Goal: Task Accomplishment & Management: Manage account settings

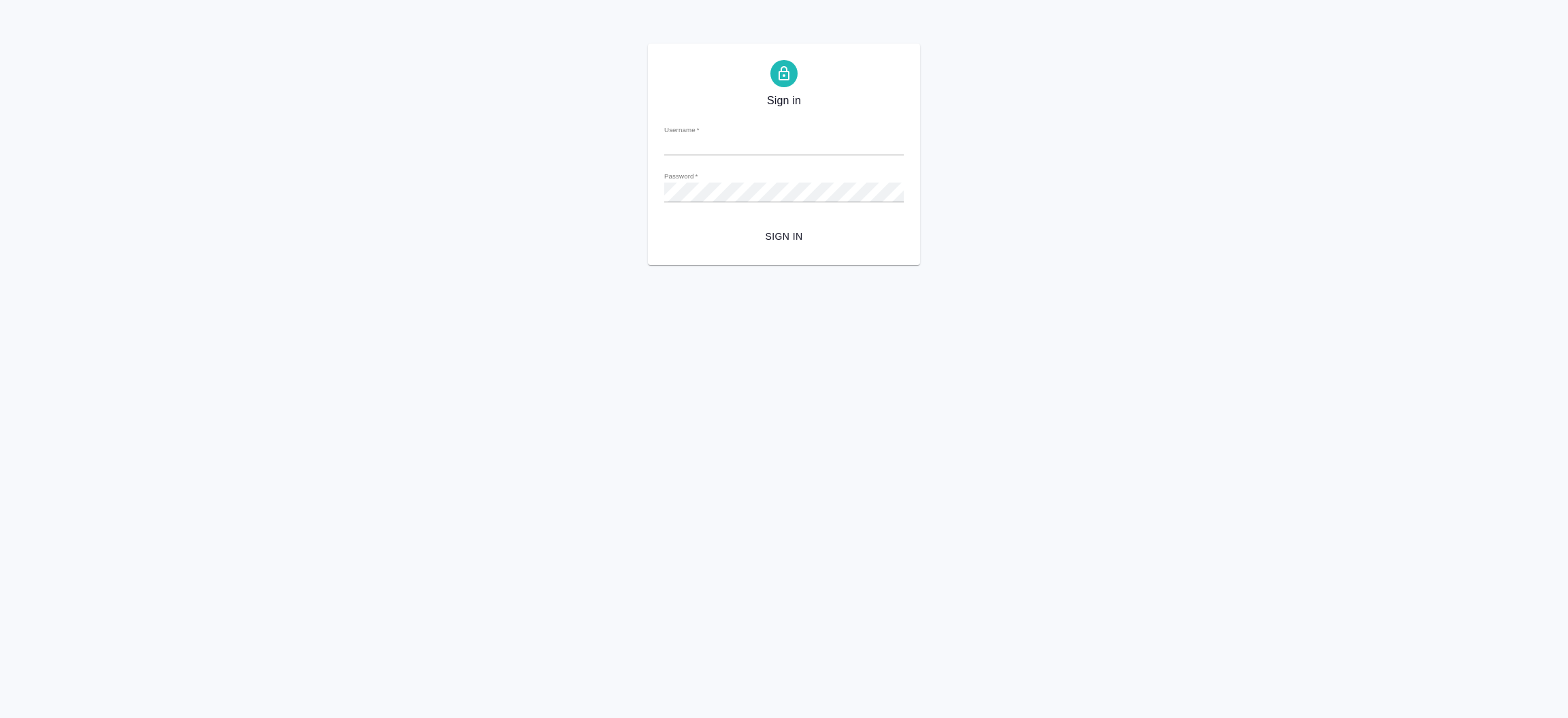
type input "[EMAIL_ADDRESS][DOMAIN_NAME]"
click at [783, 243] on span "Sign in" at bounding box center [784, 237] width 218 height 17
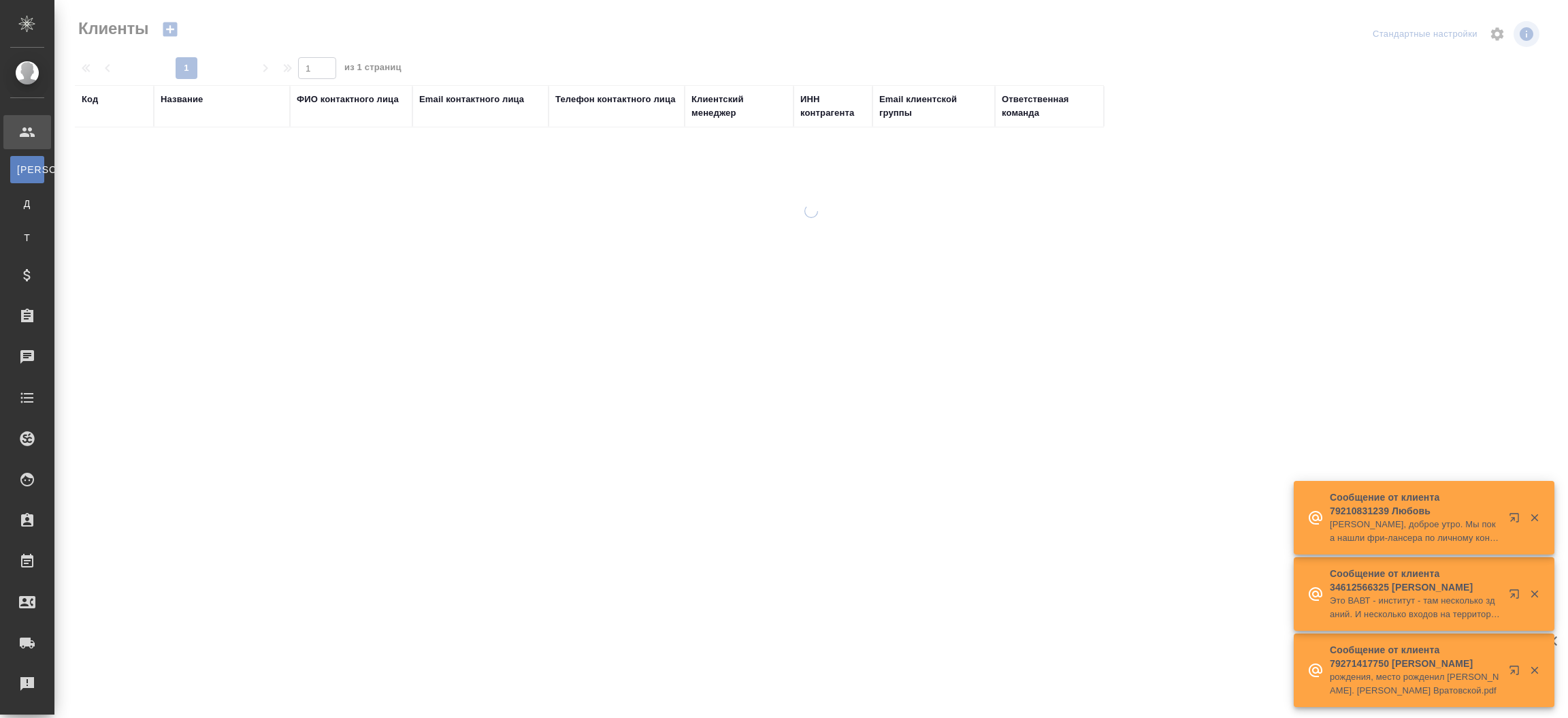
select select "RU"
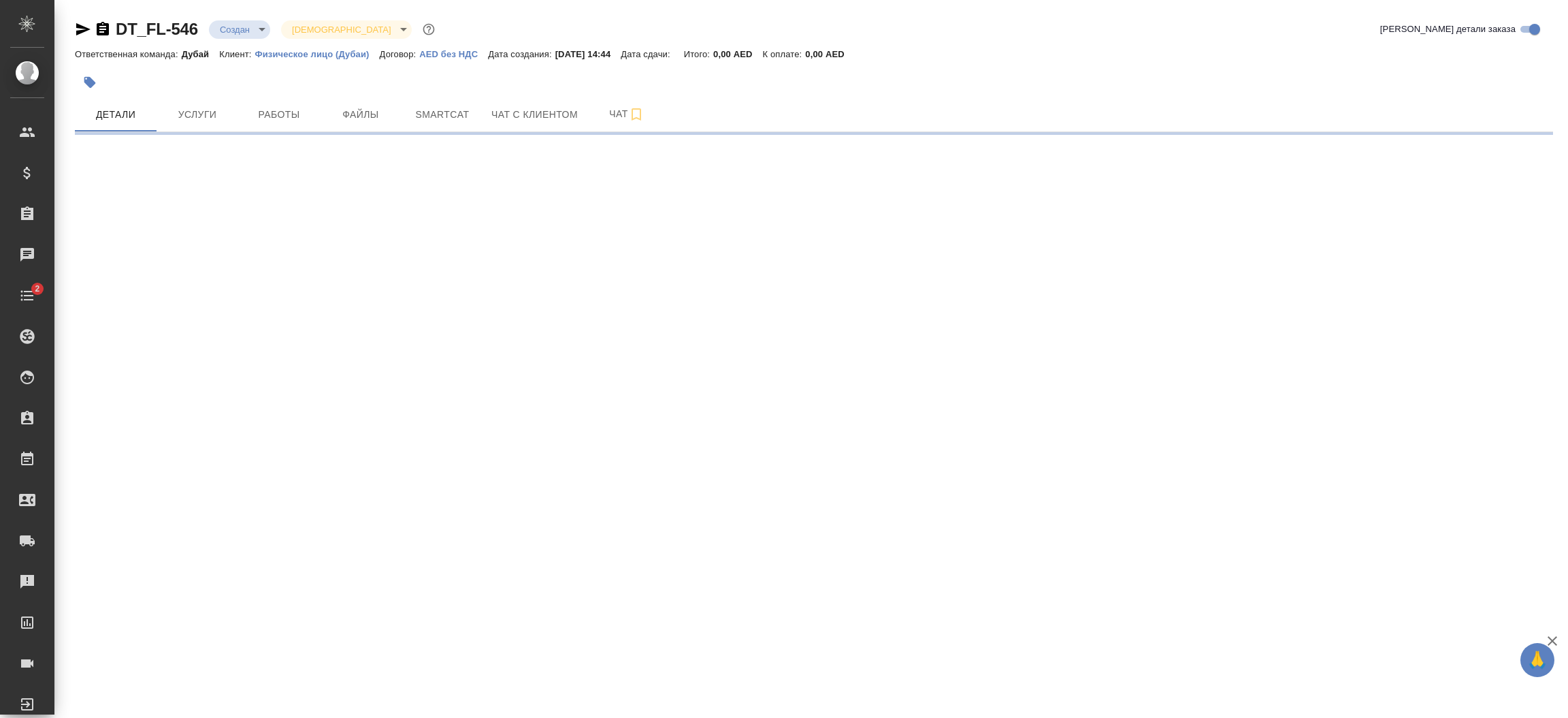
select select "RU"
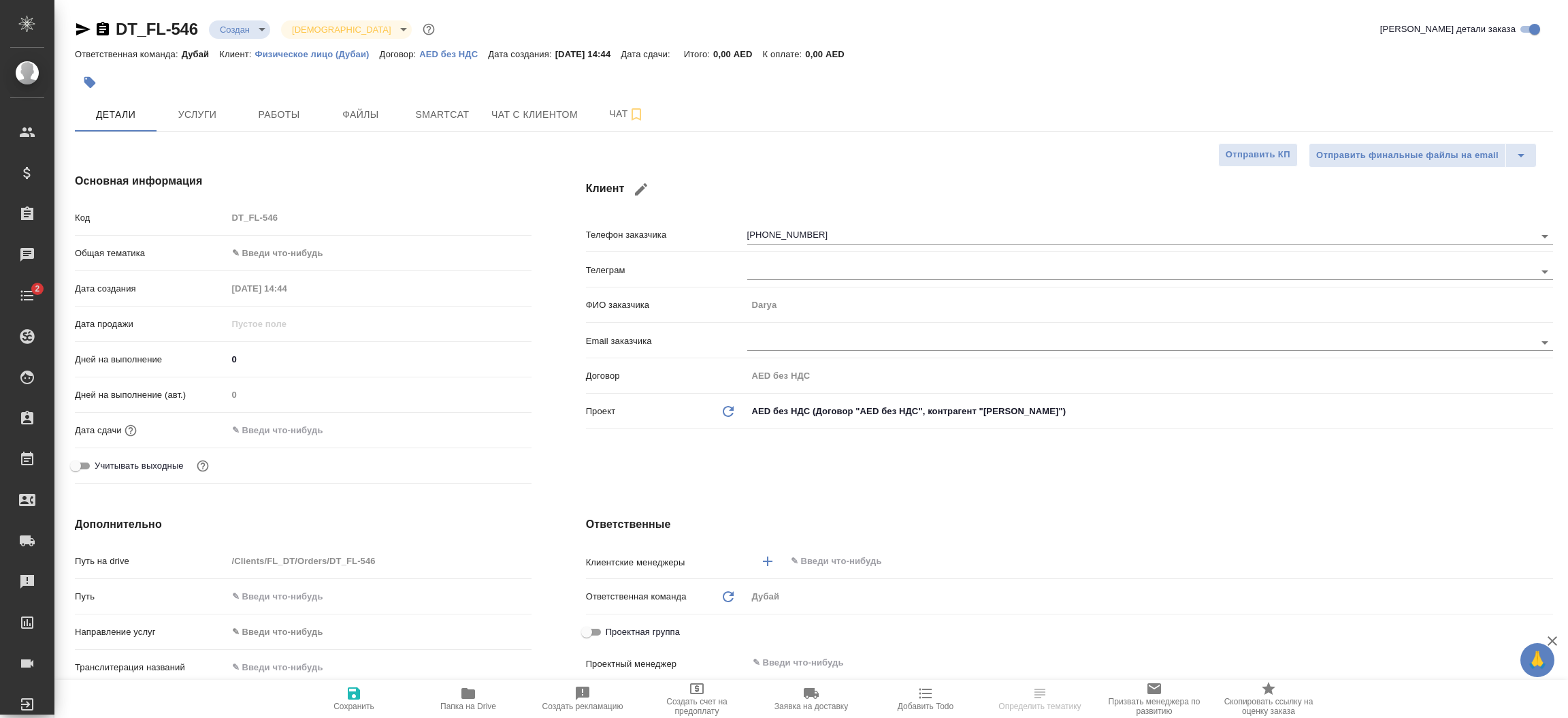
type textarea "x"
type input "Касаткина Александра"
click at [536, 117] on span "Чат с клиентом" at bounding box center [534, 115] width 86 height 17
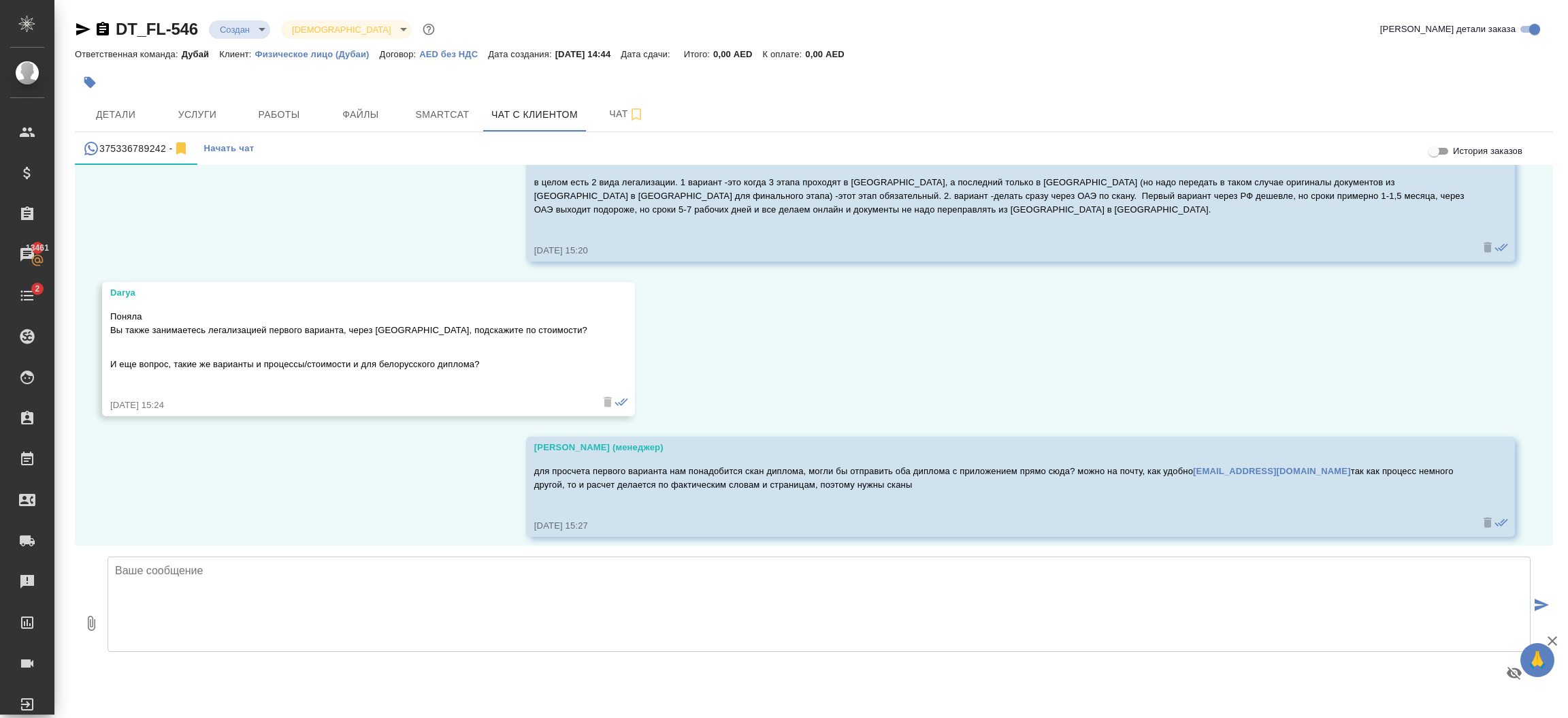
scroll to position [783, 0]
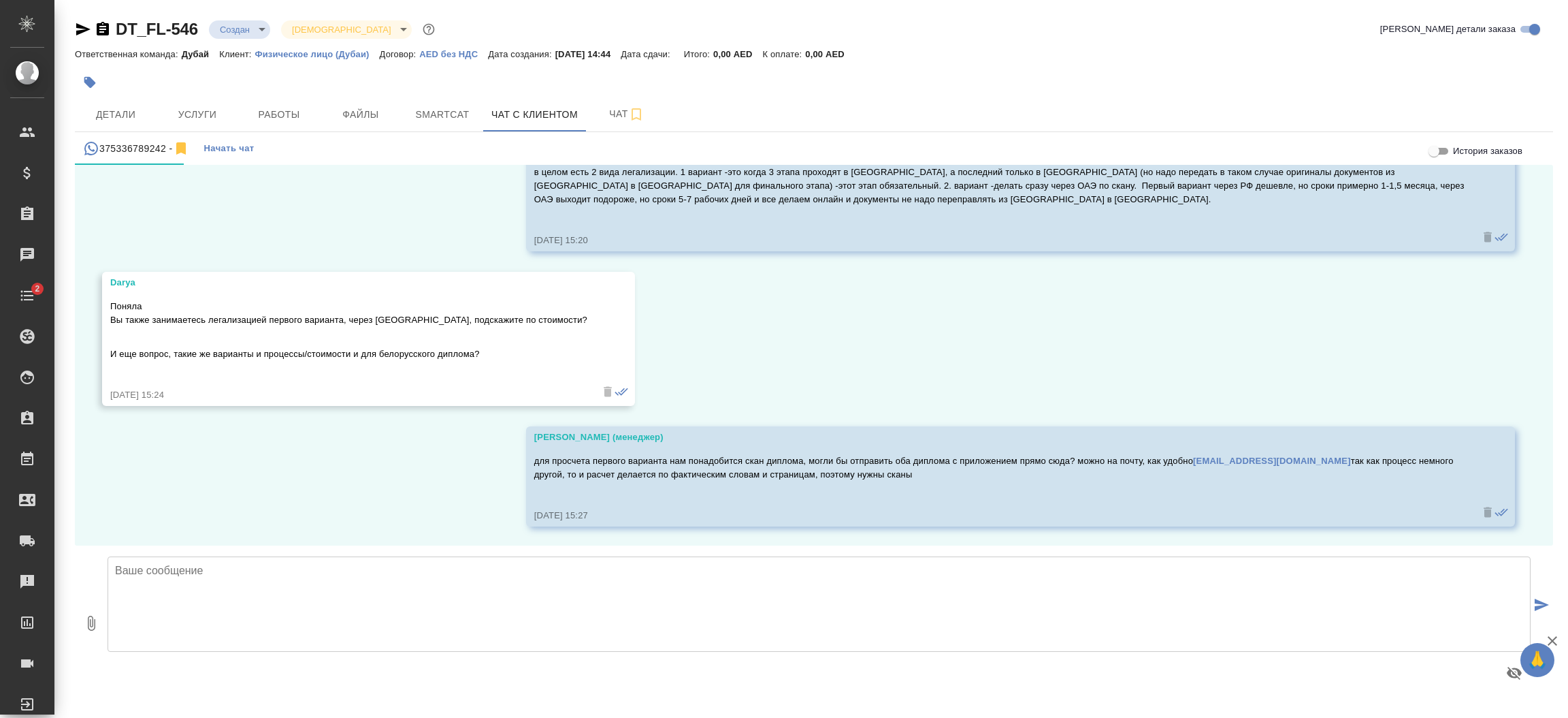
scroll to position [783, 0]
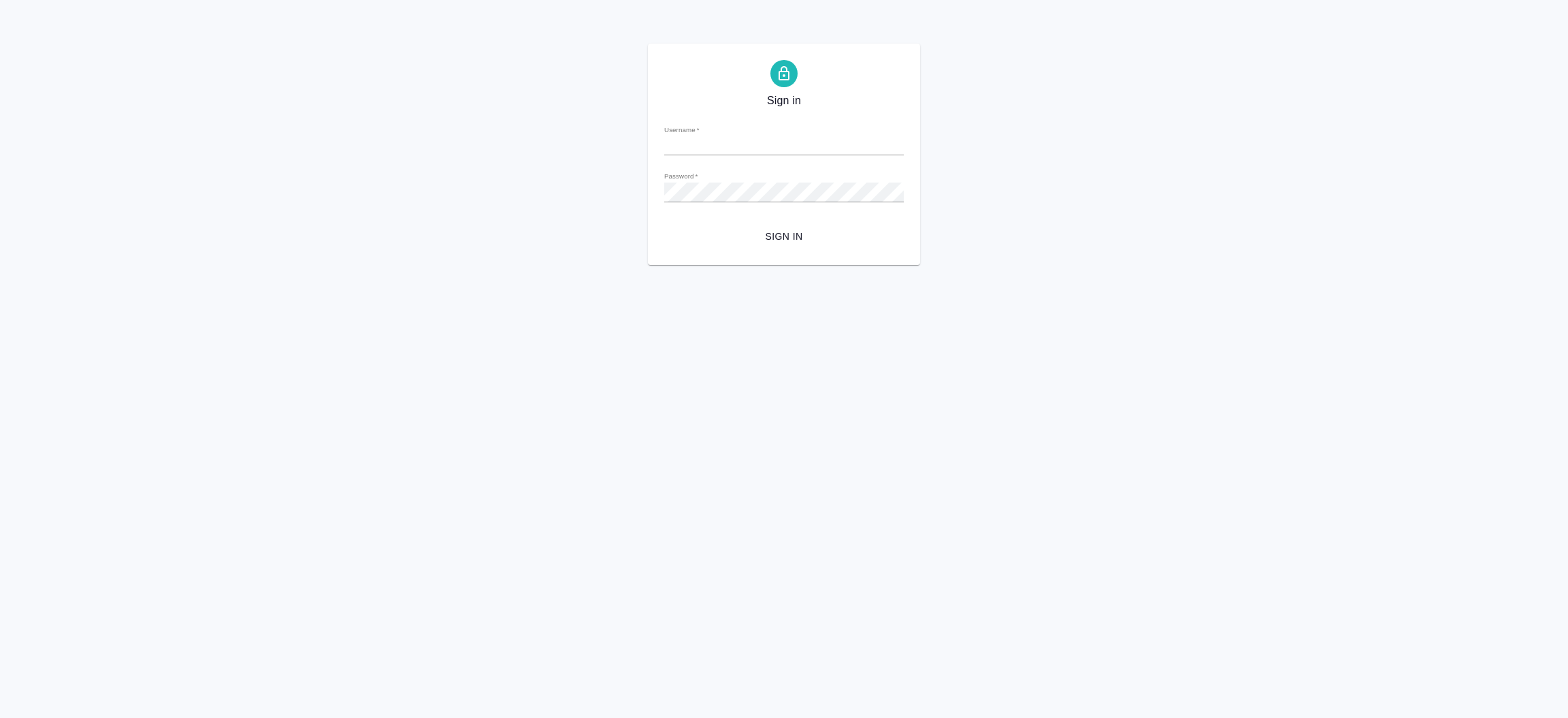
type input "[EMAIL_ADDRESS][DOMAIN_NAME]"
click at [775, 239] on span "Sign in" at bounding box center [784, 237] width 218 height 17
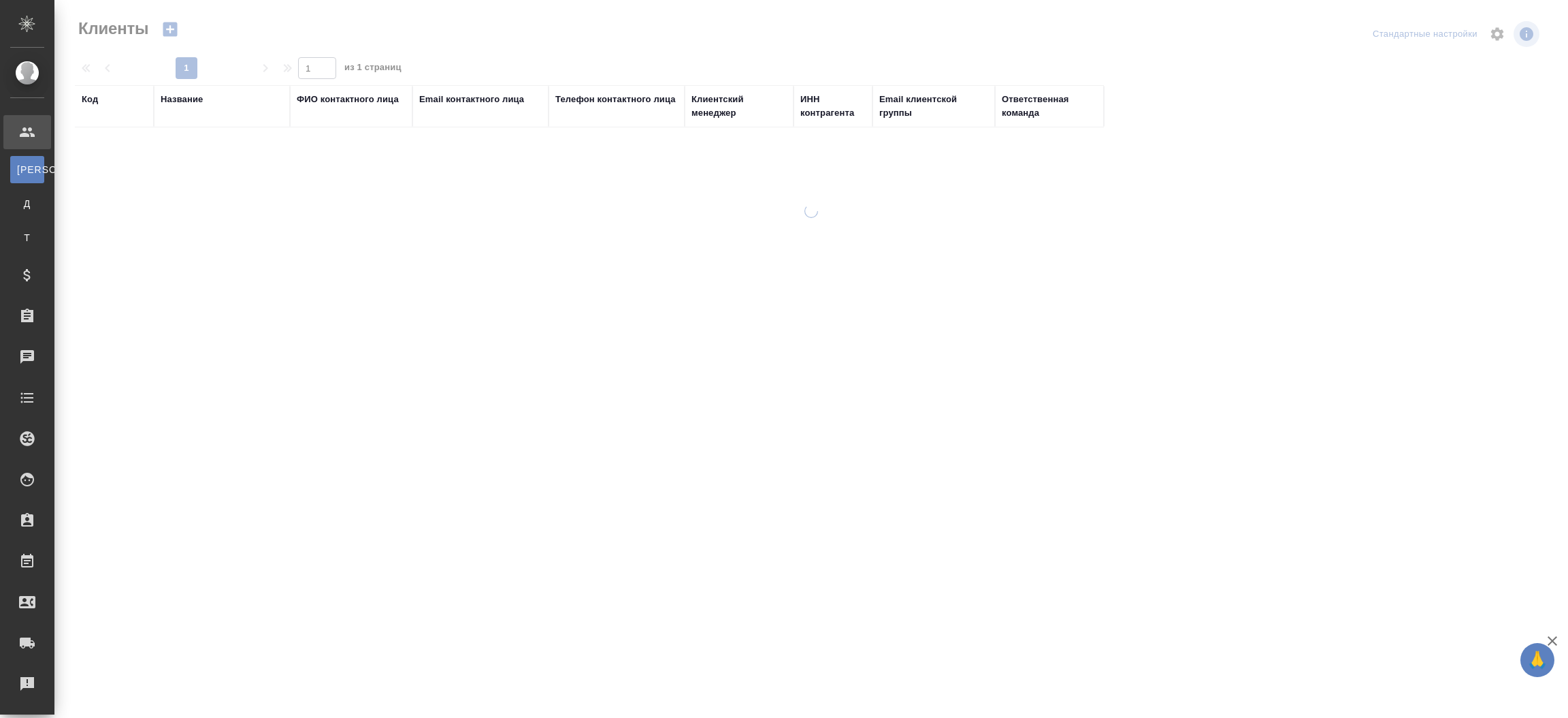
select select "RU"
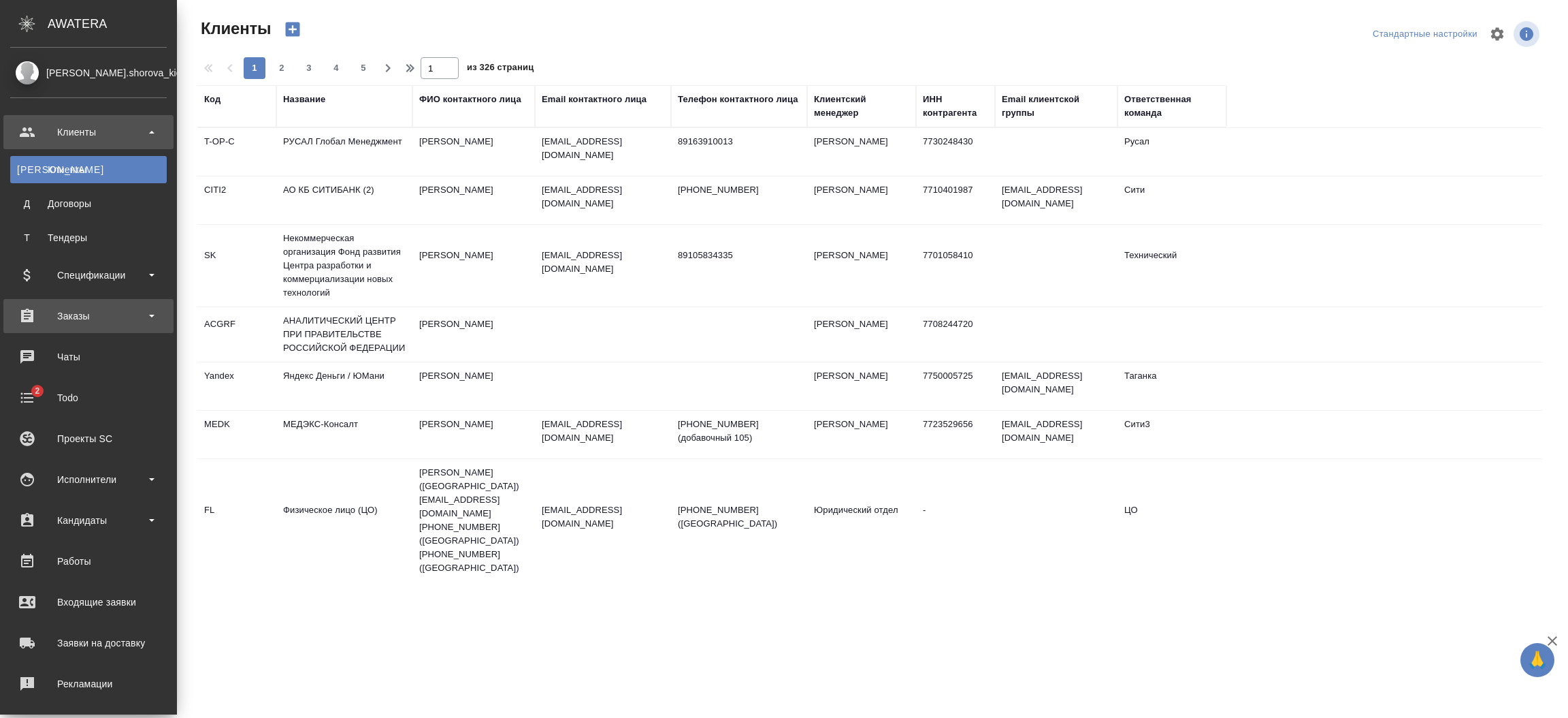
click at [79, 310] on div "Заказы" at bounding box center [88, 315] width 156 height 20
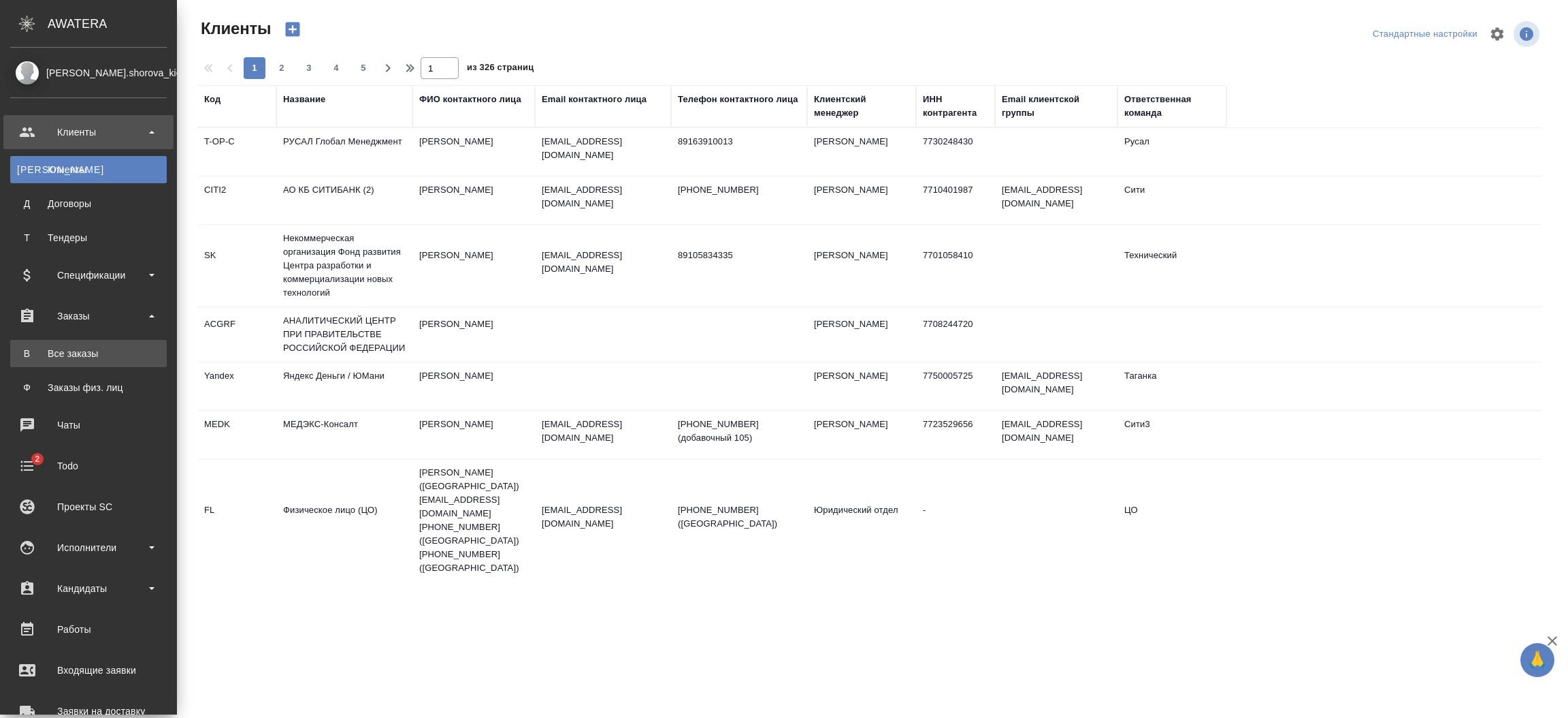
click at [85, 351] on div "Все заказы" at bounding box center [88, 354] width 143 height 14
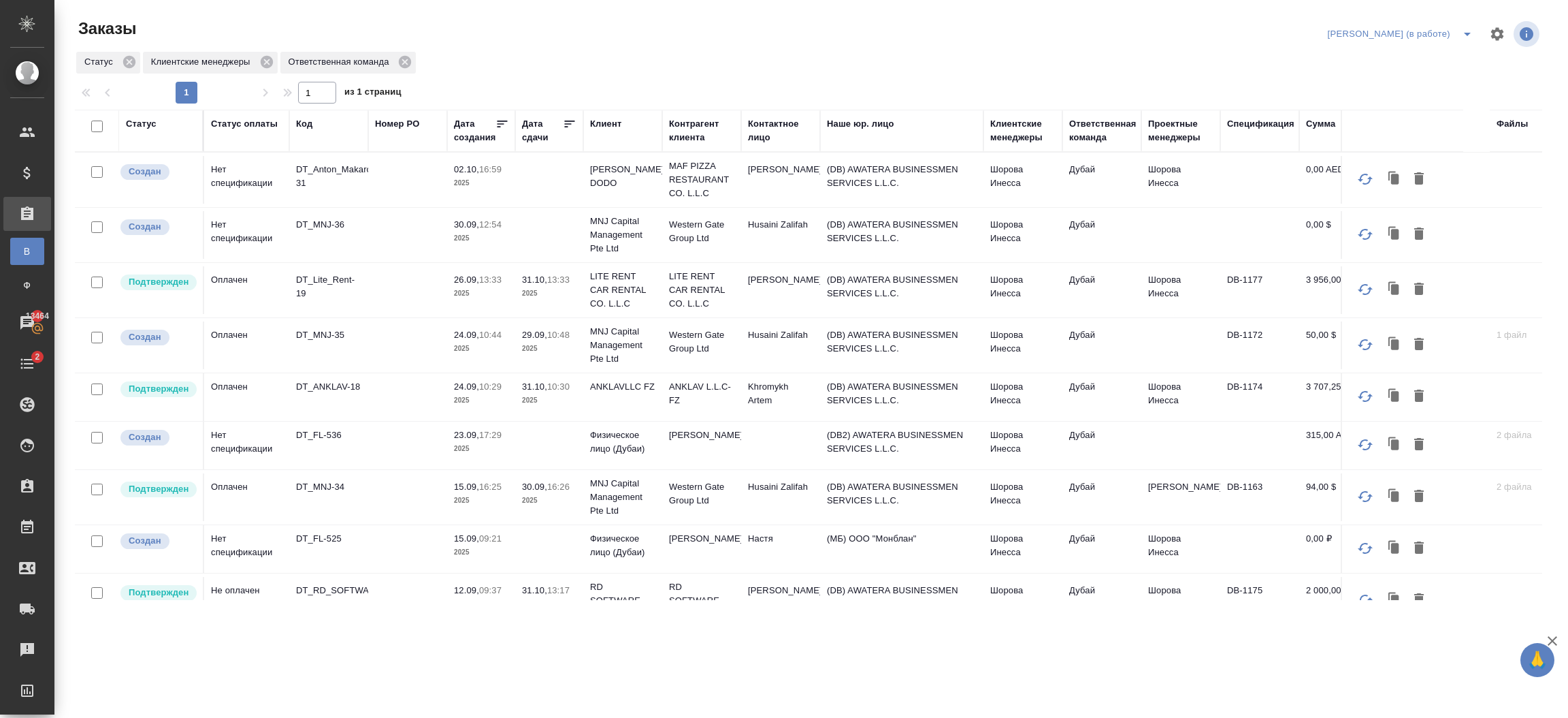
click at [882, 190] on td "(DB) AWATERA BUSINESSMEN SERVICES L.L.C." at bounding box center [901, 179] width 163 height 47
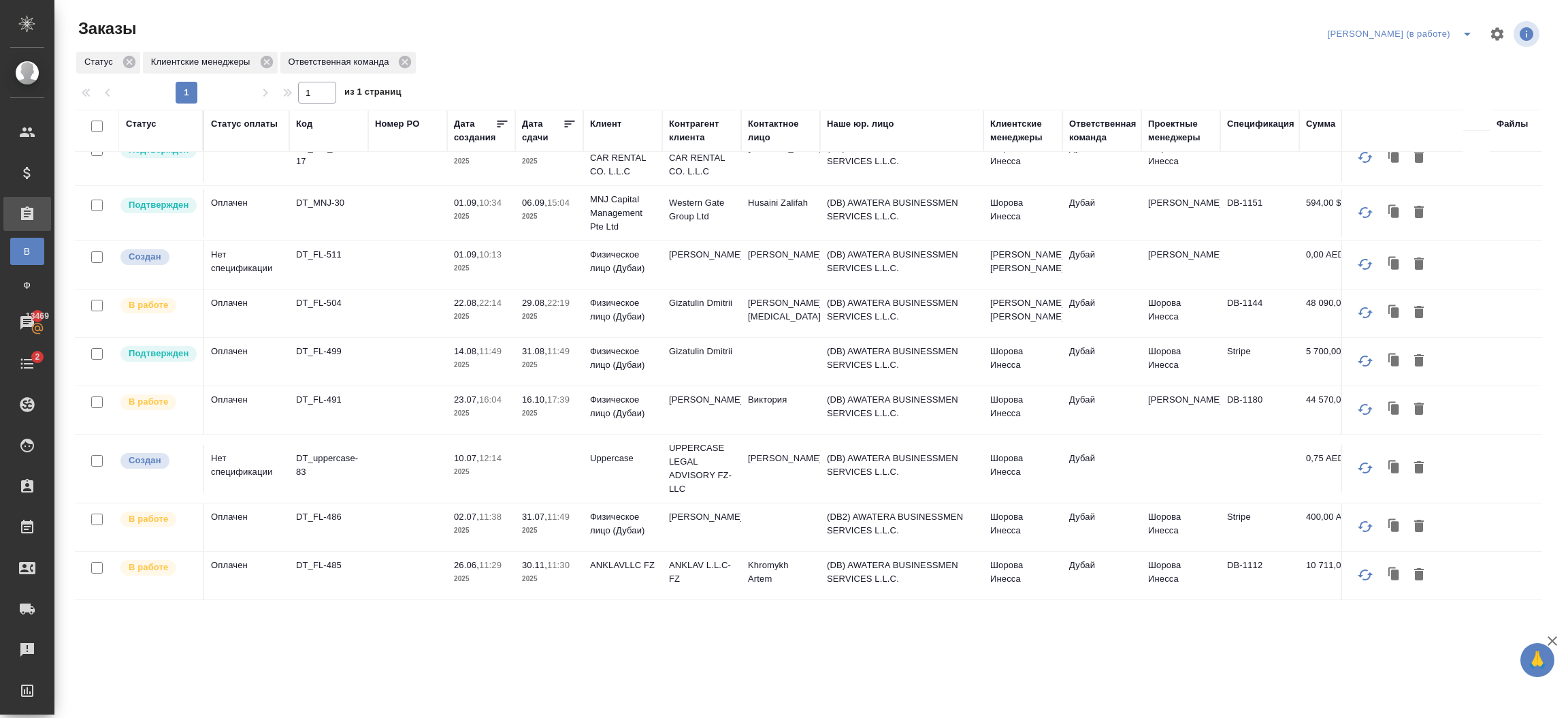
scroll to position [737, 0]
click at [832, 189] on td "(DB) AWATERA BUSINESSMEN SERVICES L.L.C." at bounding box center [901, 213] width 163 height 47
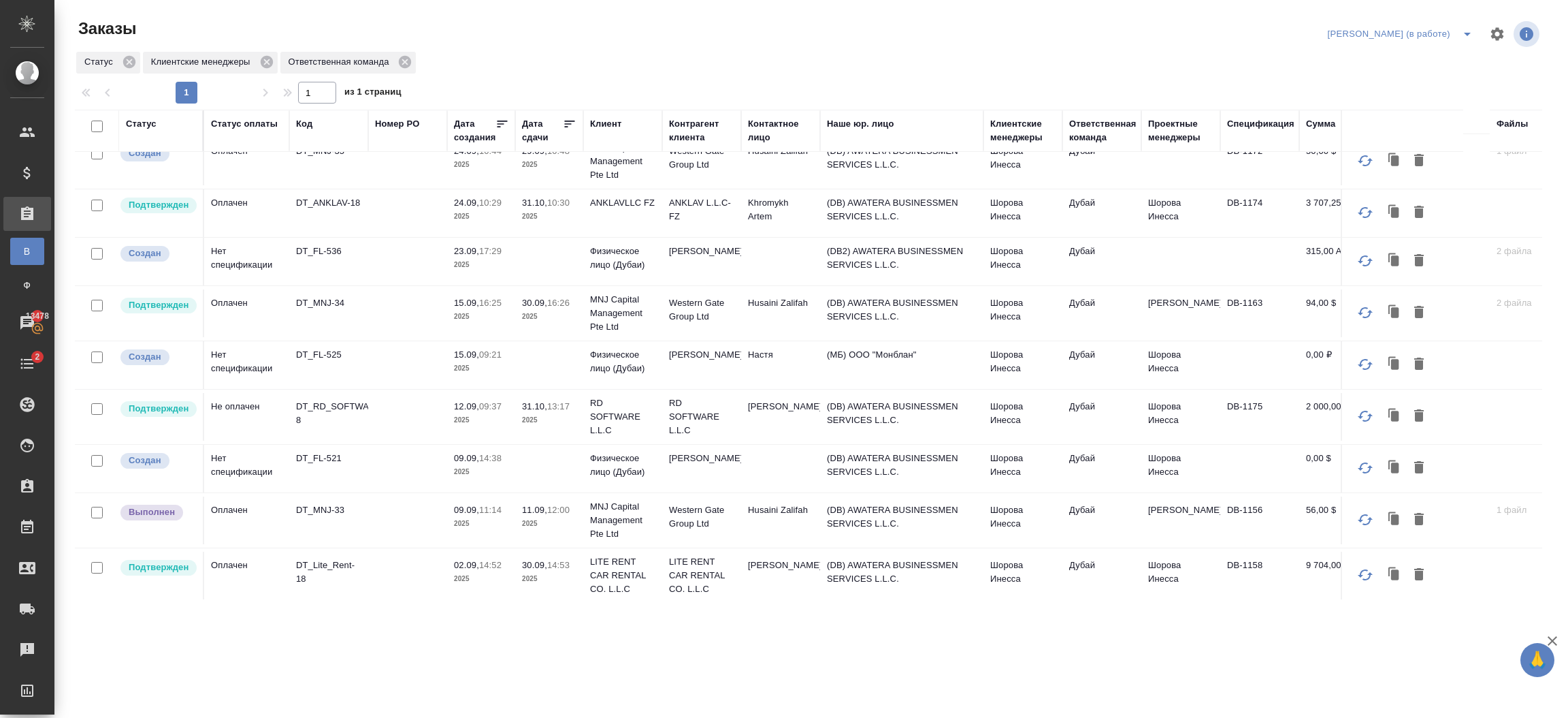
scroll to position [186, 0]
click at [610, 520] on p "MNJ Capital Management Pte Ltd" at bounding box center [622, 518] width 65 height 41
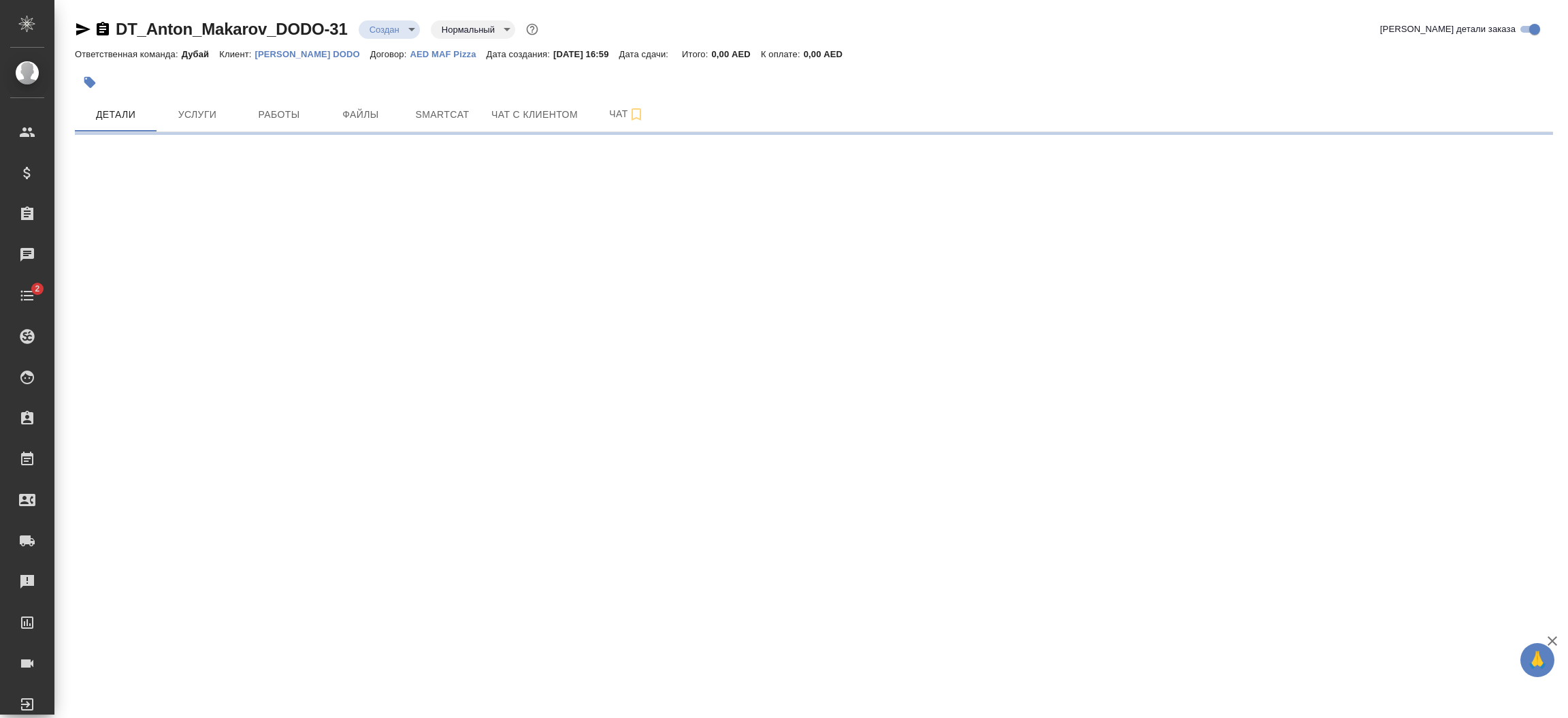
select select "RU"
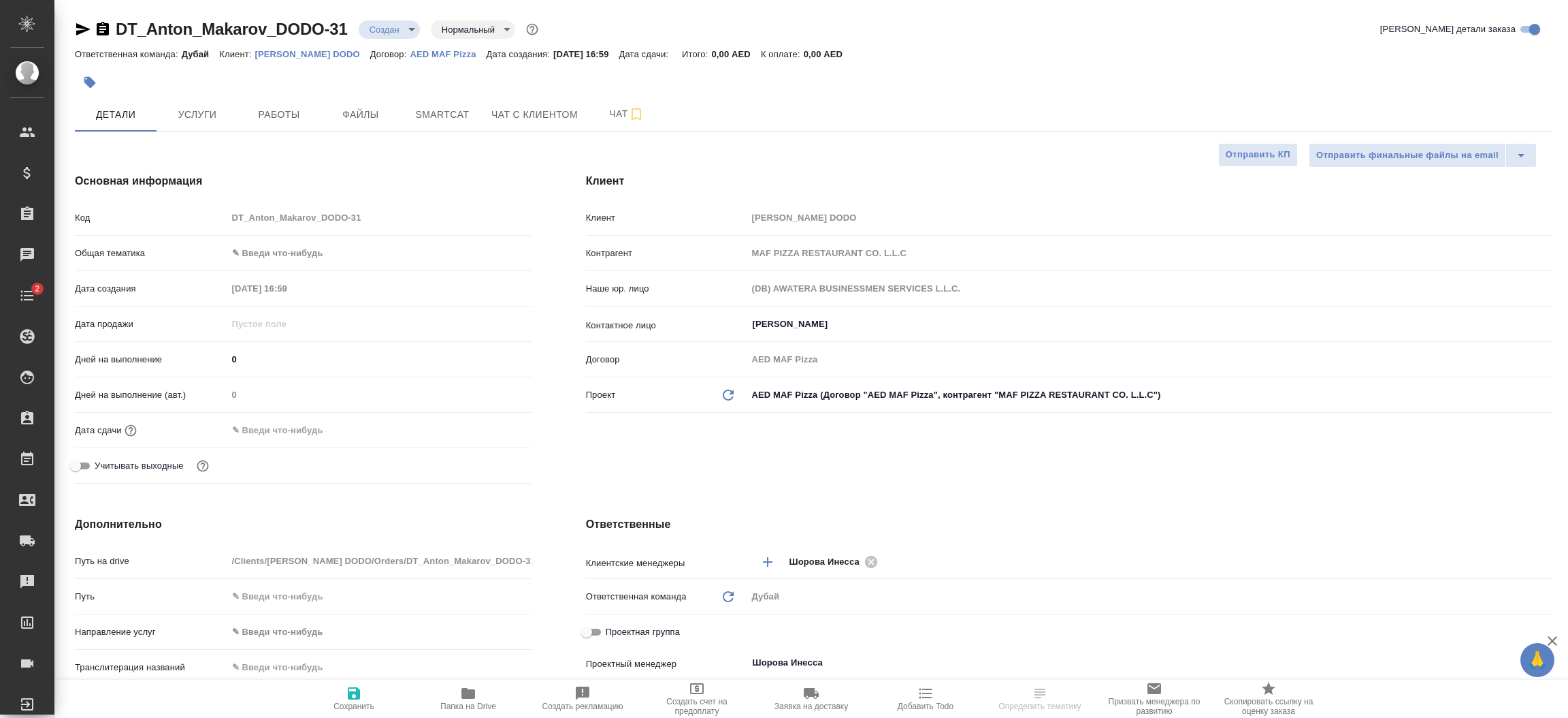
type textarea "x"
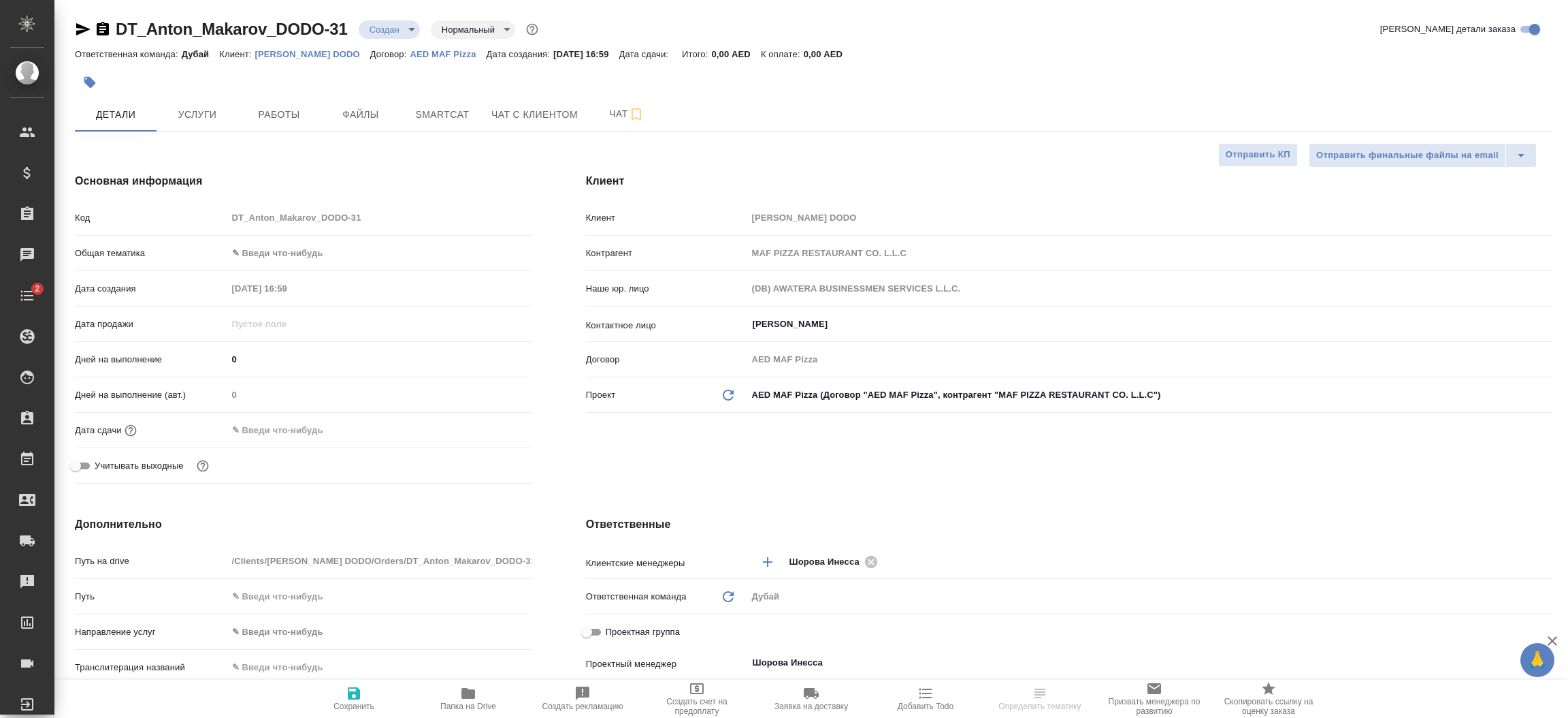
type textarea "x"
click at [888, 525] on h4 "Ответственные" at bounding box center [1069, 523] width 967 height 16
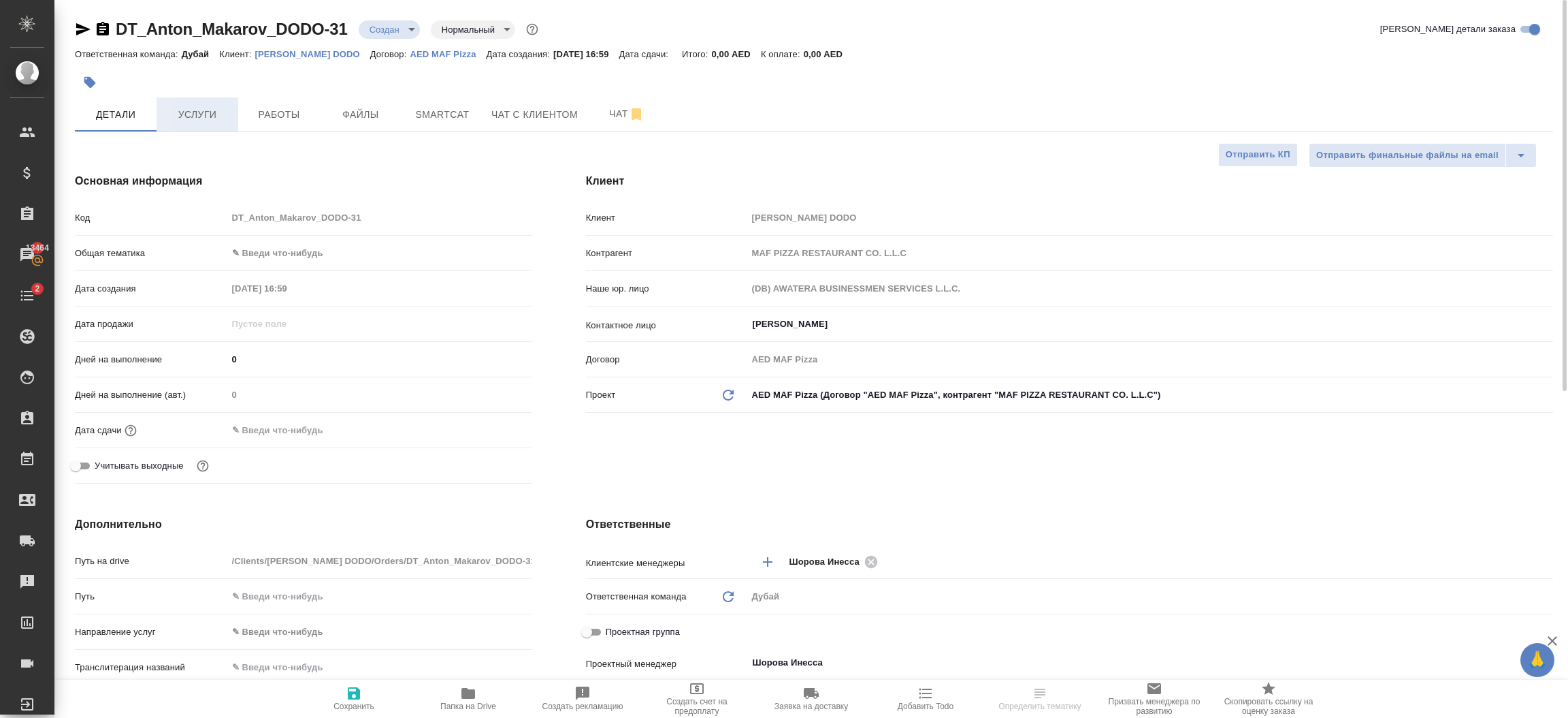
click at [203, 110] on span "Услуги" at bounding box center [197, 115] width 65 height 17
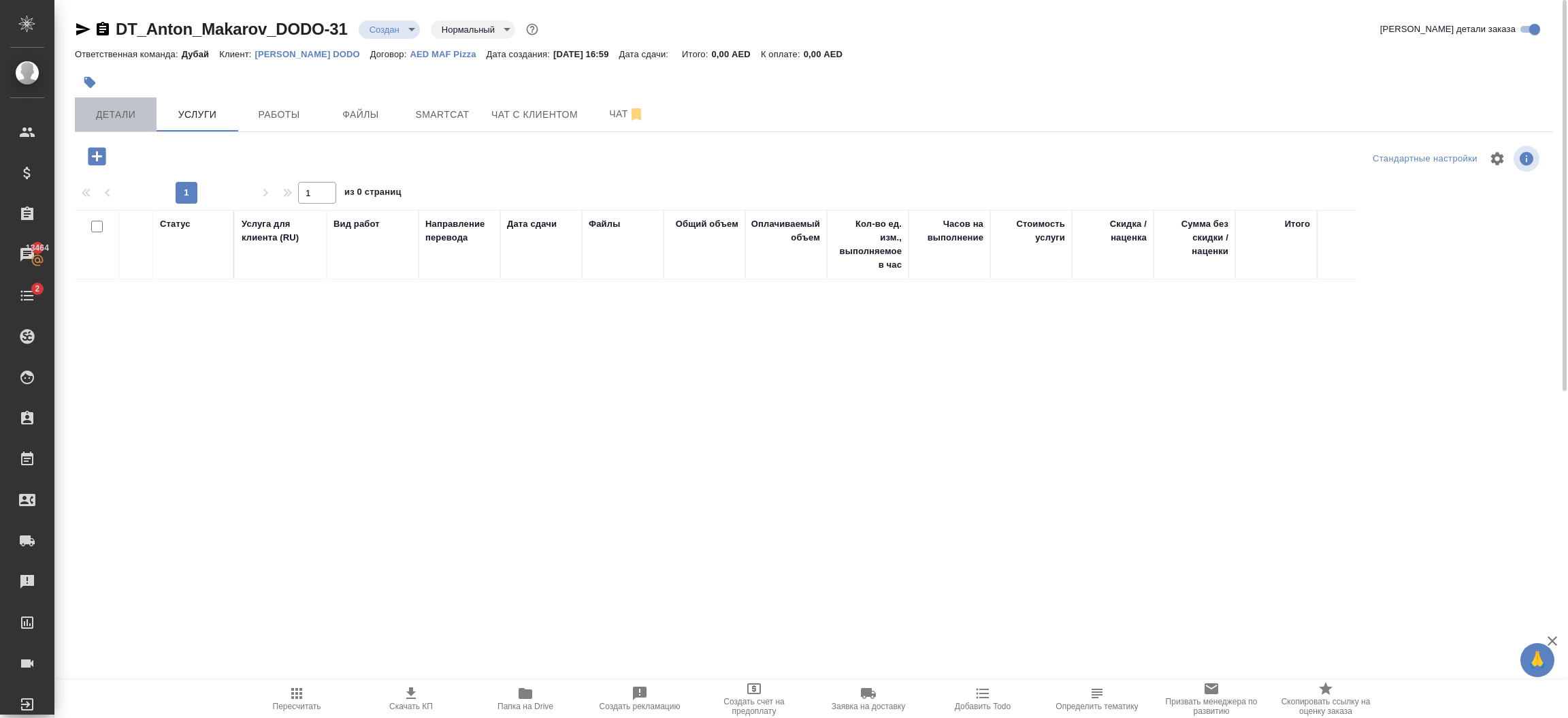
click at [126, 116] on span "Детали" at bounding box center [115, 115] width 65 height 17
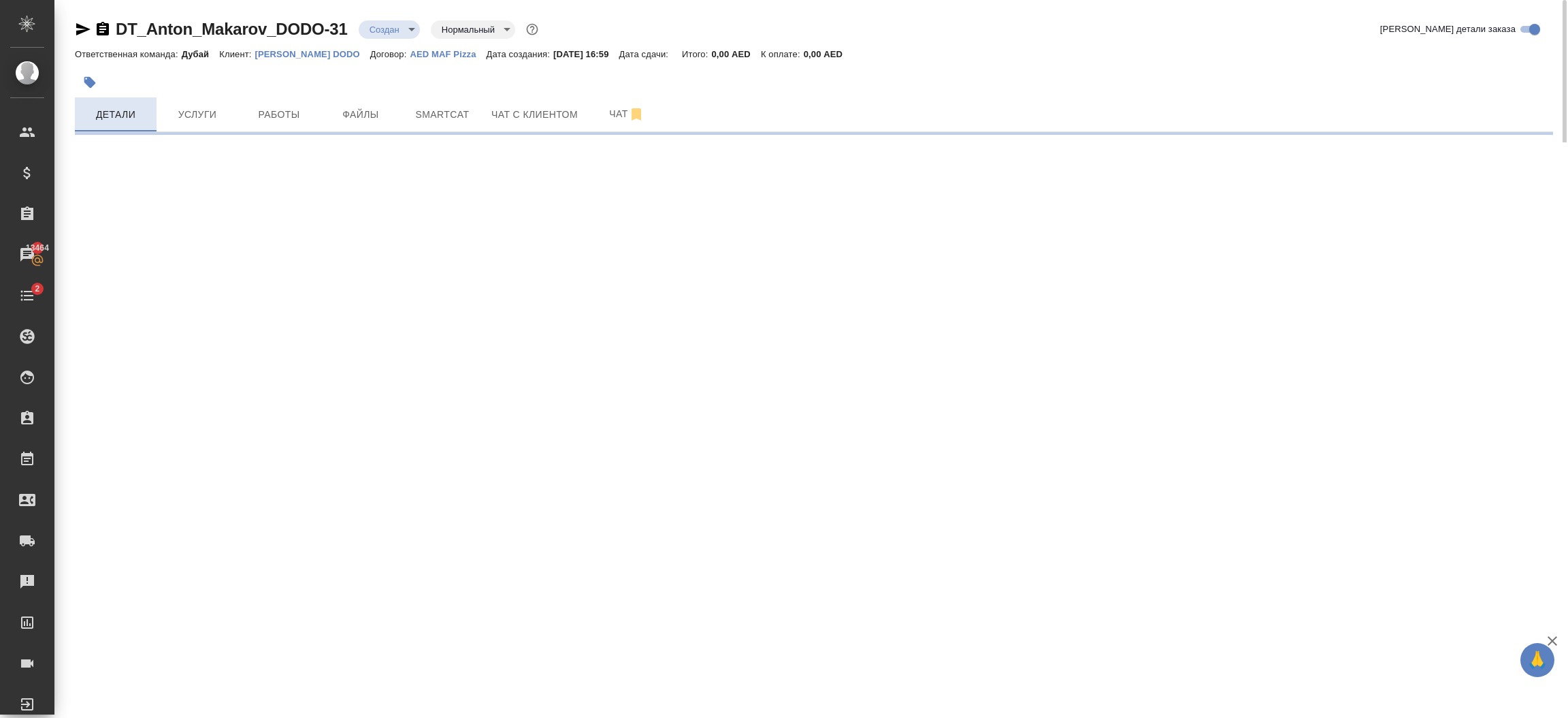
select select "RU"
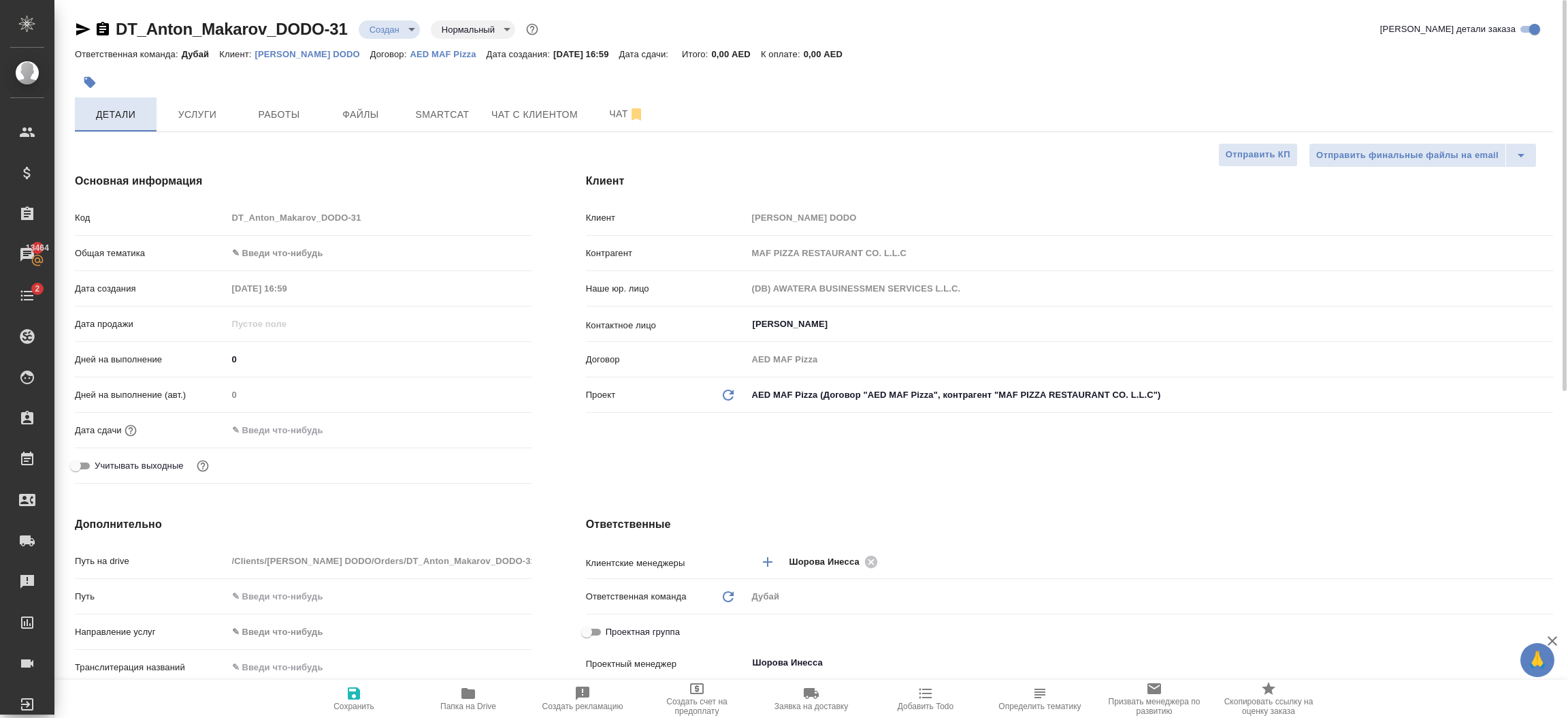
type textarea "x"
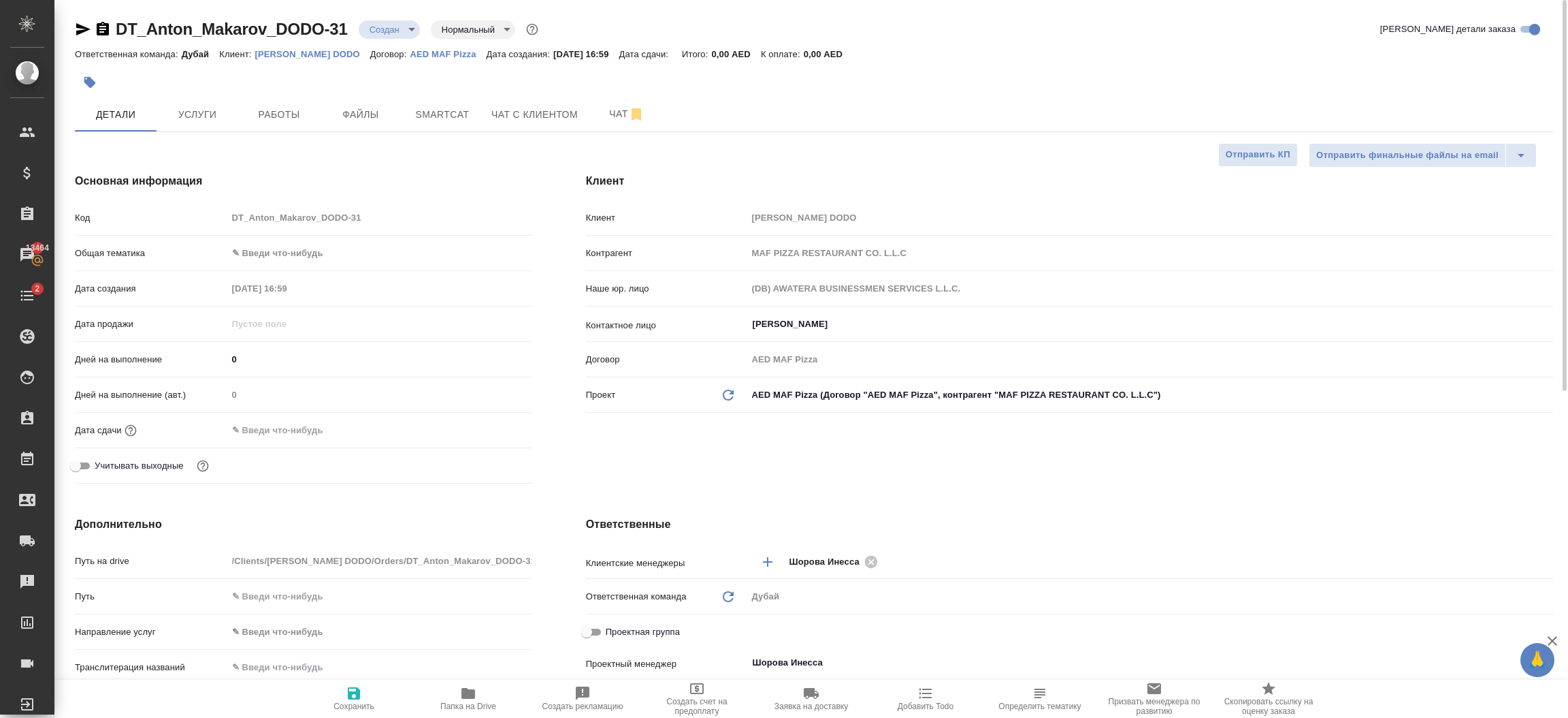
type textarea "x"
click at [688, 462] on div "Клиент Клиент Anton Makarov DODO Контрагент MAF PIZZA RESTAURANT CO. L.L.C Наше…" at bounding box center [1069, 331] width 1021 height 370
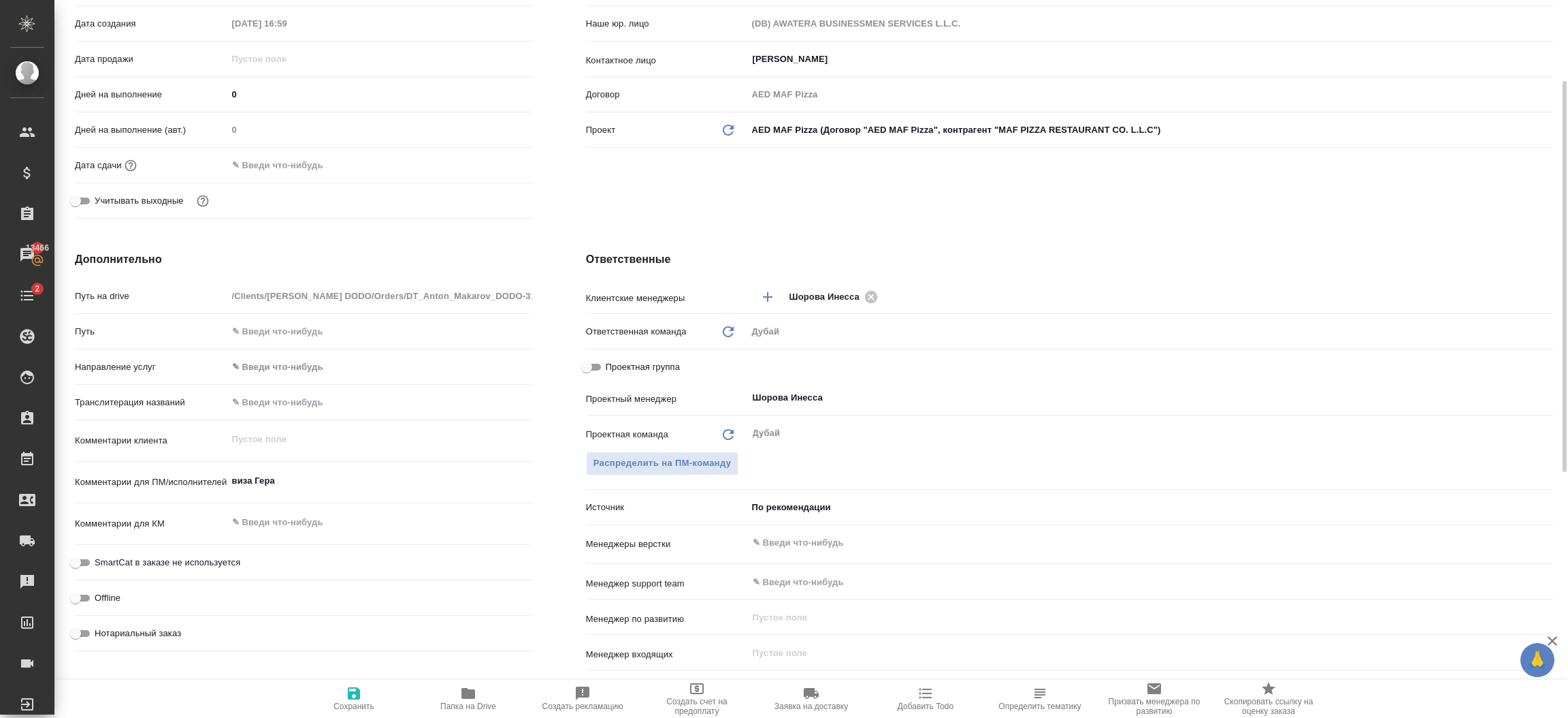
scroll to position [347, 0]
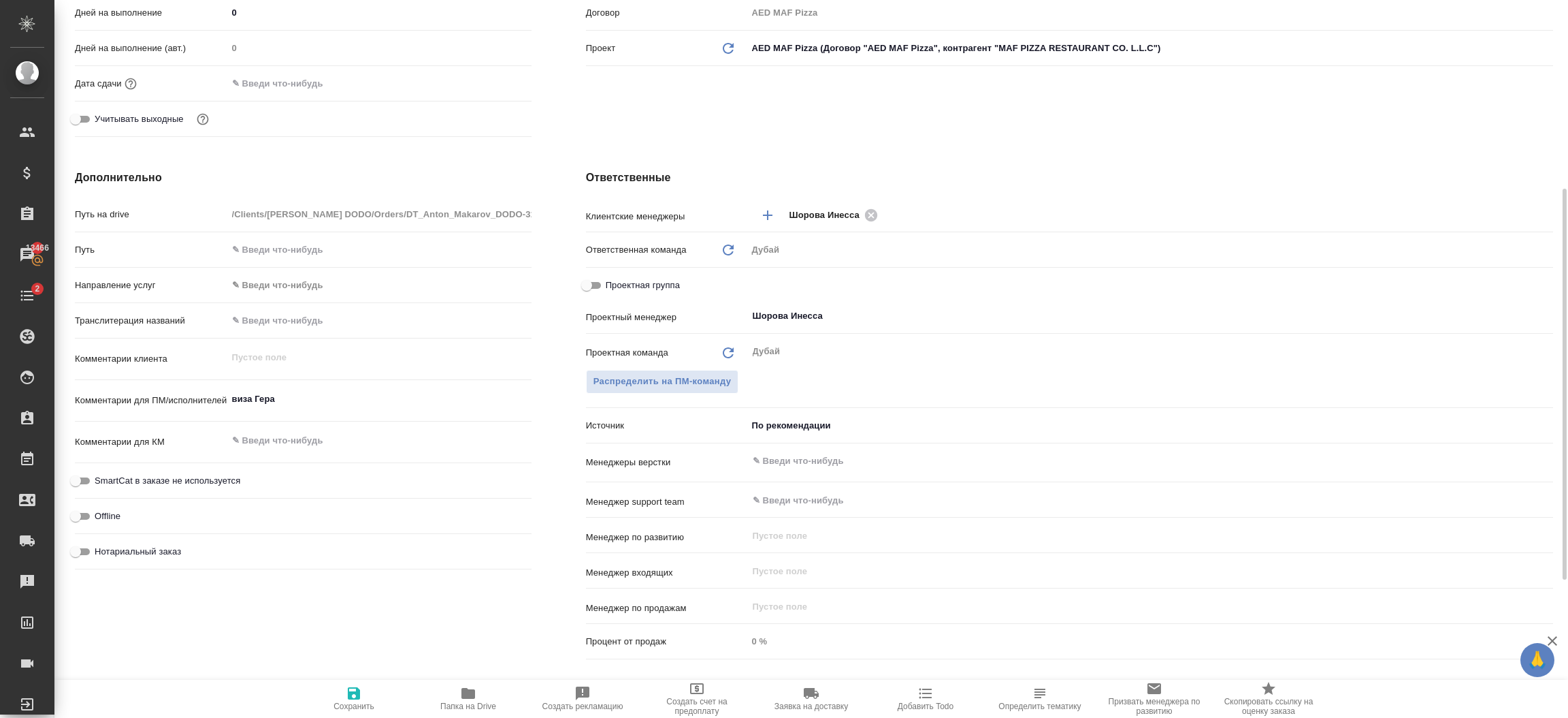
type textarea "x"
click at [303, 404] on textarea "виза Гера" at bounding box center [380, 398] width 304 height 23
type textarea "x"
type textarea "в"
type textarea "x"
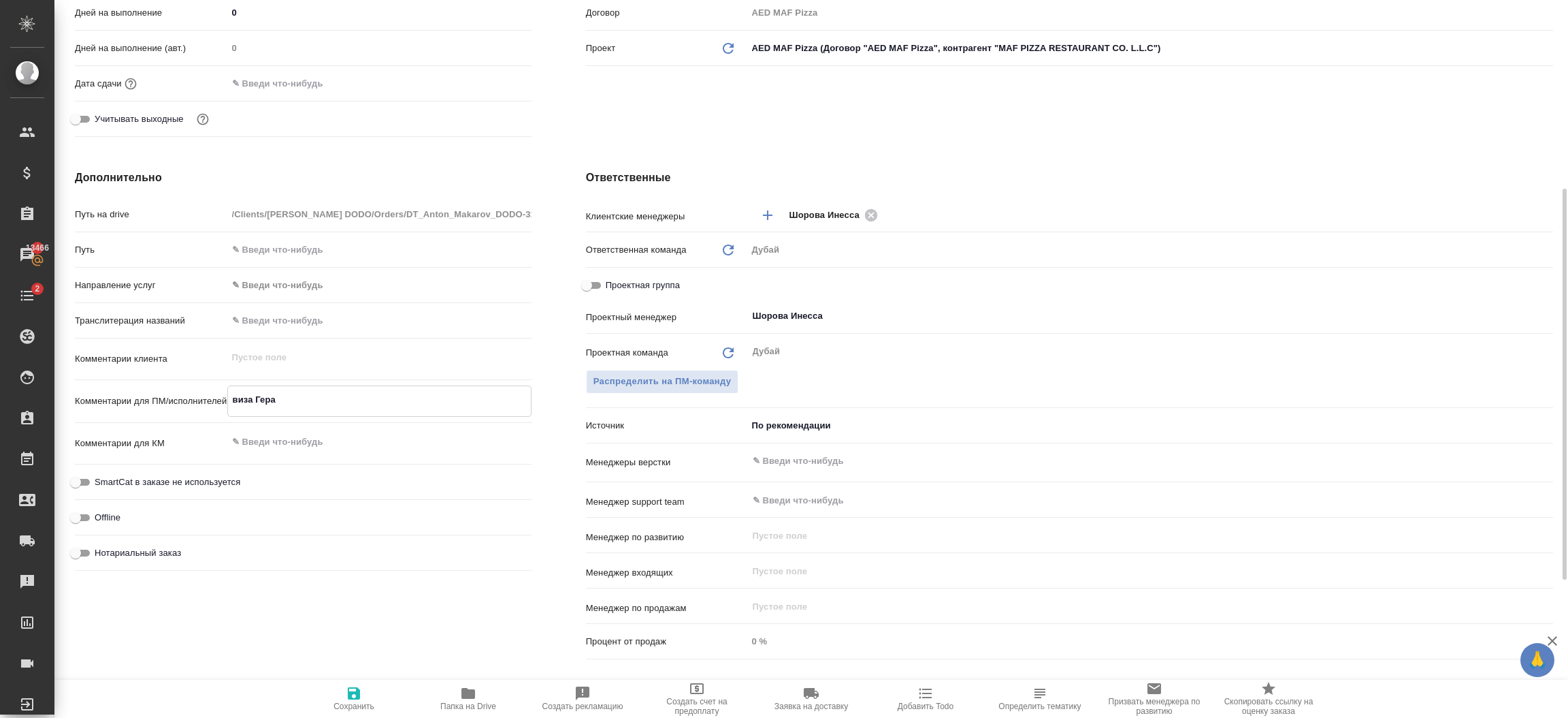
type textarea "x"
type textarea "ви"
type textarea "x"
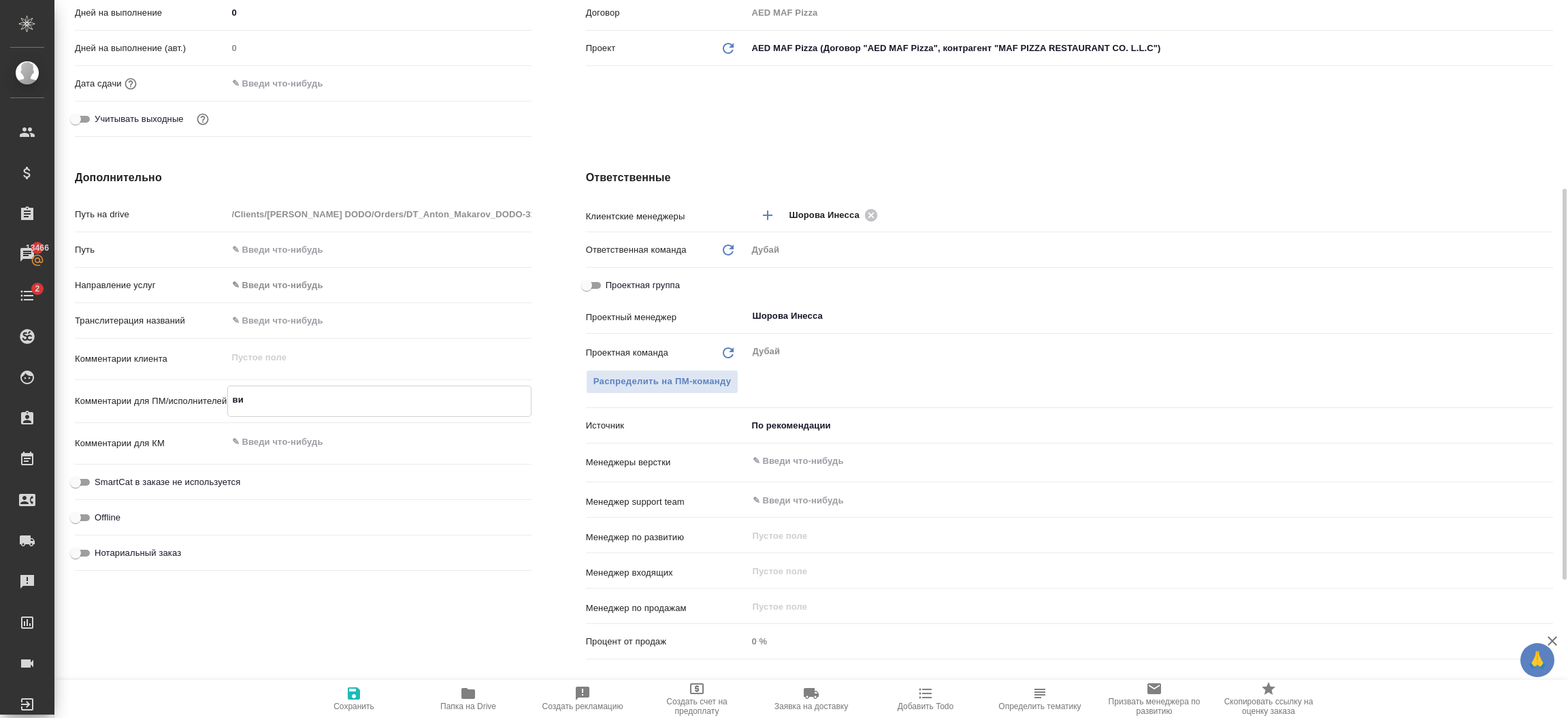
type textarea "x"
type textarea "виз"
type textarea "x"
type textarea "виза"
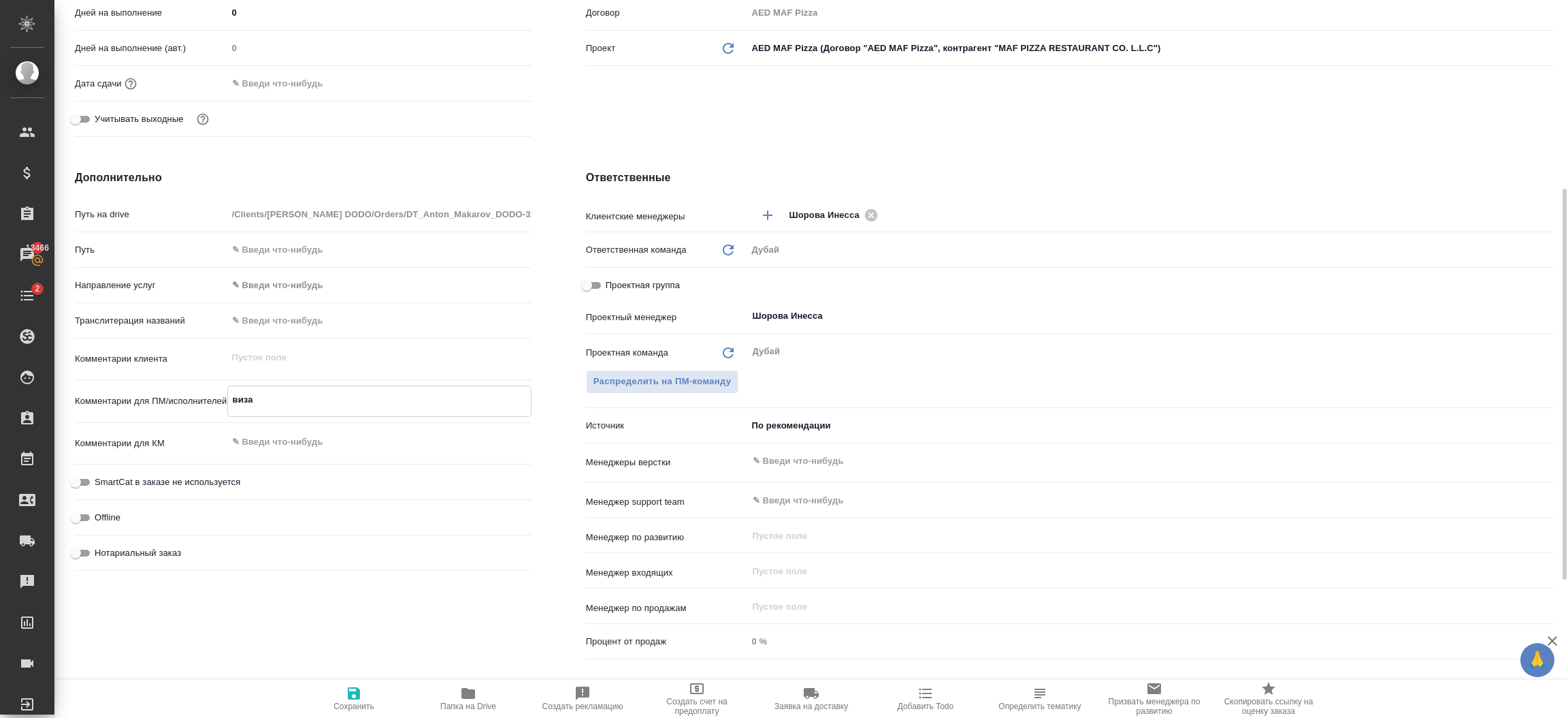
type textarea "x"
type textarea "виза"
type textarea "x"
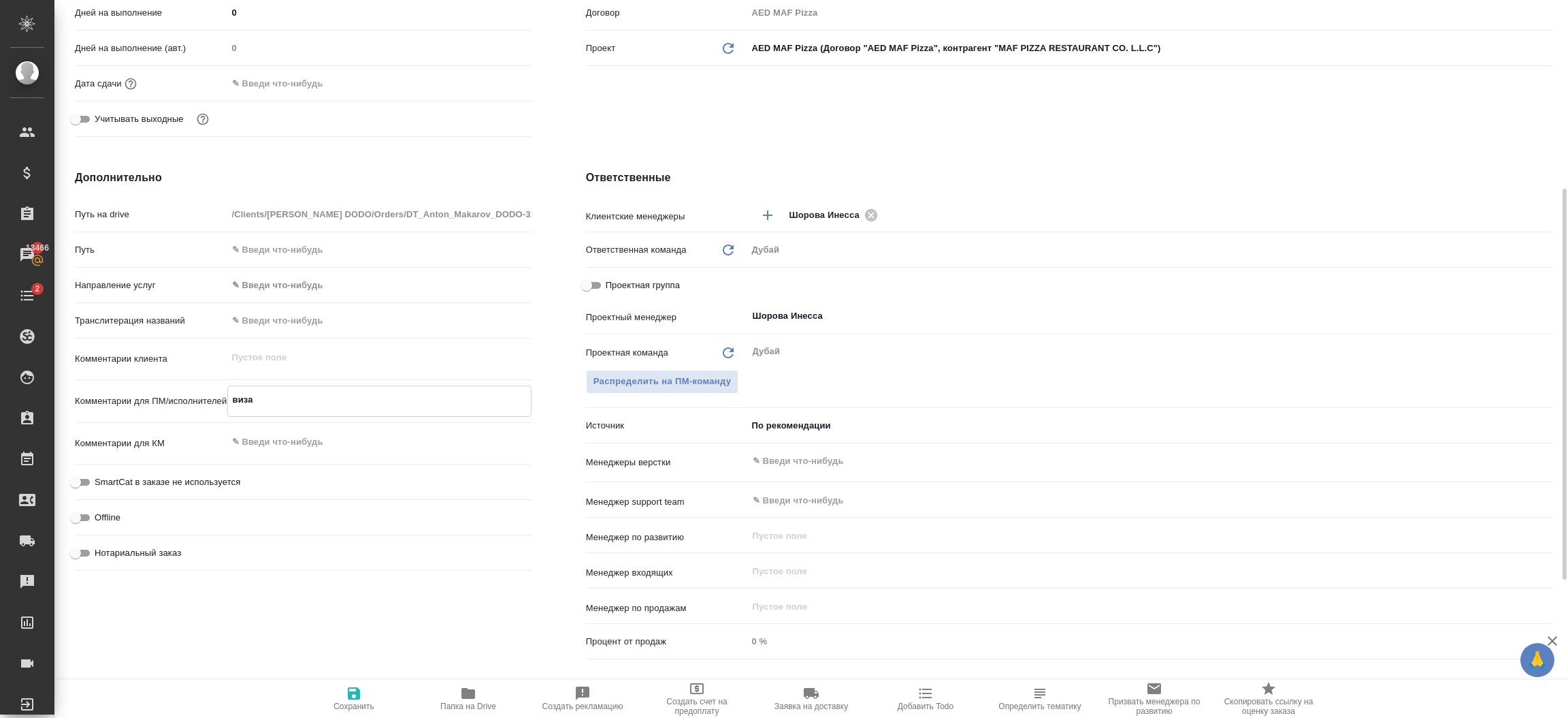
type textarea "x"
paste textarea "JUDITH MORO ST (1)"
type textarea "x"
type textarea "виза JUDITH MORO ST (1)"
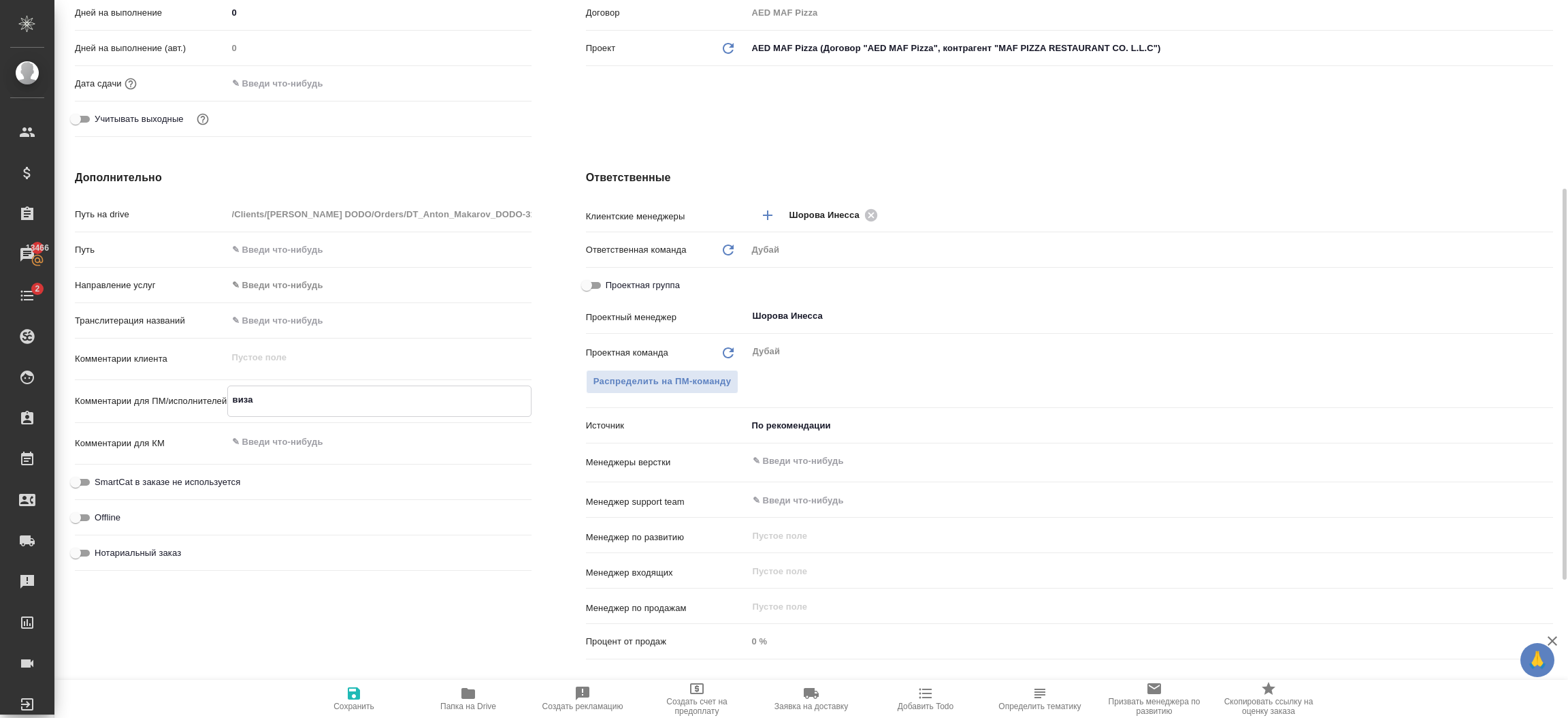
type textarea "x"
type textarea "виза JUDITH MORO ST (1"
type textarea "x"
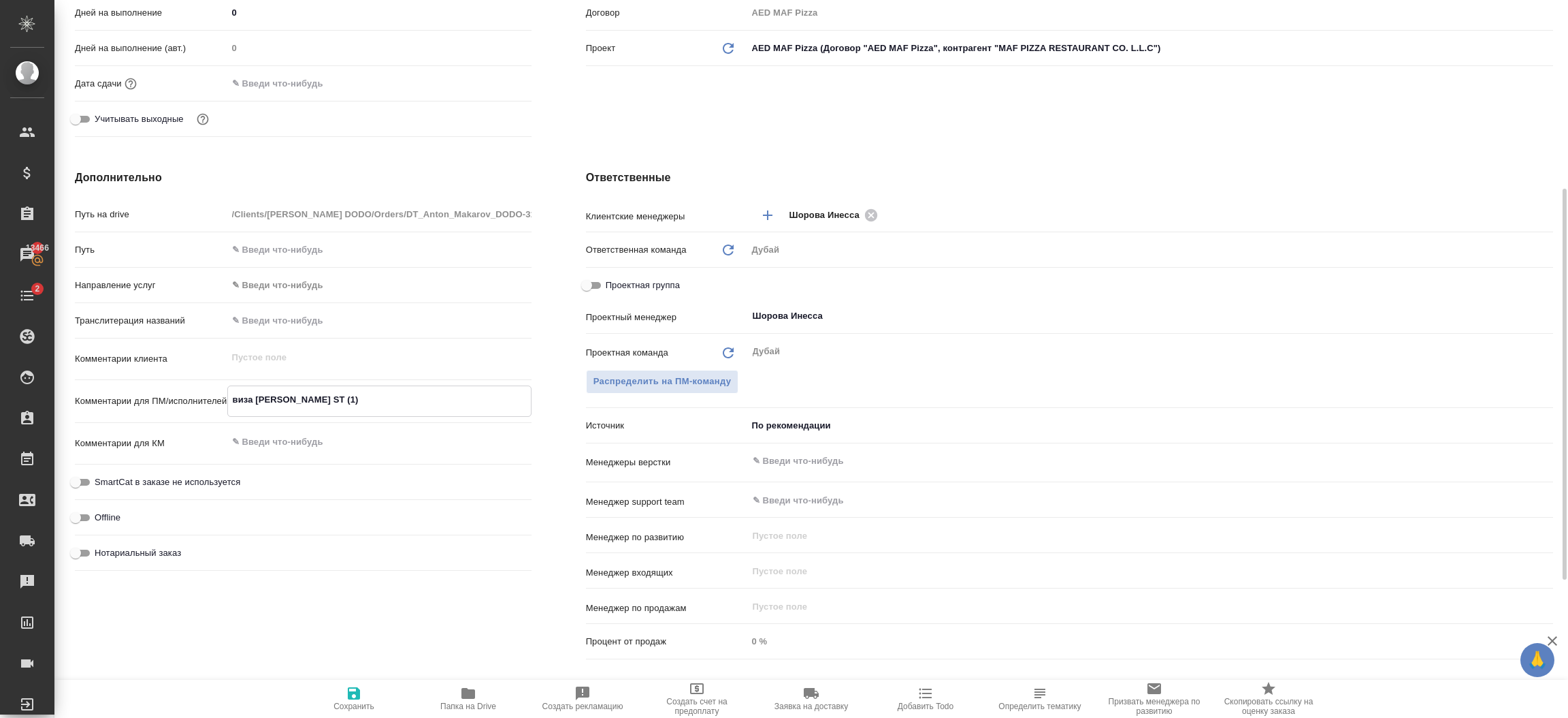
type textarea "x"
type textarea "виза JUDITH MORO ST ("
type textarea "x"
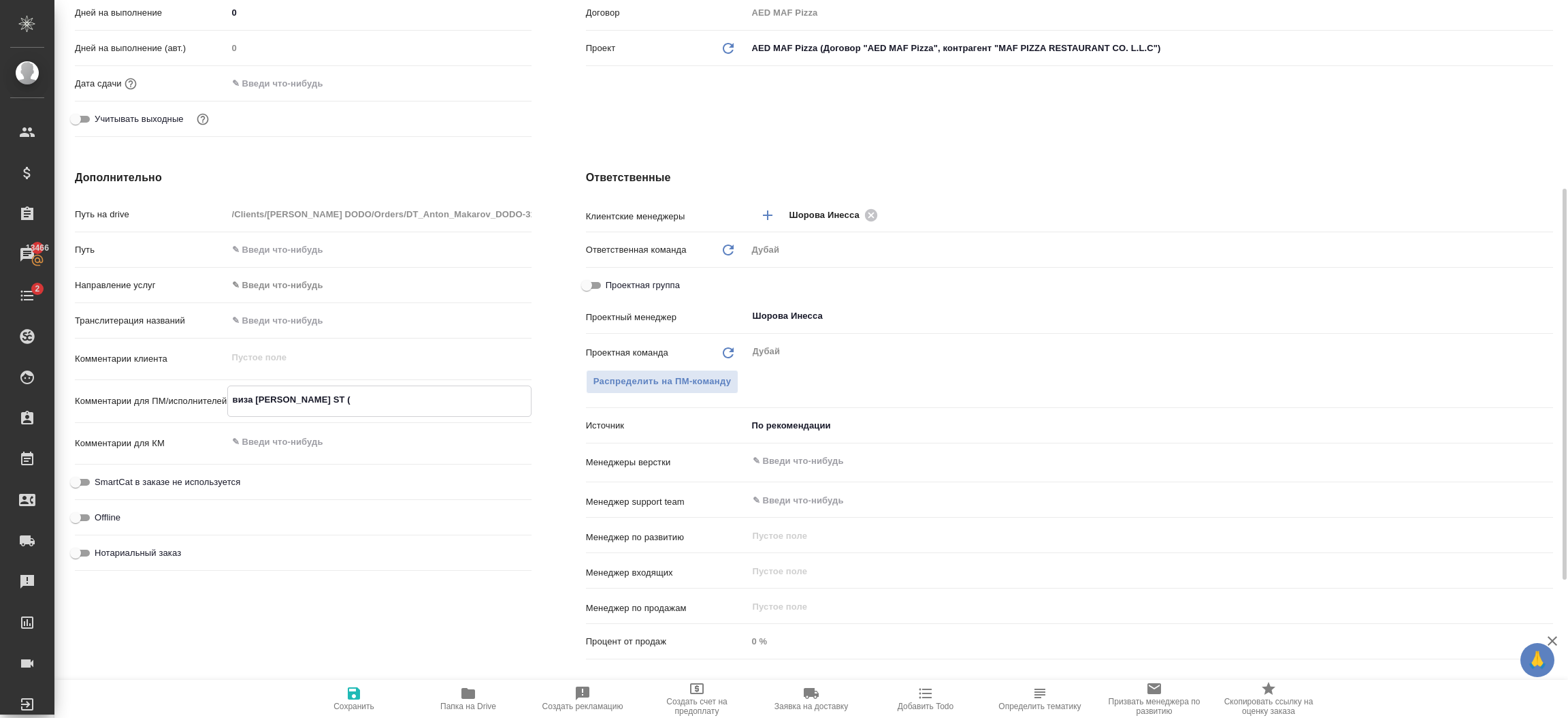
type textarea "виза JUDITH MORO ST"
type textarea "x"
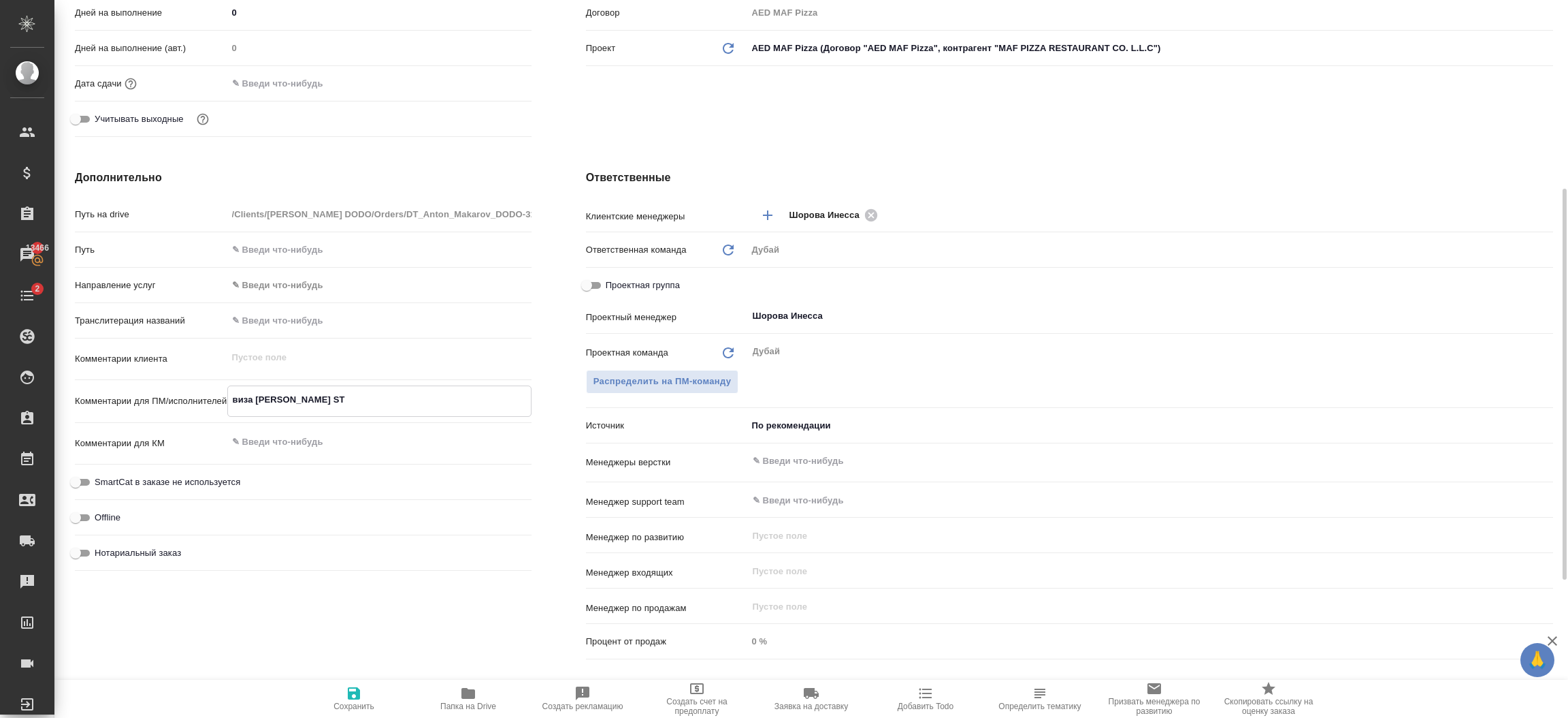
type textarea "виза JUDITH MORO ST"
type textarea "x"
type textarea "виза JUDITH MORO S"
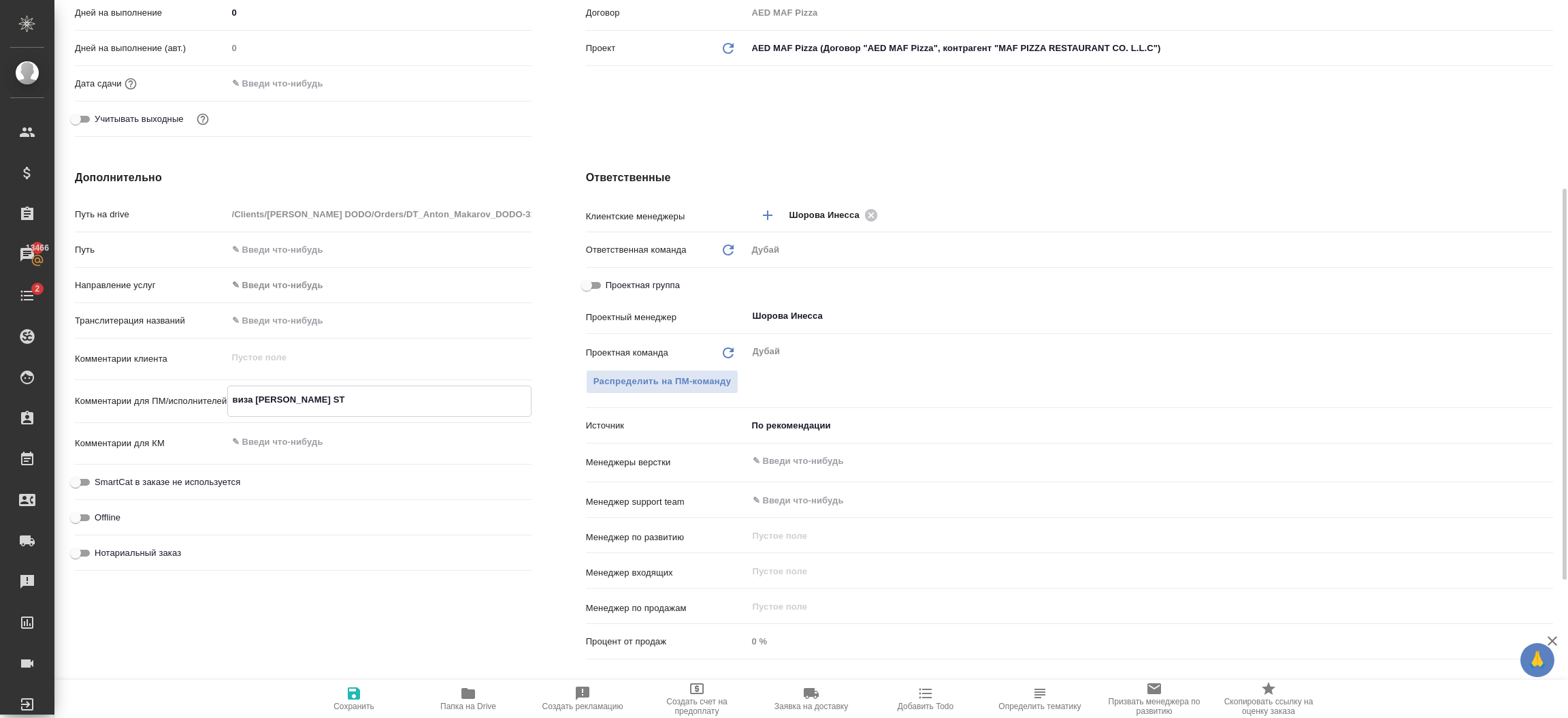
type textarea "x"
type textarea "виза JUDITH MORO"
type textarea "x"
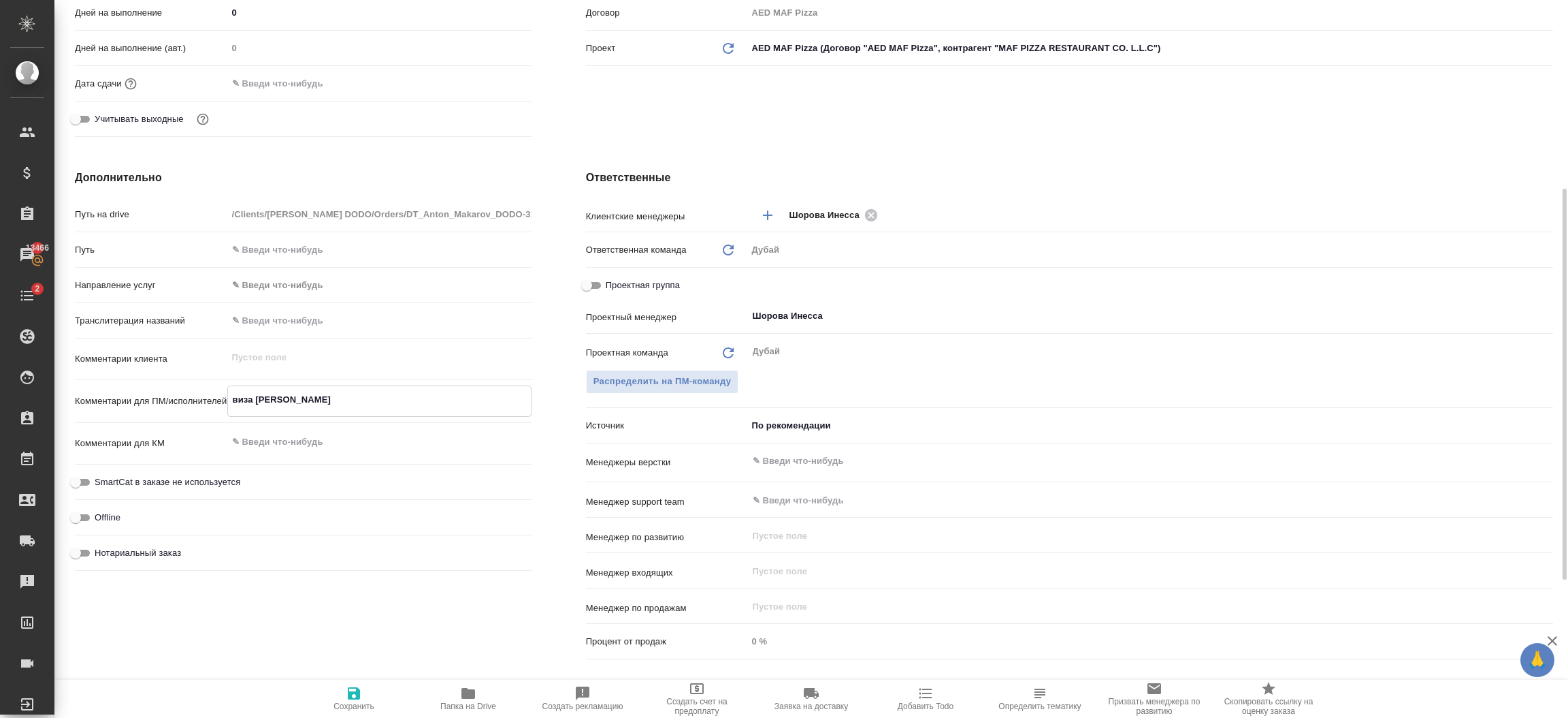
type textarea "x"
type textarea "виза JUDITH MORO"
type textarea "x"
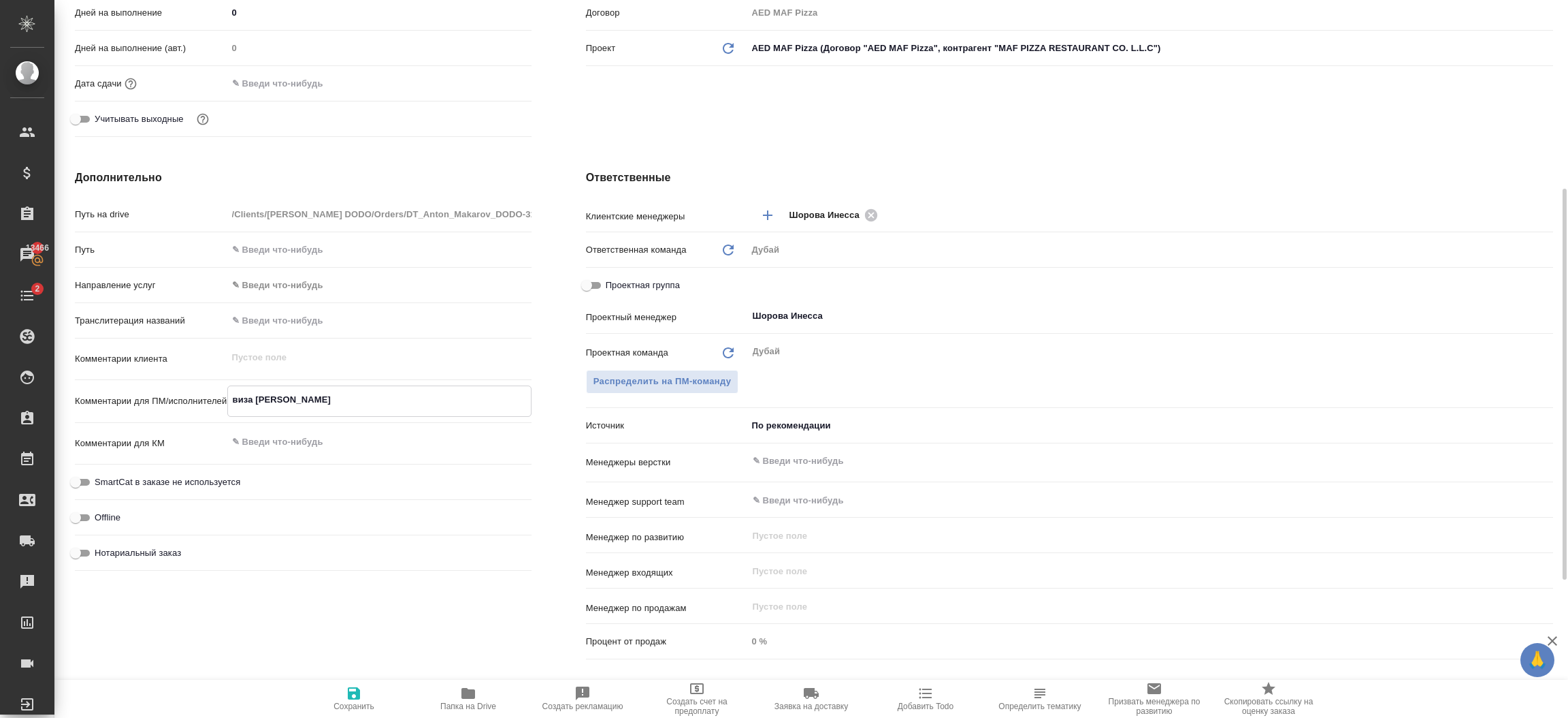
type textarea "x"
type textarea "виза JUDITH MOR"
type textarea "x"
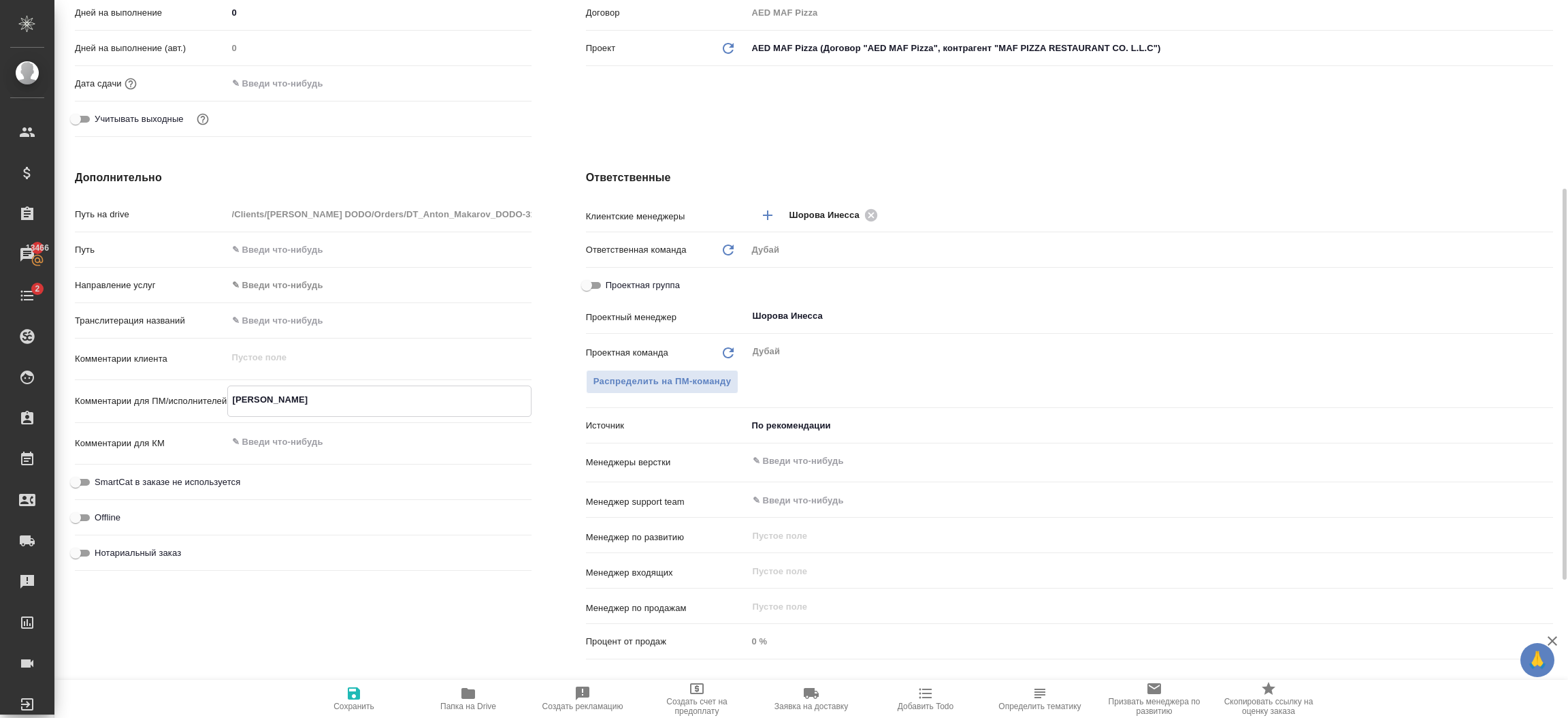
type textarea "виза JUDITH MORЩ"
type textarea "x"
type textarea "виза JUDITH MOR"
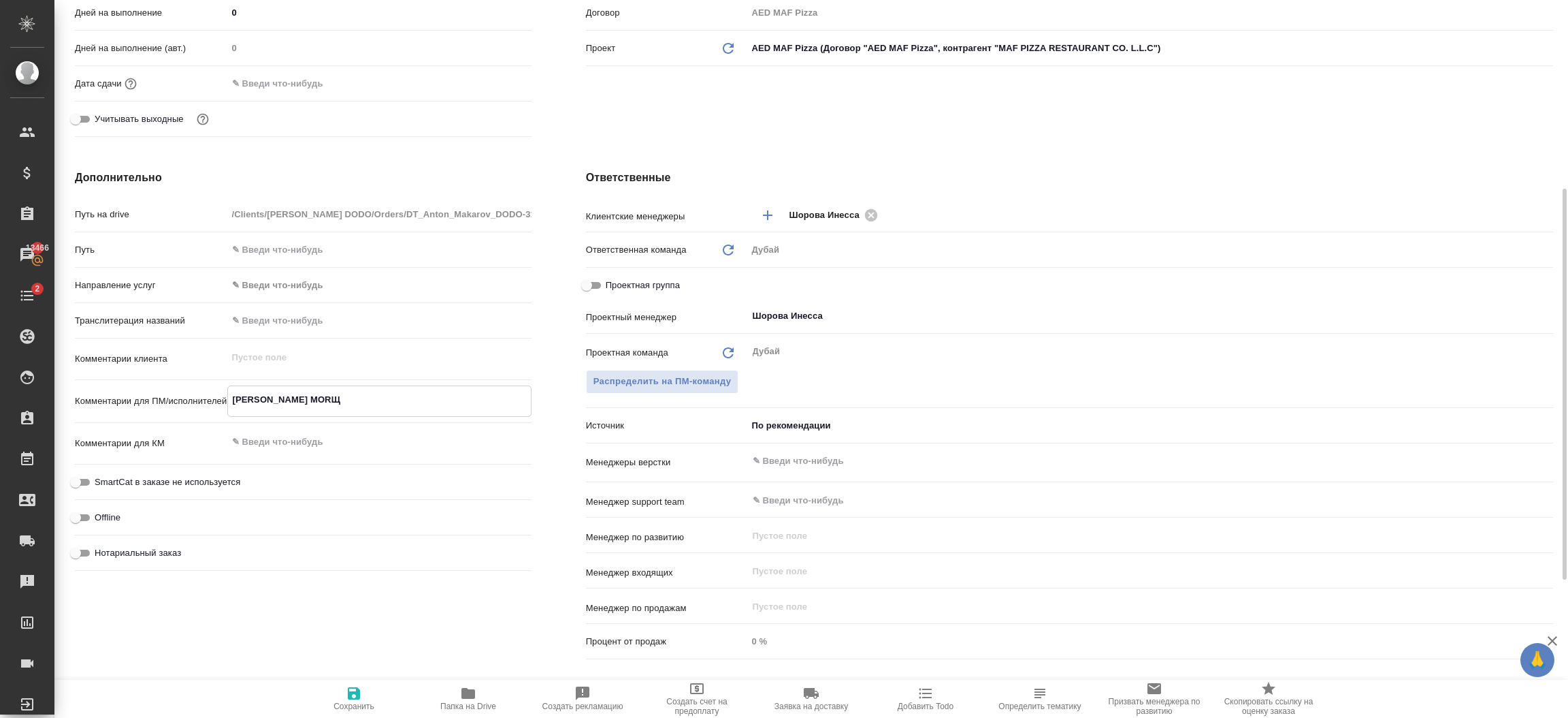
type textarea "x"
type textarea "виза JUDITH MORО"
type textarea "x"
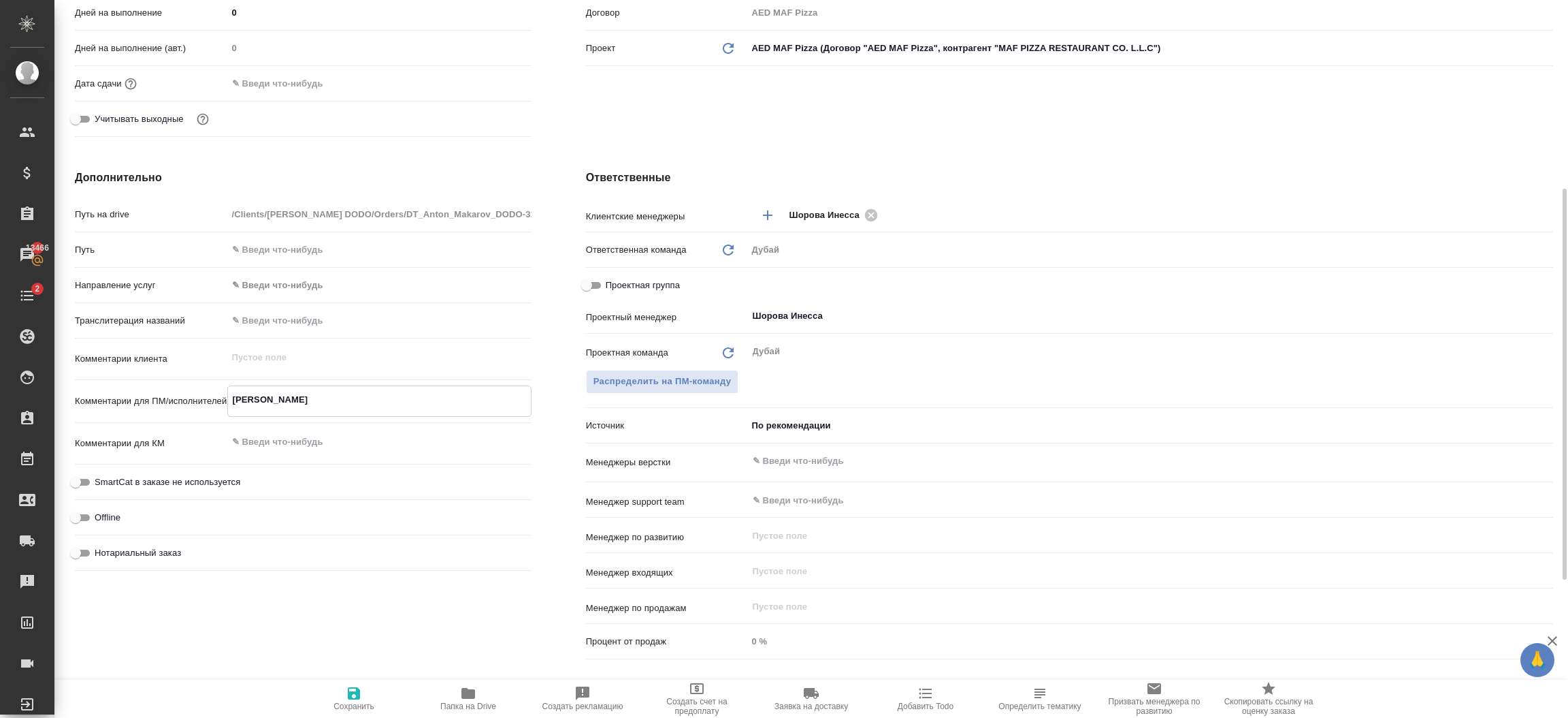
type textarea "x"
type textarea "виза JUDITH MORО"
type textarea "x"
click at [351, 693] on icon "button" at bounding box center [353, 693] width 12 height 12
type textarea "x"
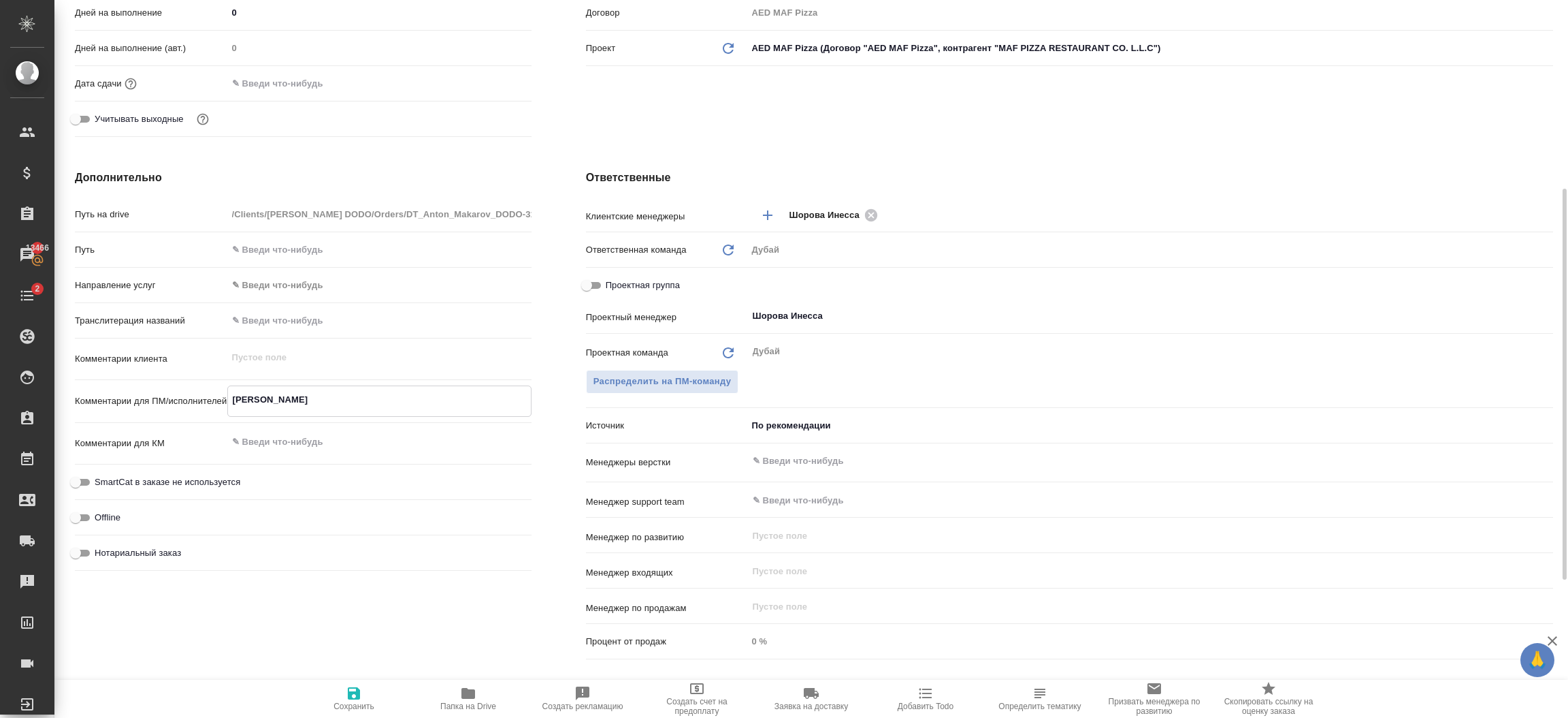
type textarea "x"
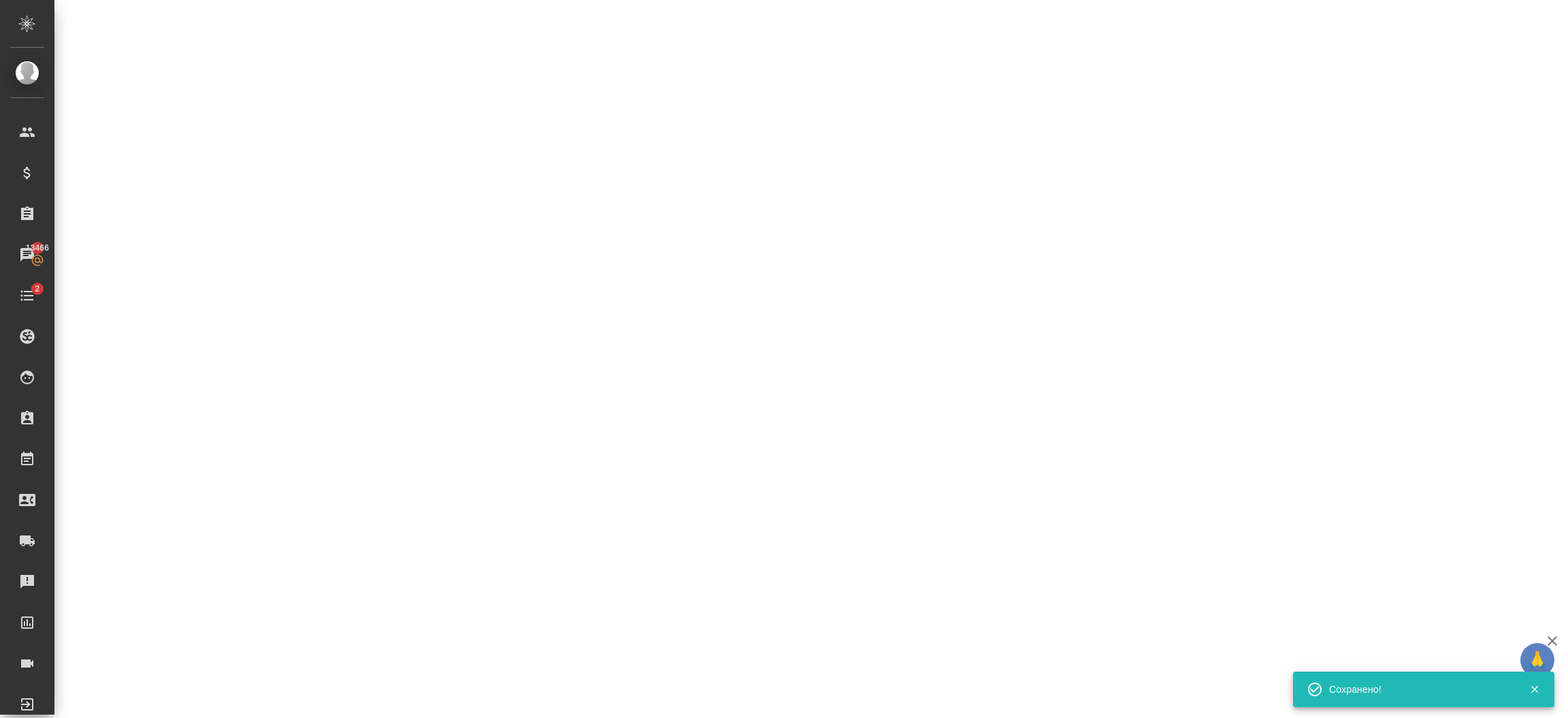
select select "RU"
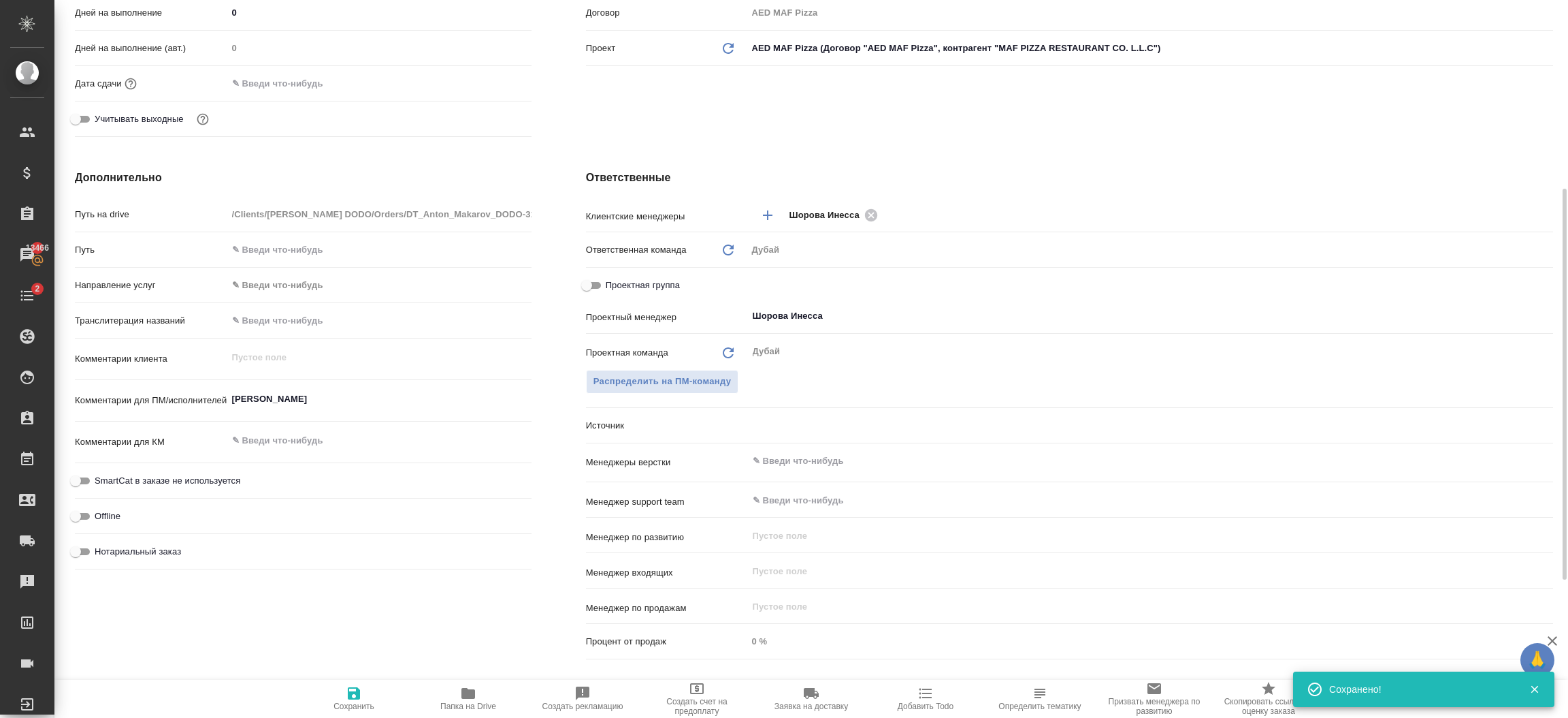
type textarea "x"
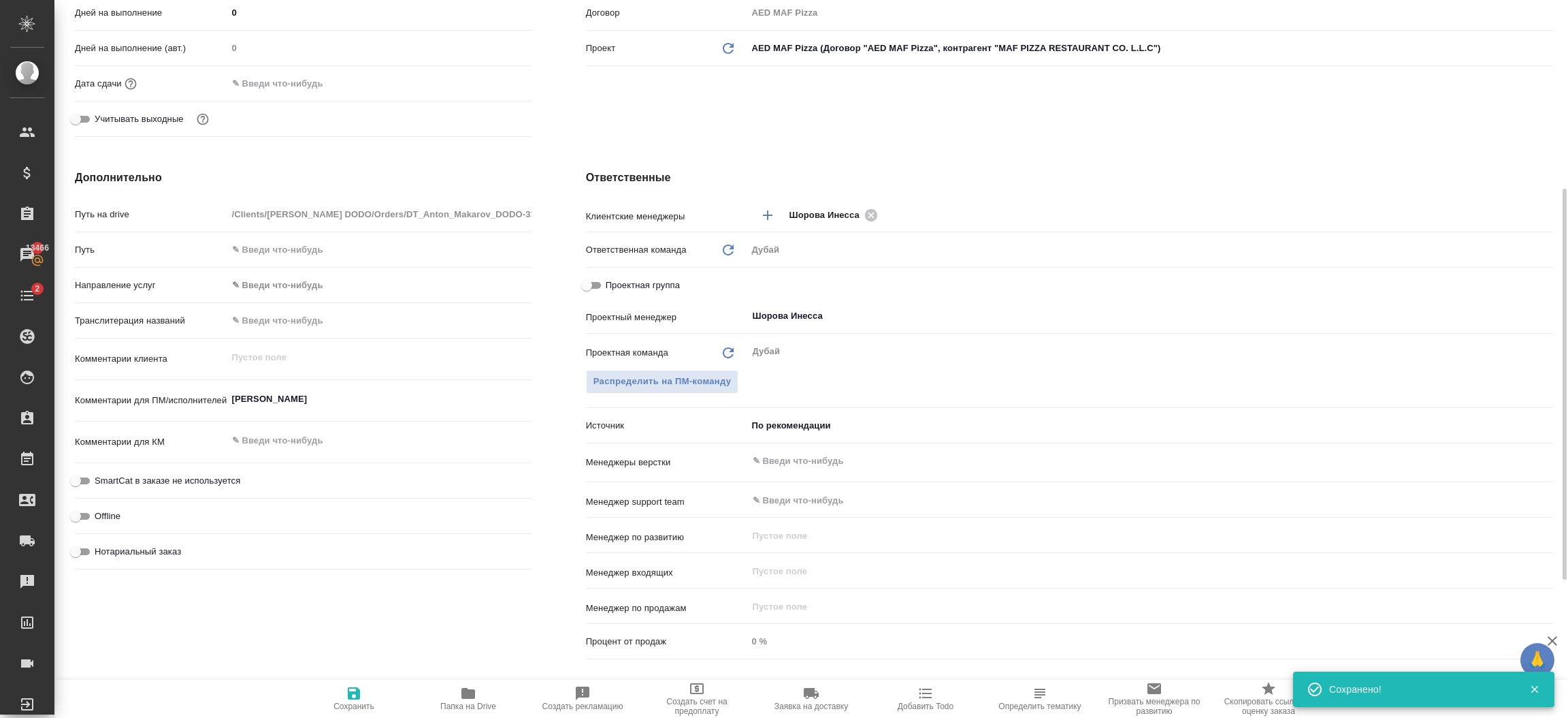
type textarea "x"
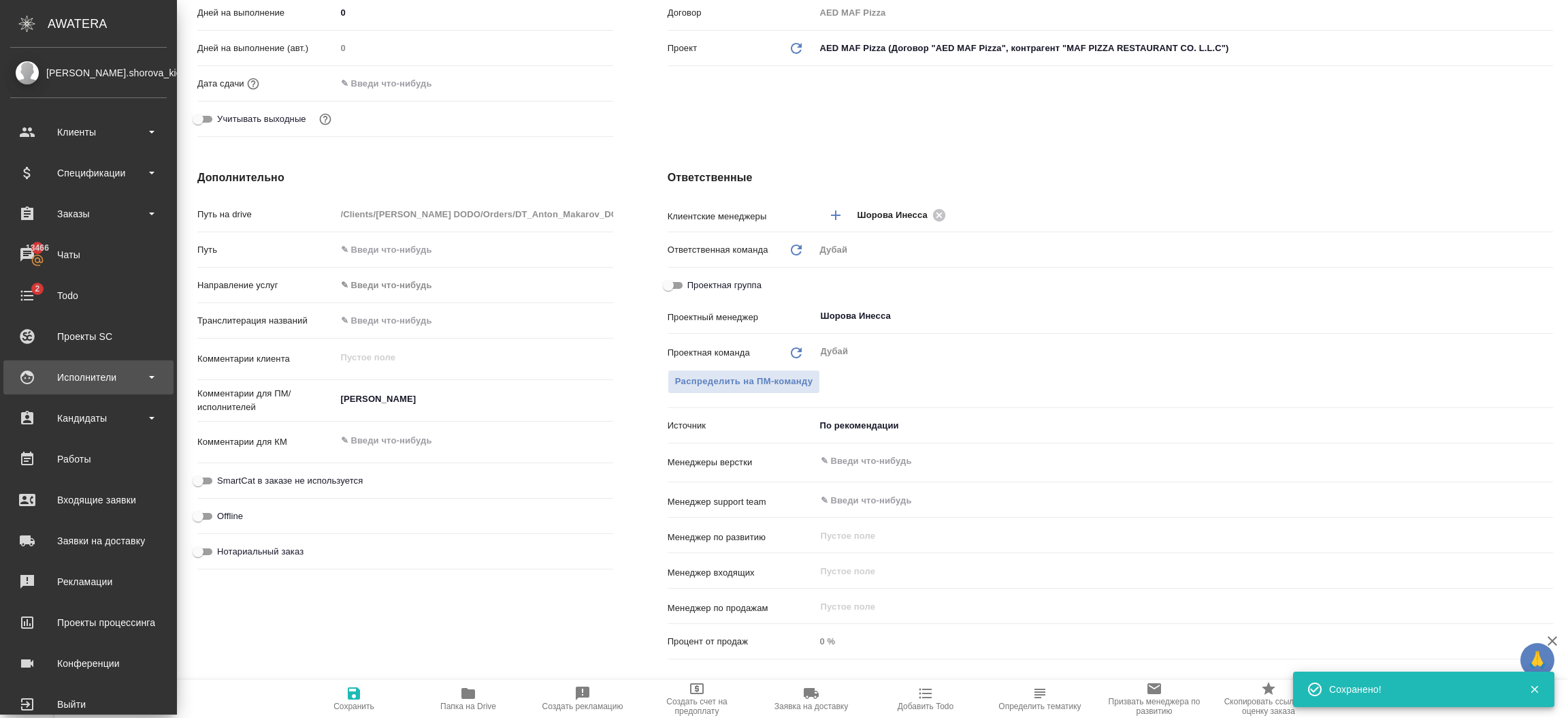
click at [96, 383] on div "Исполнители" at bounding box center [88, 377] width 156 height 20
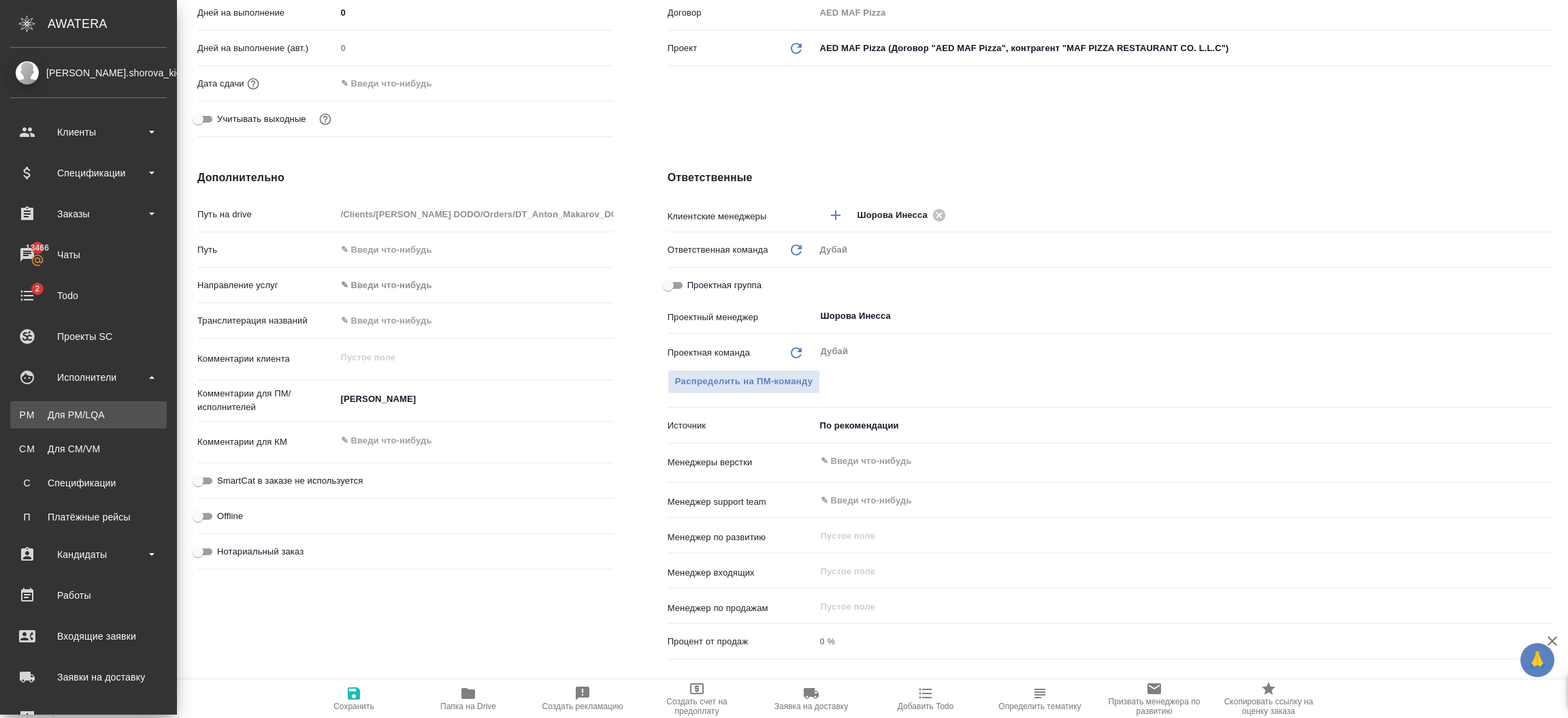
click at [96, 412] on div "Для PM/LQA" at bounding box center [88, 414] width 143 height 14
type textarea "x"
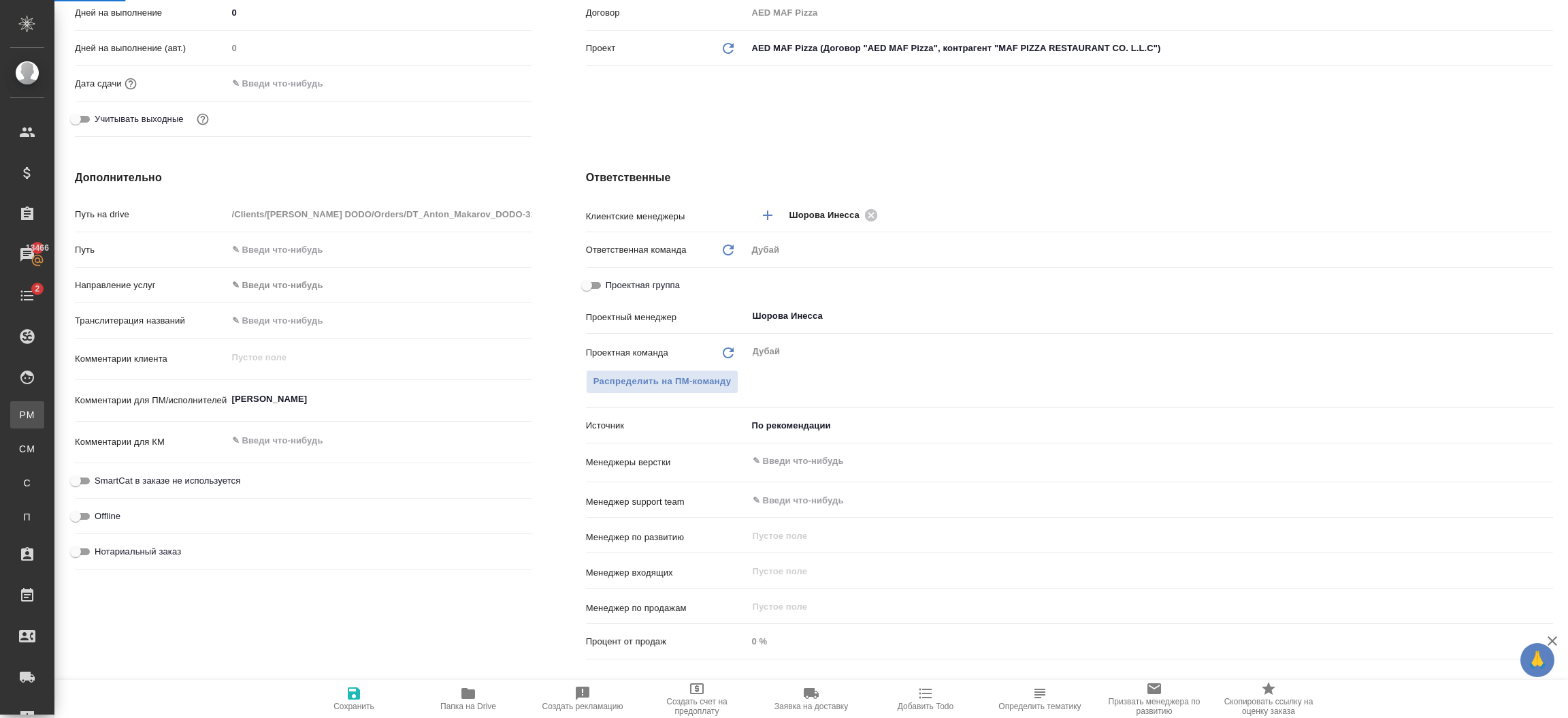
type textarea "x"
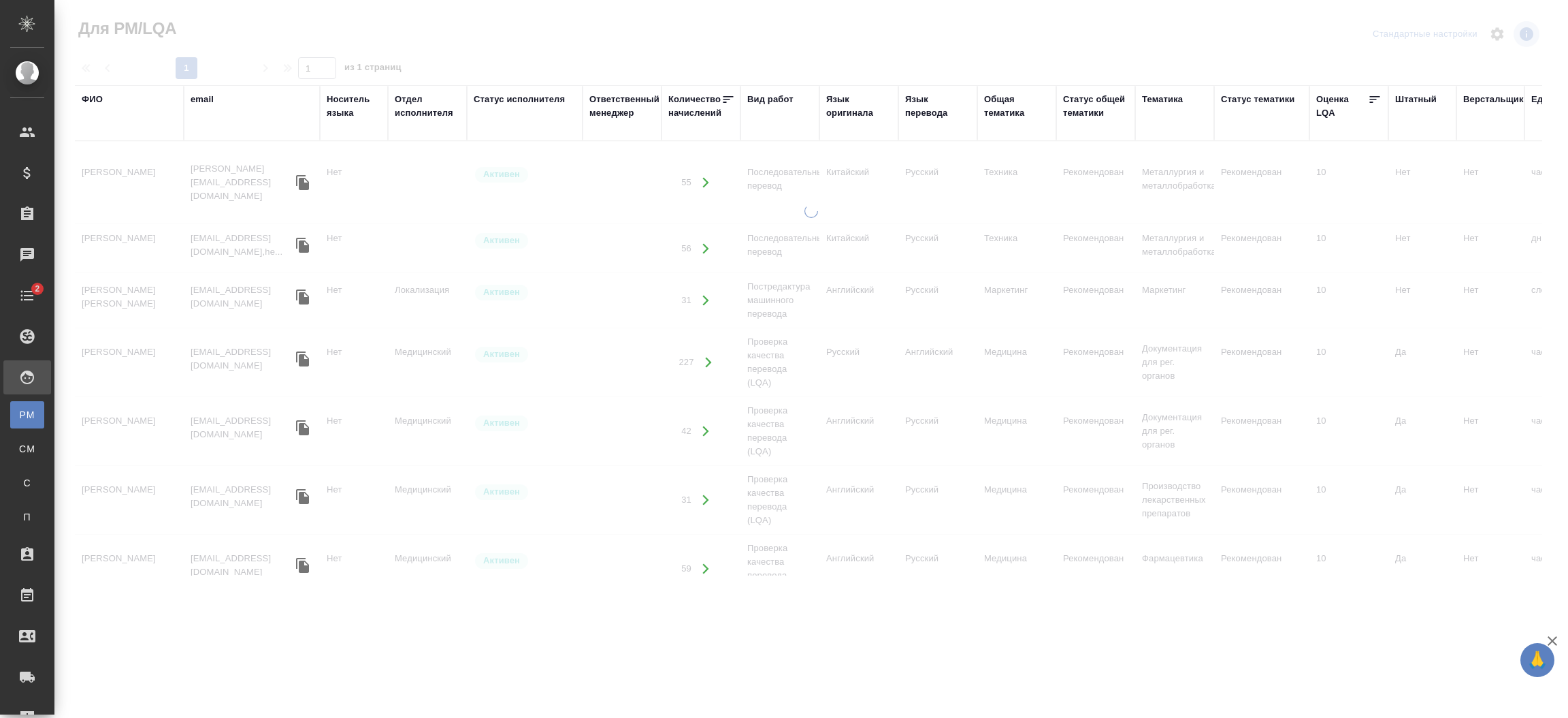
click at [100, 97] on div "ФИО" at bounding box center [92, 99] width 21 height 14
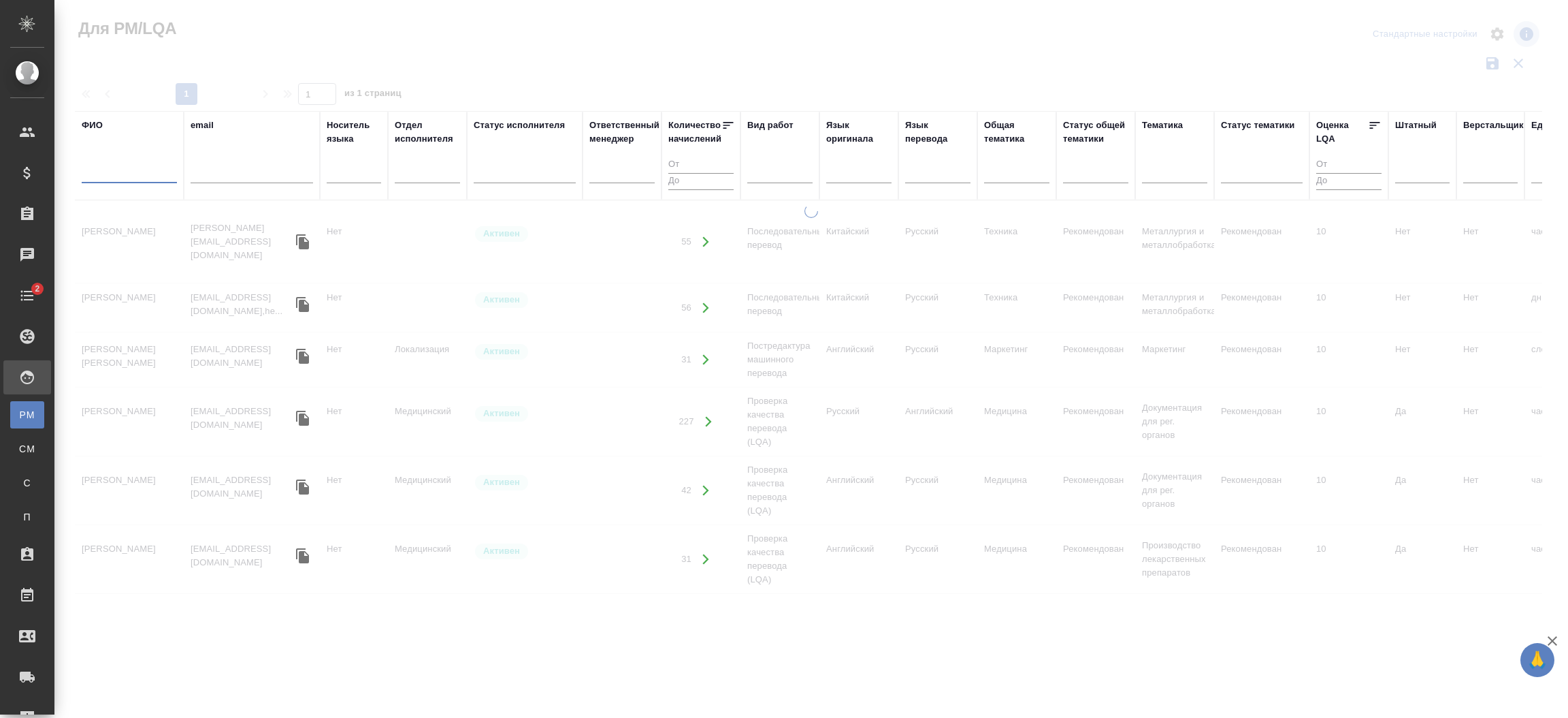
click at [131, 177] on input "text" at bounding box center [129, 174] width 96 height 17
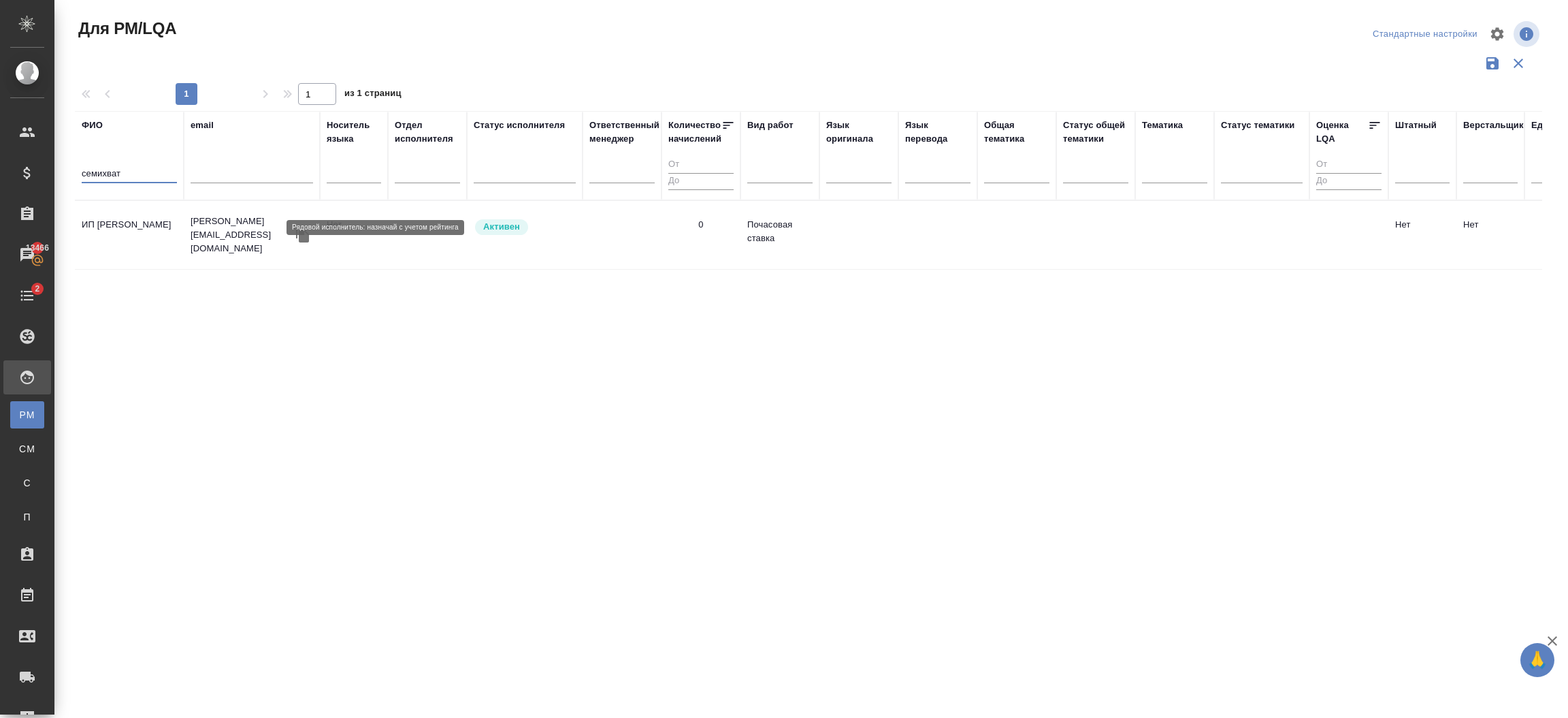
type input "семихват"
click at [519, 230] on p "Активен" at bounding box center [501, 227] width 36 height 14
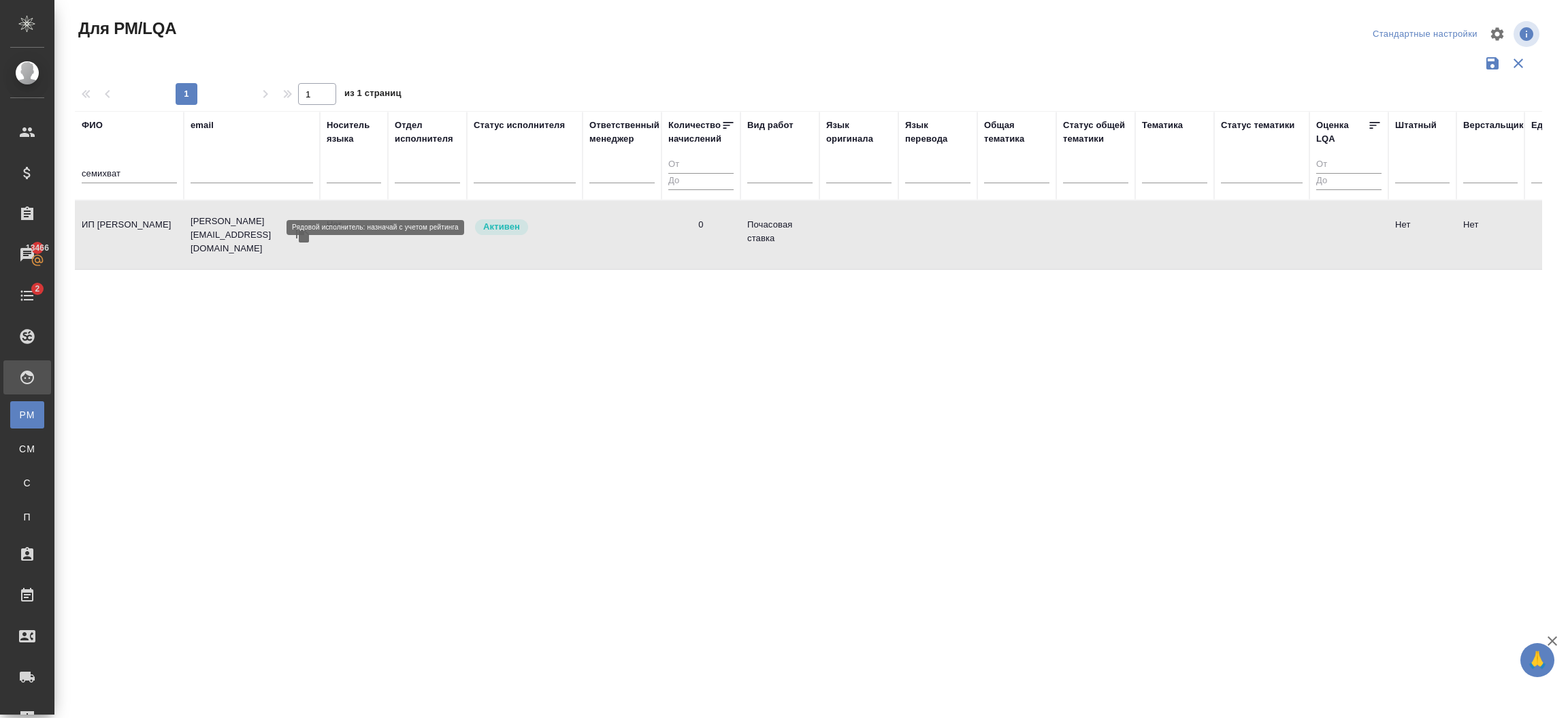
click at [519, 230] on p "Активен" at bounding box center [501, 227] width 36 height 14
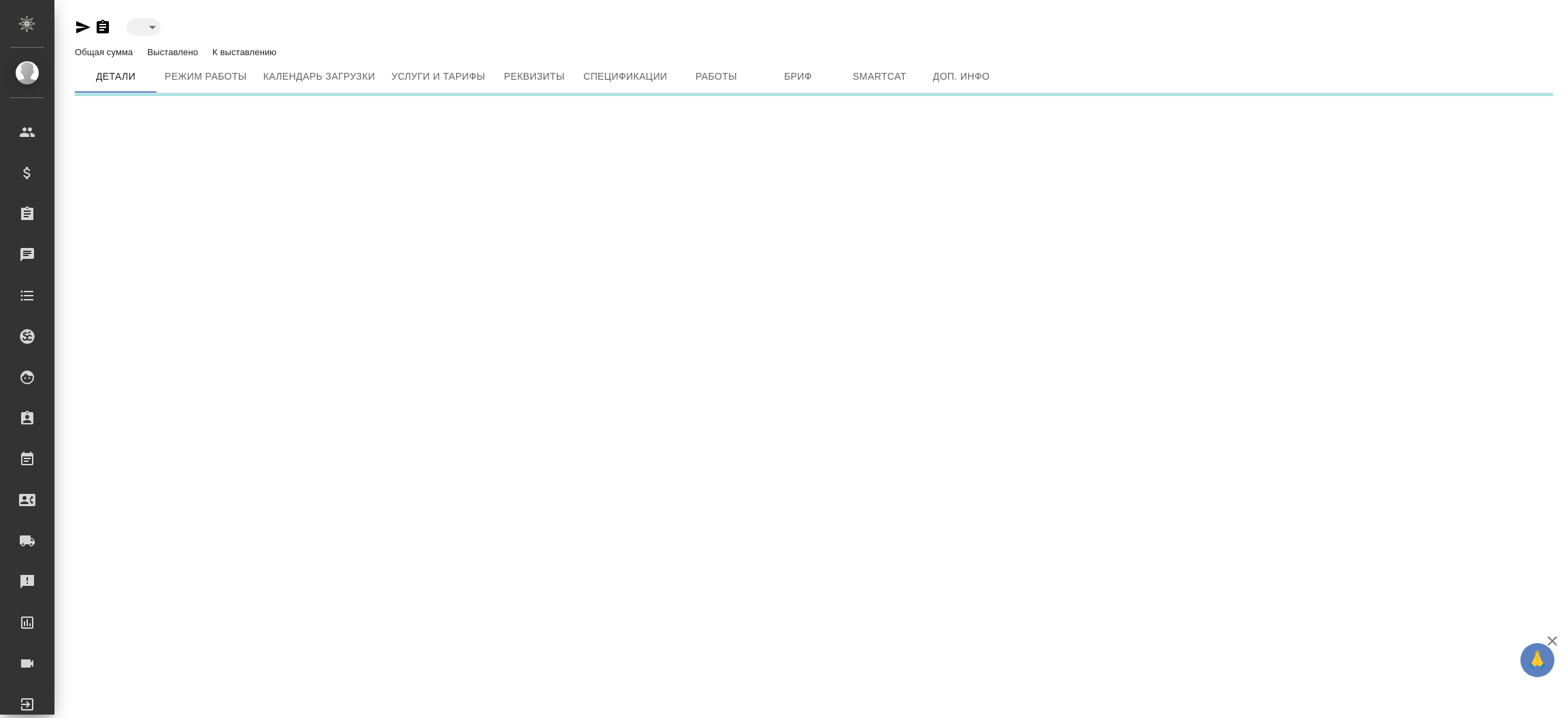
type input "active"
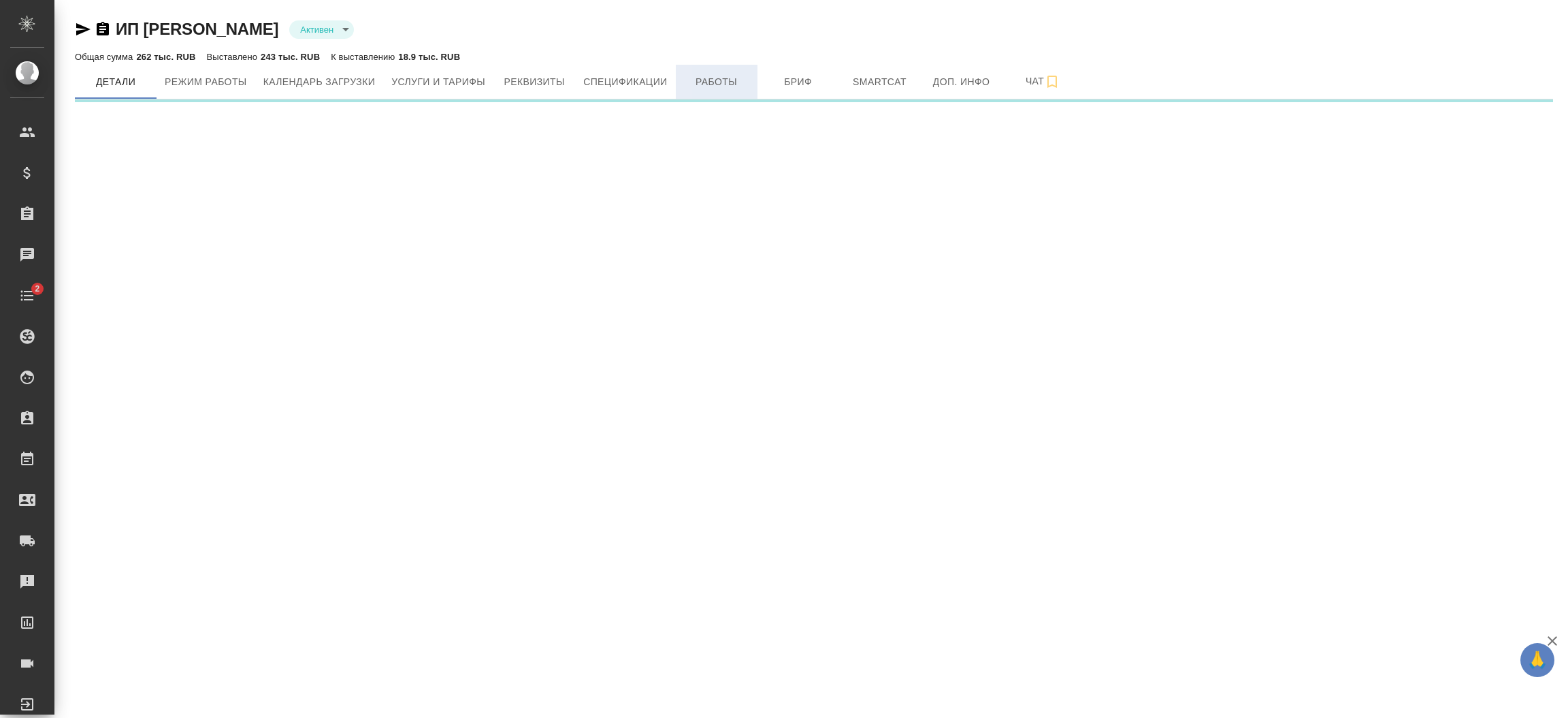
click at [724, 80] on span "Работы" at bounding box center [716, 82] width 65 height 17
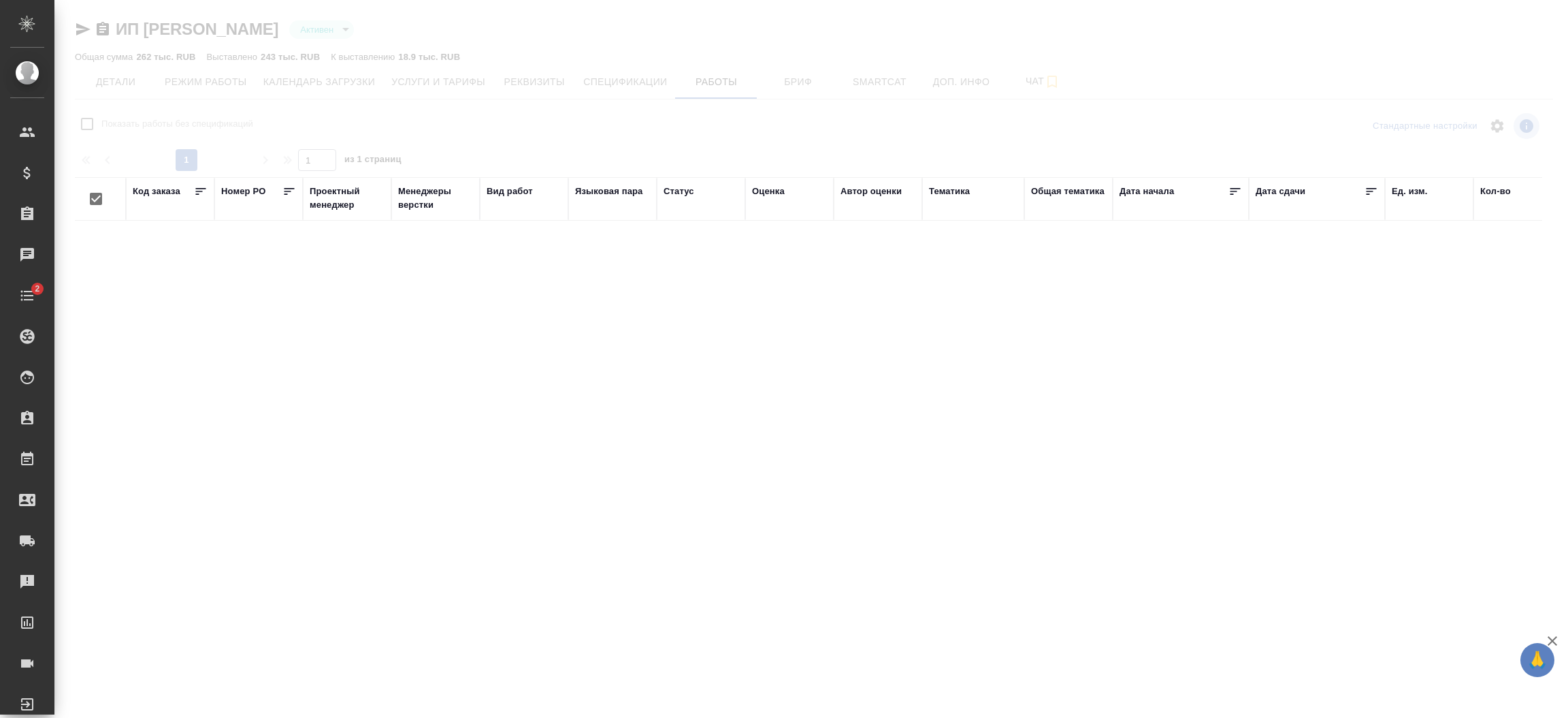
checkbox input "false"
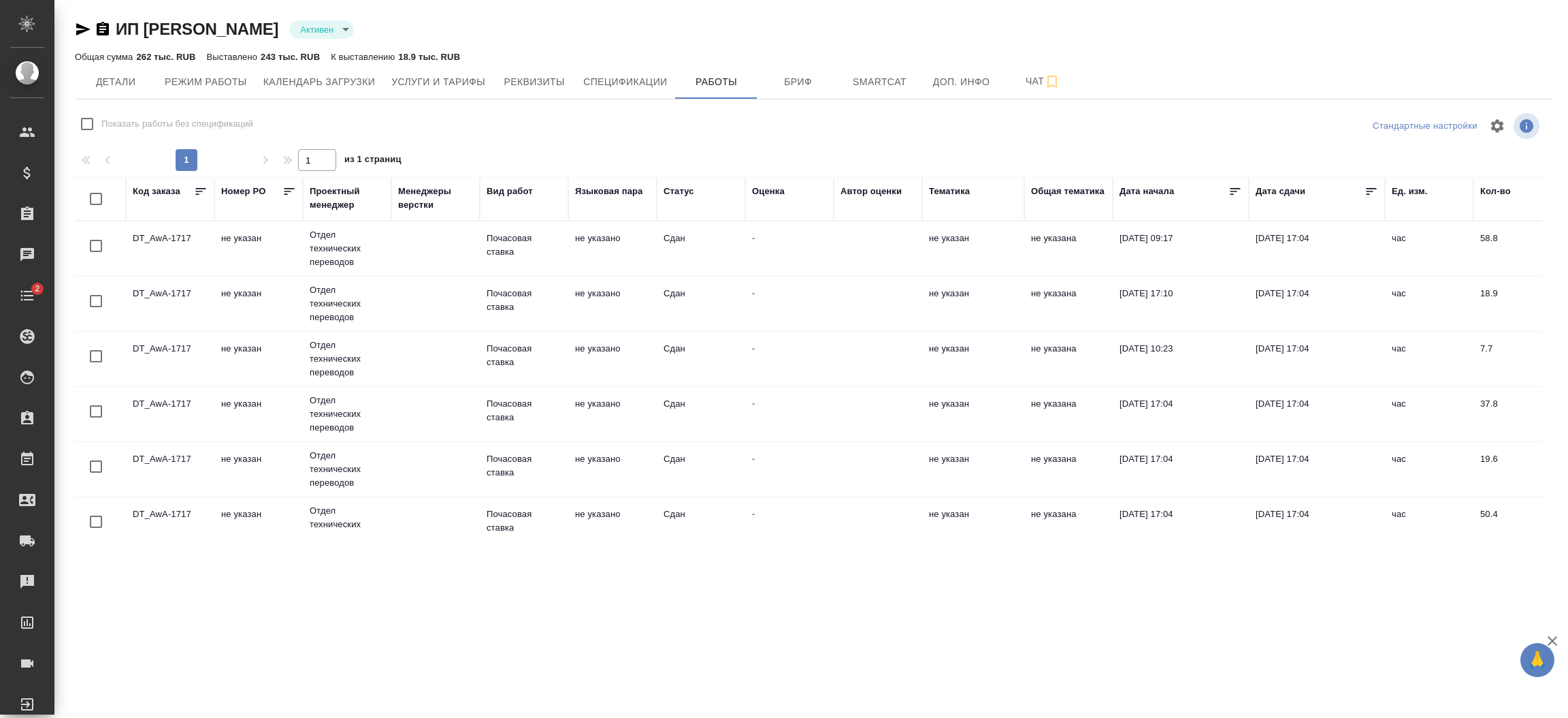
click at [843, 255] on td at bounding box center [877, 249] width 89 height 47
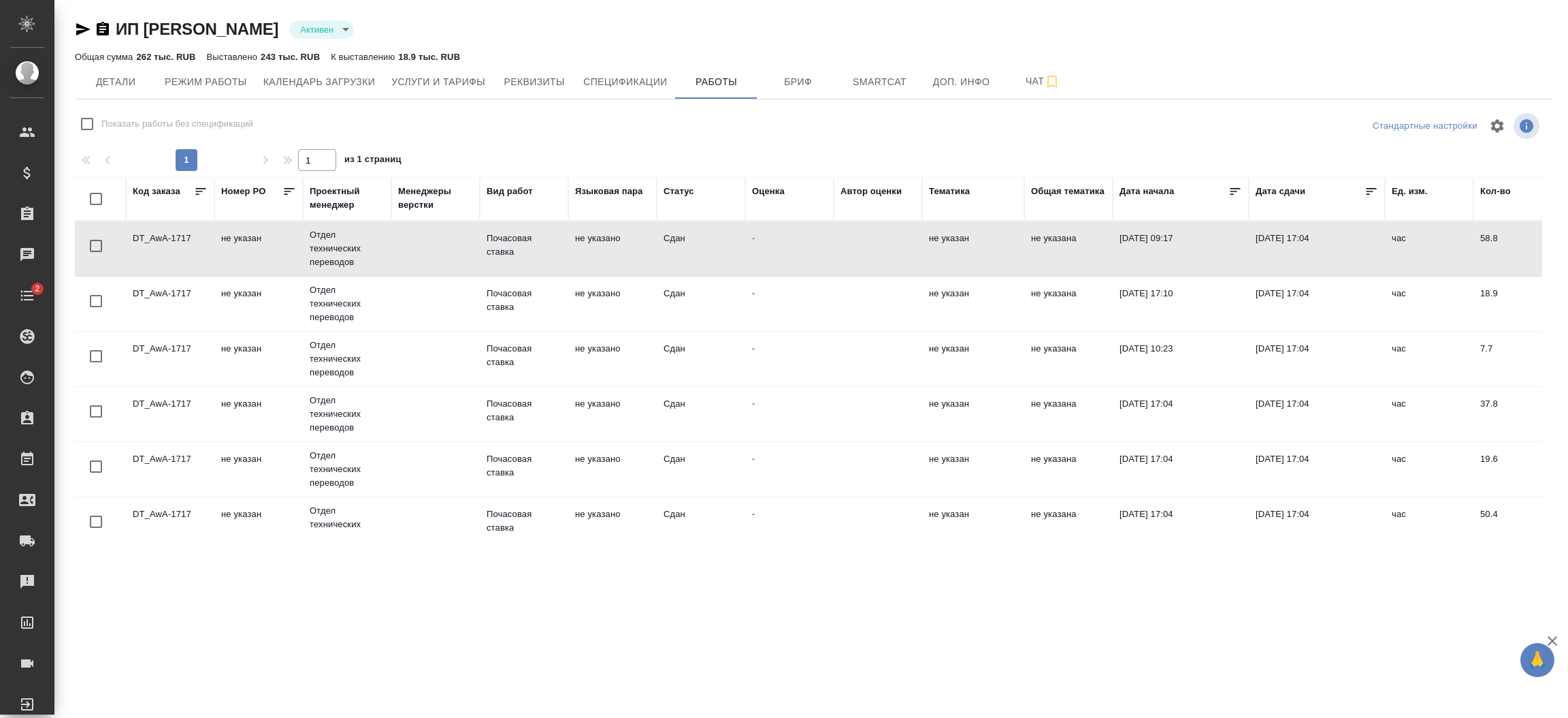
click at [843, 255] on td at bounding box center [877, 249] width 89 height 47
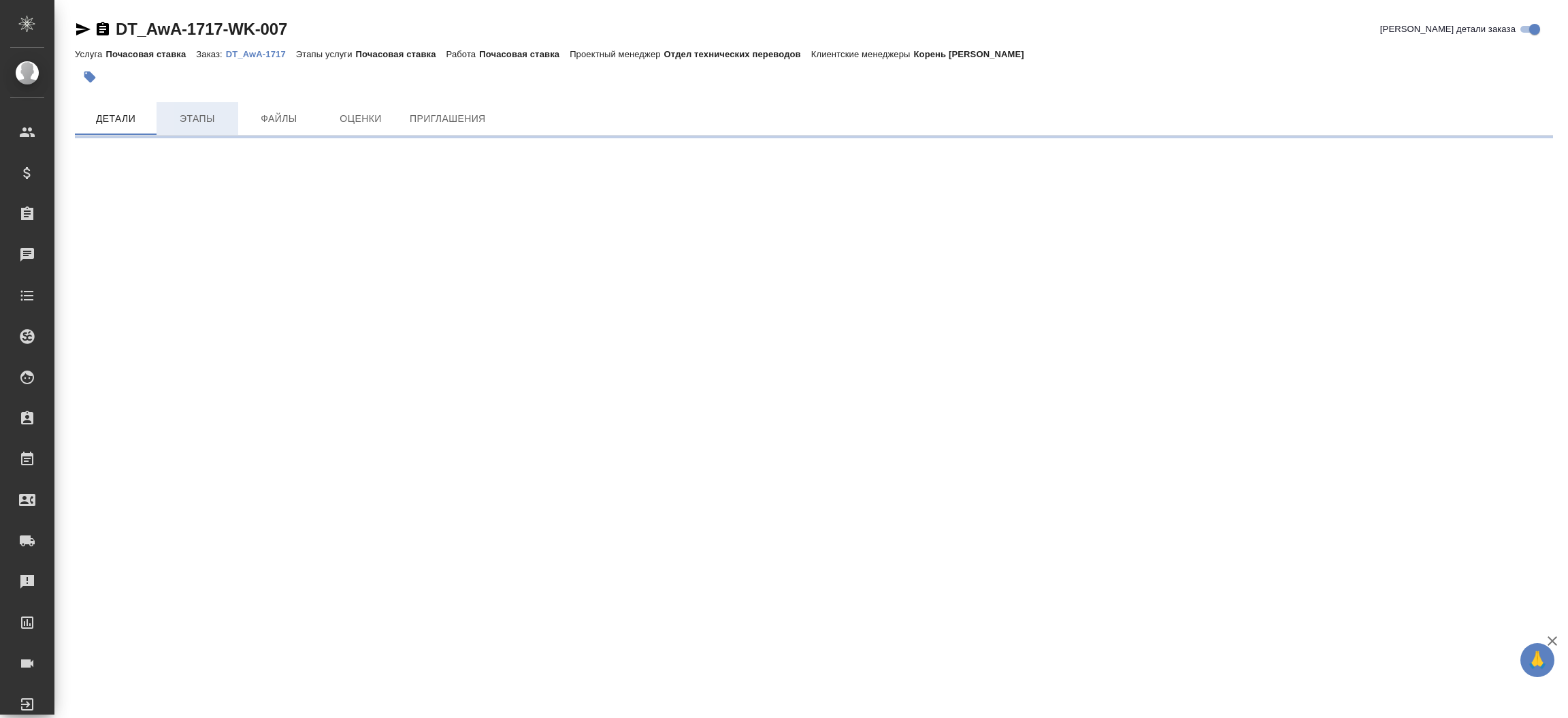
click at [187, 131] on button "Этапы" at bounding box center [197, 118] width 82 height 33
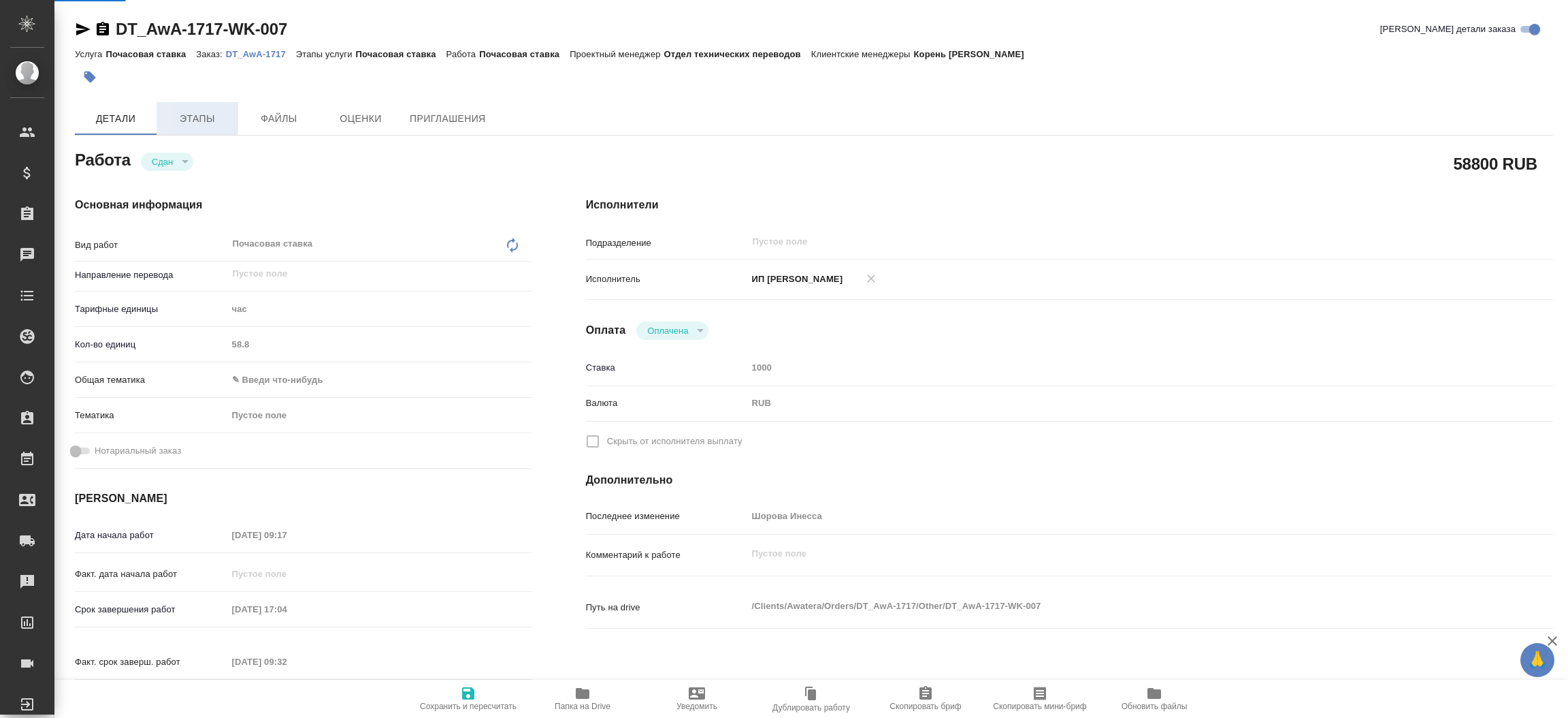
type textarea "x"
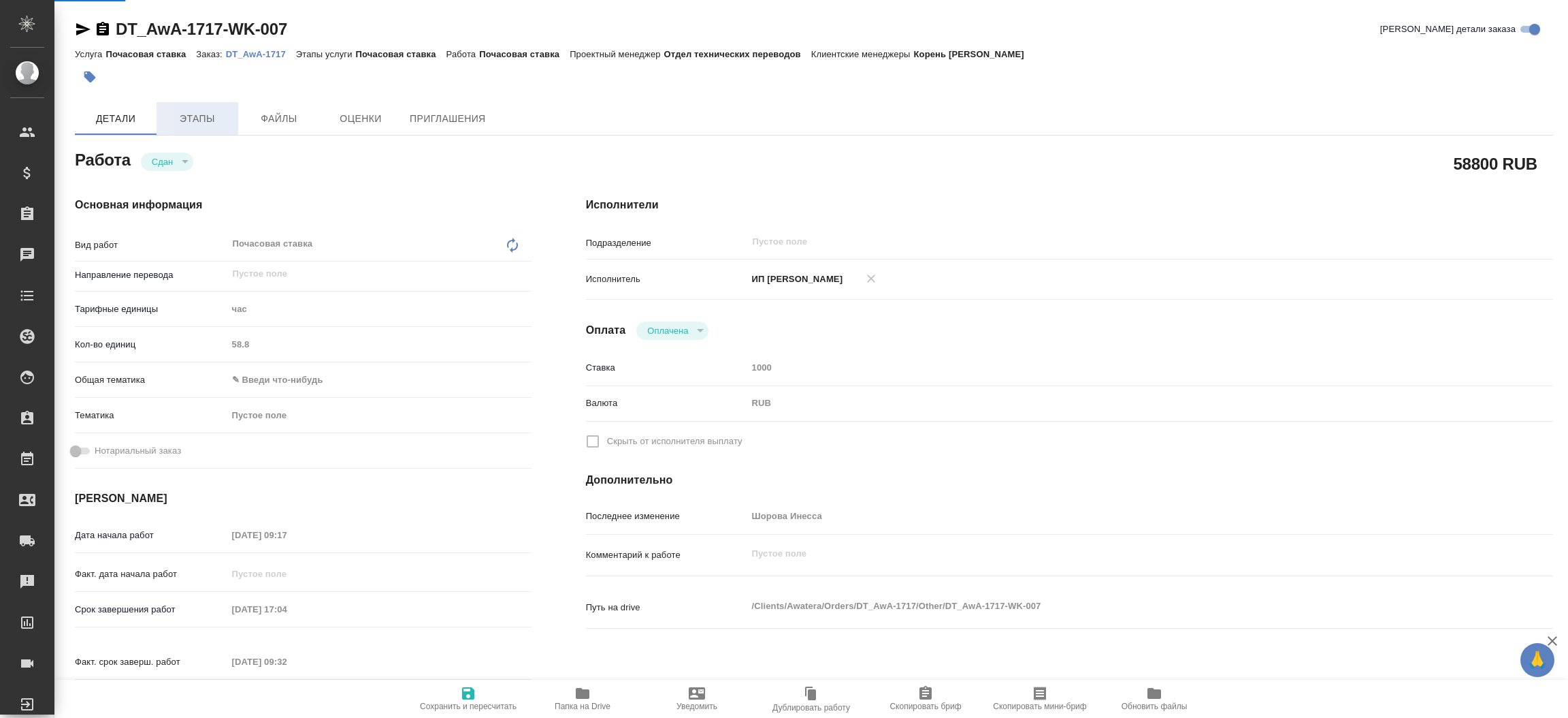
type textarea "x"
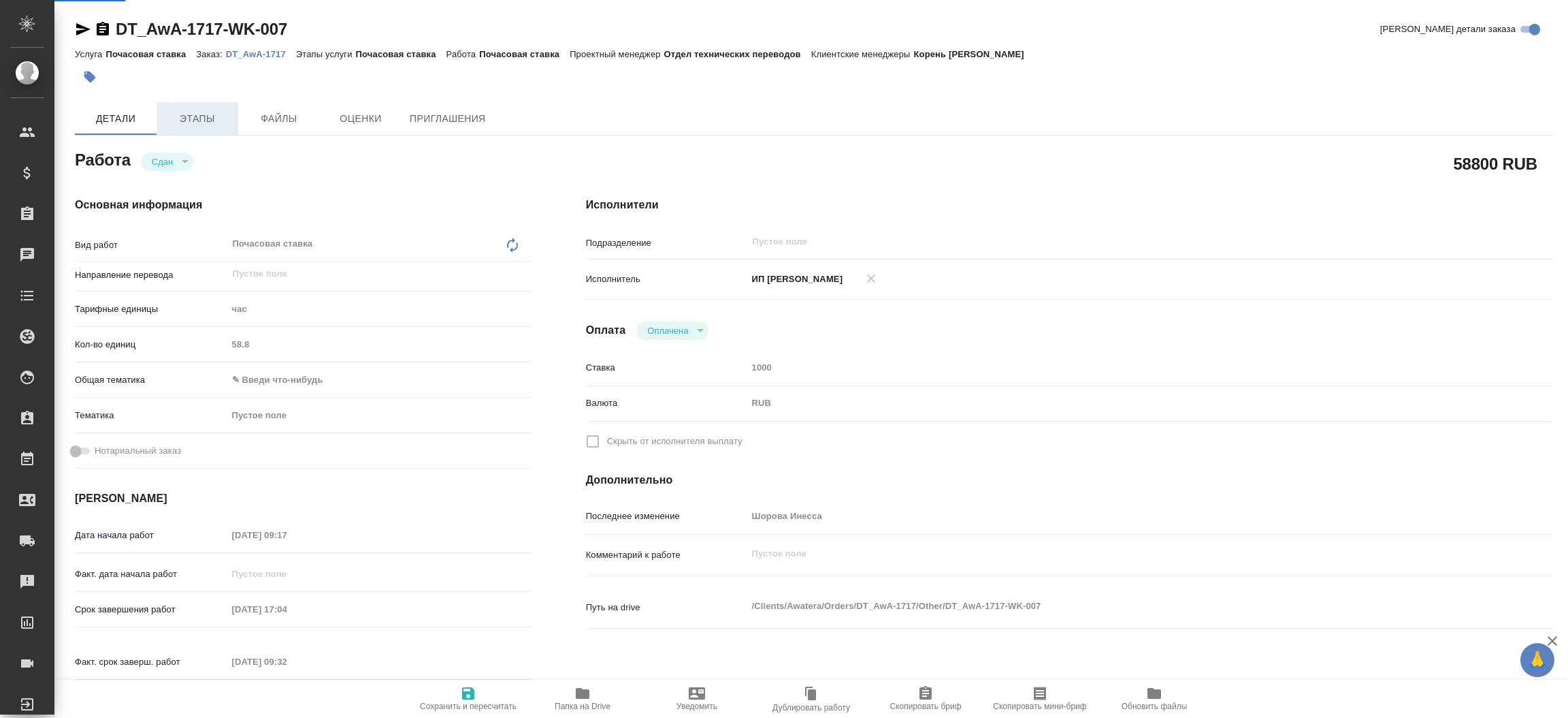
type textarea "x"
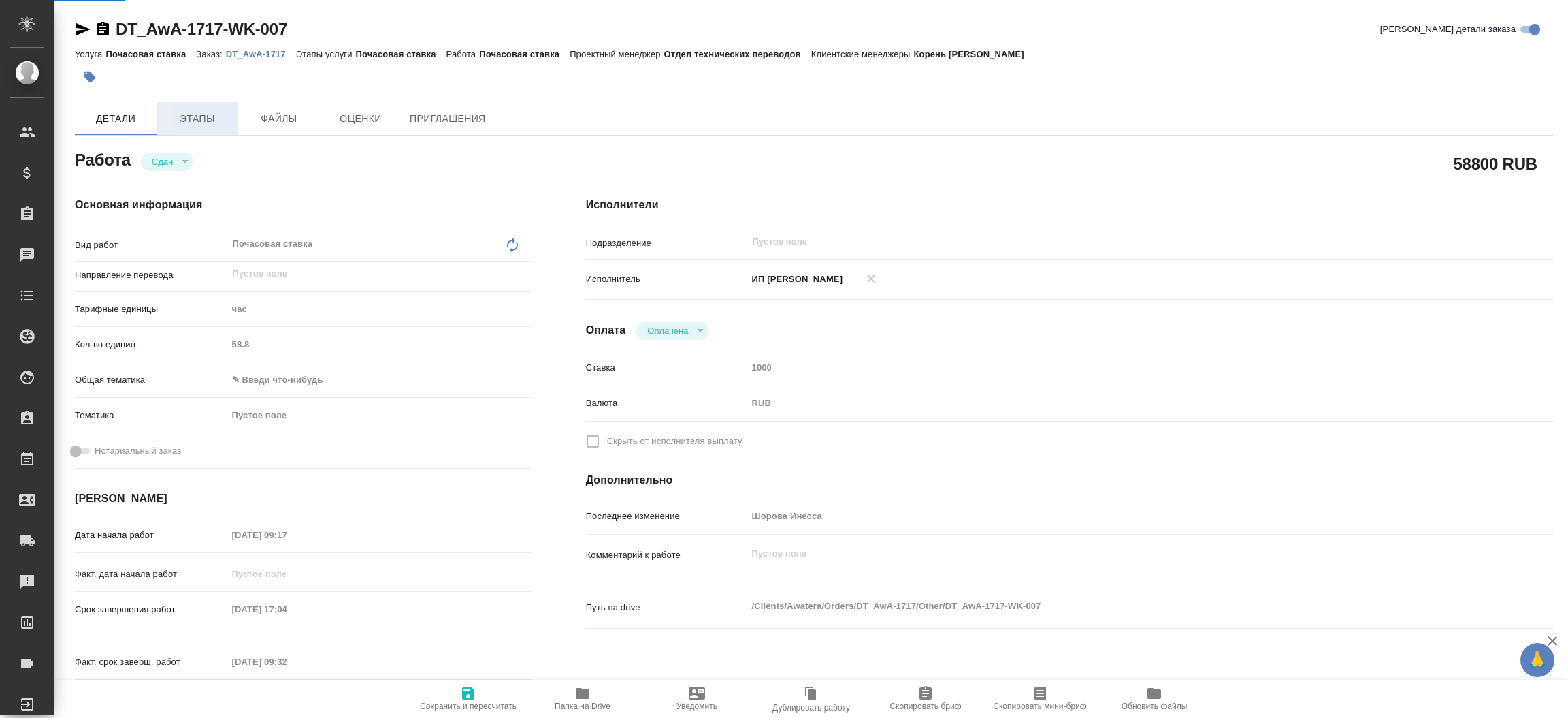
type textarea "x"
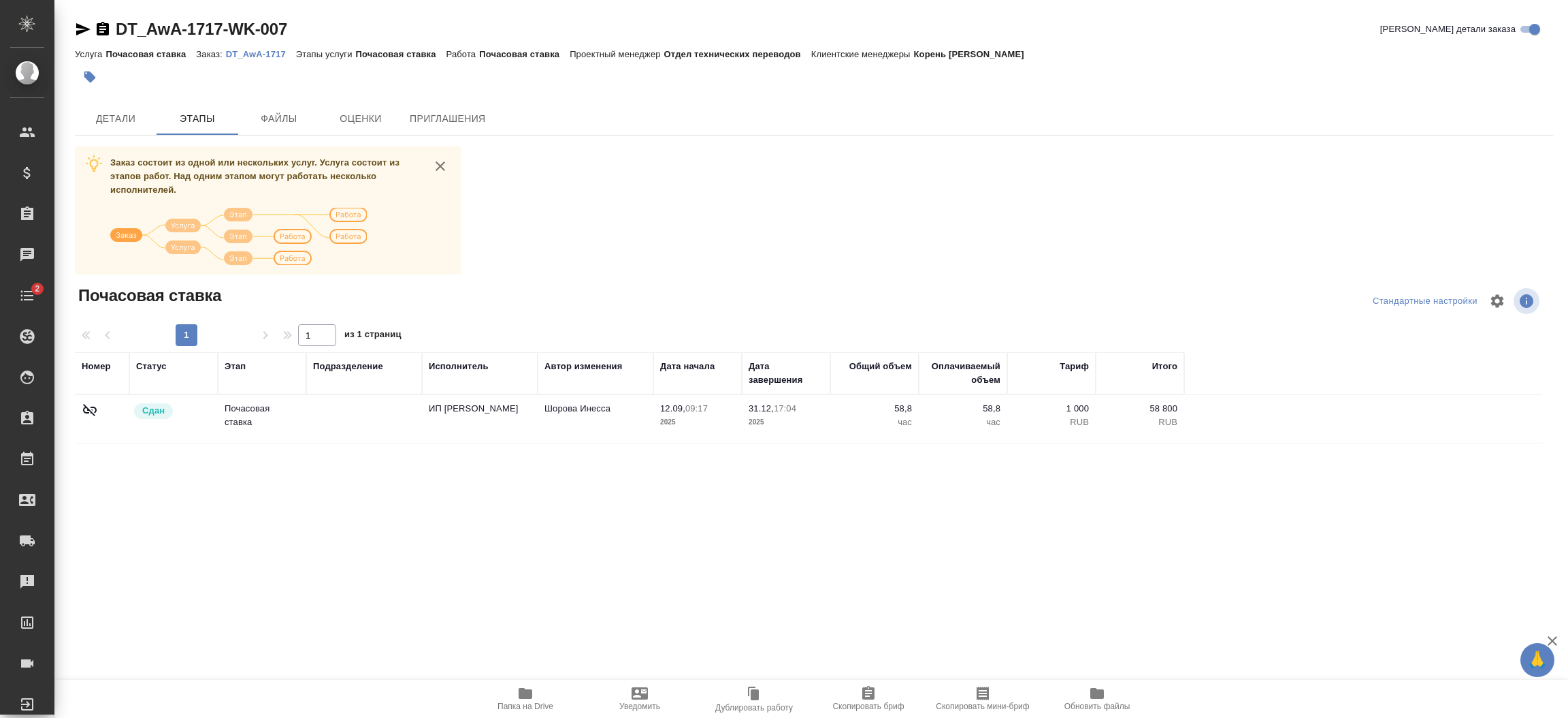
click at [260, 60] on div "Услуга Почасовая ставка Заказ: DT_AwA-1717 Этапы услуги Почасовая ставка Работа…" at bounding box center [814, 53] width 1478 height 16
click at [254, 54] on p "DT_AwA-1717" at bounding box center [260, 54] width 70 height 10
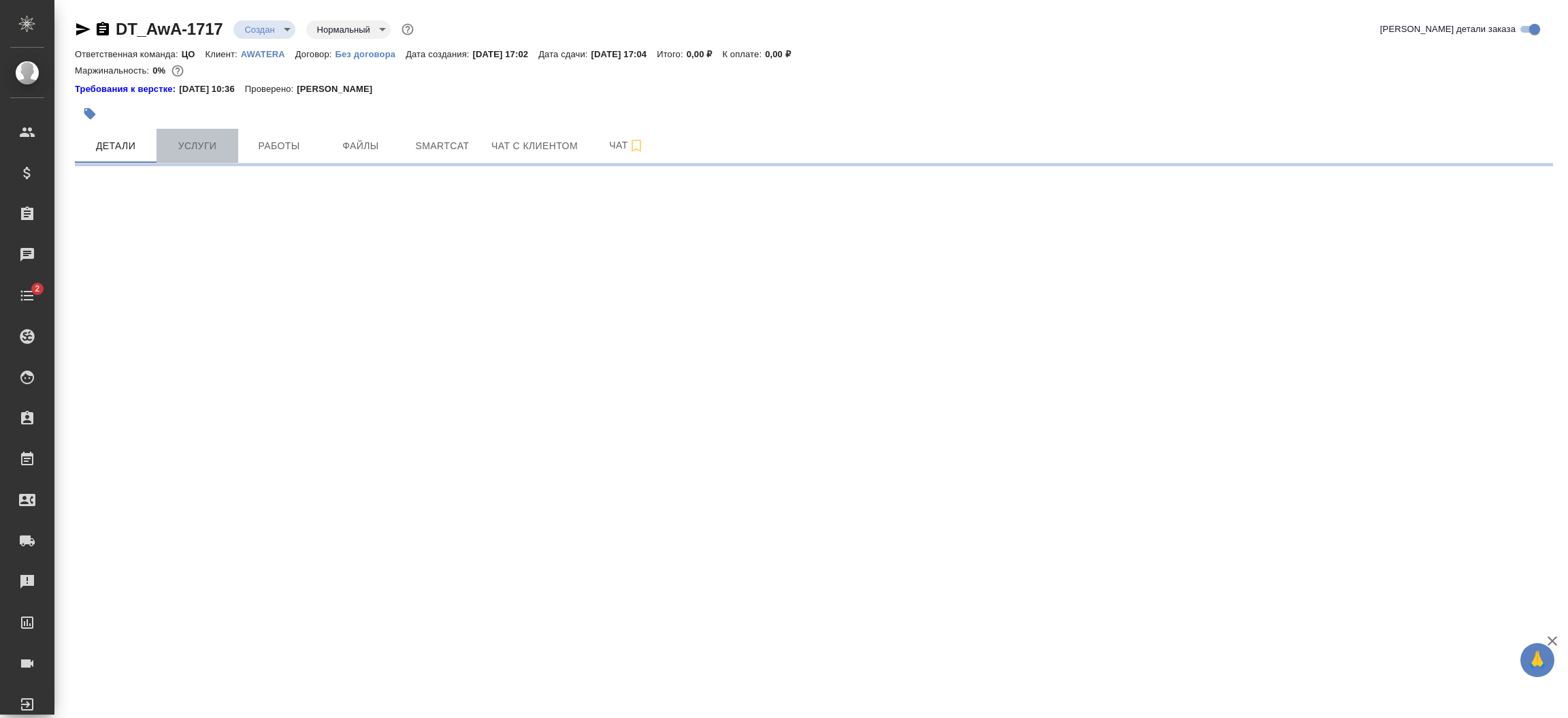
click at [209, 153] on span "Услуги" at bounding box center [197, 146] width 65 height 17
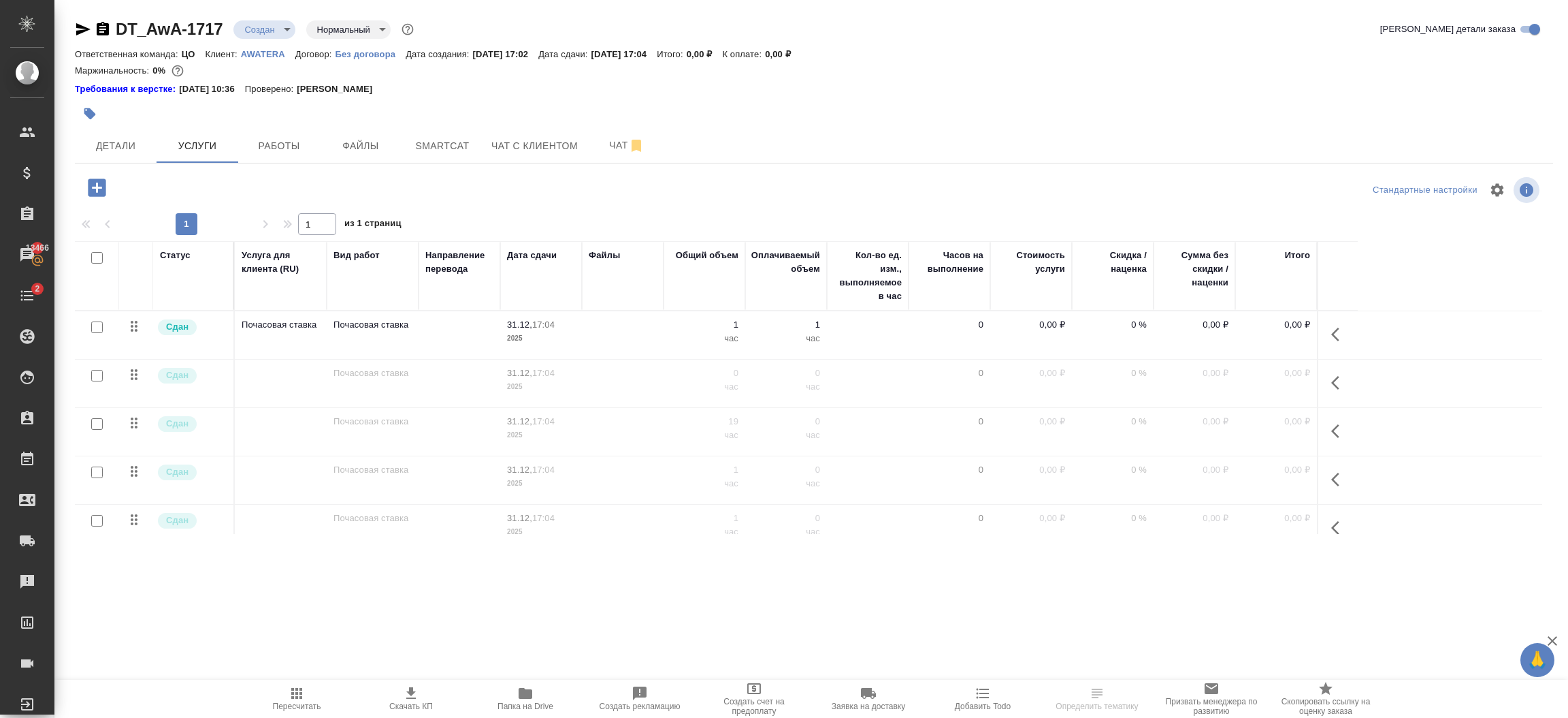
click at [99, 187] on icon "button" at bounding box center [97, 188] width 24 height 24
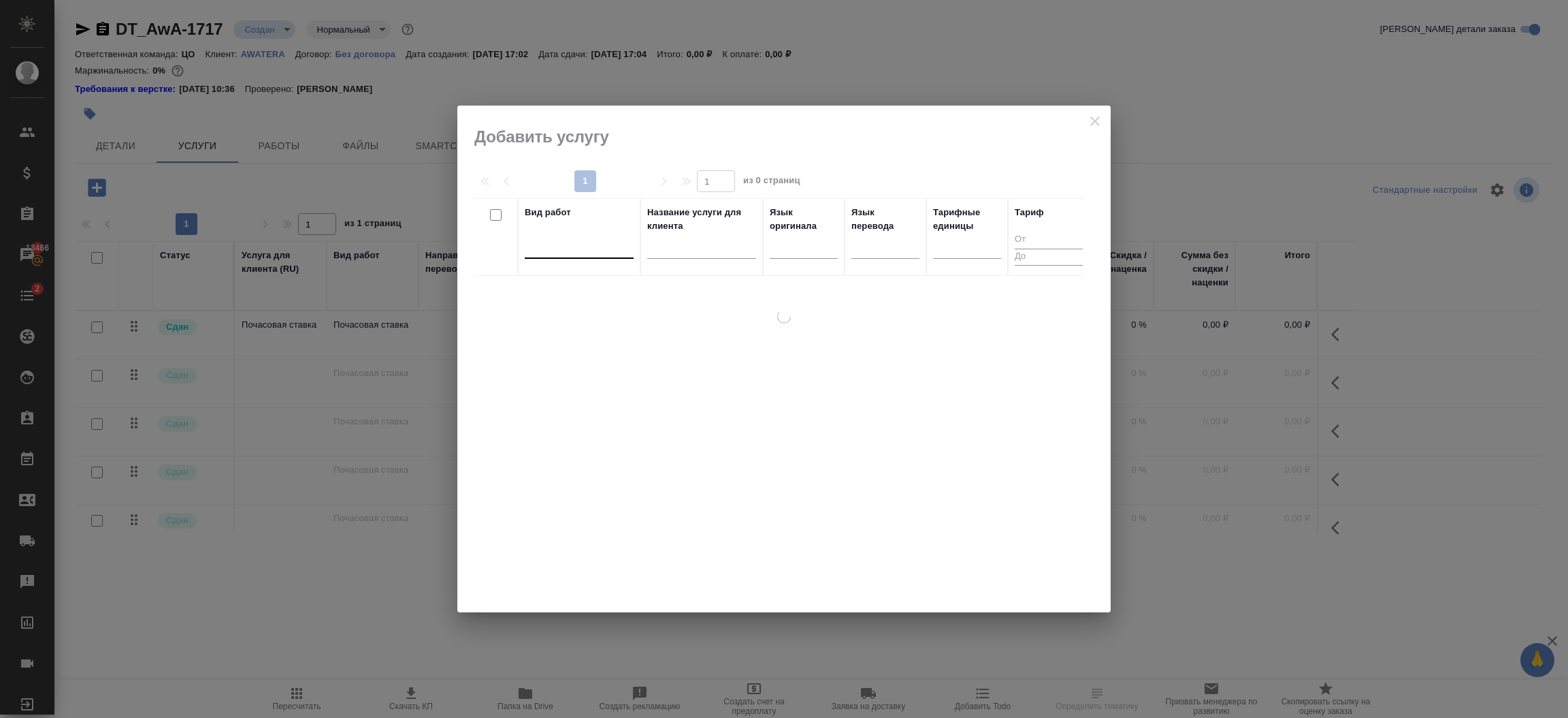
click at [595, 247] on div at bounding box center [579, 244] width 109 height 19
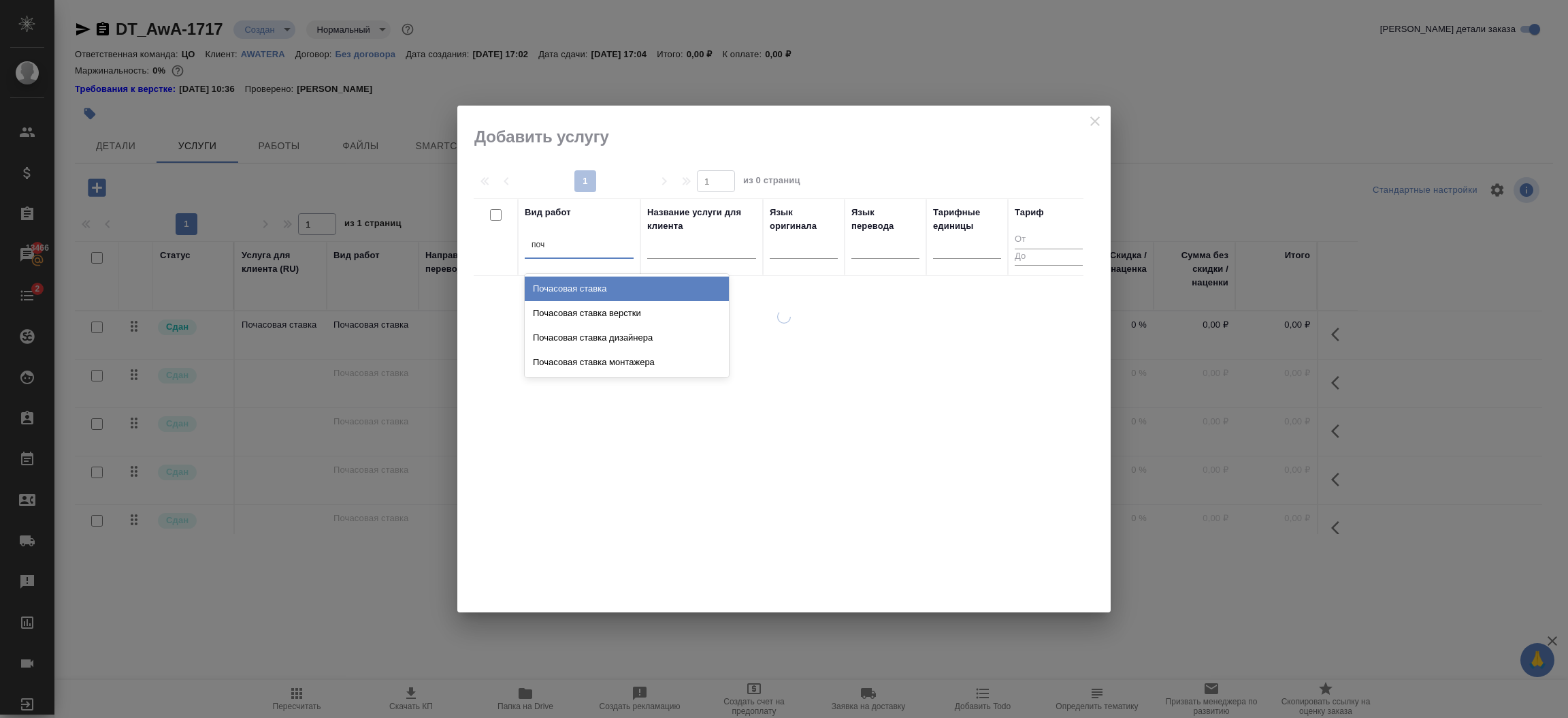
type input "поча"
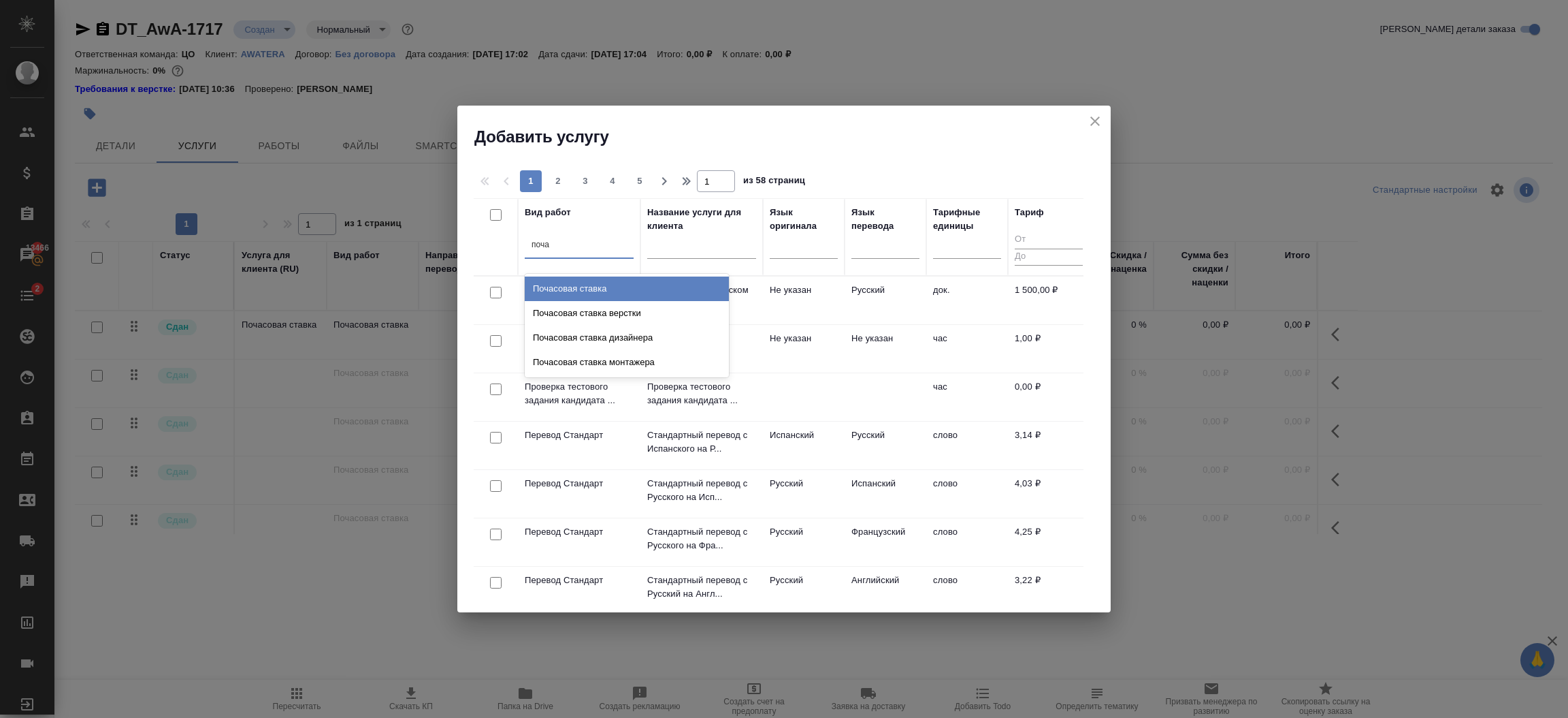
click at [598, 286] on div "Почасовая ставка" at bounding box center [627, 288] width 205 height 25
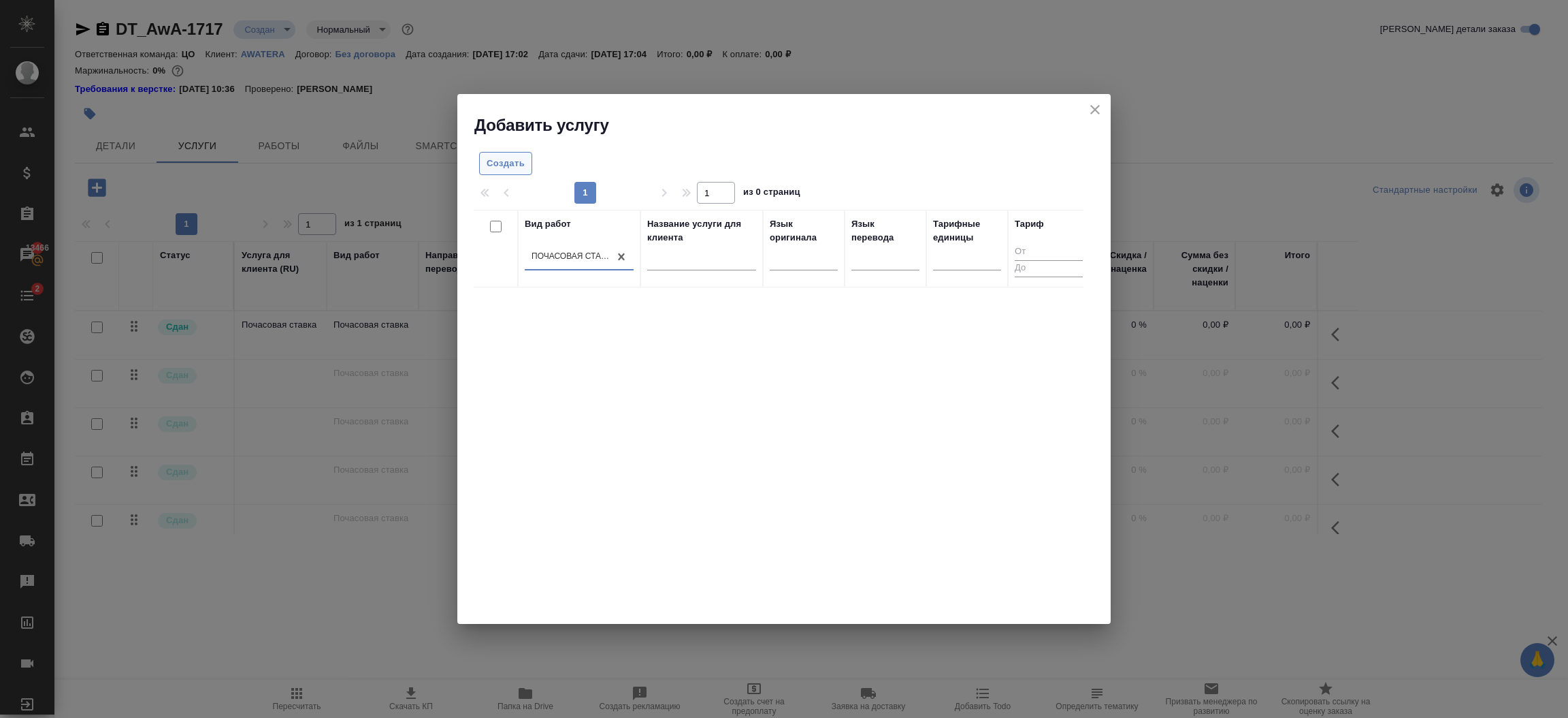
click at [496, 162] on span "Создать" at bounding box center [505, 163] width 38 height 16
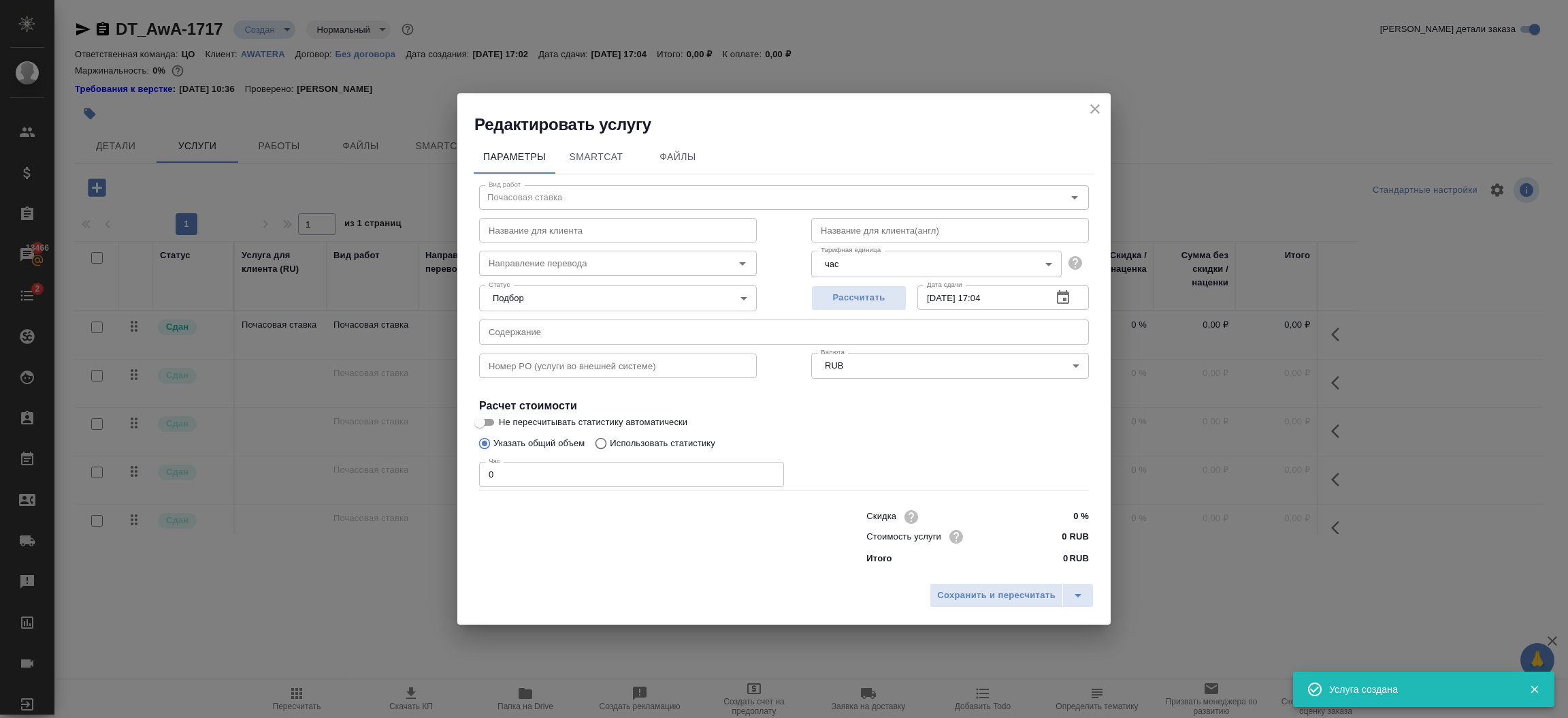
click at [667, 467] on input "0" at bounding box center [631, 474] width 305 height 25
type input "1"
click at [973, 595] on span "Сохранить и пересчитать" at bounding box center [997, 595] width 118 height 16
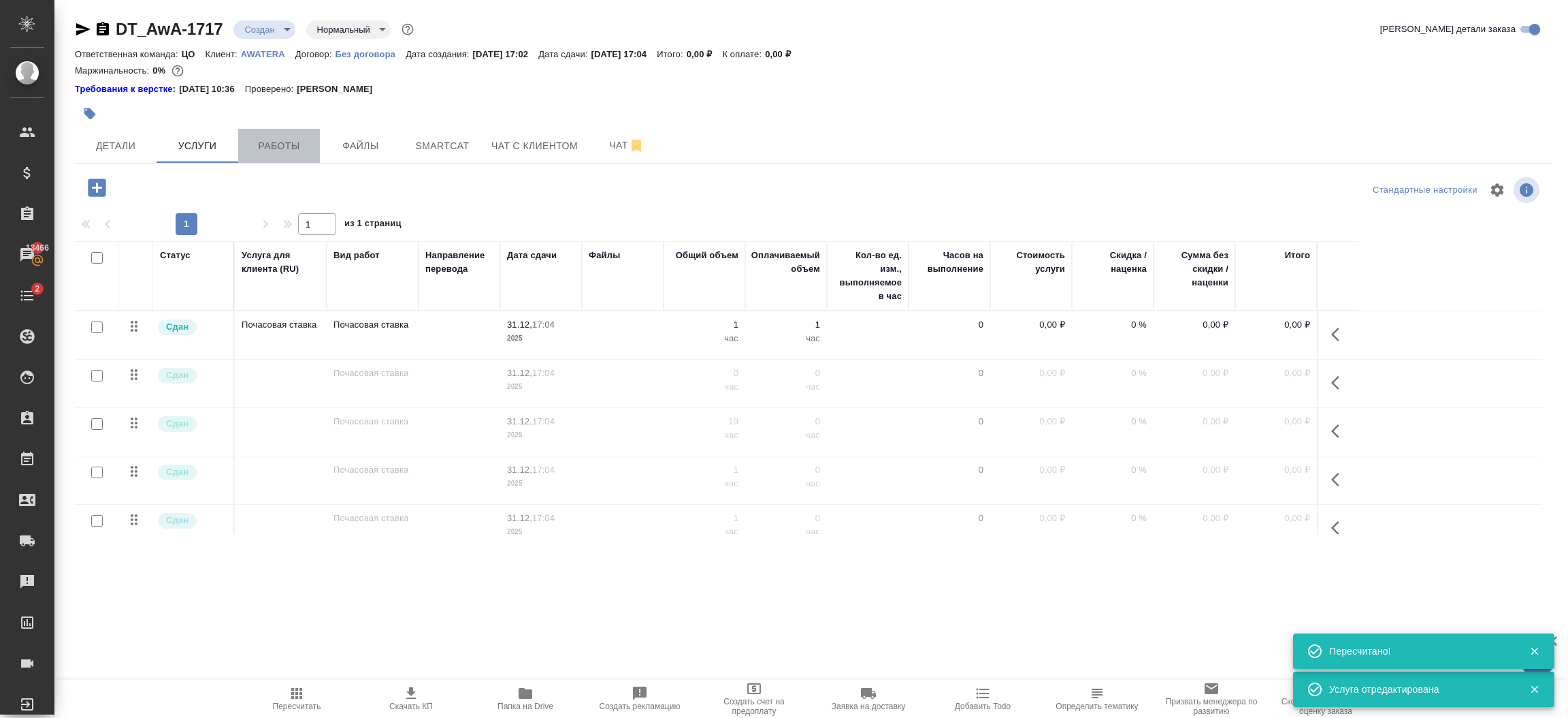
click at [292, 149] on span "Работы" at bounding box center [278, 146] width 65 height 17
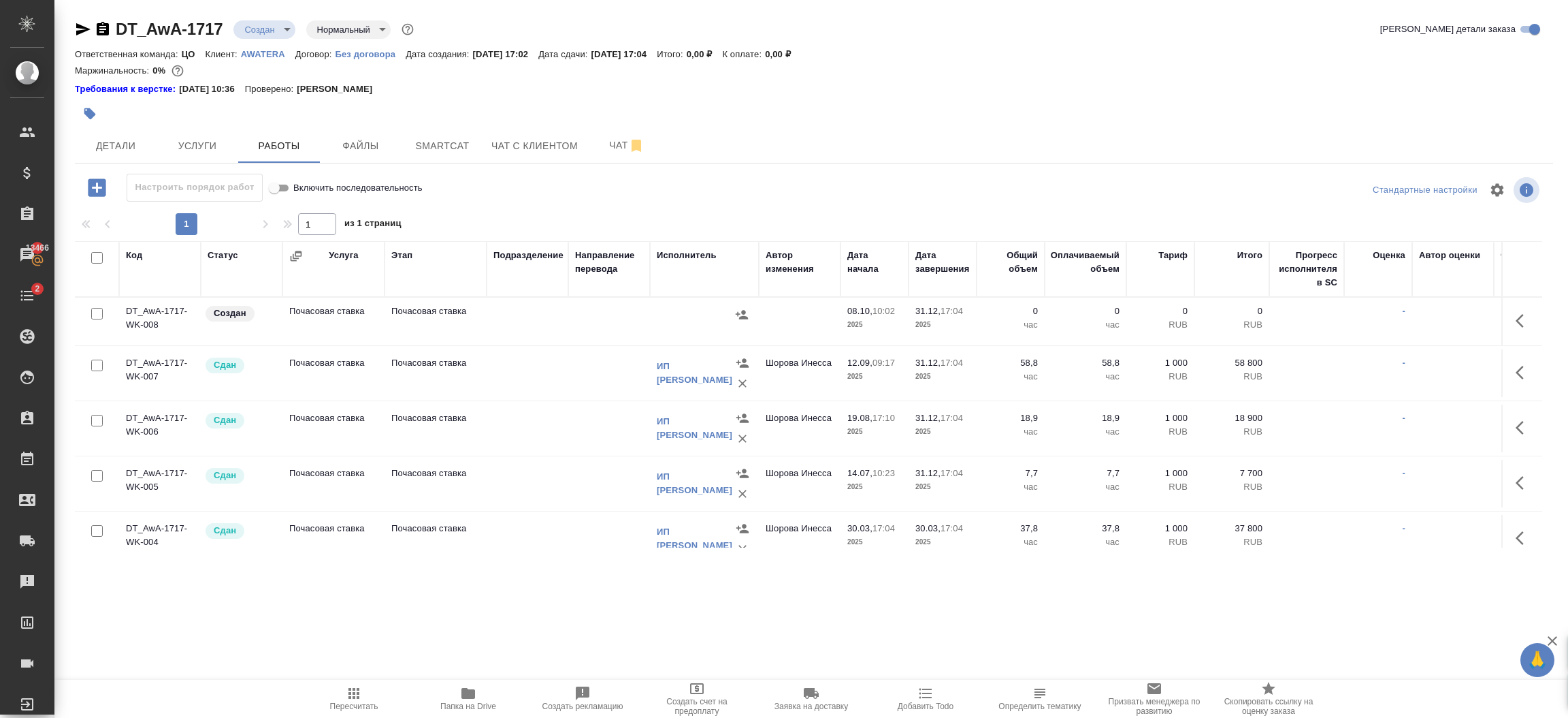
click at [1516, 319] on icon "button" at bounding box center [1523, 321] width 16 height 16
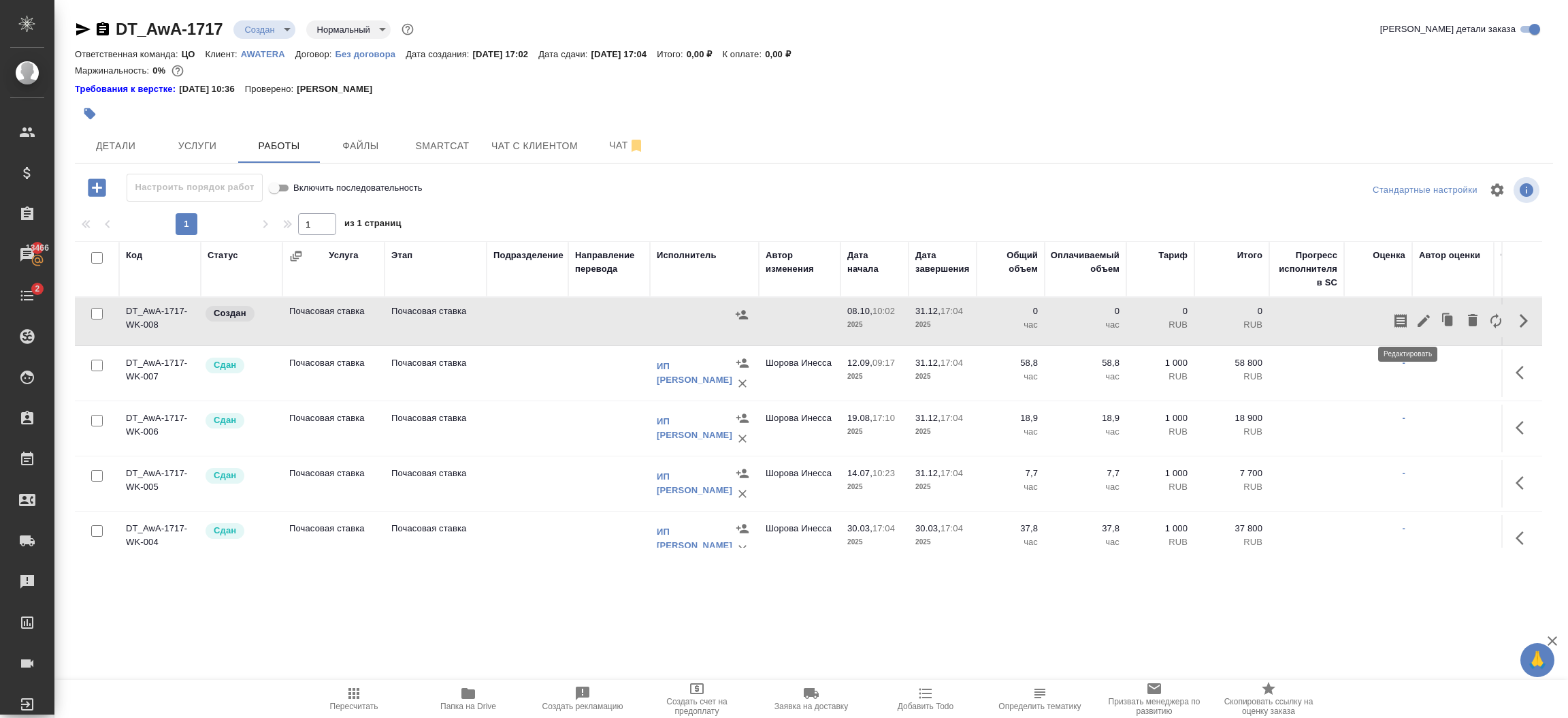
click at [1416, 326] on icon "button" at bounding box center [1423, 321] width 16 height 16
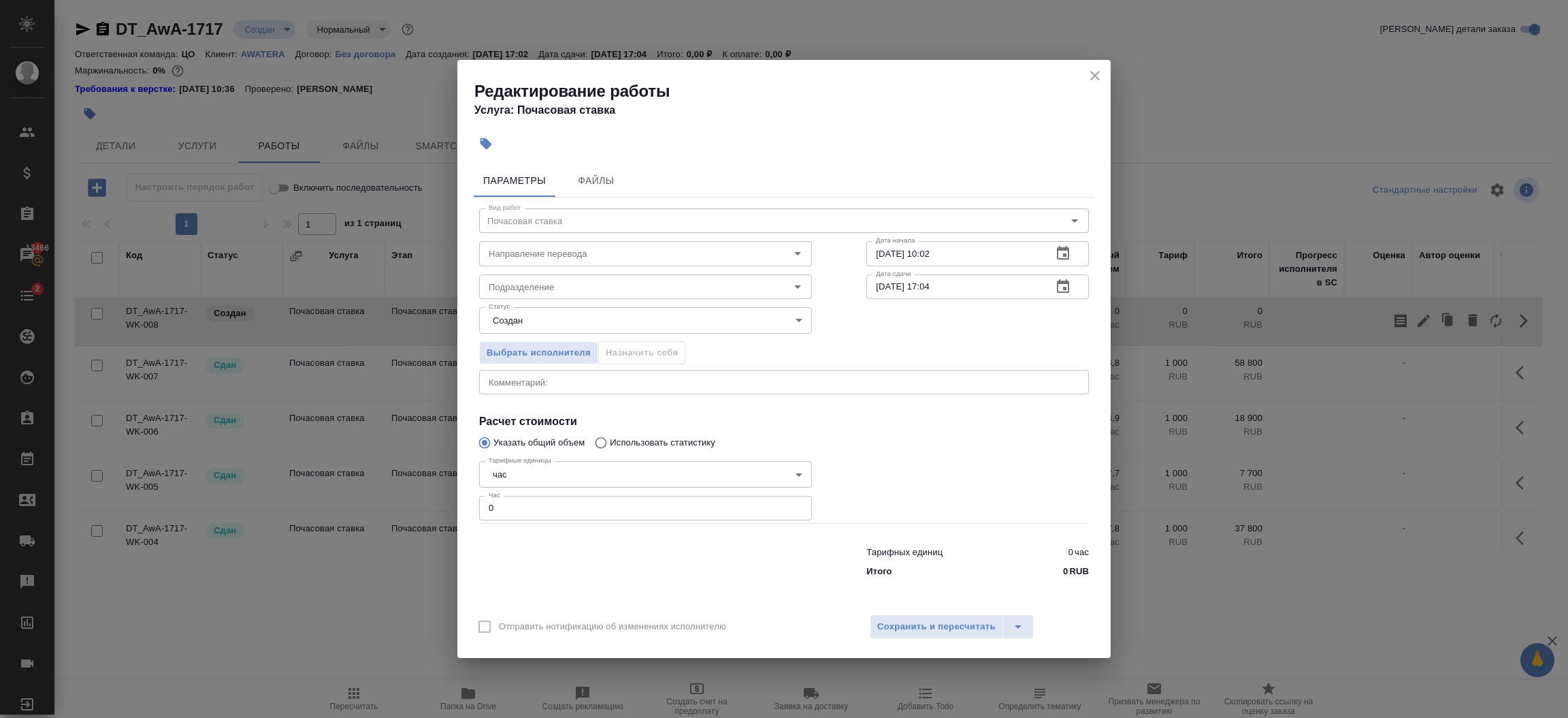
click at [556, 517] on input "0" at bounding box center [646, 507] width 333 height 25
type input "29.4"
click at [959, 634] on button "Сохранить и пересчитать" at bounding box center [937, 626] width 134 height 25
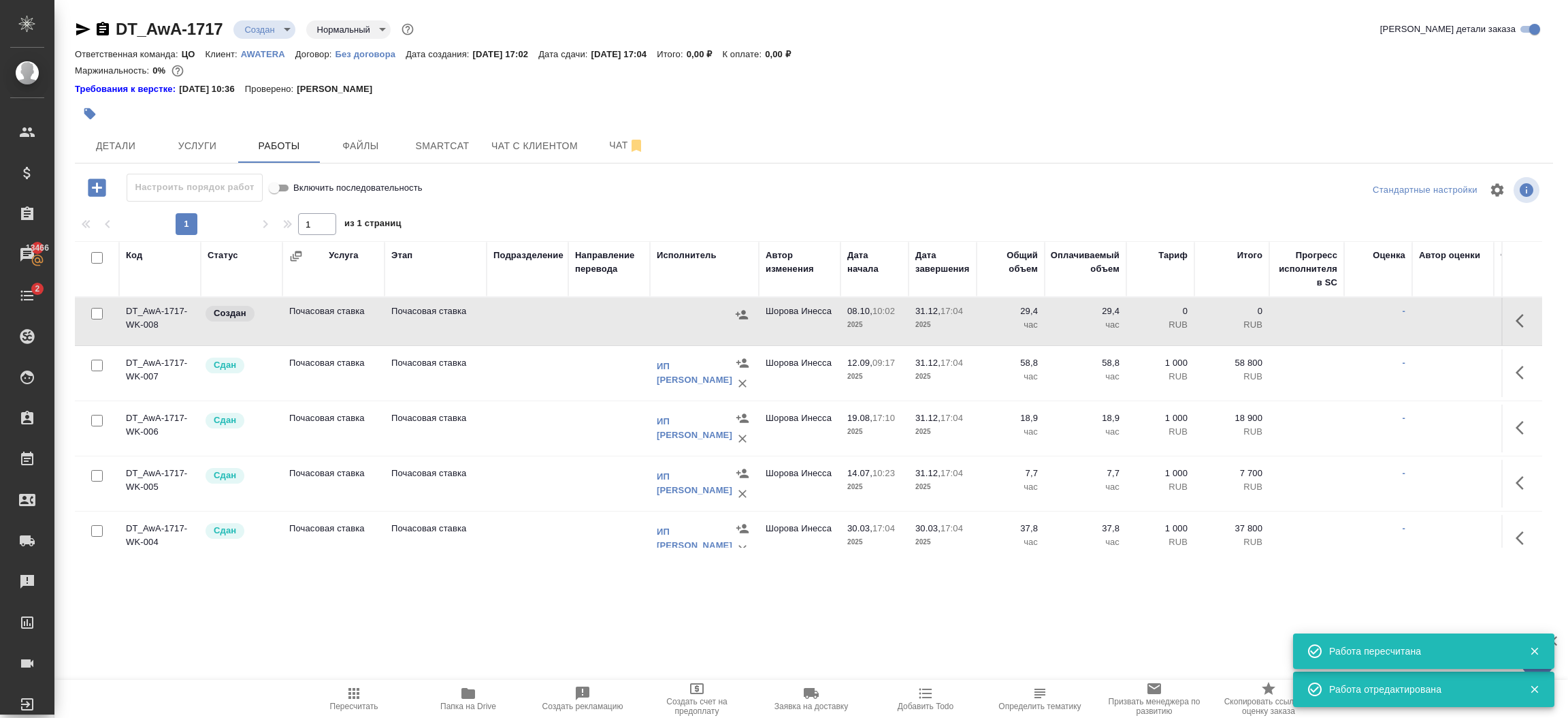
click at [744, 313] on icon "button" at bounding box center [741, 314] width 12 height 8
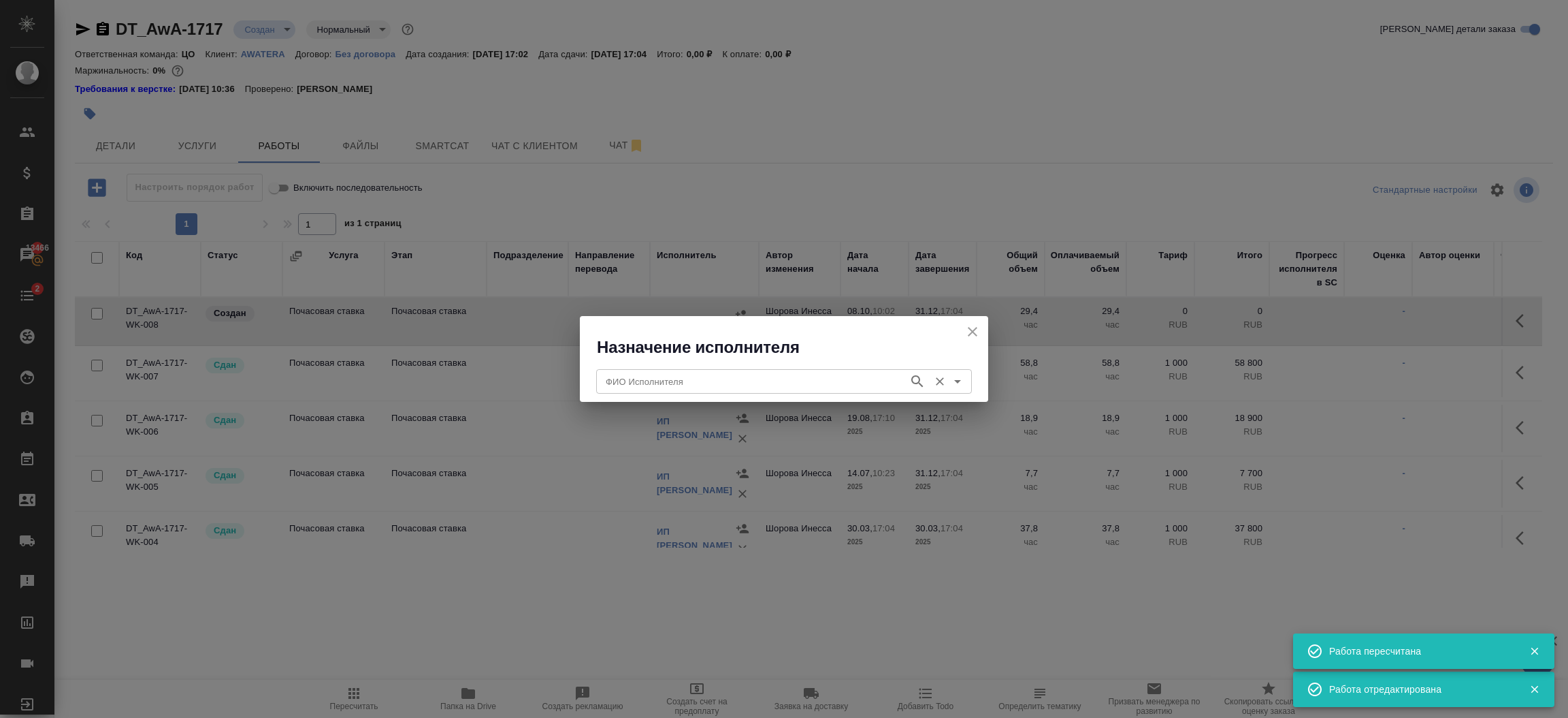
click at [710, 379] on input "ФИО Исполнителя" at bounding box center [751, 381] width 302 height 16
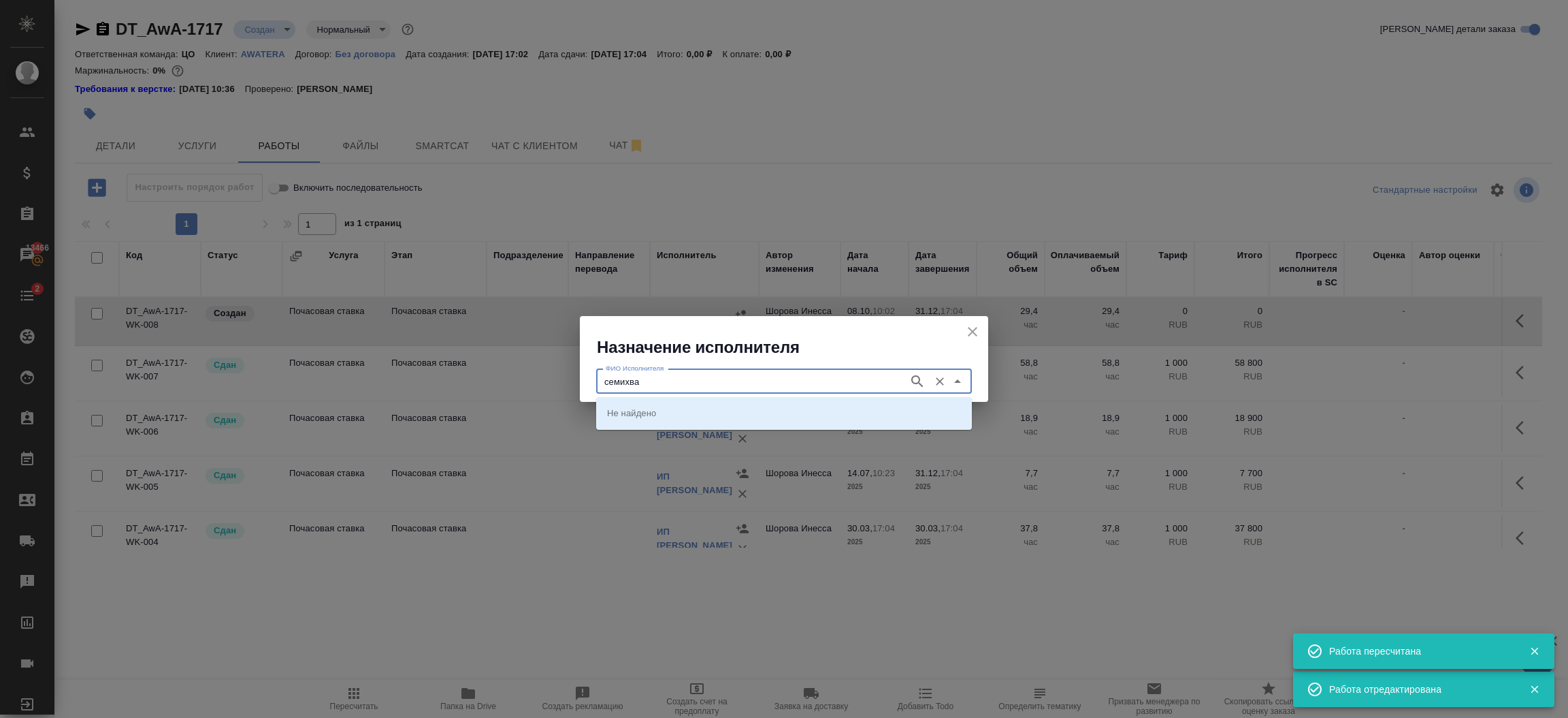
type input "семихва"
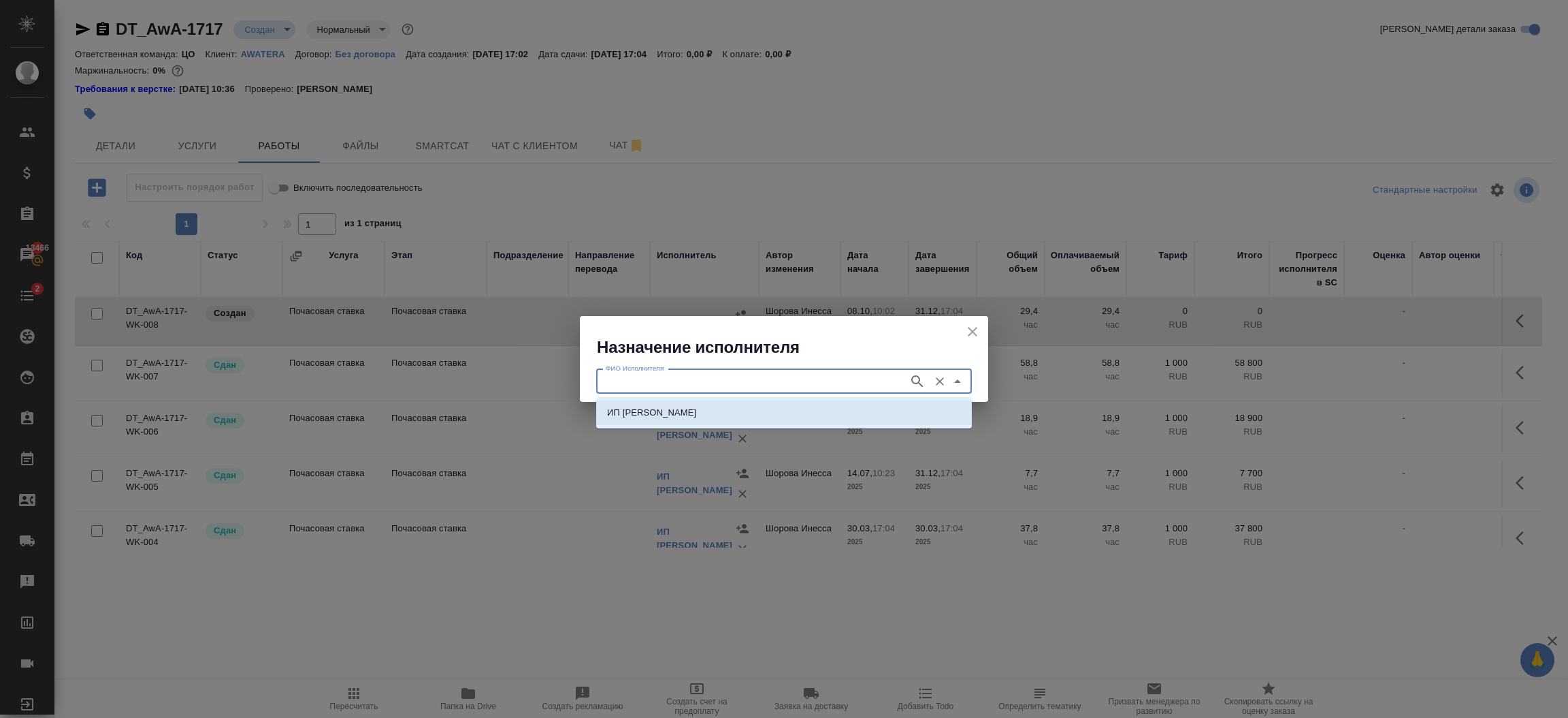
click at [697, 411] on p "ИП Семихватский Роман Борисович" at bounding box center [651, 413] width 89 height 14
type input "ИП Семихватский Роман Борисович"
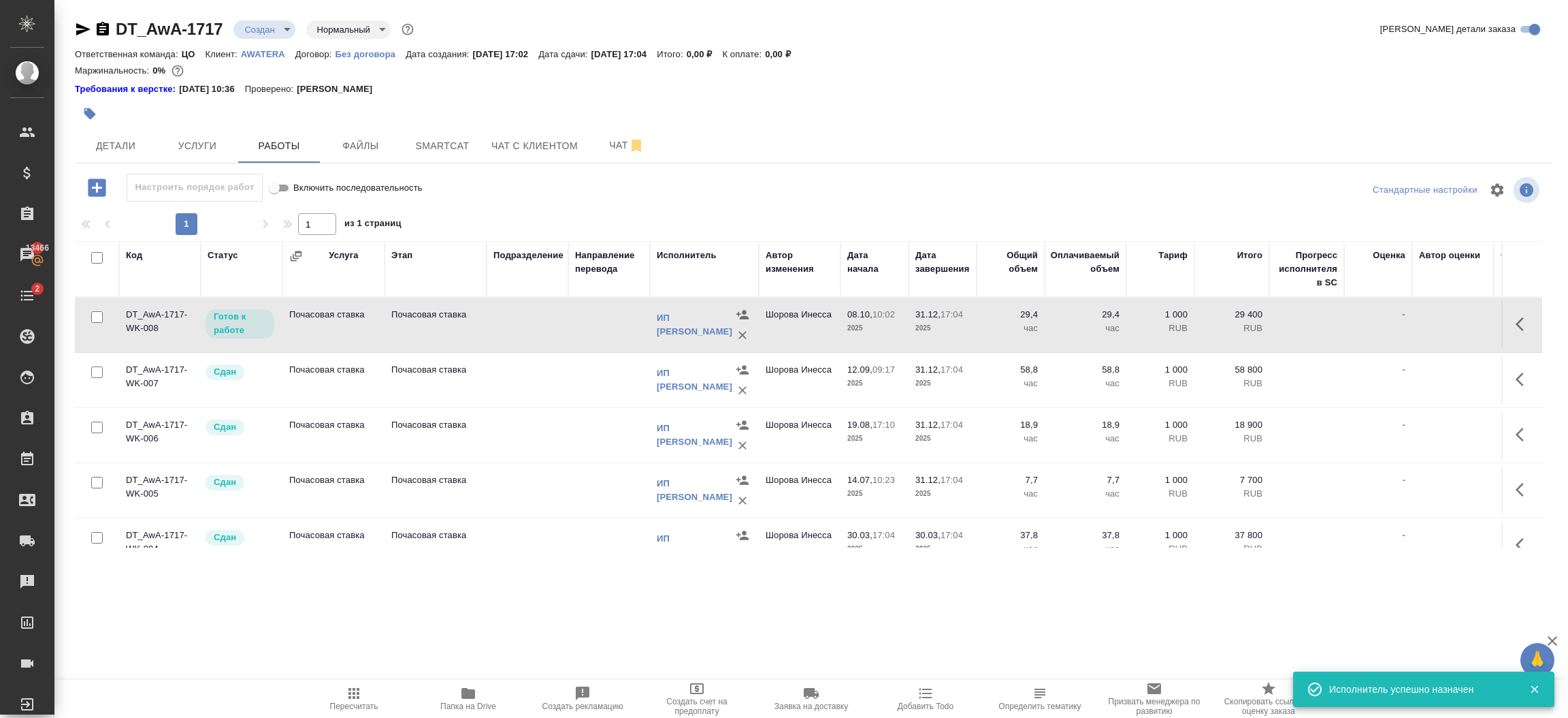
click at [790, 267] on div "Автор изменения" at bounding box center [800, 262] width 68 height 27
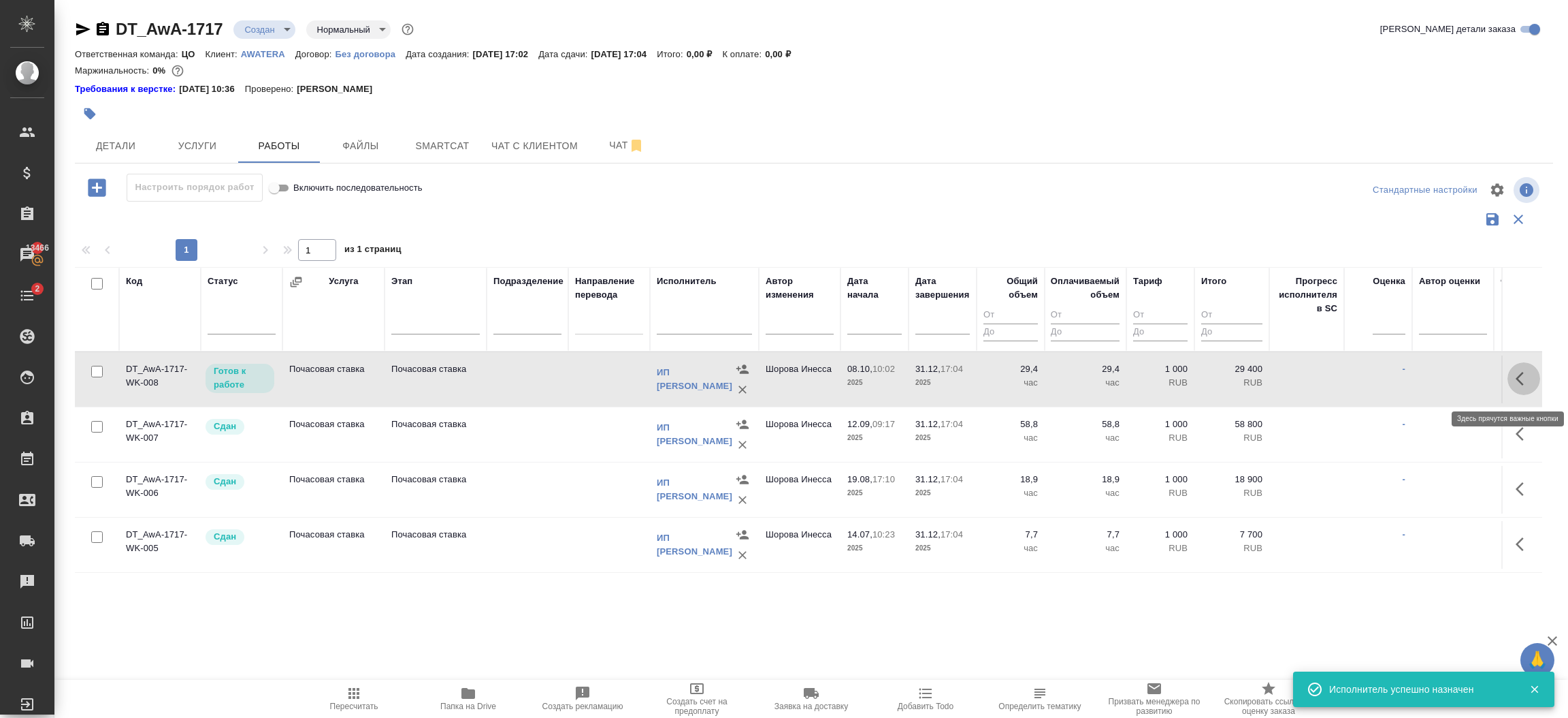
click at [1516, 384] on icon "button" at bounding box center [1523, 378] width 16 height 16
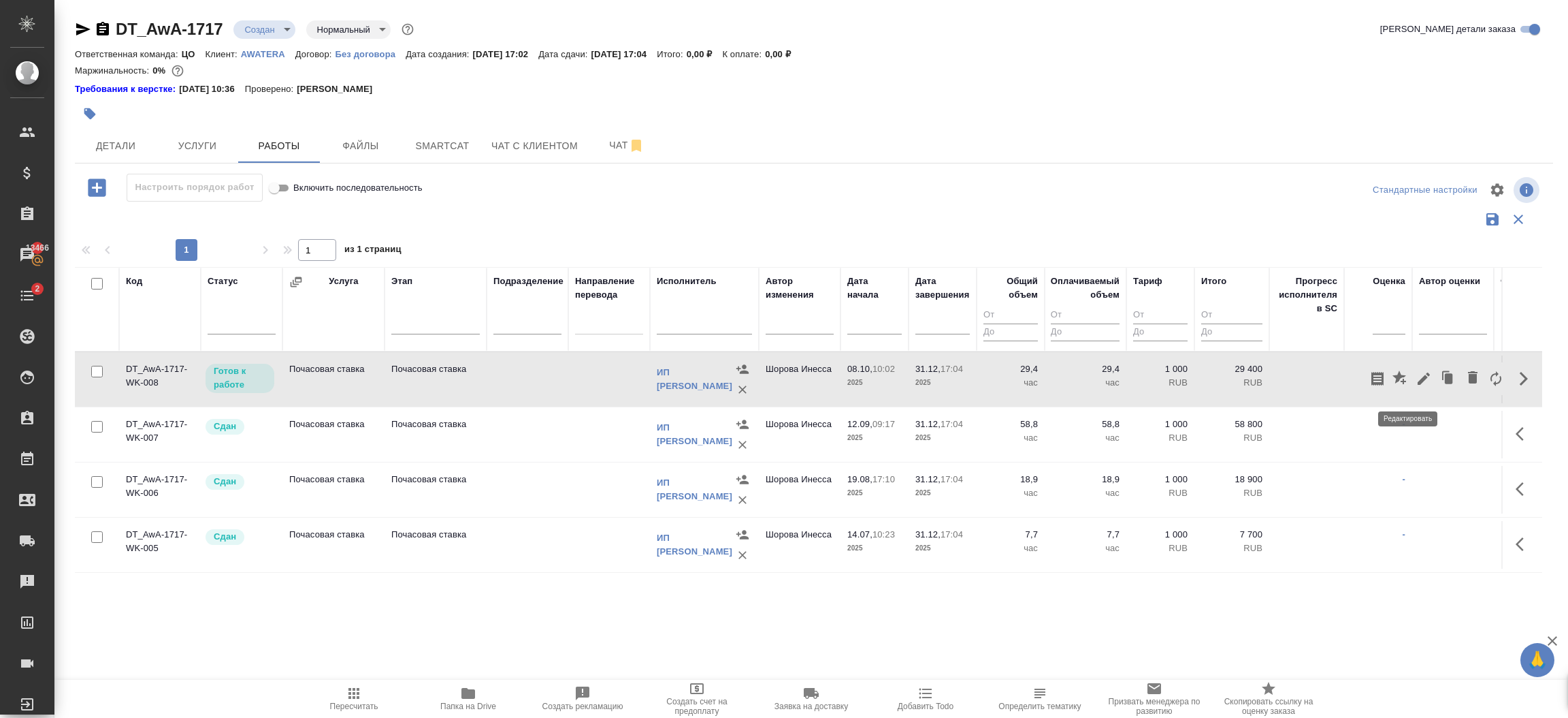
click at [1412, 395] on button "button" at bounding box center [1423, 378] width 23 height 33
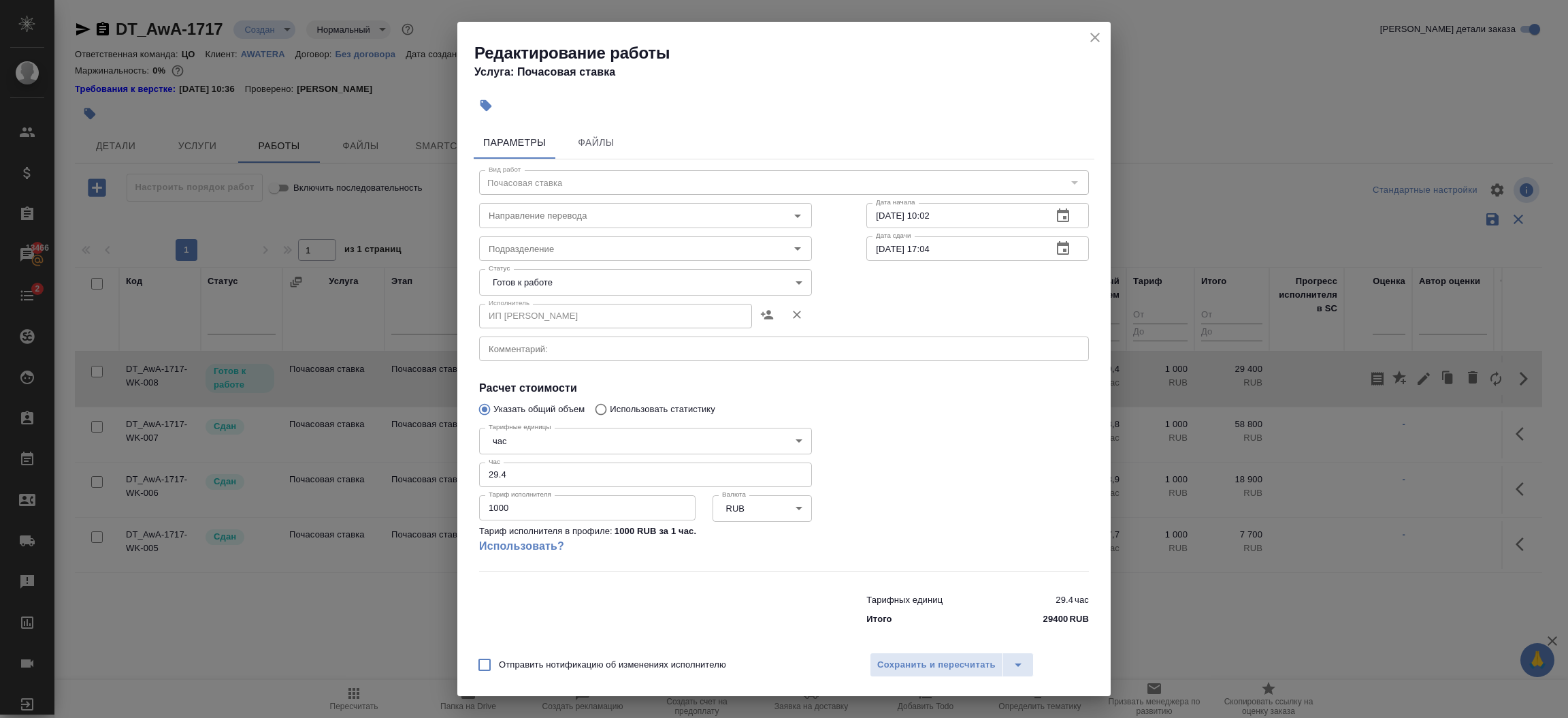
click at [626, 286] on body "🙏 .cls-1 fill:#fff; AWATERA Шорова Инесса i.shorova_kiev Клиенты Спецификации З…" at bounding box center [784, 359] width 1568 height 718
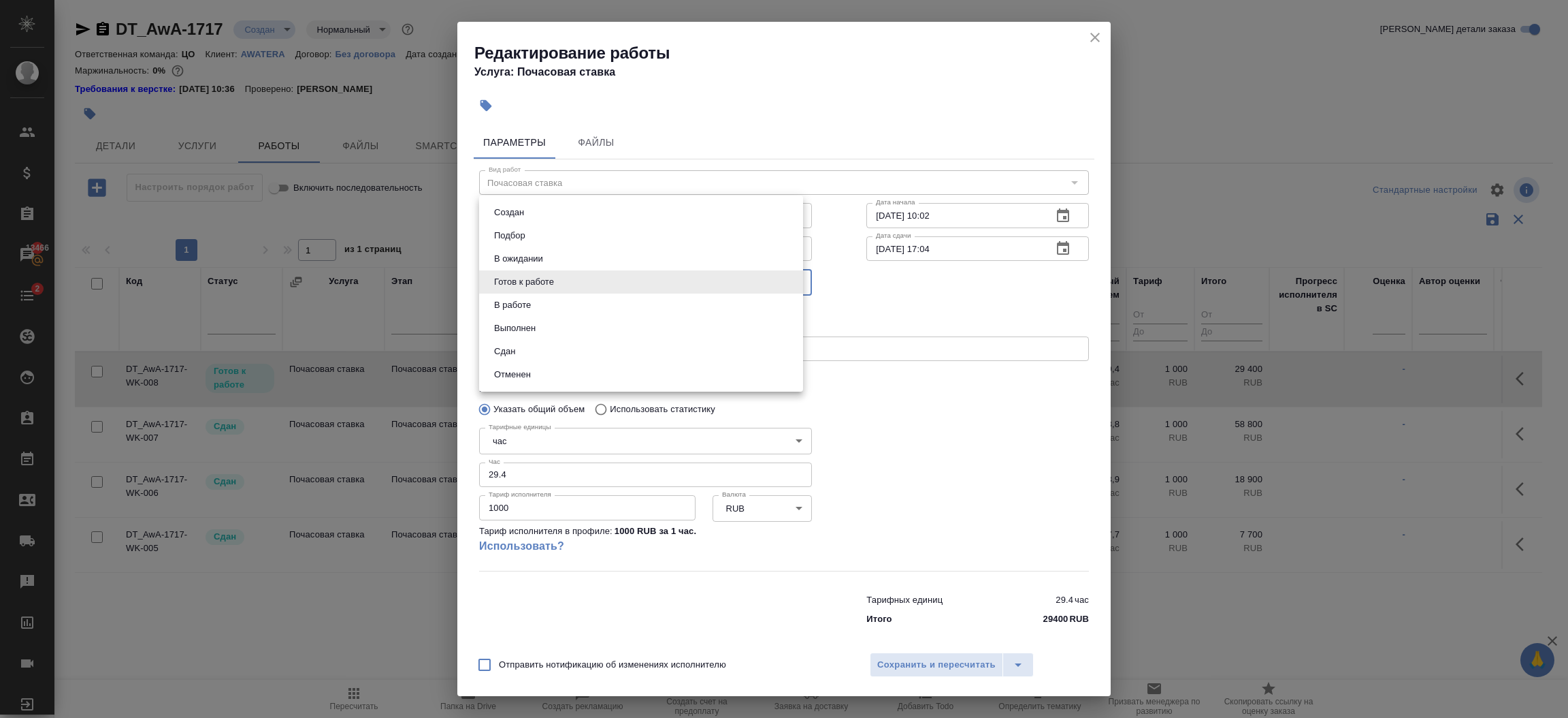
click at [550, 343] on li "Сдан" at bounding box center [641, 351] width 324 height 23
type input "closed"
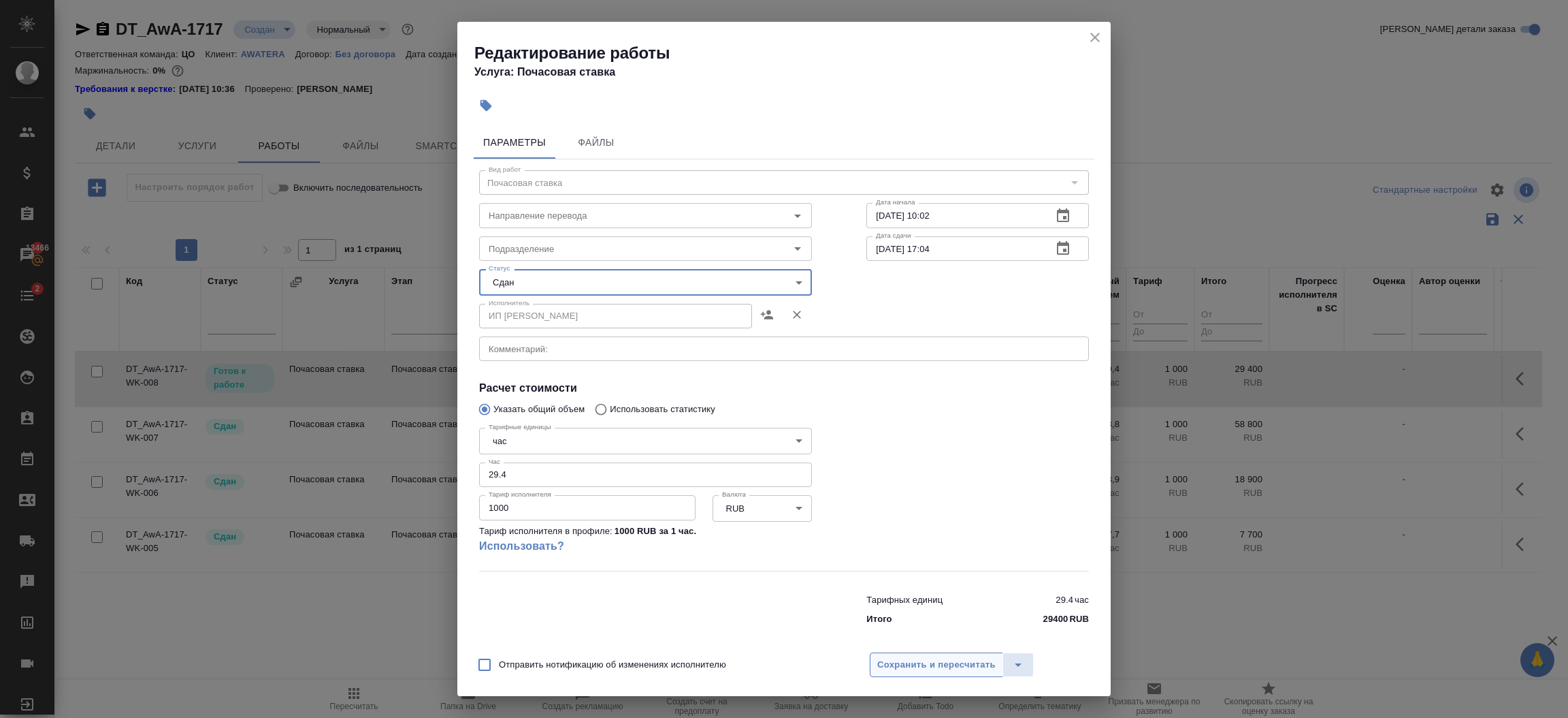
click at [906, 666] on span "Сохранить и пересчитать" at bounding box center [937, 665] width 118 height 16
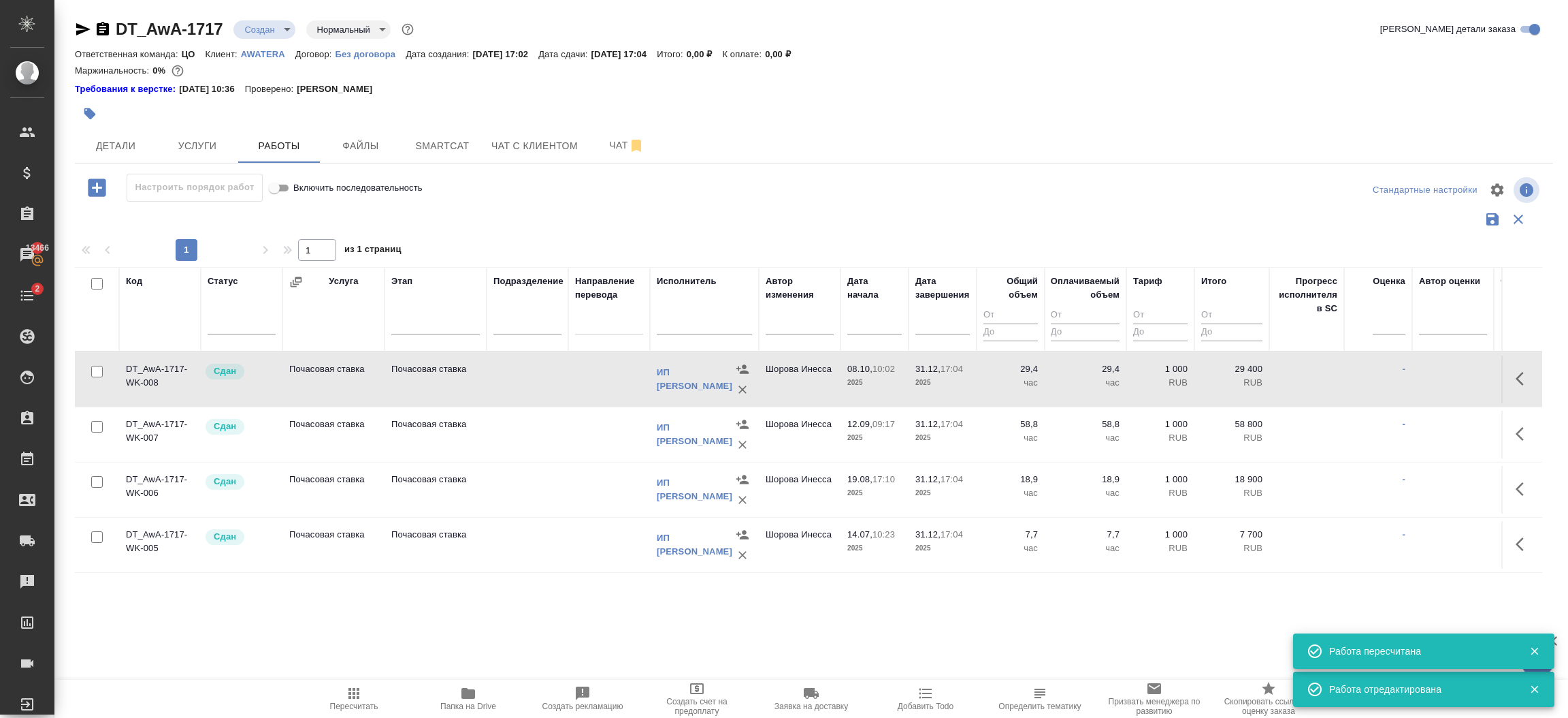
click at [598, 379] on td at bounding box center [609, 379] width 82 height 47
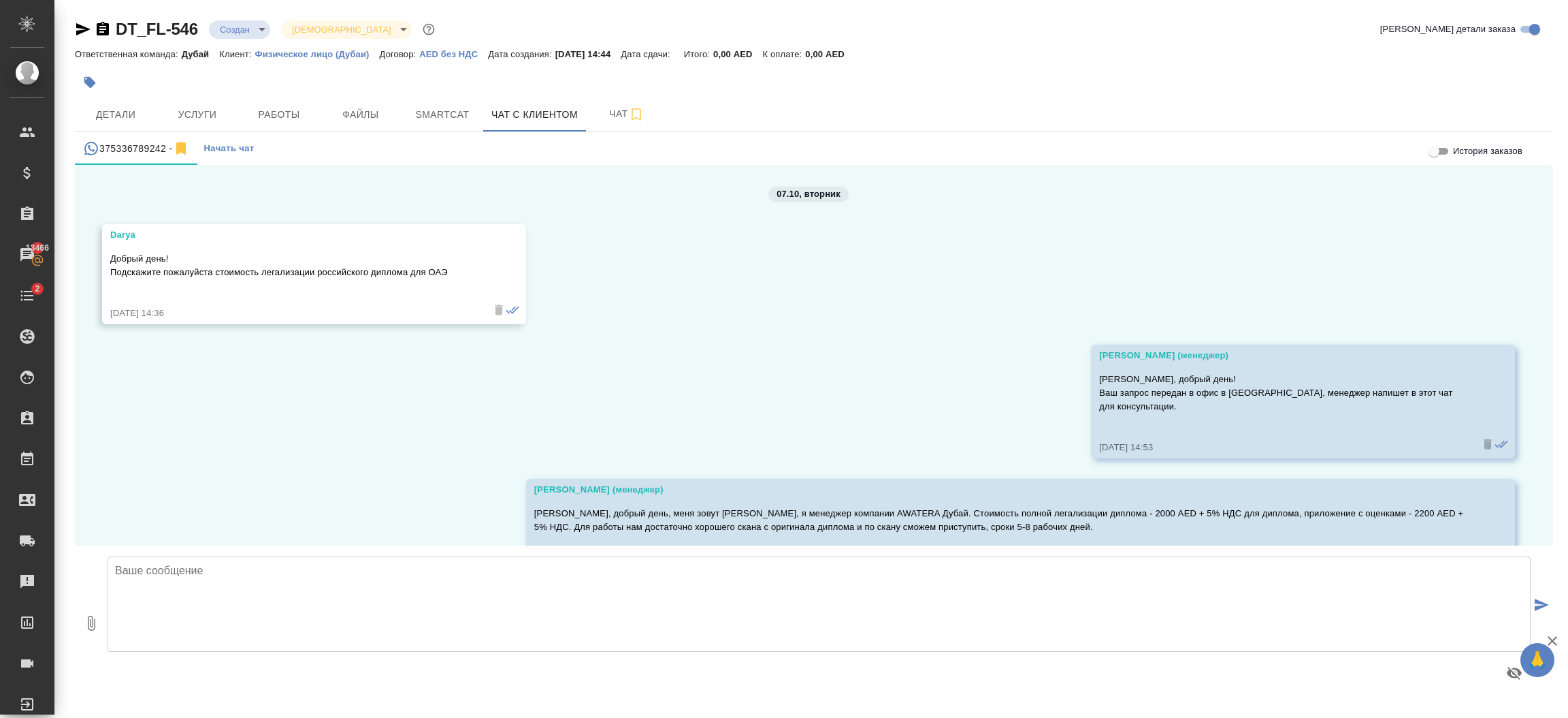
scroll to position [783, 0]
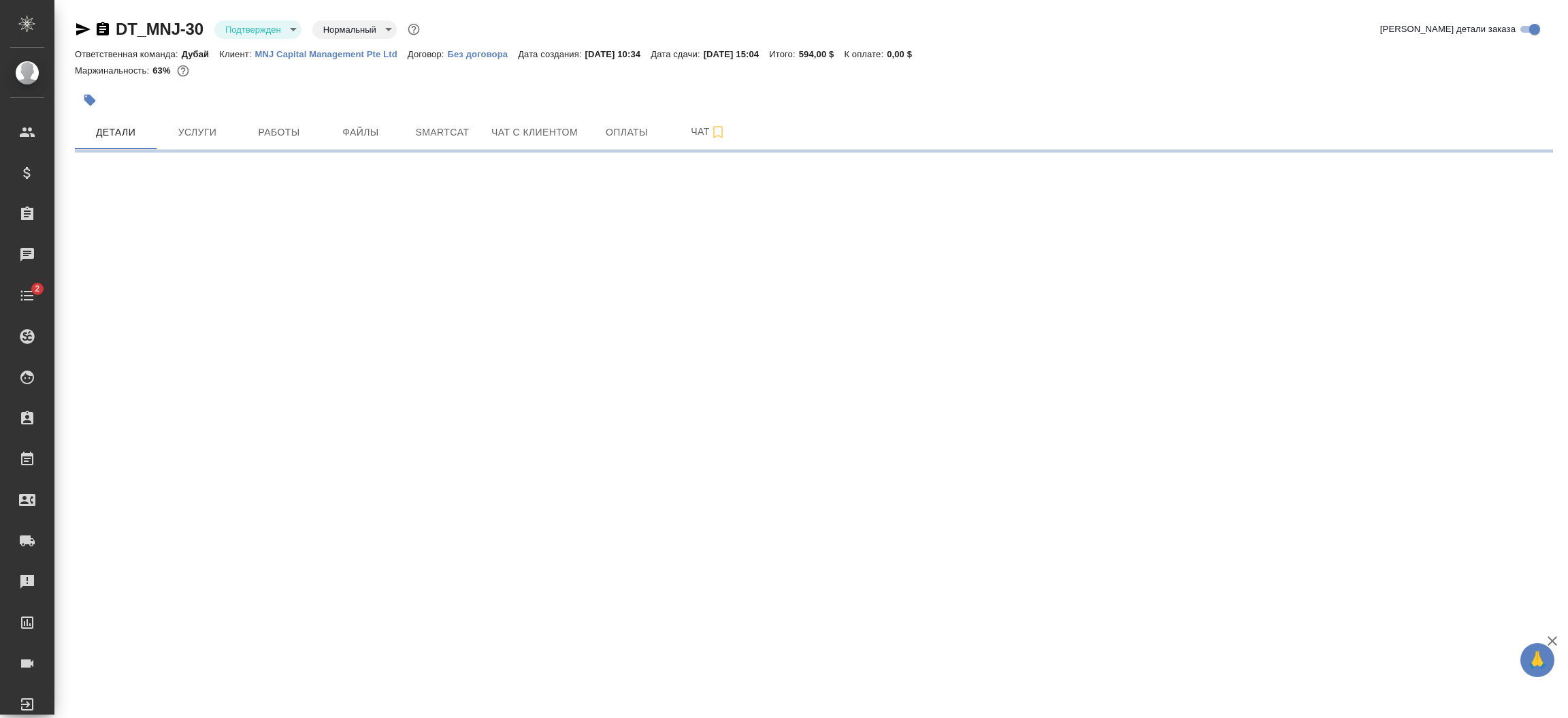
select select "RU"
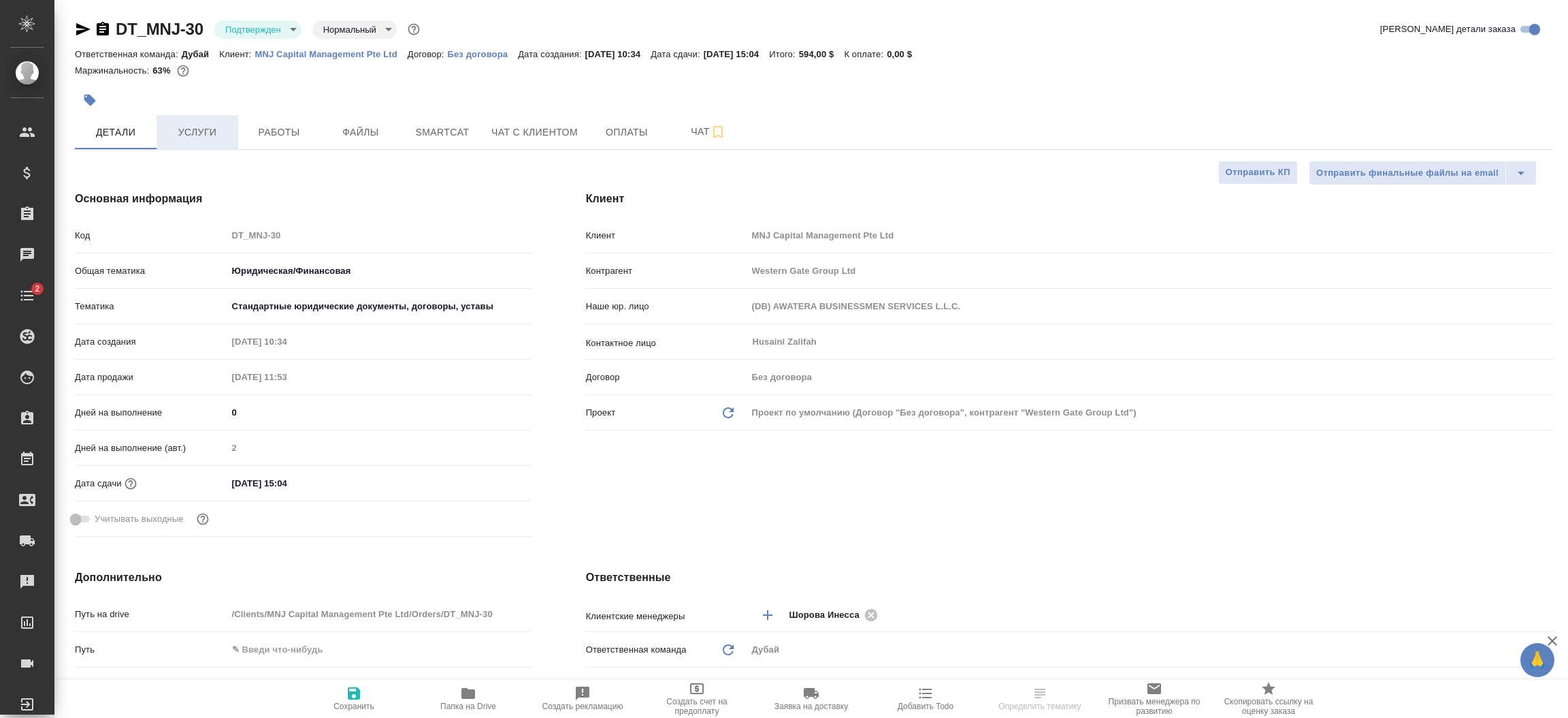
type textarea "x"
click at [198, 142] on button "Услуги" at bounding box center [197, 132] width 82 height 34
type textarea "x"
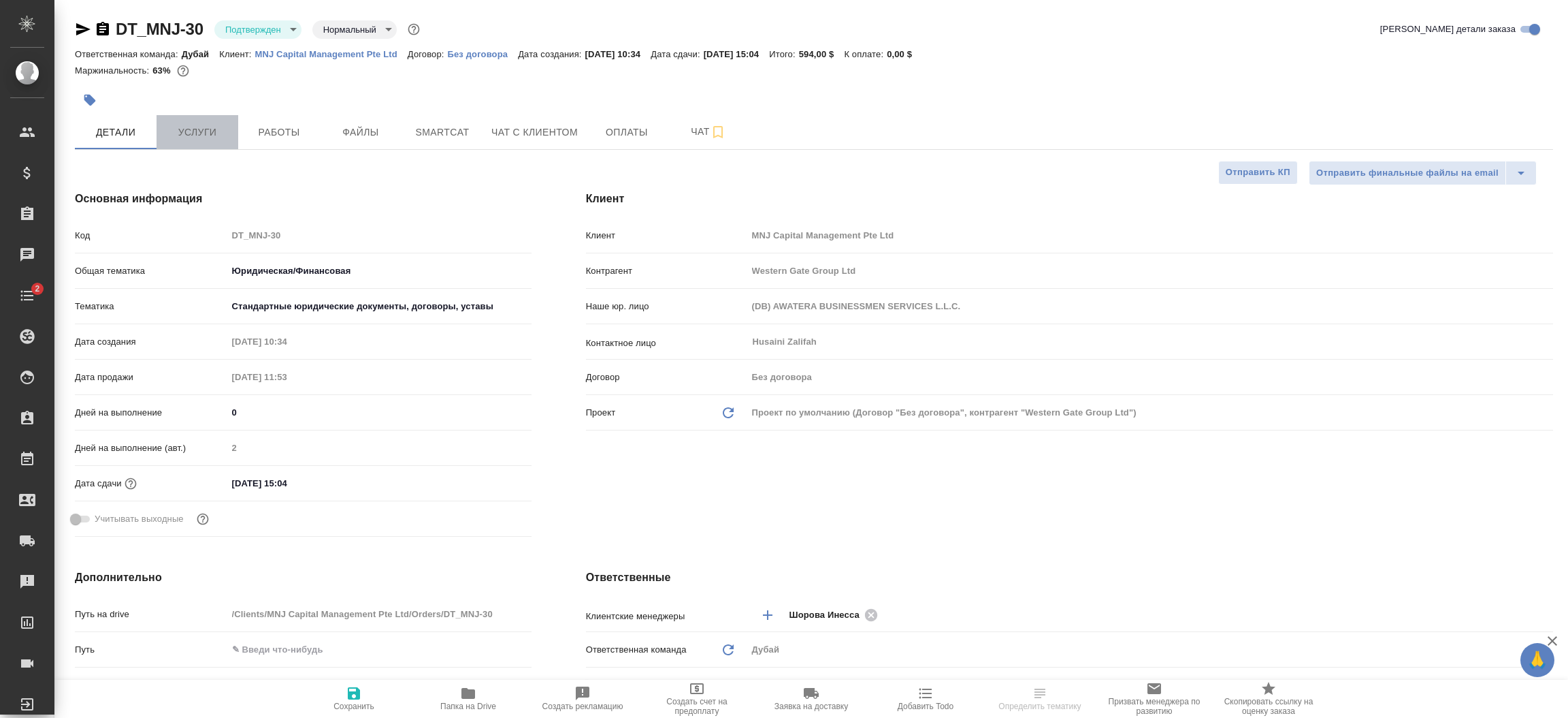
type textarea "x"
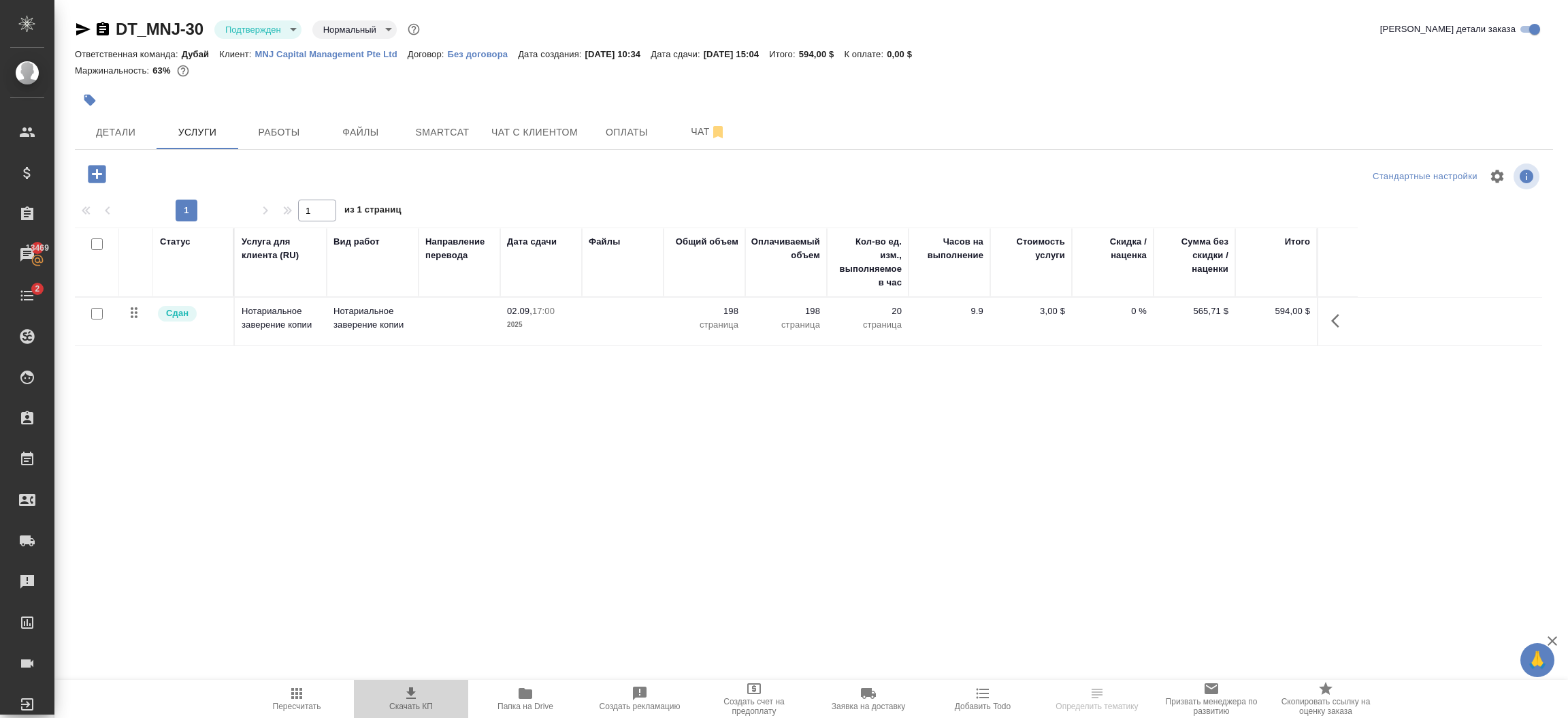
click at [412, 704] on span "Скачать КП" at bounding box center [412, 705] width 44 height 9
click at [128, 130] on span "Детали" at bounding box center [115, 133] width 65 height 17
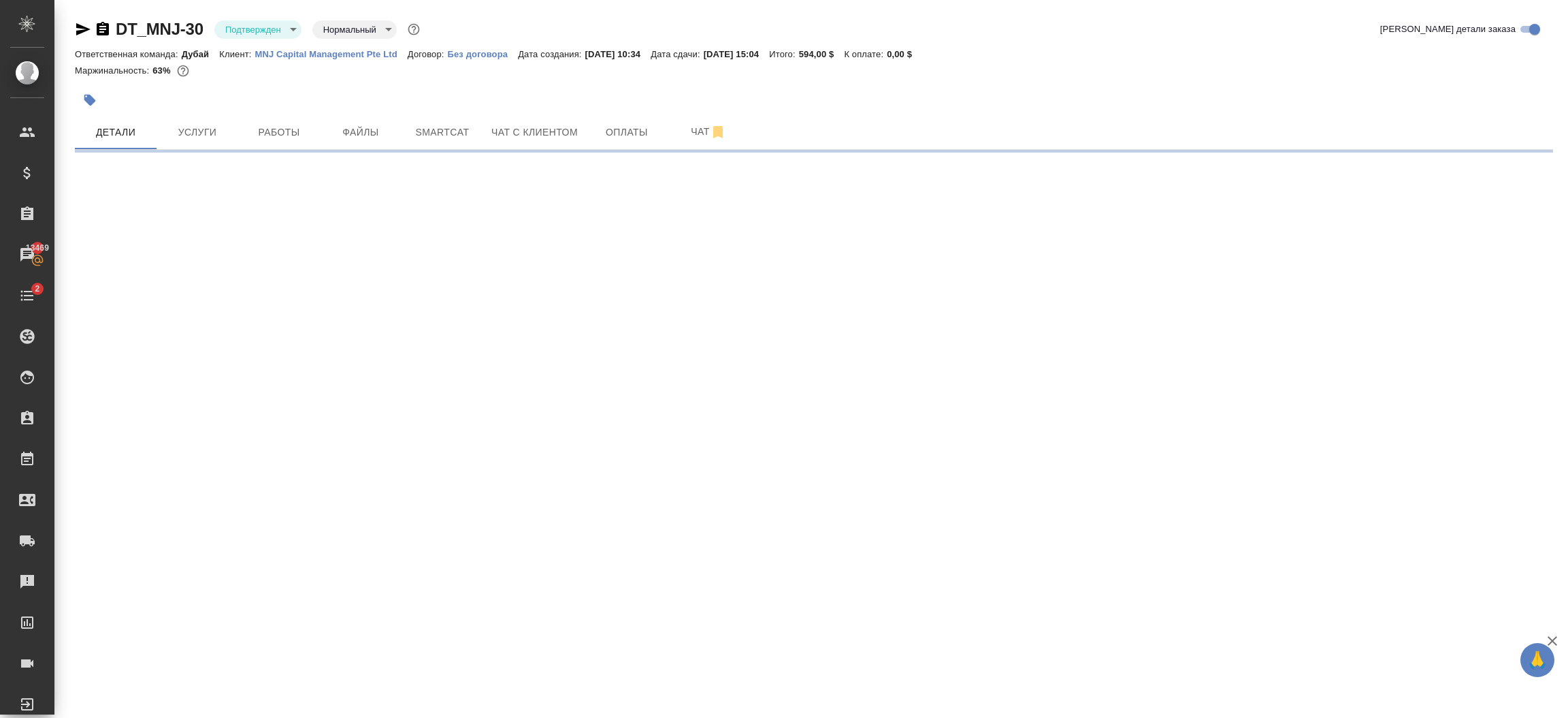
select select "RU"
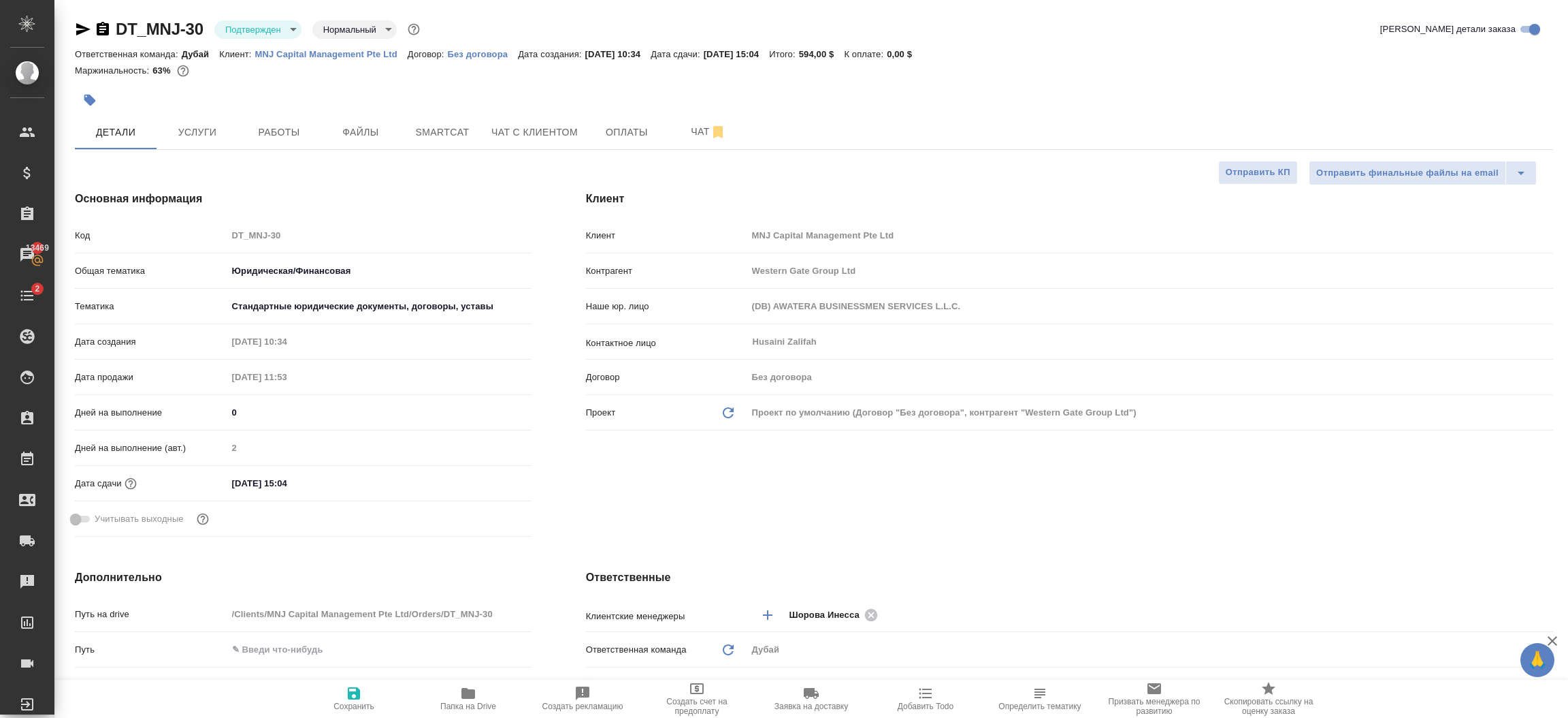
type textarea "x"
click at [651, 518] on div "Клиент Клиент MNJ Capital Management Pte Ltd Контрагент Western Gate Group Ltd …" at bounding box center [1069, 366] width 1021 height 406
click at [379, 130] on span "Файлы" at bounding box center [360, 133] width 65 height 17
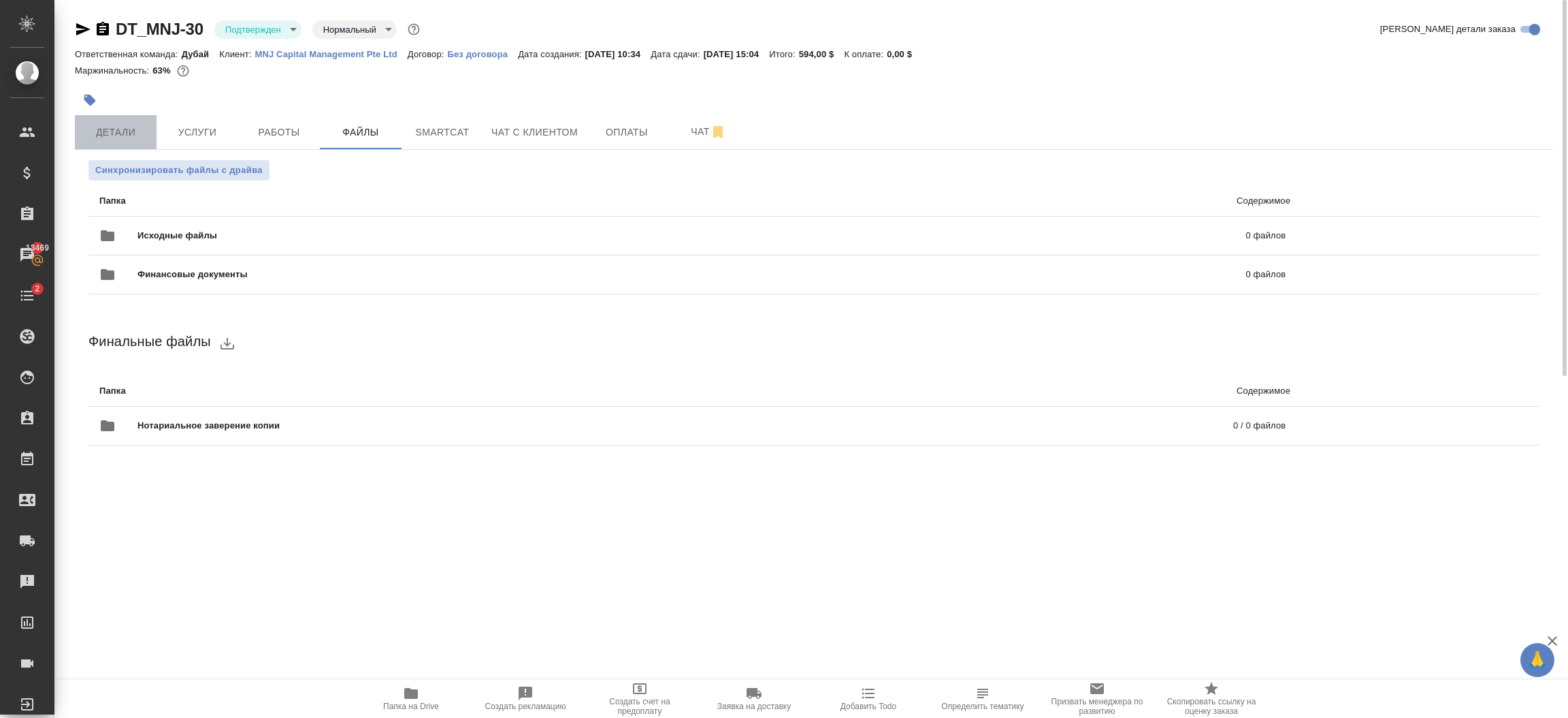
click at [111, 126] on span "Детали" at bounding box center [115, 133] width 65 height 17
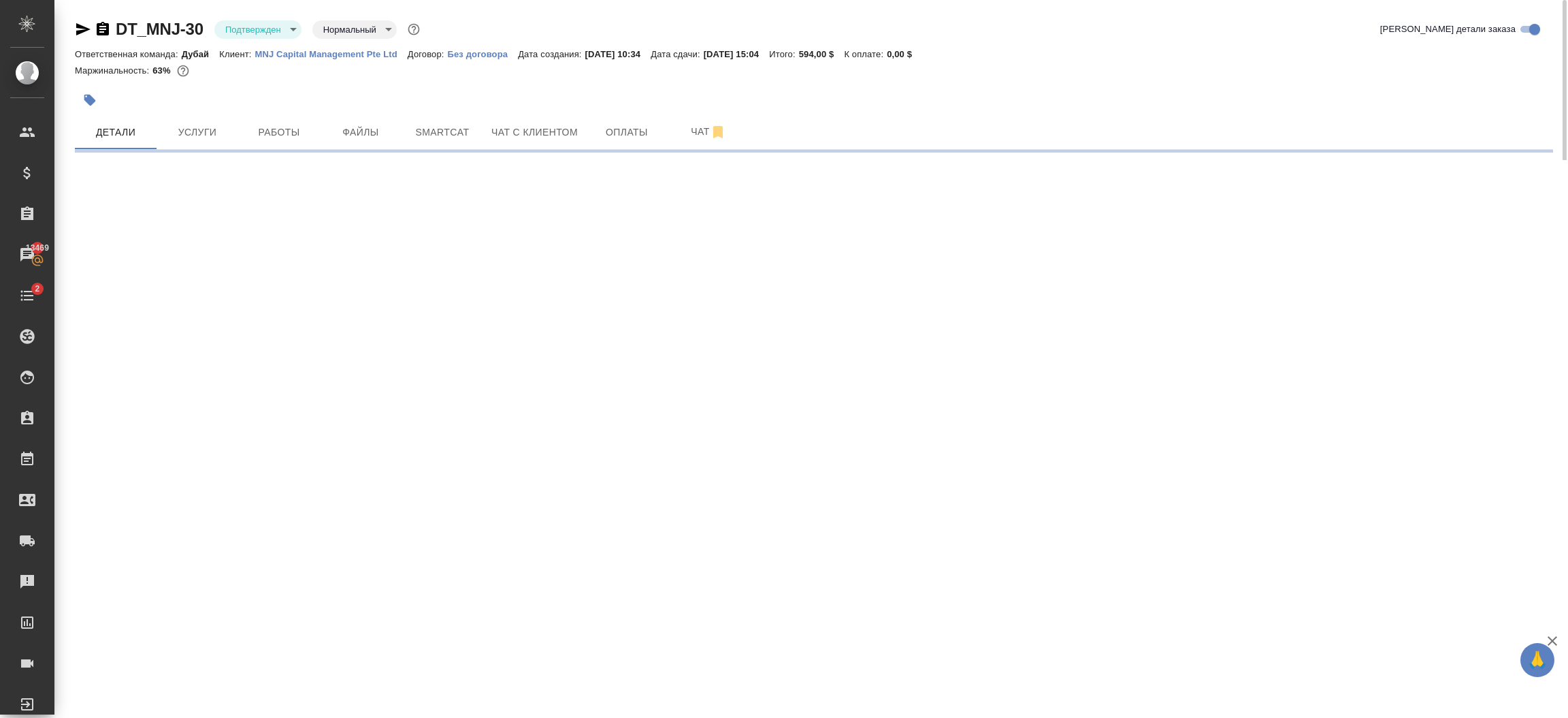
select select "RU"
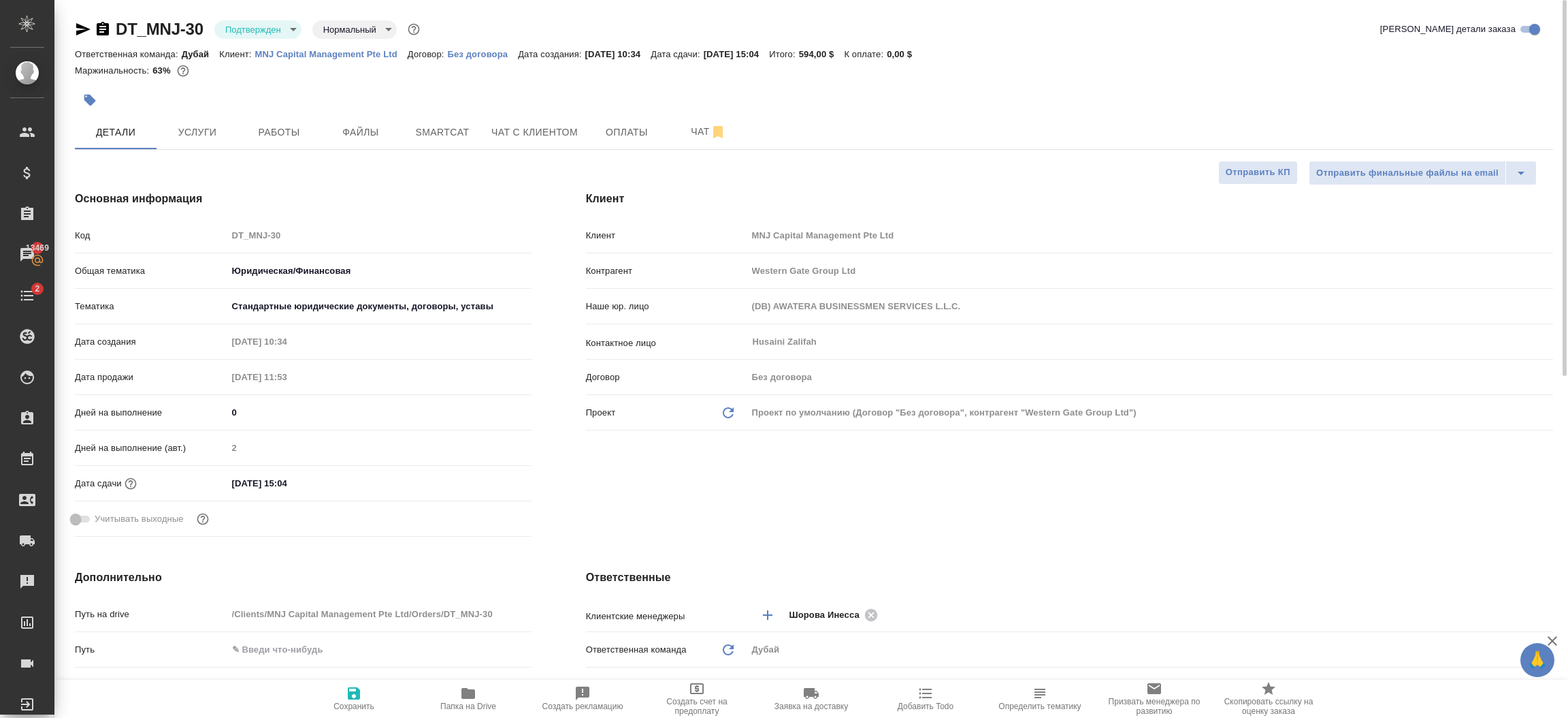
type textarea "x"
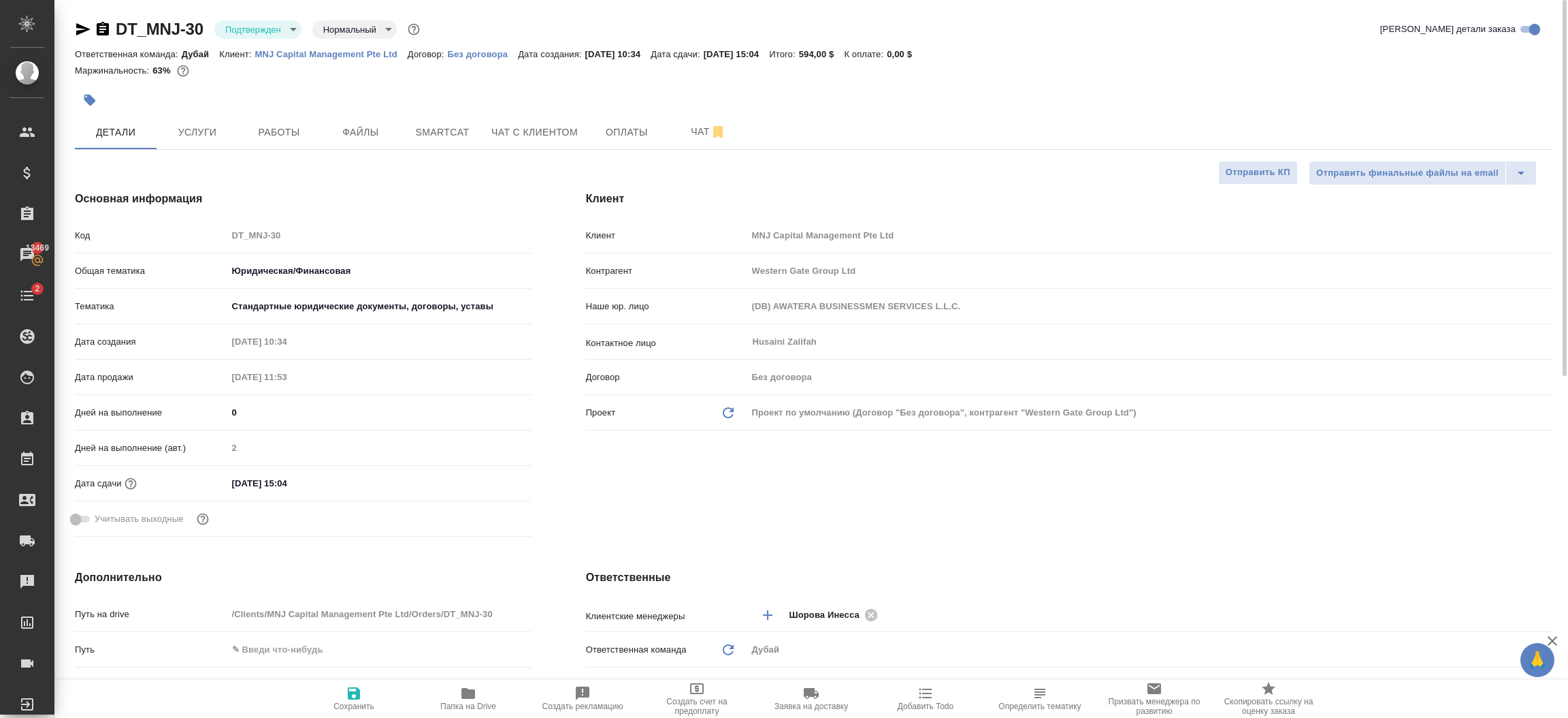
type textarea "x"
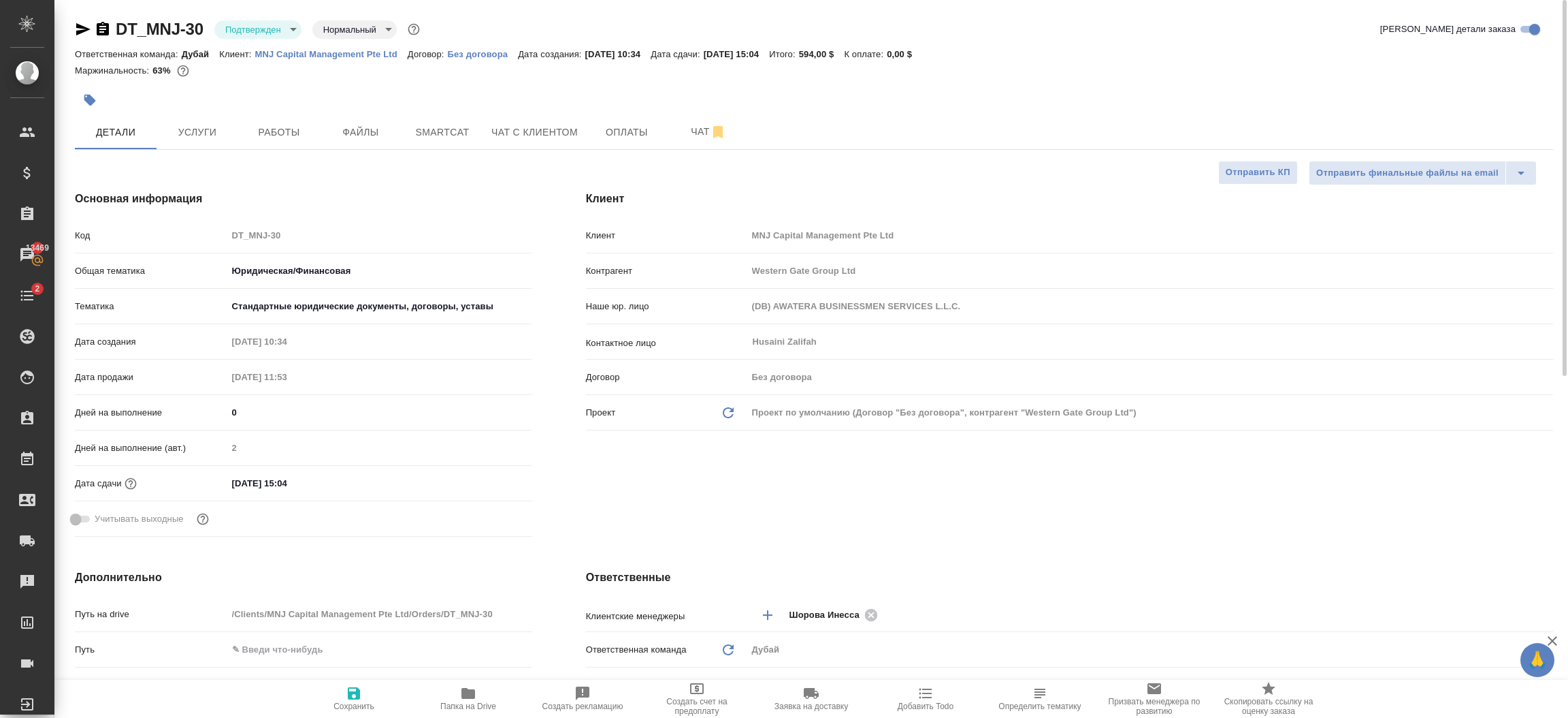
type textarea "x"
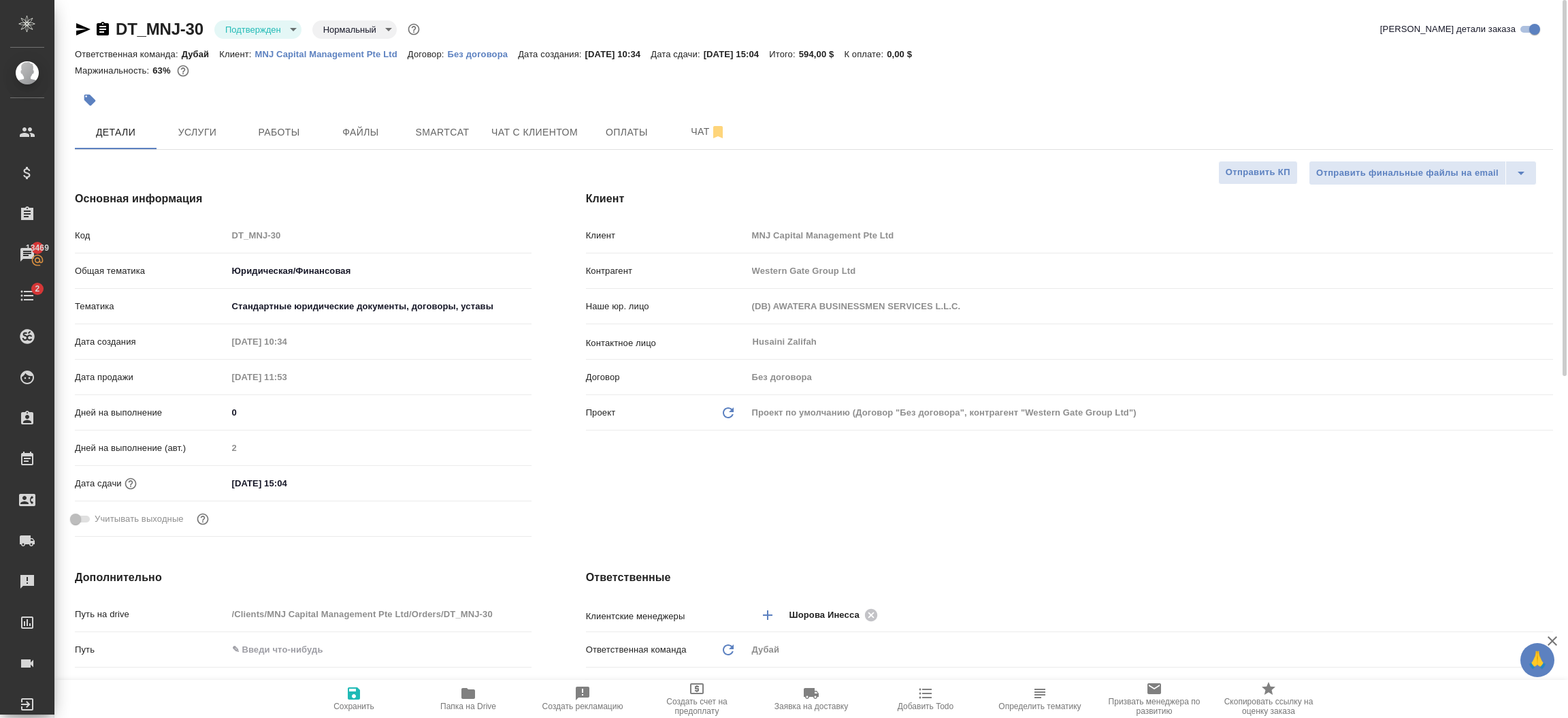
click at [328, 53] on p "MNJ Capital Management Pte Ltd" at bounding box center [331, 54] width 152 height 10
type textarea "x"
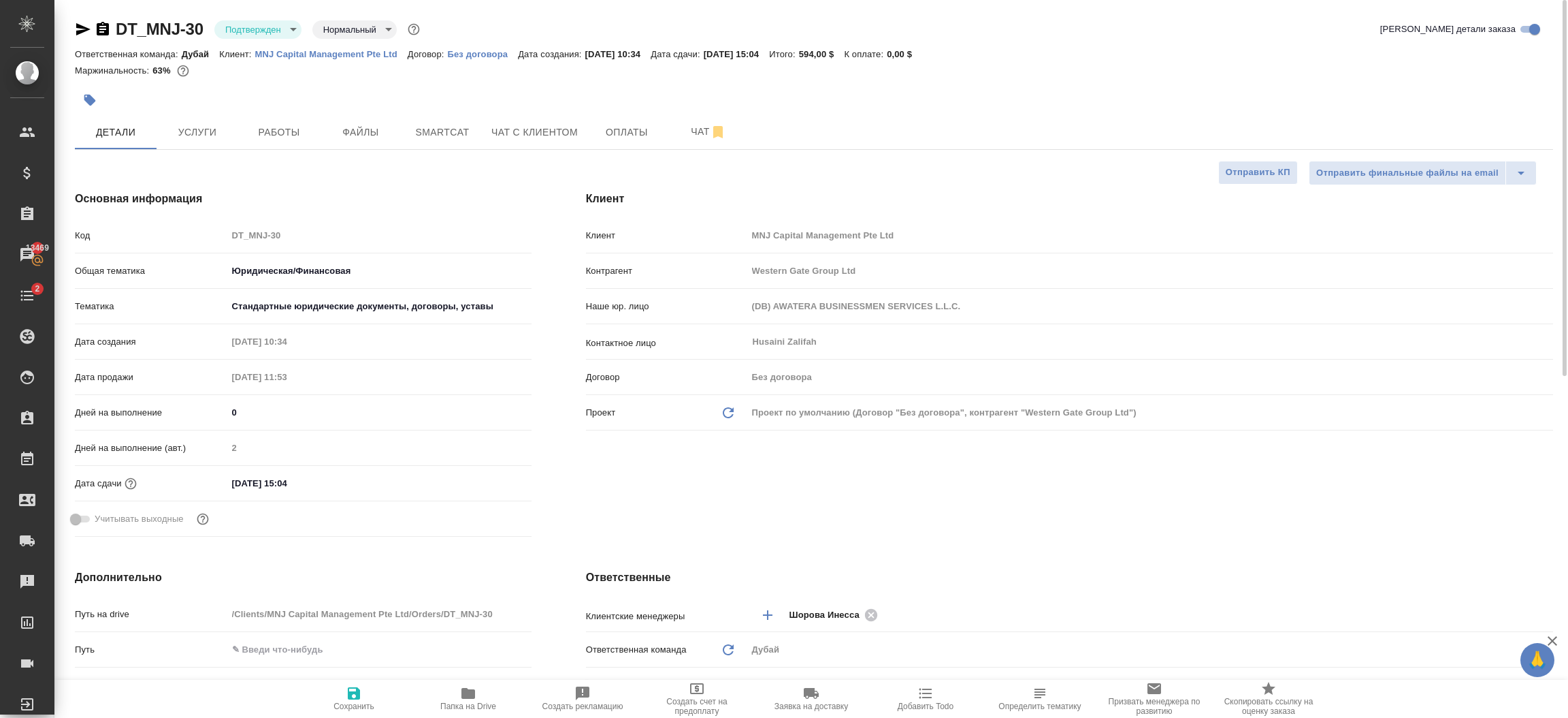
type textarea "x"
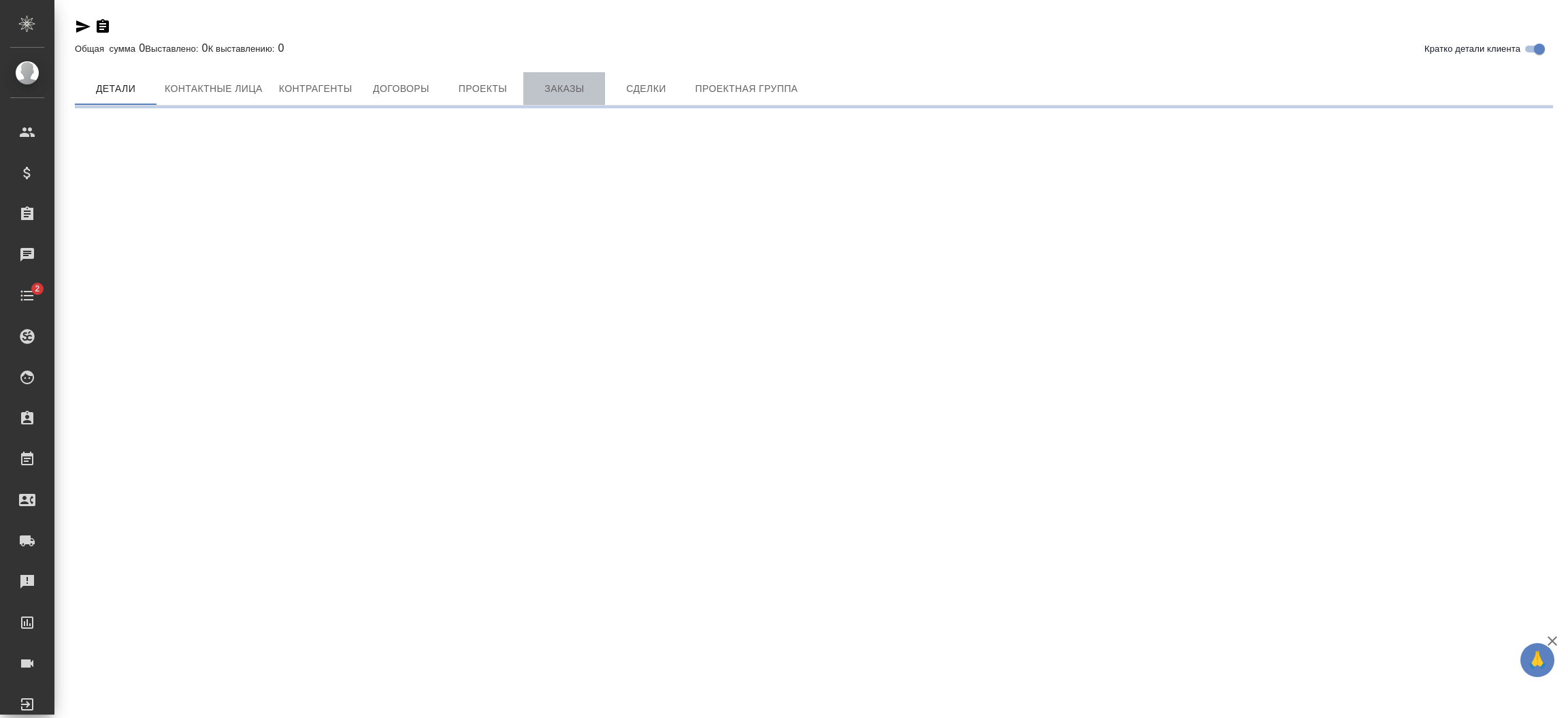
click at [565, 87] on span "Заказы" at bounding box center [564, 89] width 65 height 17
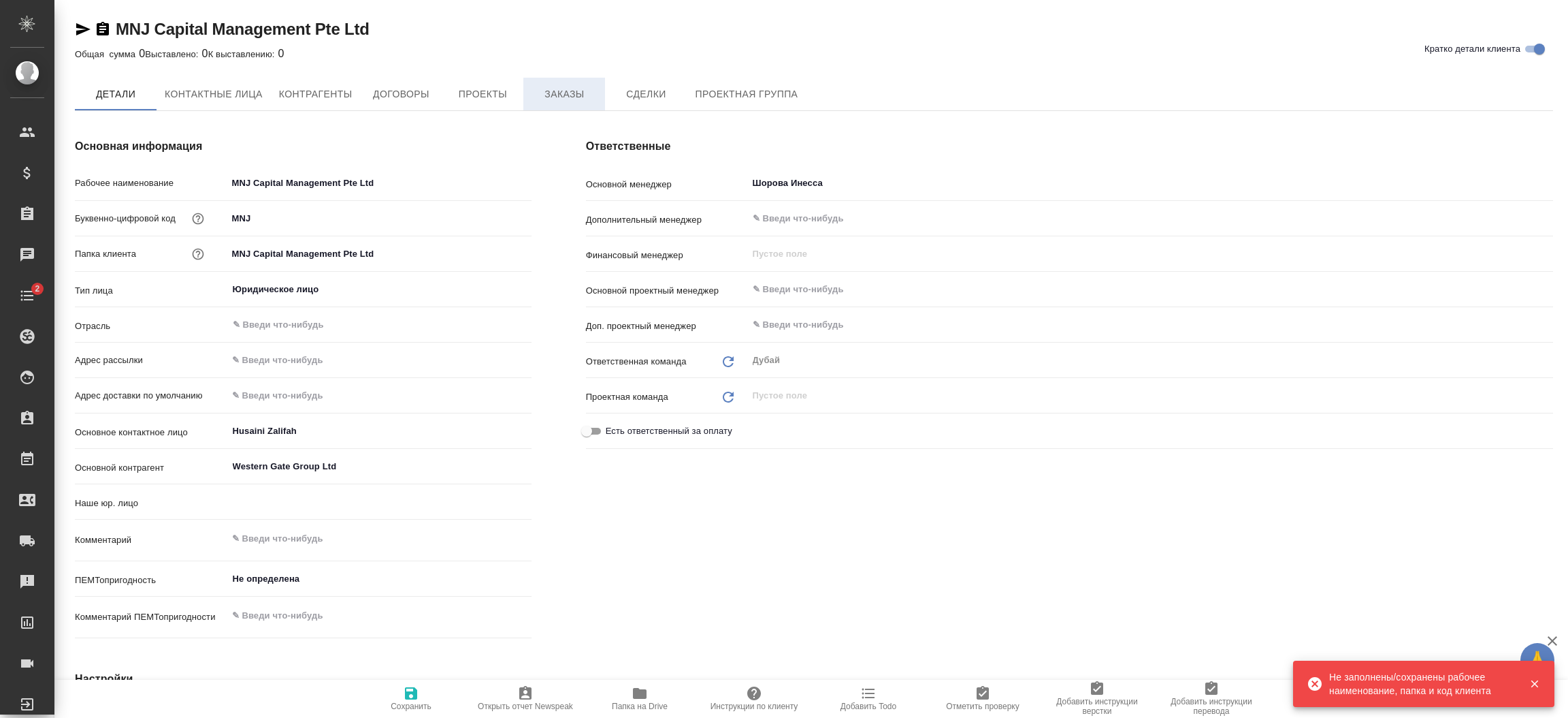
type textarea "x"
type input "(DB2) AWATERA BUSINESSMEN SERVICES L.L.C."
type textarea "x"
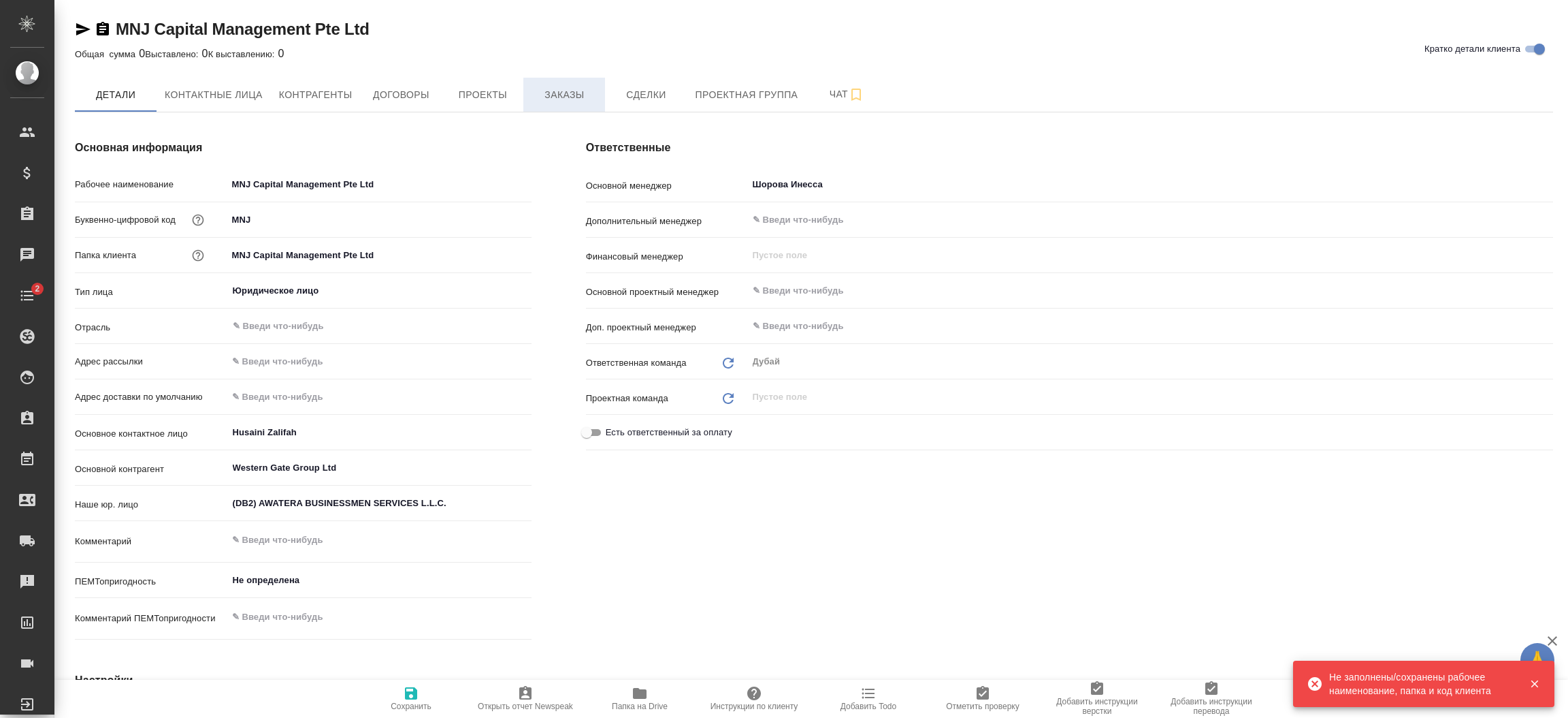
type textarea "x"
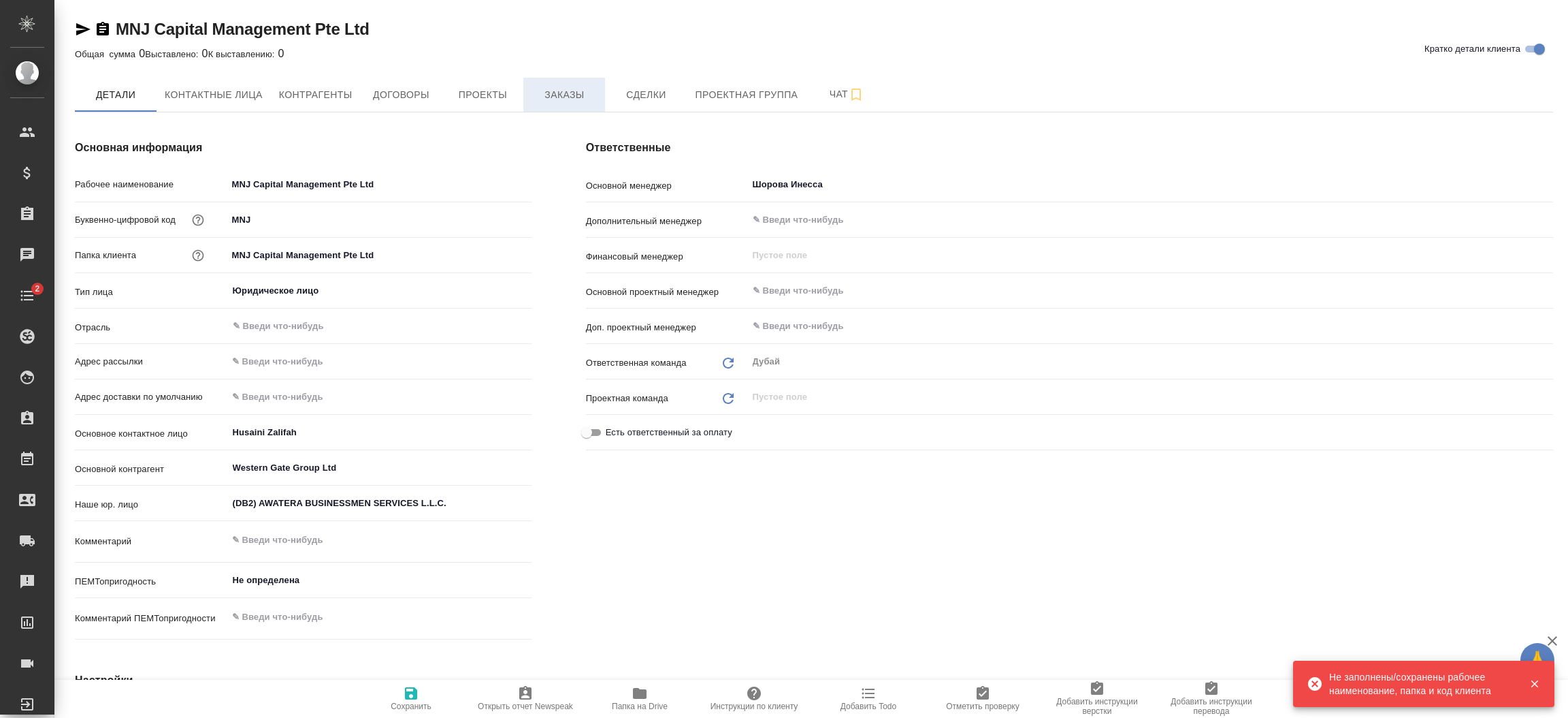
type textarea "x"
click at [565, 94] on span "Заказы" at bounding box center [564, 95] width 65 height 17
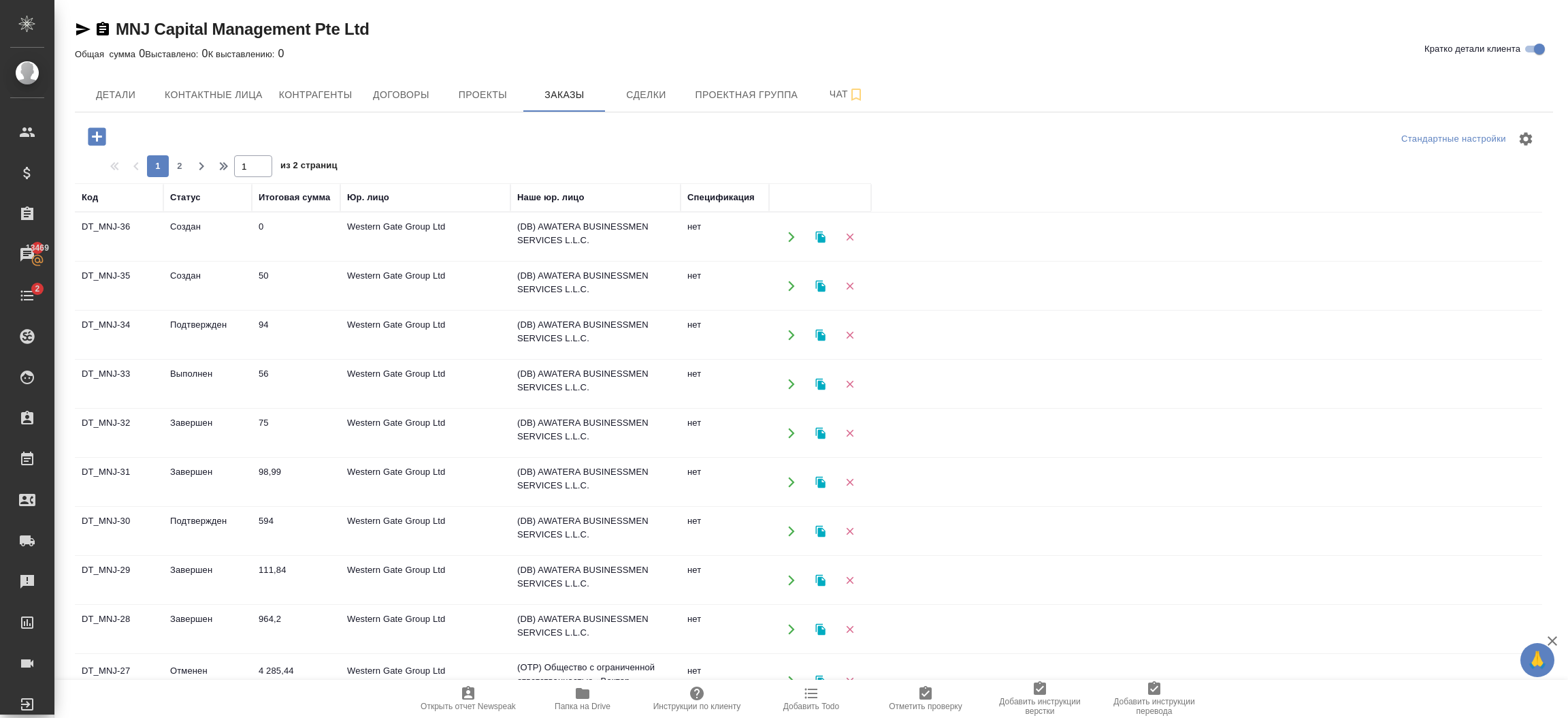
click at [783, 628] on button "button" at bounding box center [790, 628] width 28 height 28
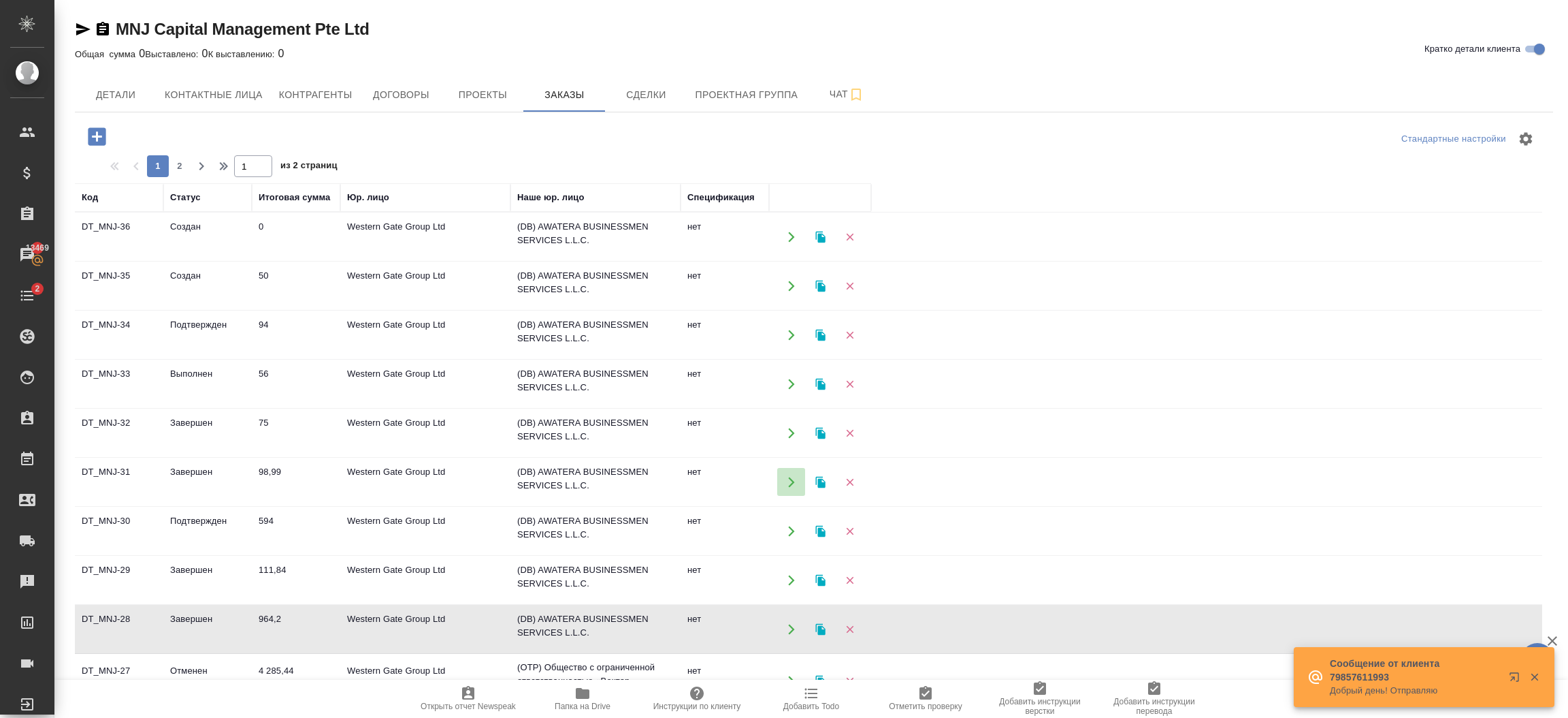
click at [786, 477] on icon "button" at bounding box center [791, 482] width 12 height 12
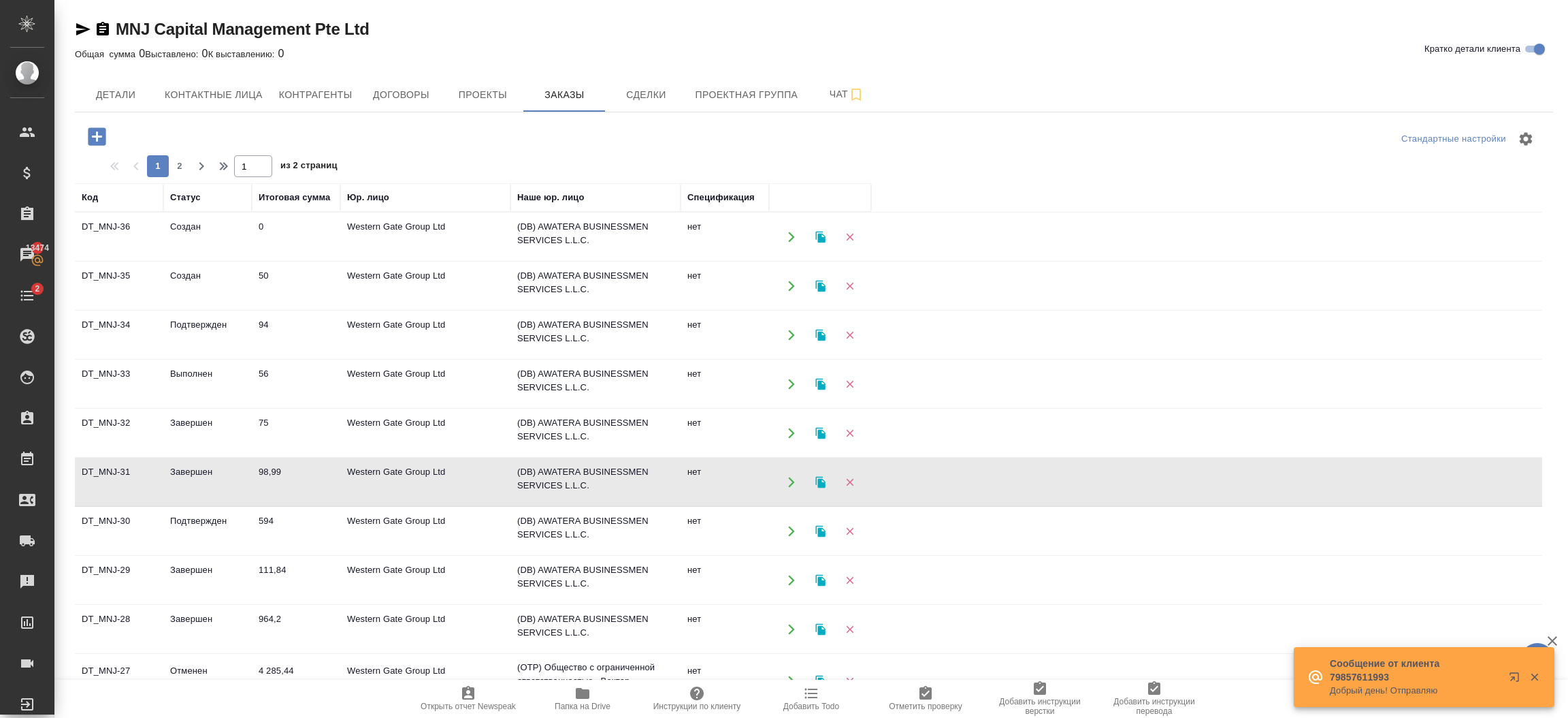
click at [790, 480] on icon "button" at bounding box center [790, 482] width 6 height 10
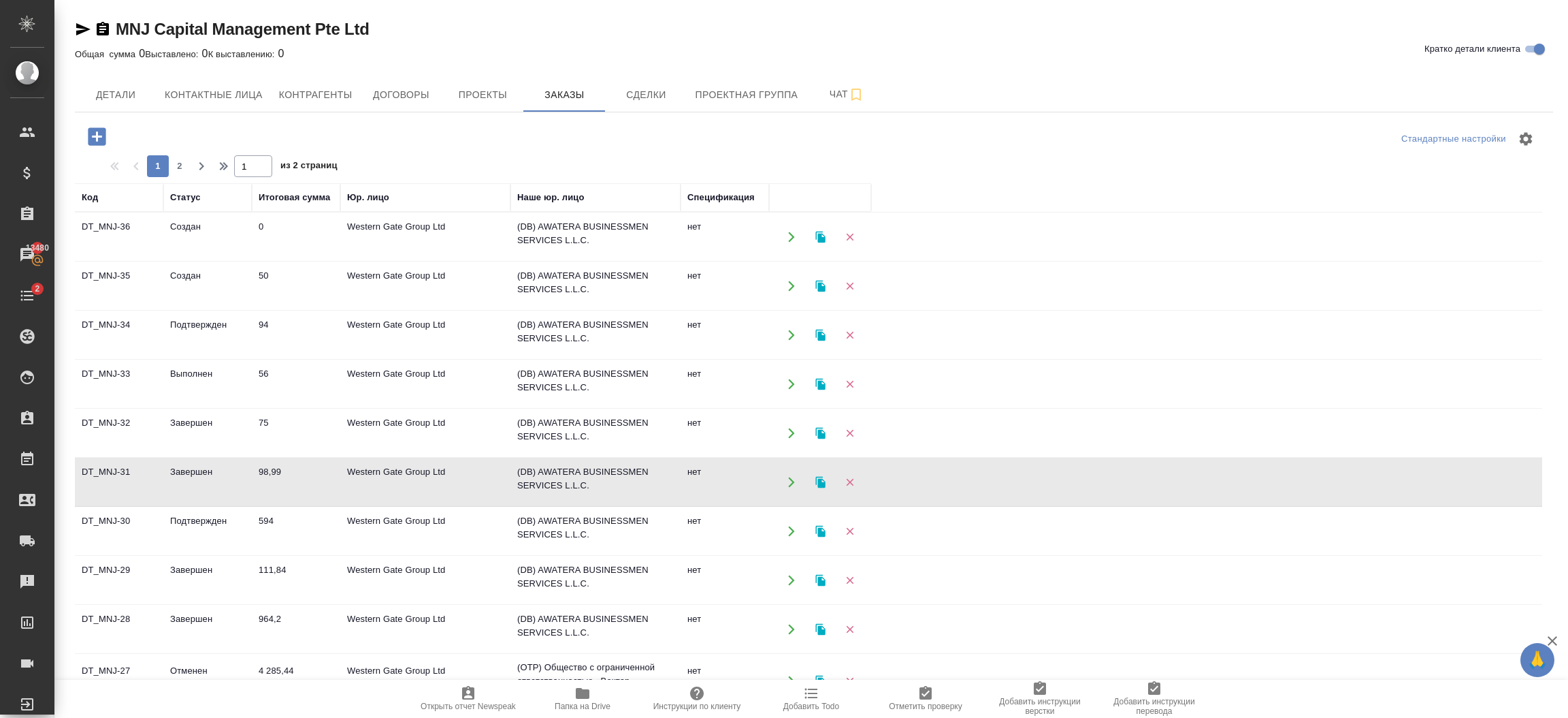
click at [787, 430] on icon "button" at bounding box center [791, 433] width 12 height 12
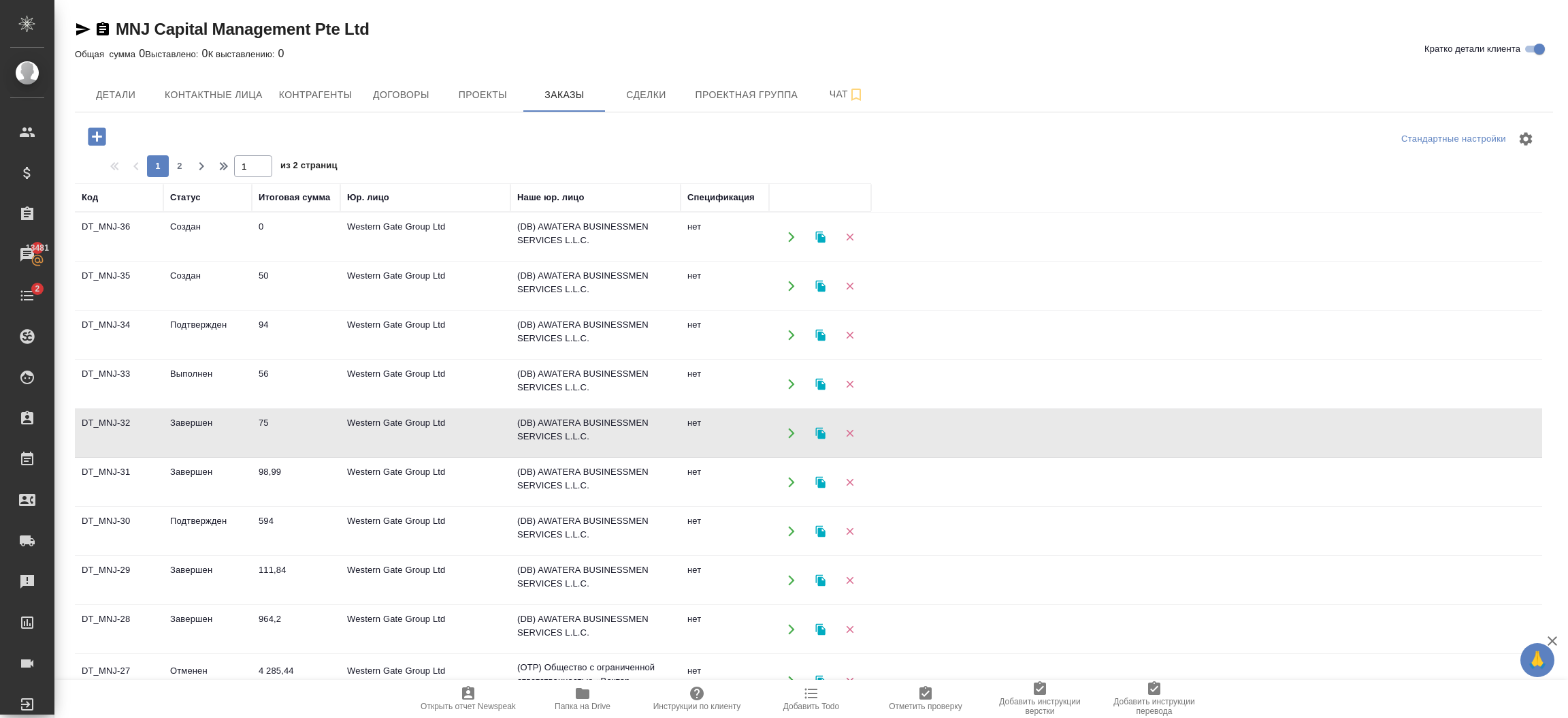
click at [791, 379] on icon "button" at bounding box center [791, 384] width 12 height 12
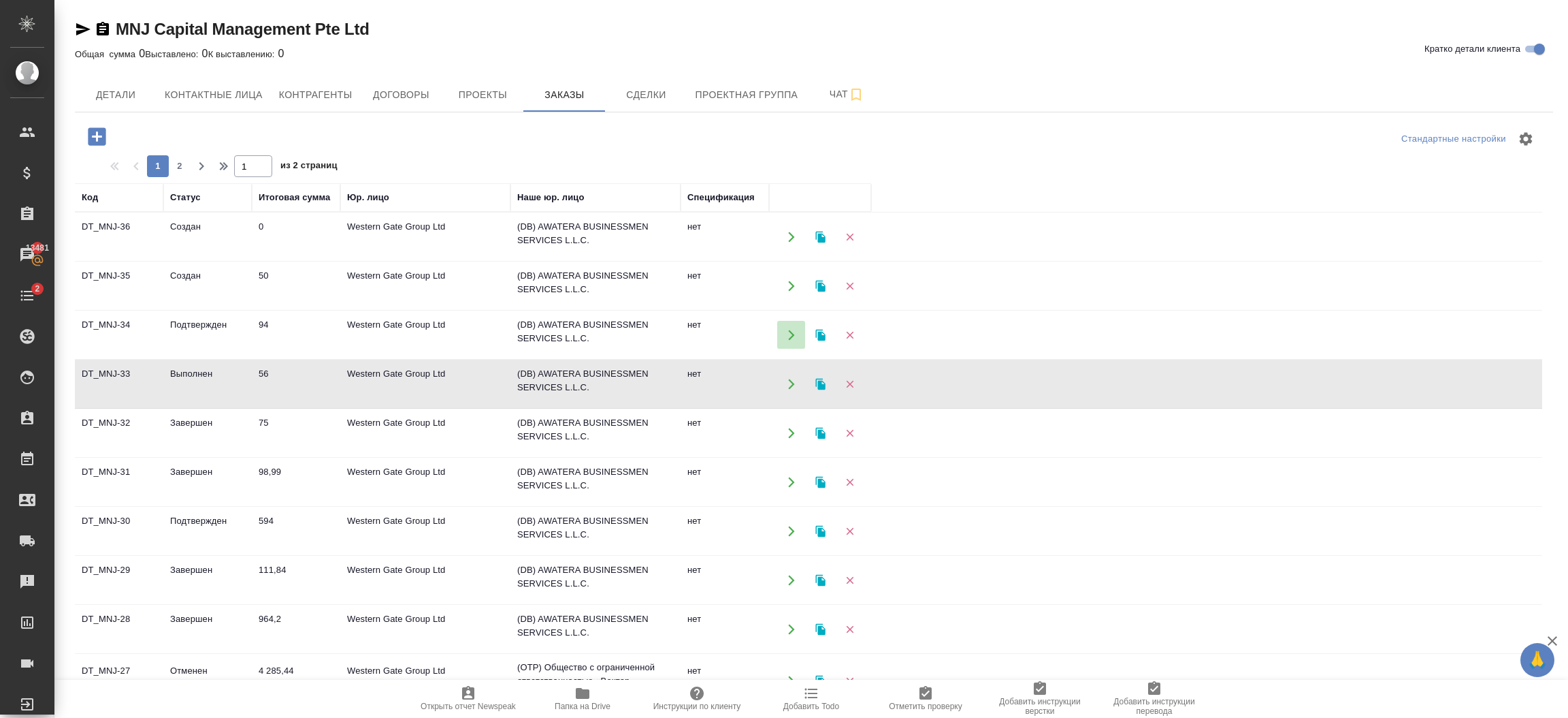
click at [794, 333] on icon "button" at bounding box center [791, 335] width 12 height 12
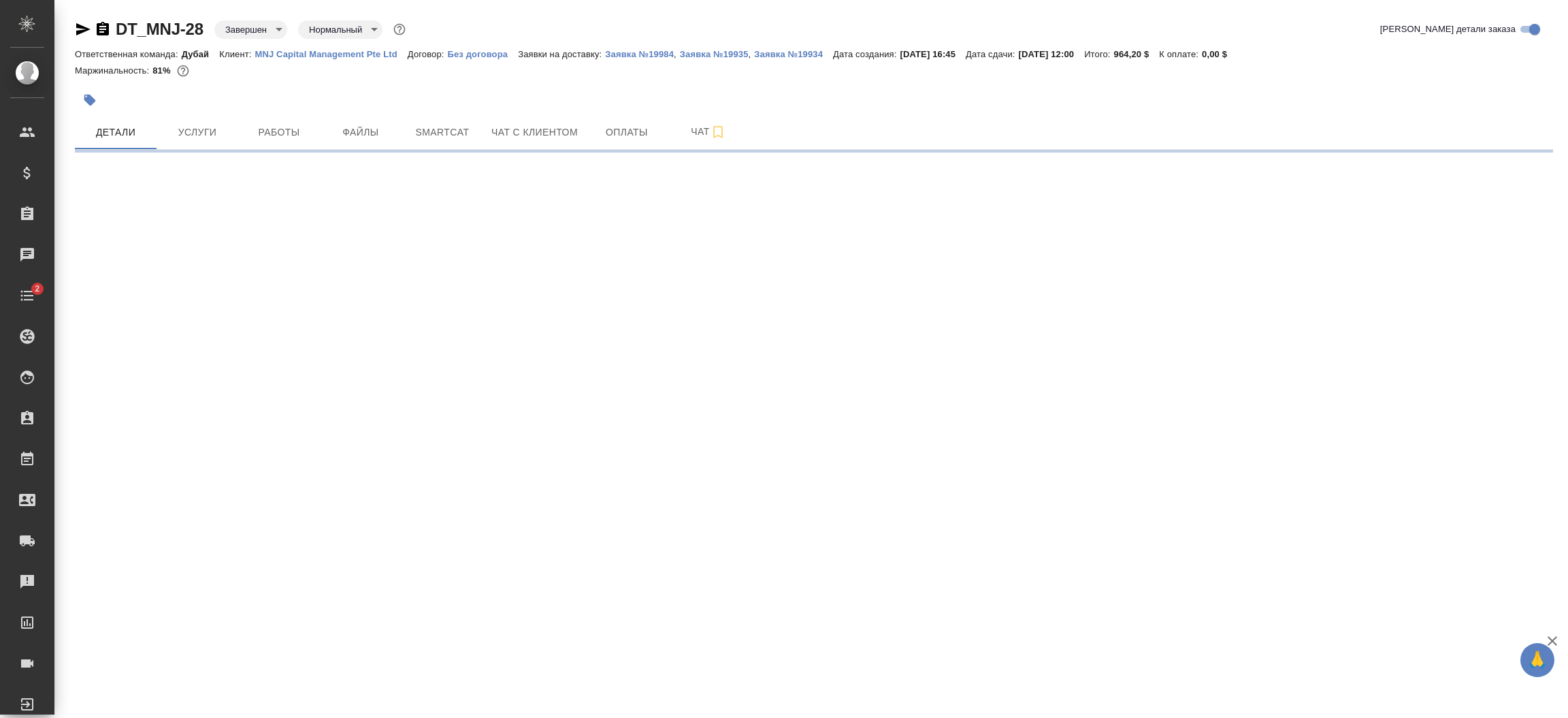
select select "RU"
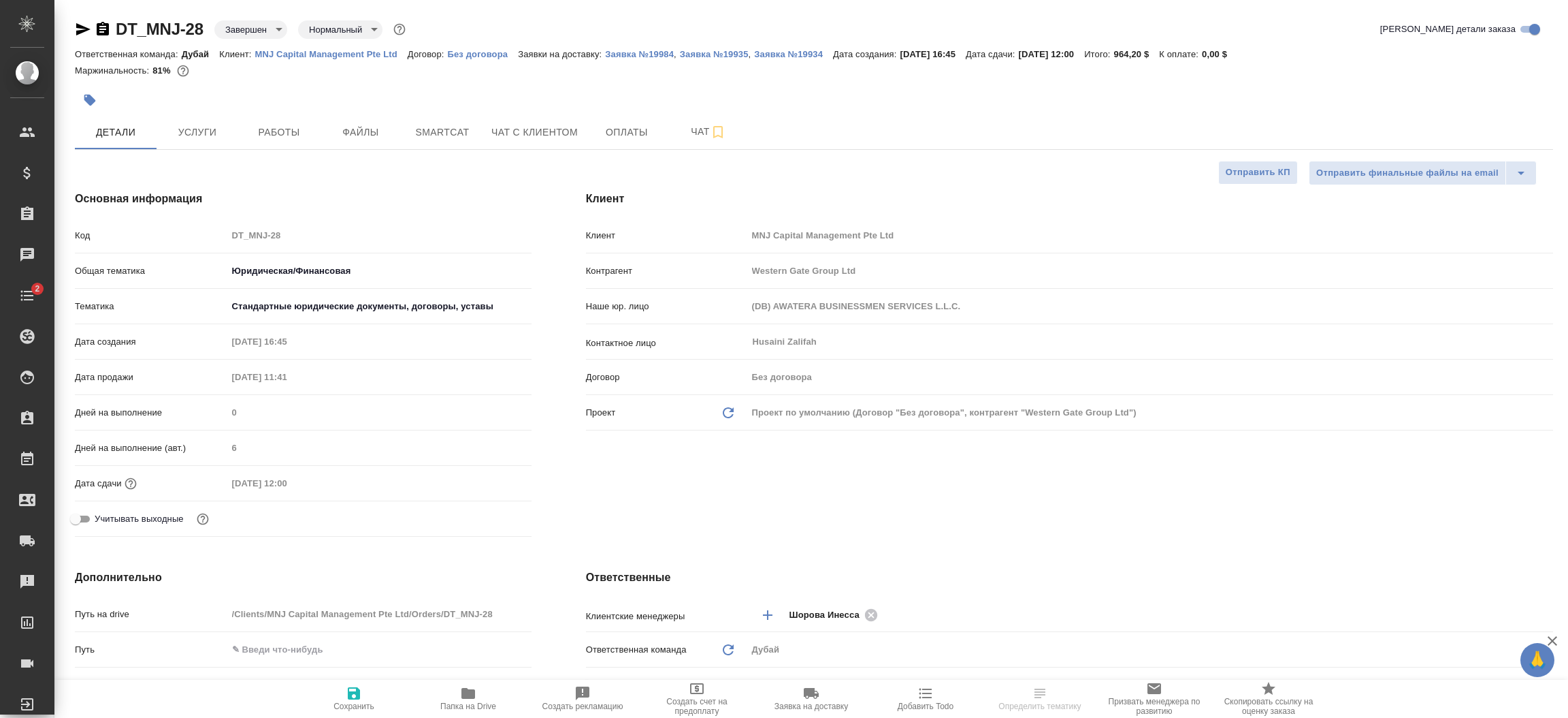
type textarea "x"
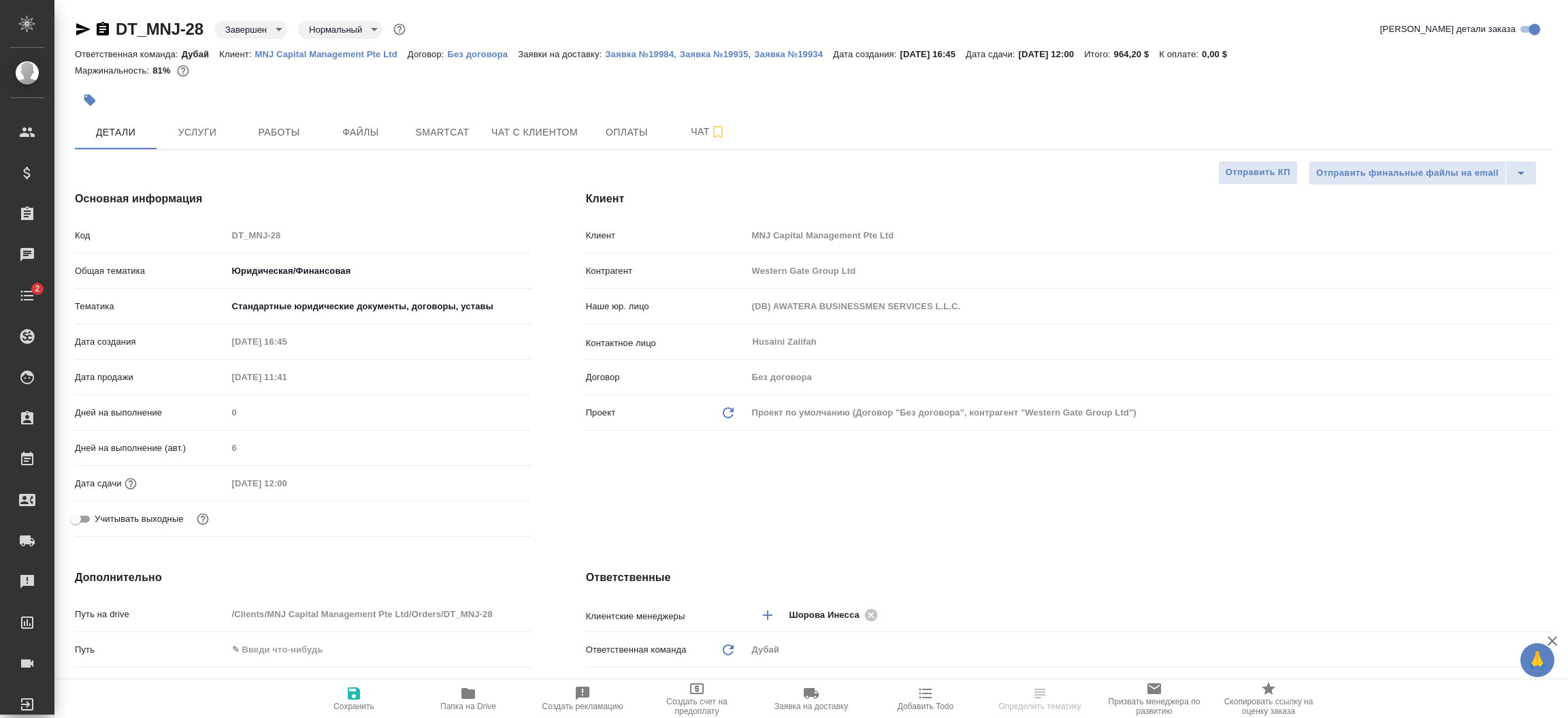
type textarea "x"
click at [369, 128] on span "Файлы" at bounding box center [360, 133] width 65 height 17
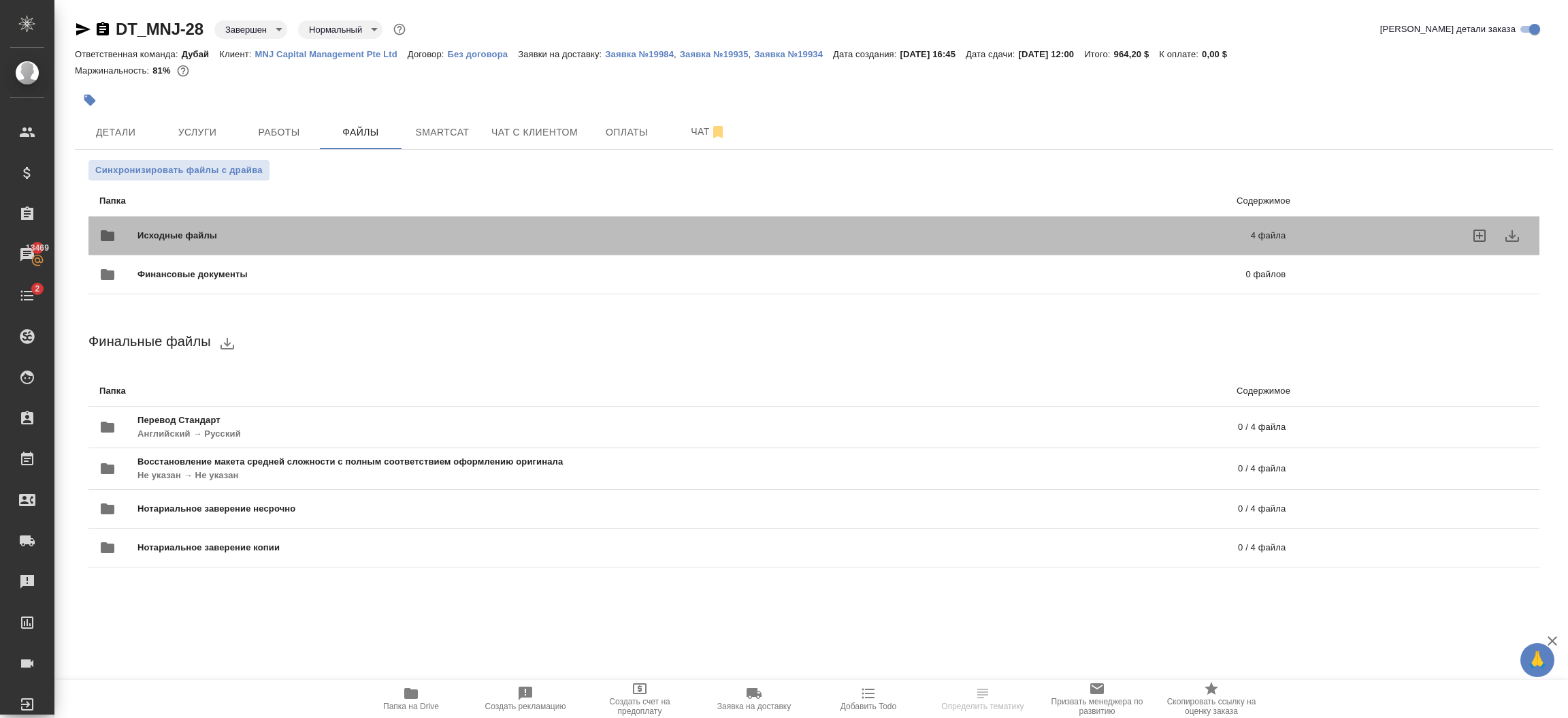
click at [910, 237] on p "4 файла" at bounding box center [1009, 236] width 552 height 14
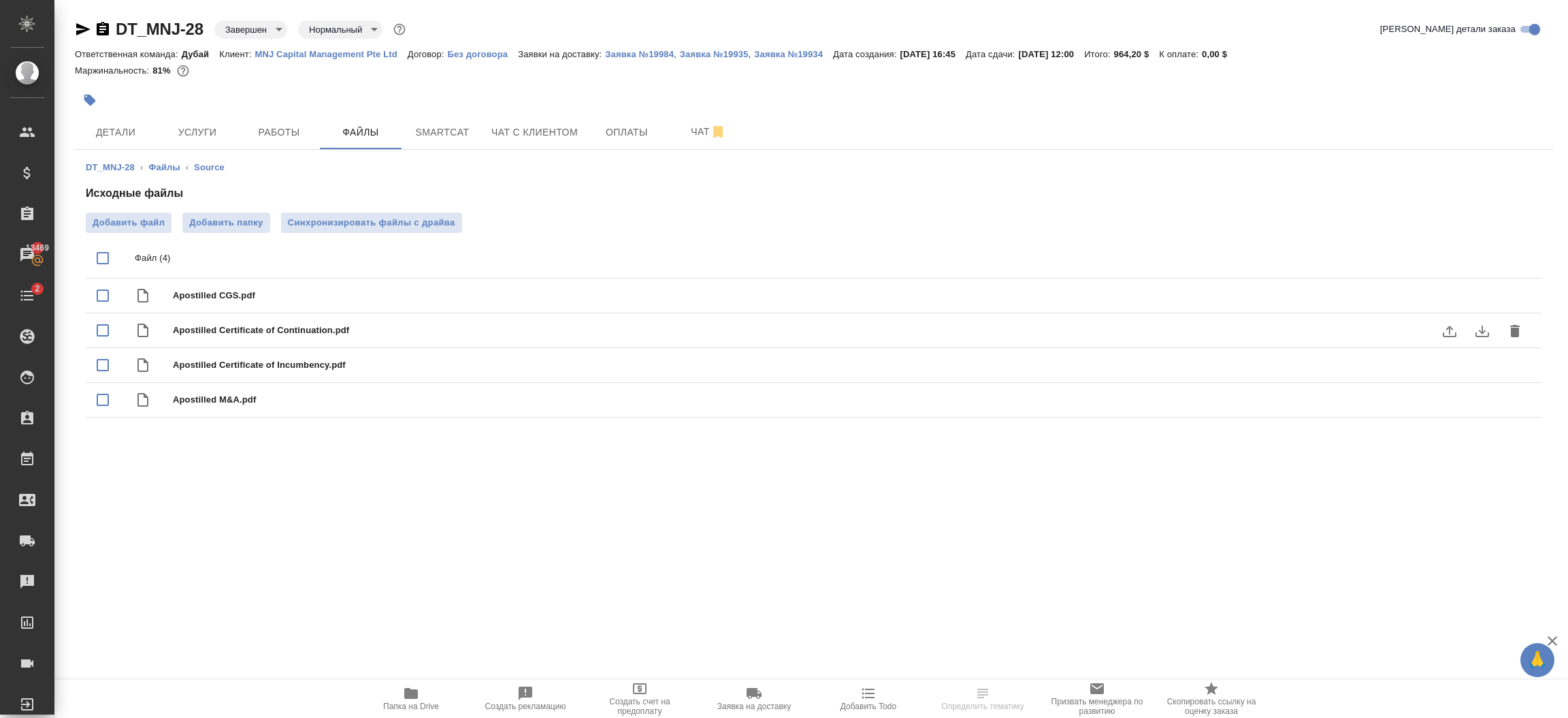
drag, startPoint x: 272, startPoint y: 412, endPoint x: 177, endPoint y: 317, distance: 134.4
click at [103, 260] on input "checkbox" at bounding box center [103, 258] width 29 height 29
checkbox input "true"
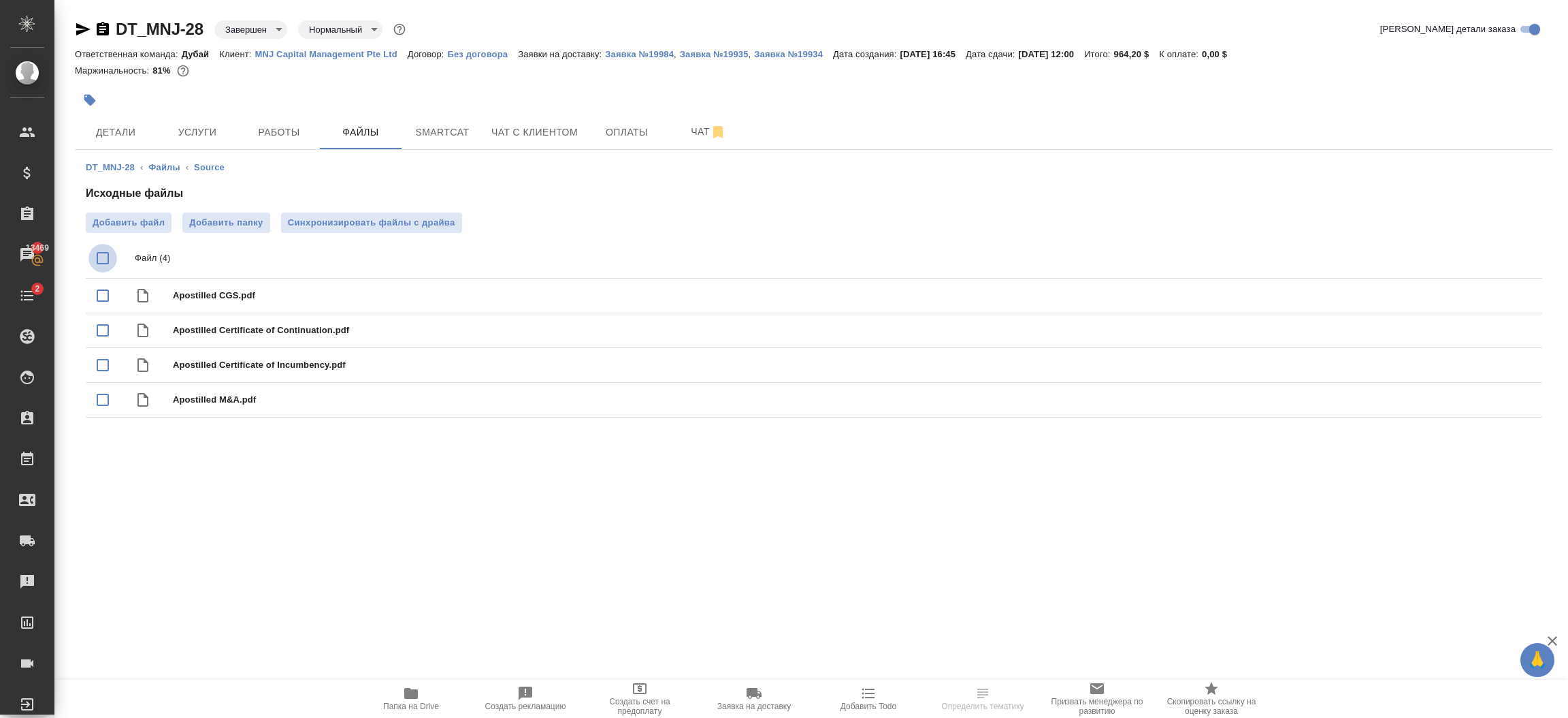
checkbox input "true"
click at [1493, 296] on button "download" at bounding box center [1482, 296] width 33 height 33
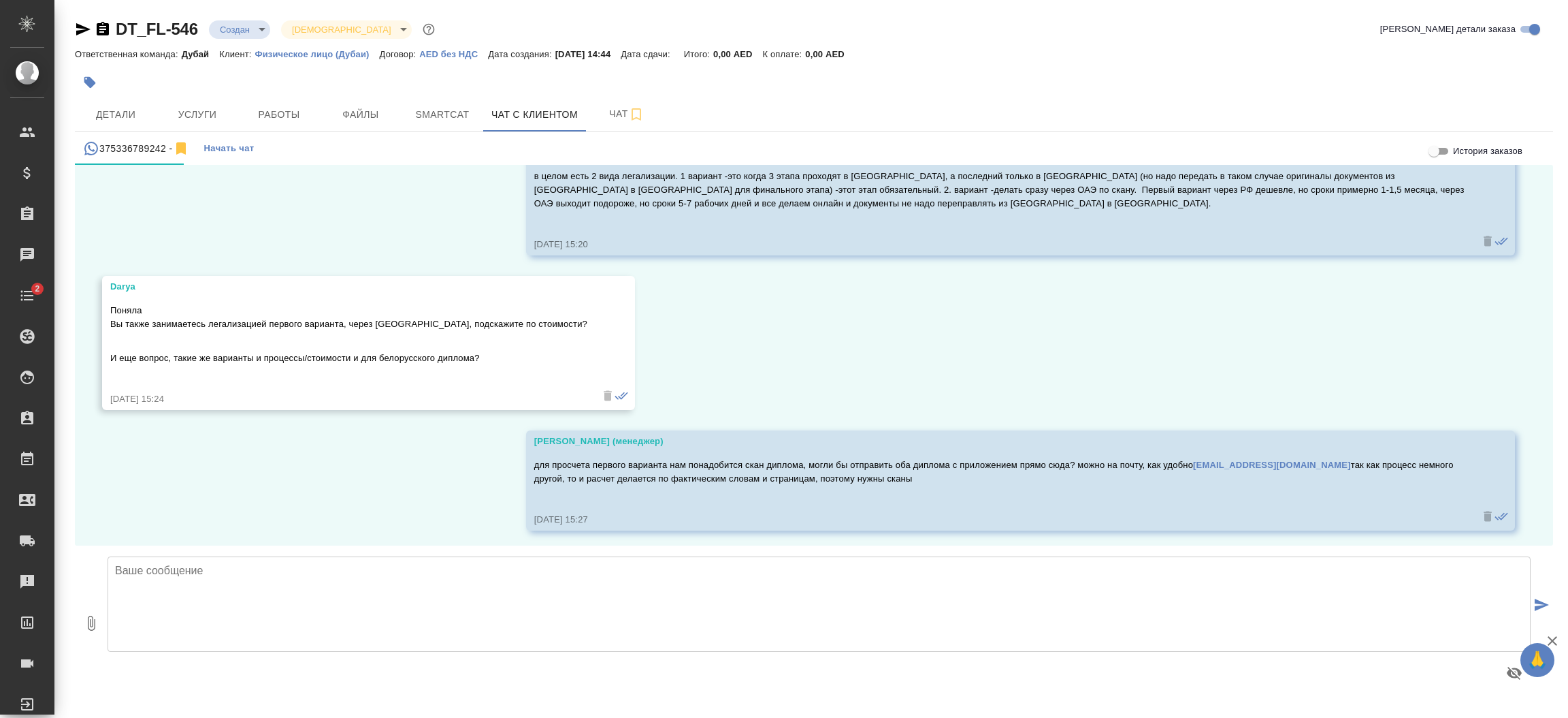
scroll to position [783, 0]
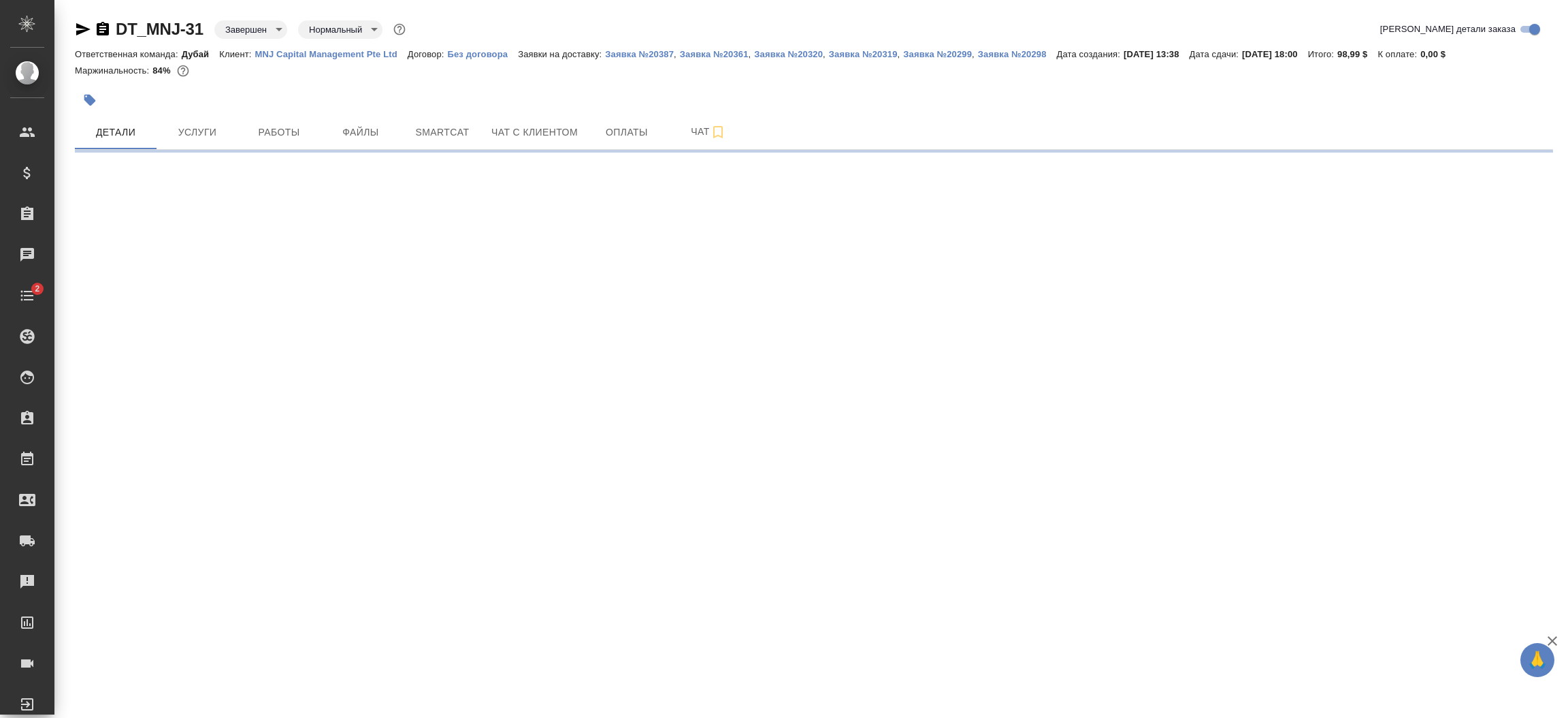
select select "RU"
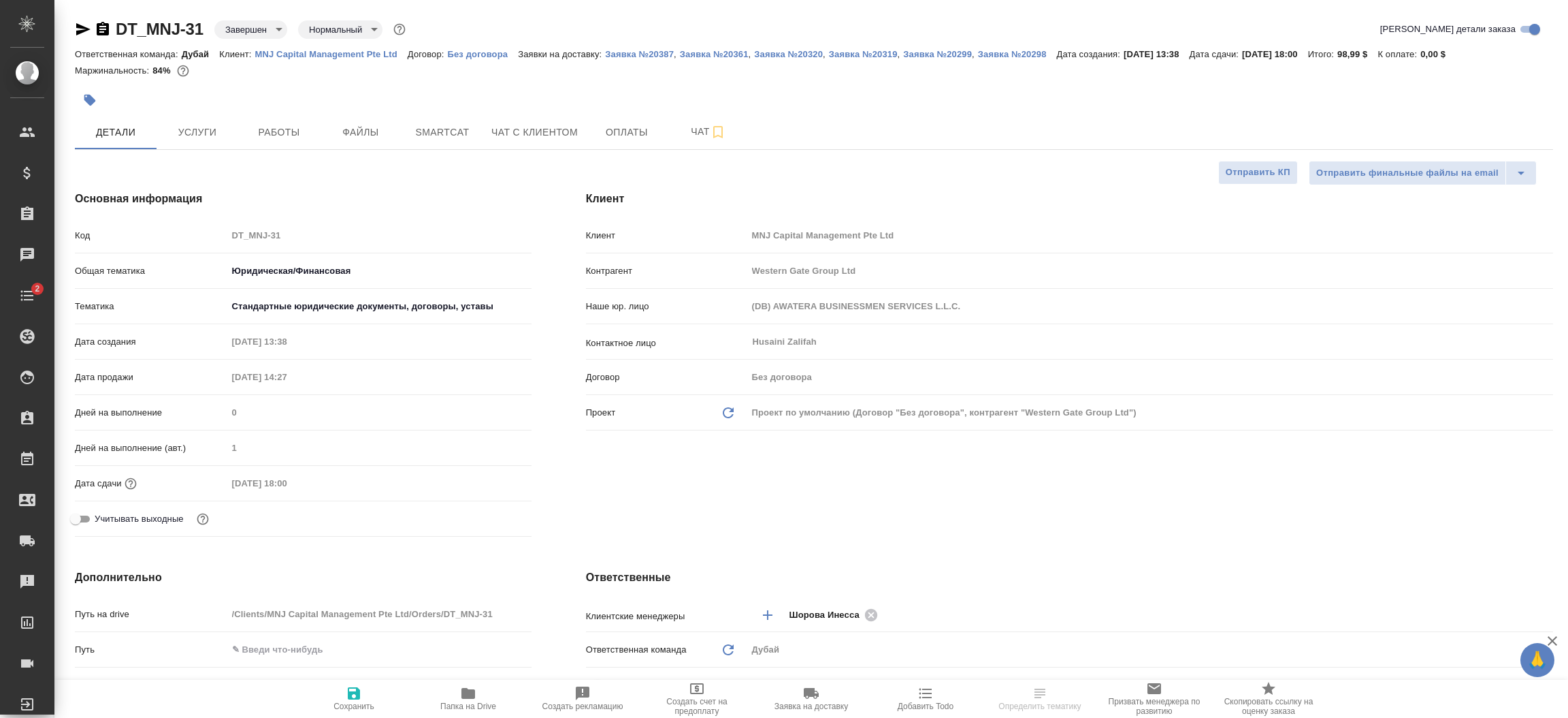
type textarea "x"
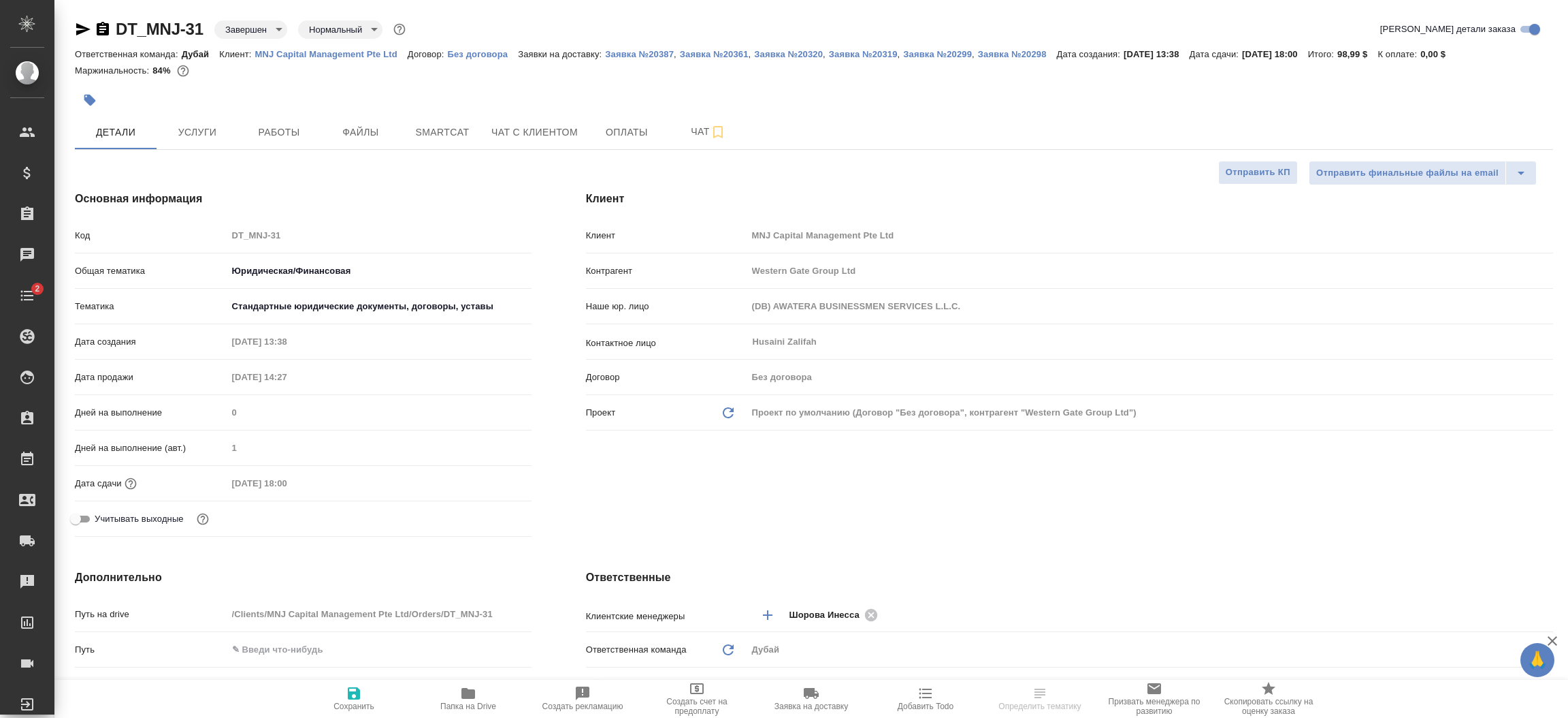
type textarea "x"
click at [622, 518] on div "Клиент Клиент MNJ Capital Management Pte Ltd Контрагент Western Gate Group Ltd …" at bounding box center [1069, 366] width 1021 height 406
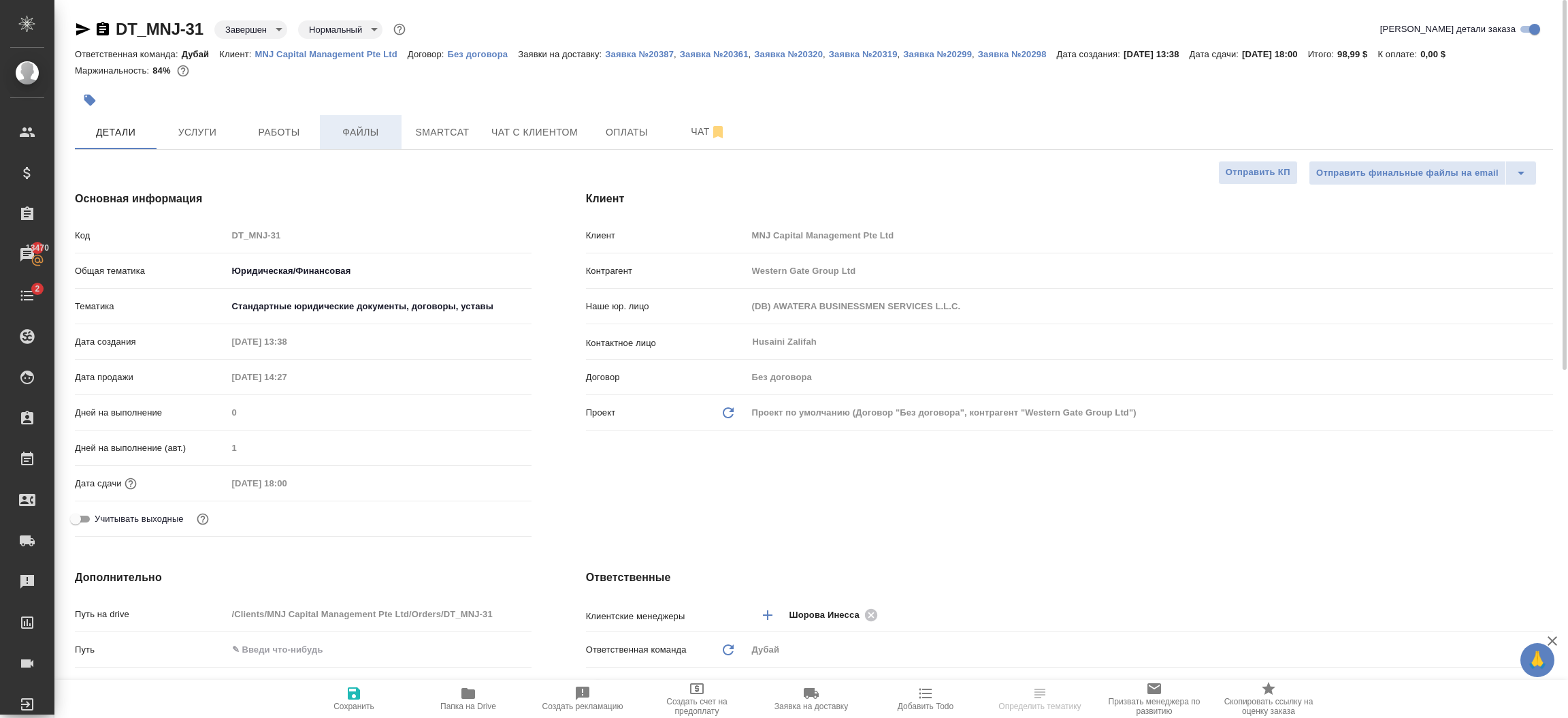
click at [379, 139] on span "Файлы" at bounding box center [360, 133] width 65 height 17
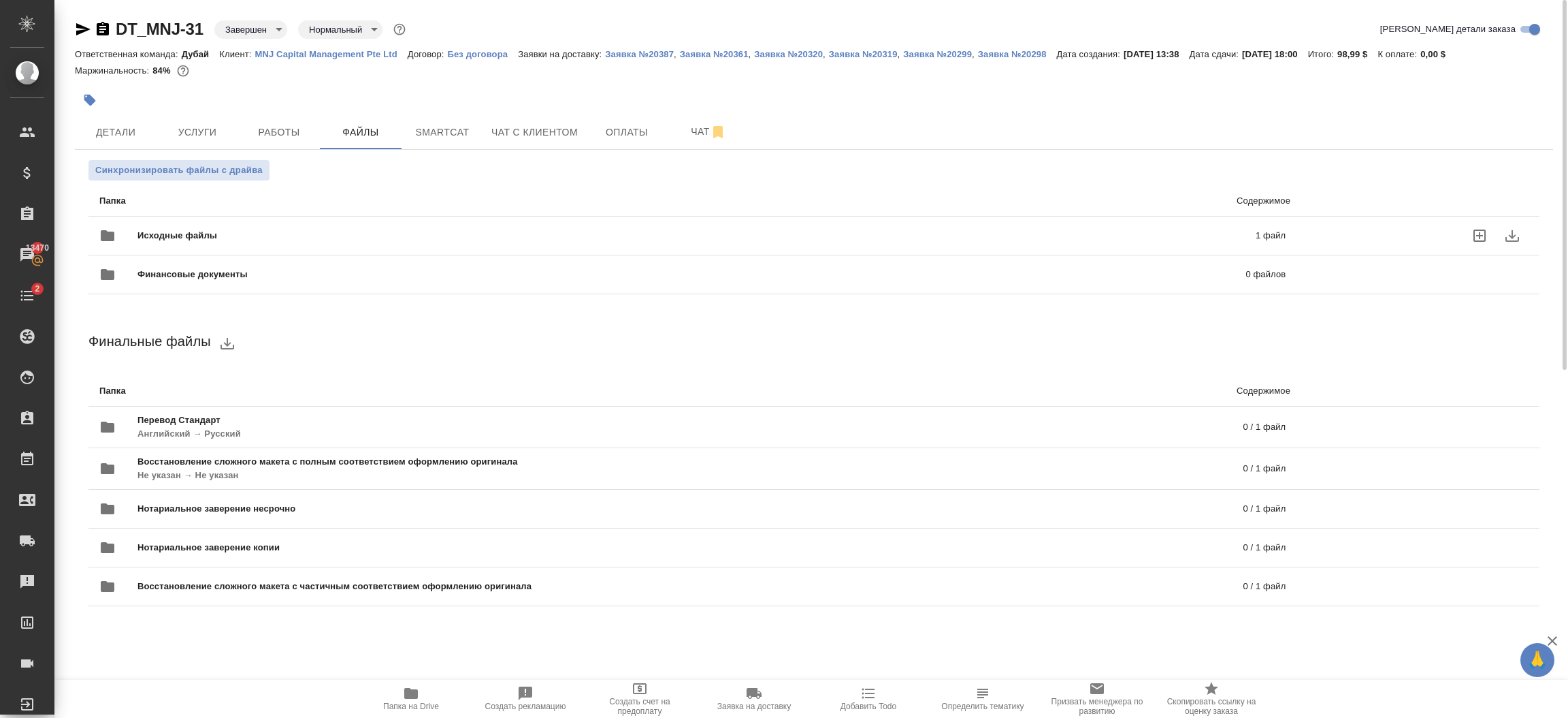
click at [1164, 229] on p "1 файл" at bounding box center [1011, 236] width 549 height 14
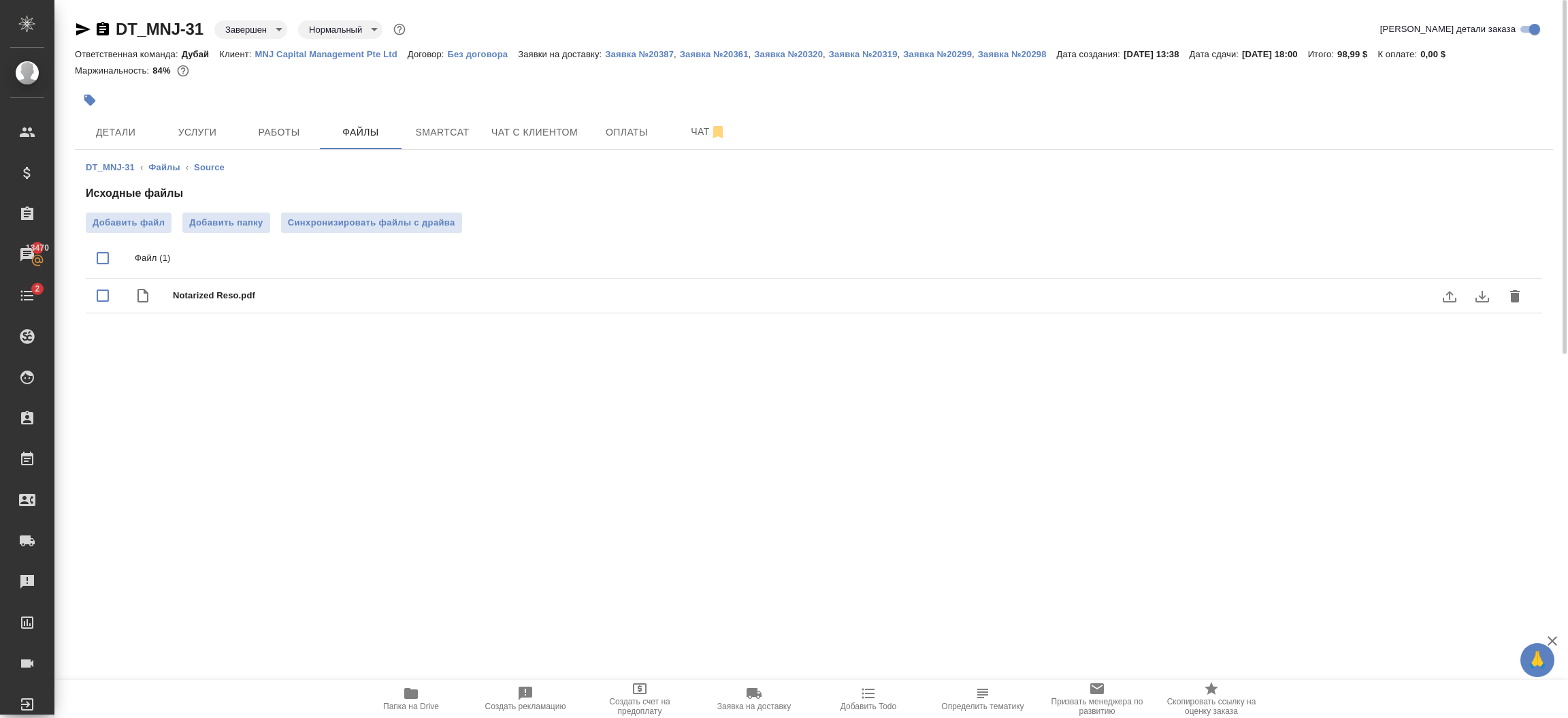
click at [103, 293] on input "checkbox" at bounding box center [103, 295] width 29 height 29
checkbox input "true"
click at [1475, 299] on icon "download" at bounding box center [1482, 296] width 16 height 16
click at [191, 124] on span "Услуги" at bounding box center [197, 133] width 65 height 17
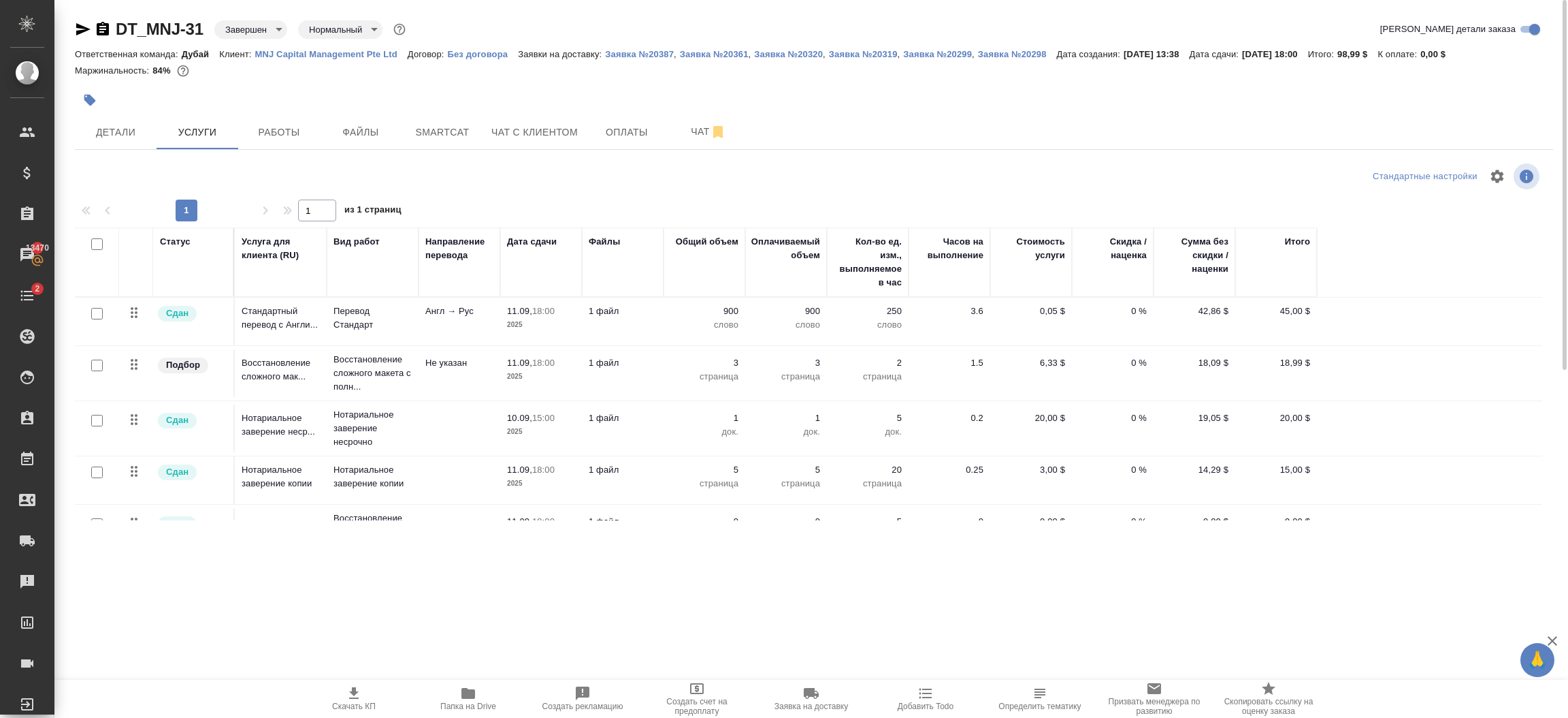
click at [357, 701] on span "Скачать КП" at bounding box center [354, 705] width 44 height 9
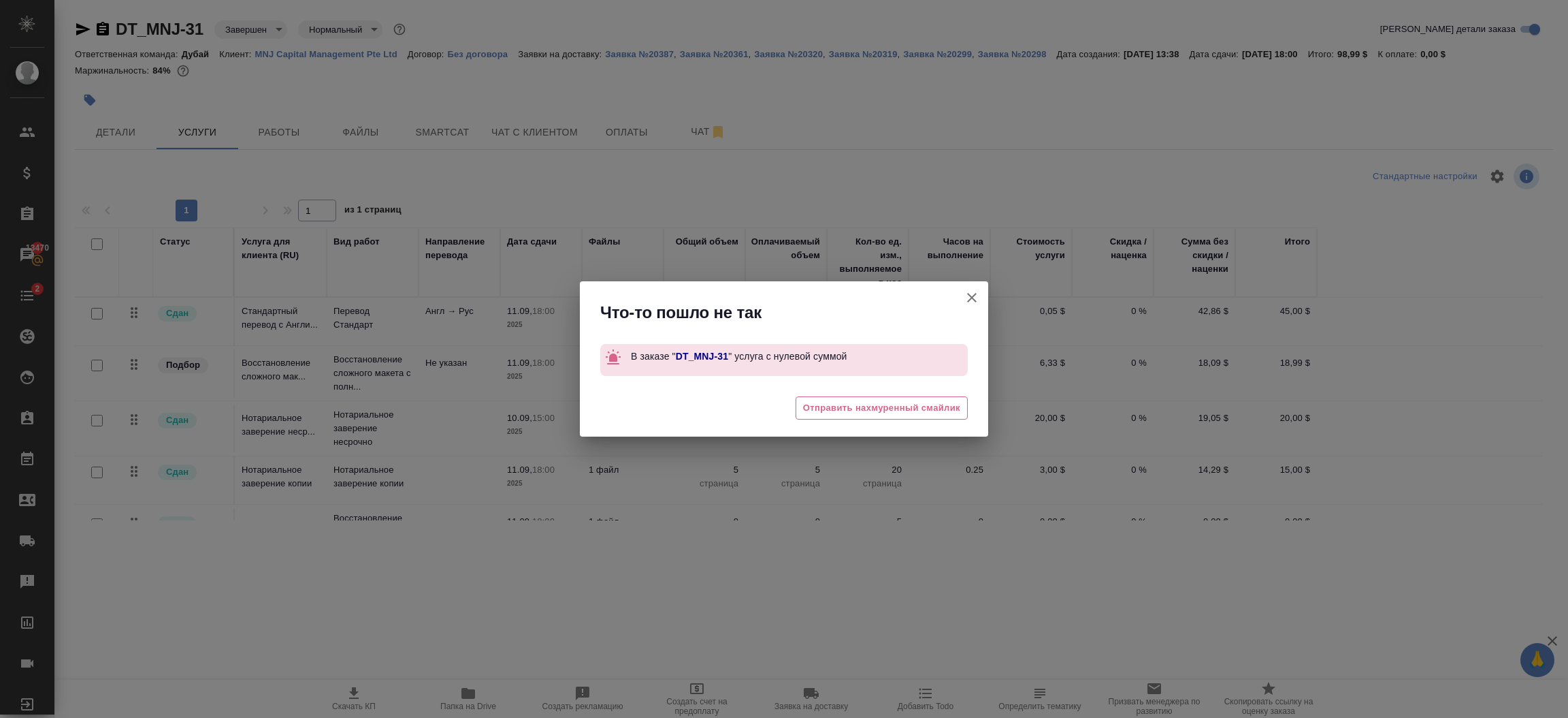
click at [970, 289] on icon "button" at bounding box center [971, 297] width 16 height 16
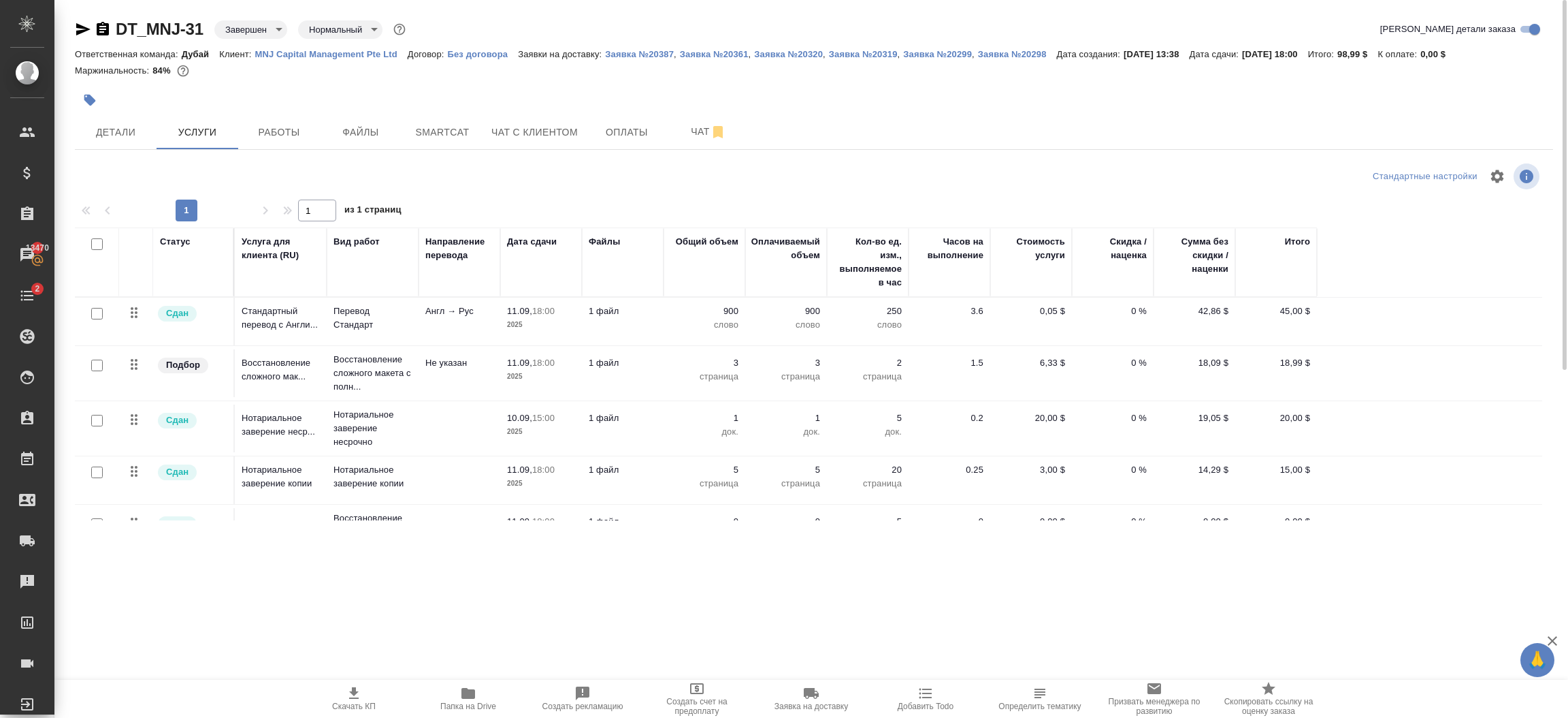
scroll to position [40, 0]
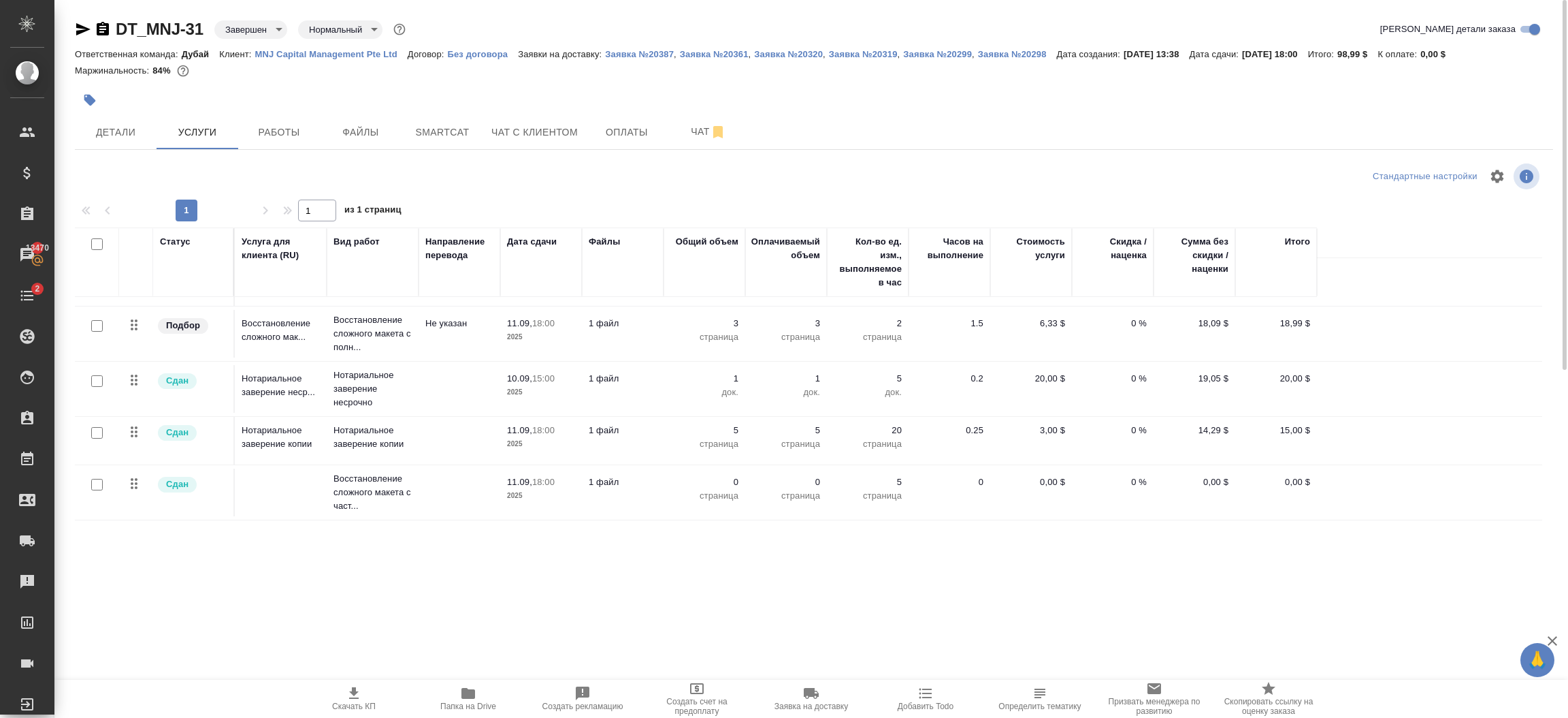
click at [99, 480] on input "checkbox" at bounding box center [97, 485] width 12 height 12
checkbox input "true"
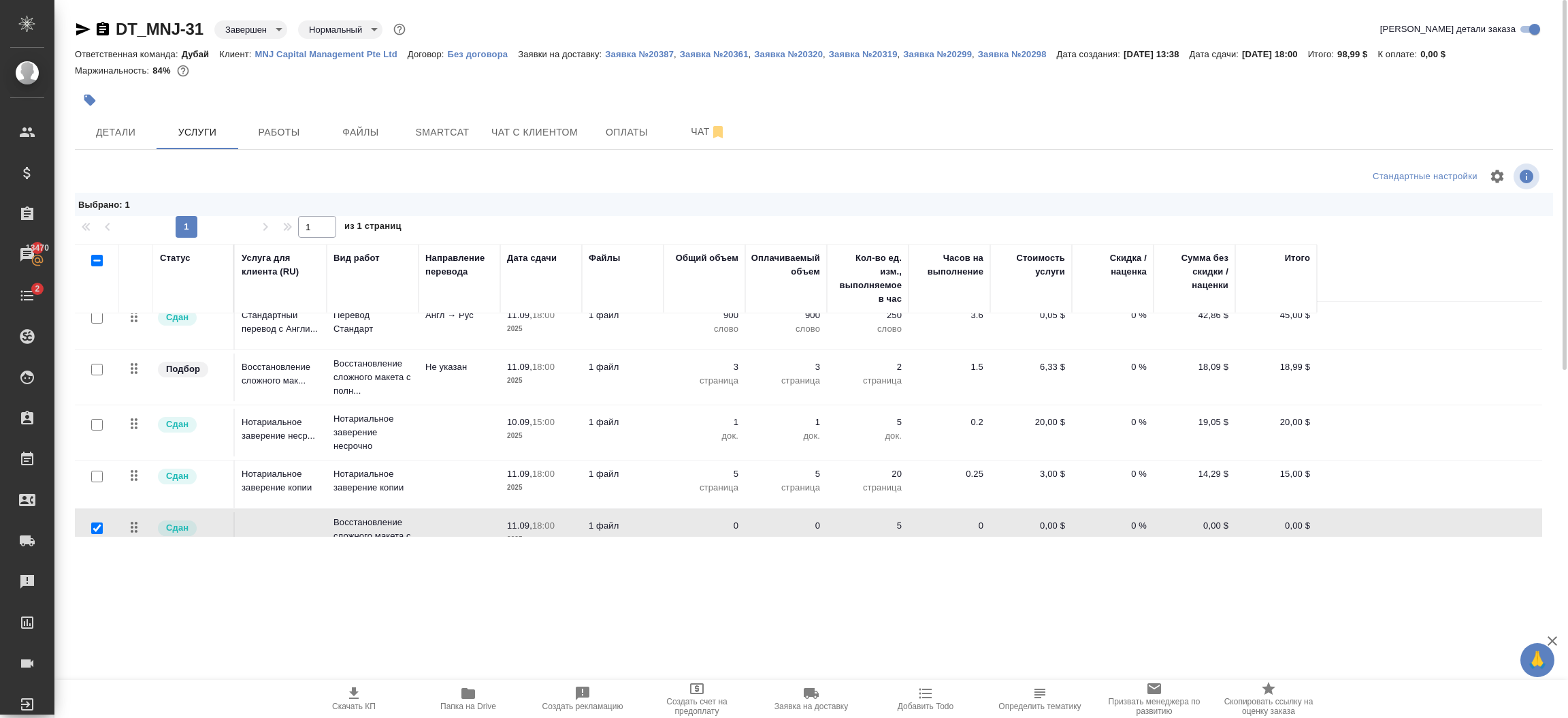
scroll to position [0, 0]
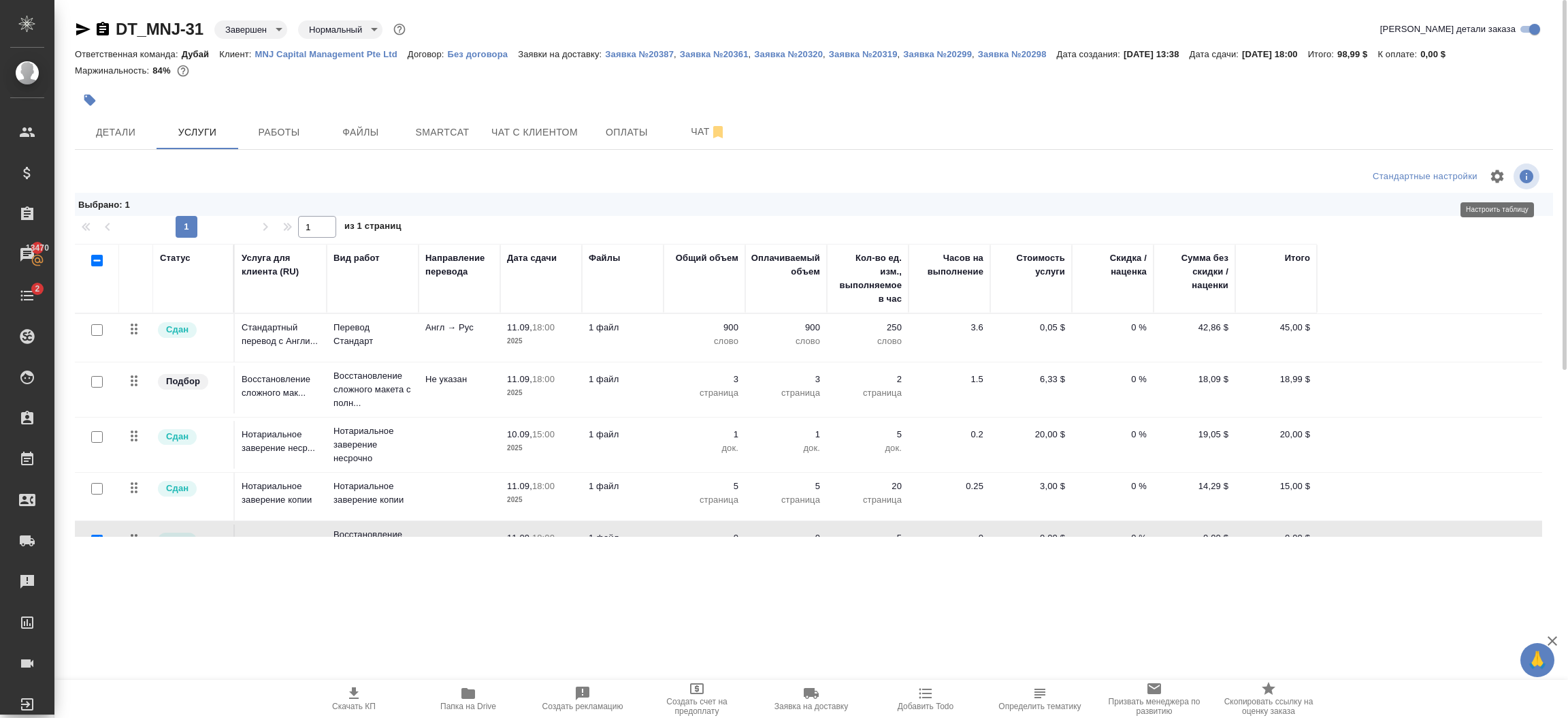
click at [1491, 169] on icon "button" at bounding box center [1497, 176] width 16 height 16
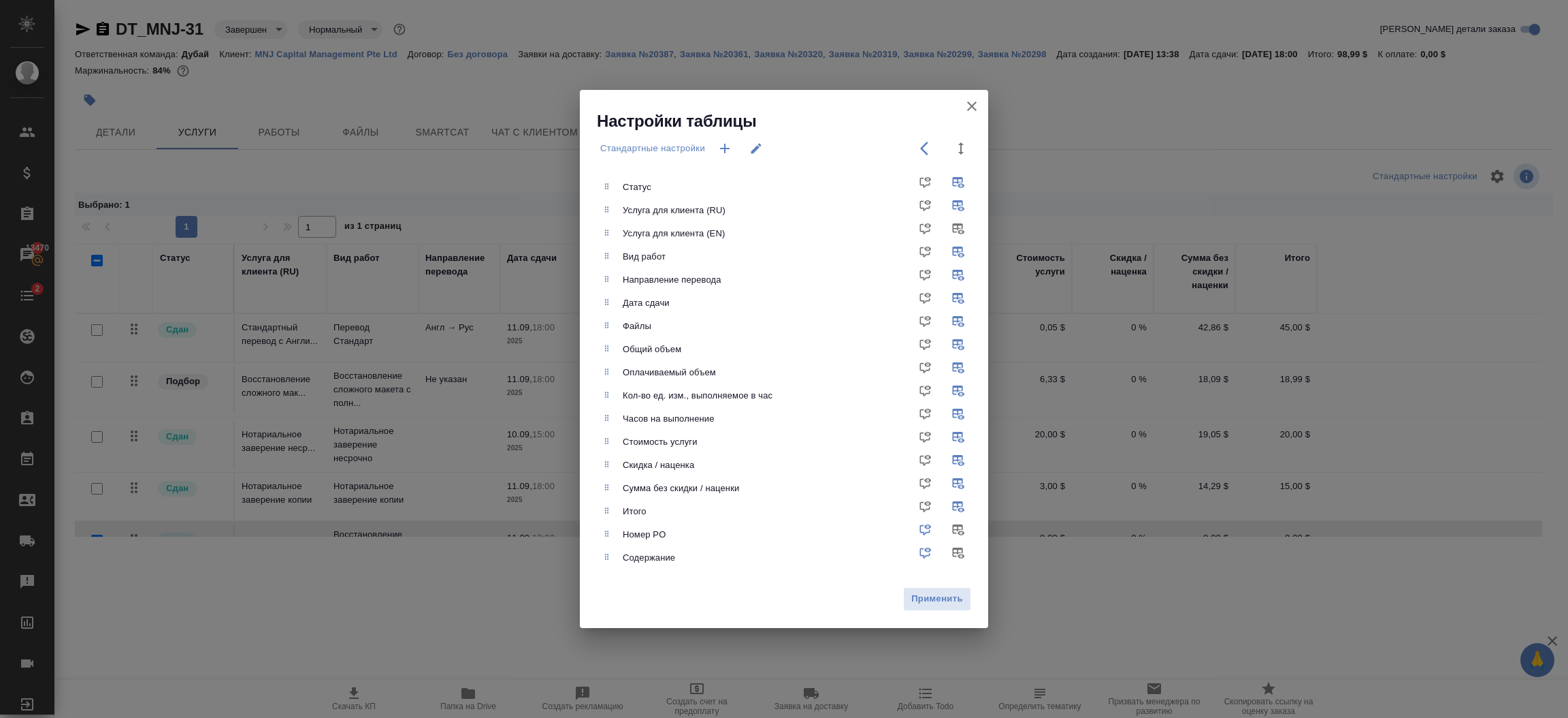
click at [964, 103] on icon "button" at bounding box center [971, 106] width 16 height 16
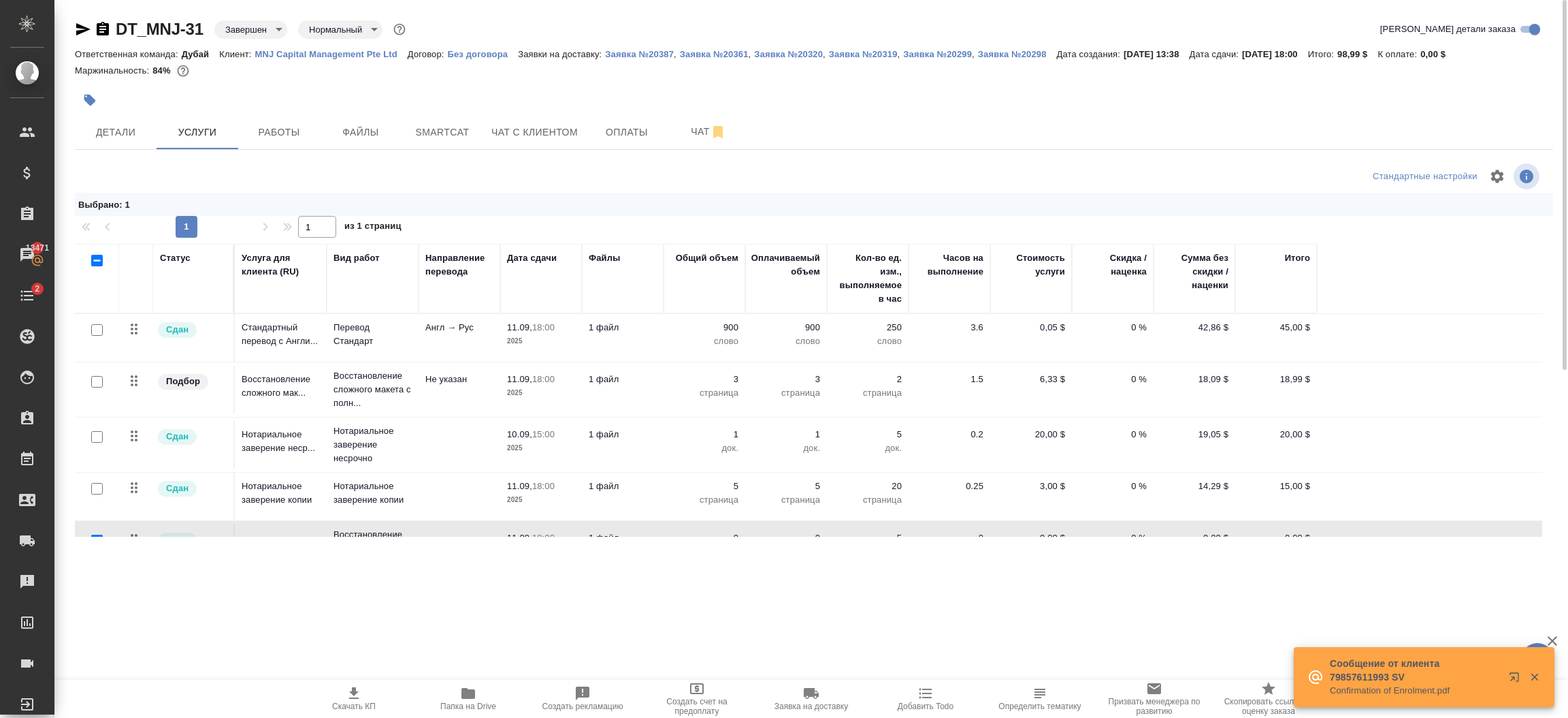
scroll to position [40, 0]
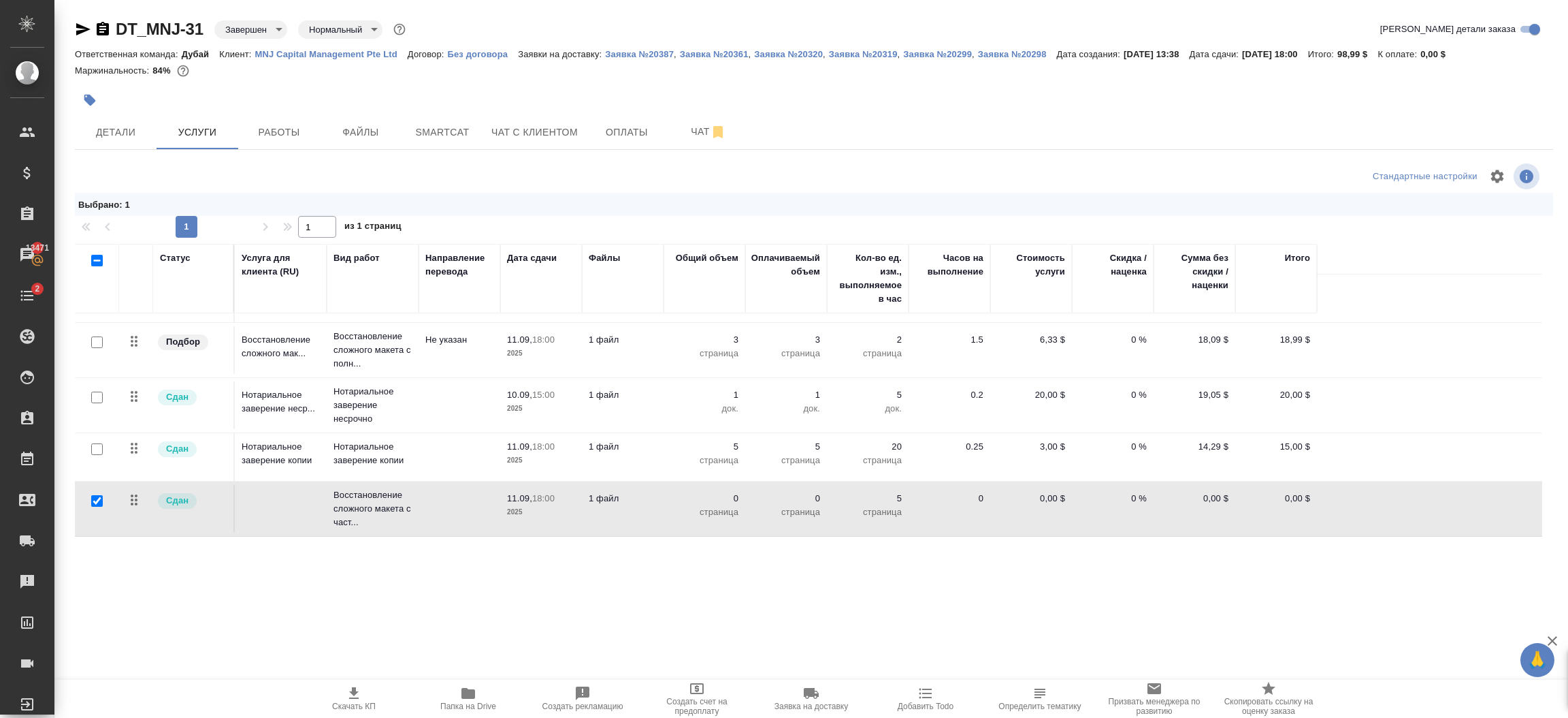
drag, startPoint x: 1268, startPoint y: 510, endPoint x: 1238, endPoint y: 598, distance: 93.0
click at [1238, 598] on div ".cls-1 fill:#fff; AWATERA Шорова Инесса i.shorova_kiev Клиенты Спецификации Зак…" at bounding box center [784, 359] width 1568 height 718
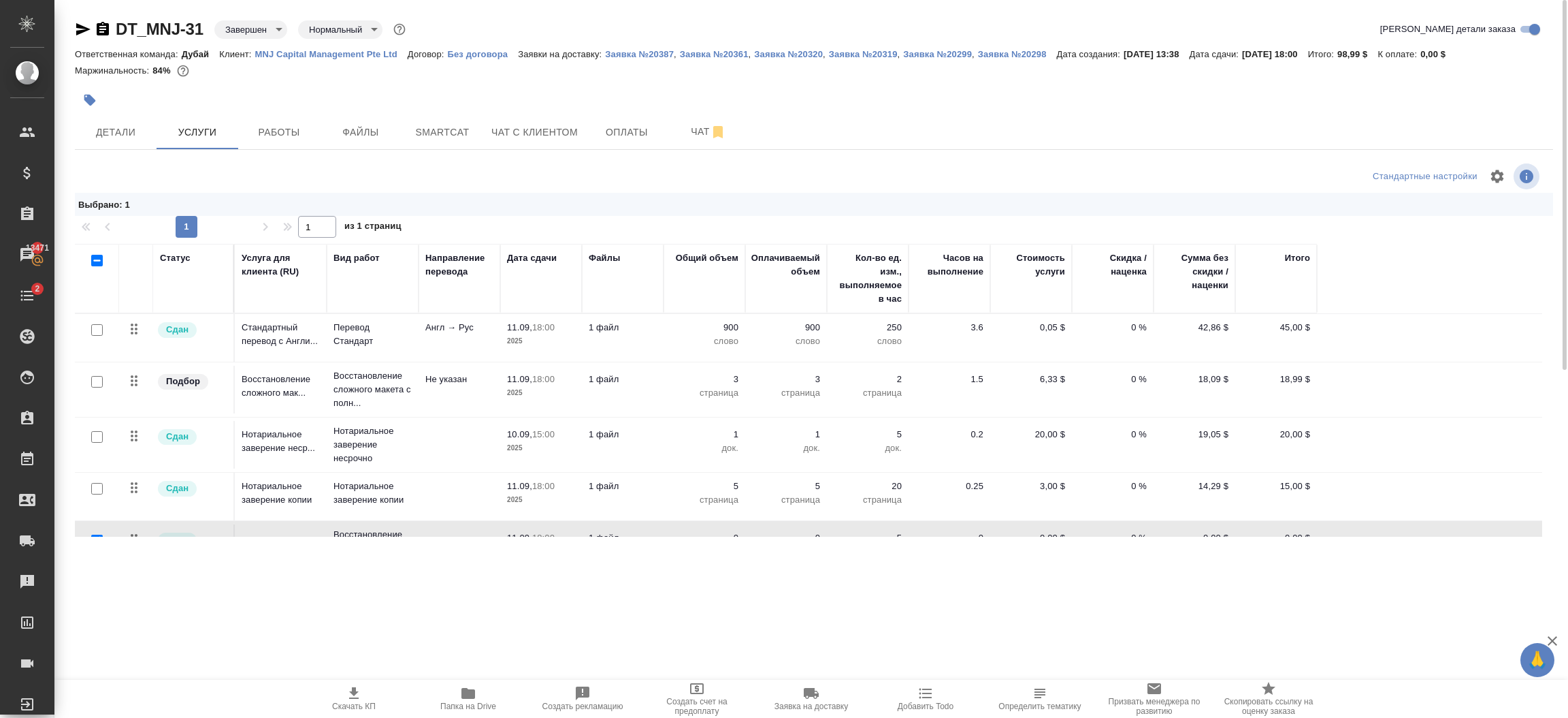
click at [99, 264] on input "checkbox" at bounding box center [97, 260] width 12 height 12
checkbox input "true"
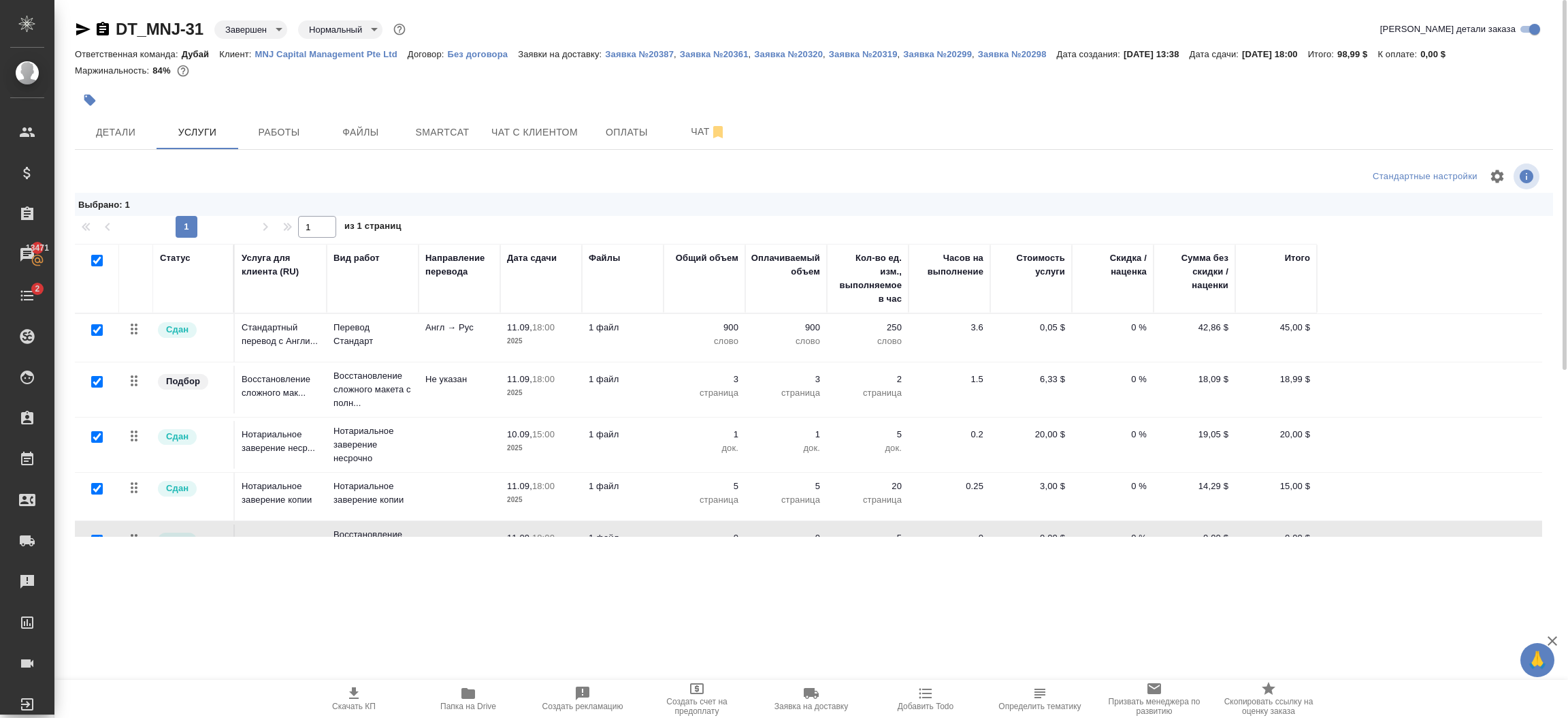
checkbox input "true"
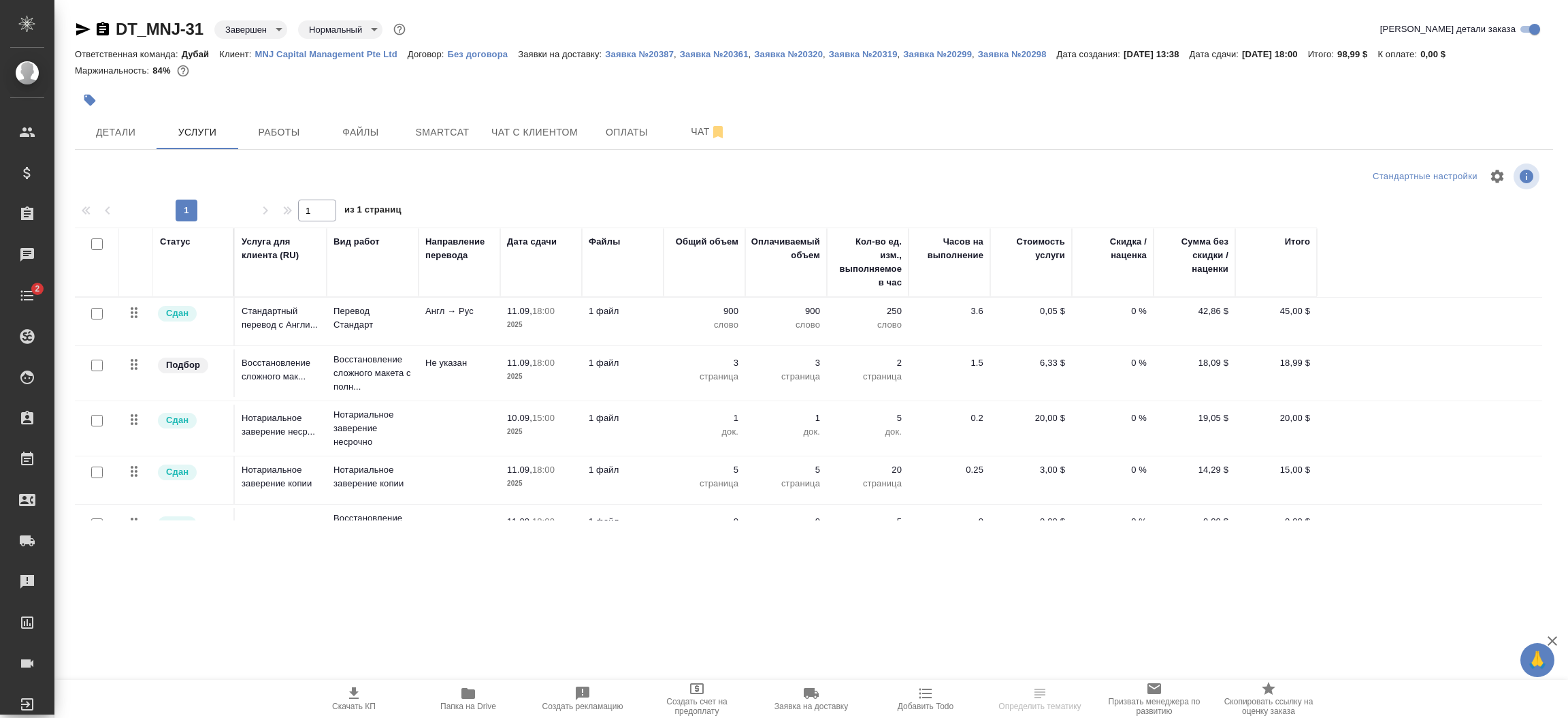
scroll to position [40, 0]
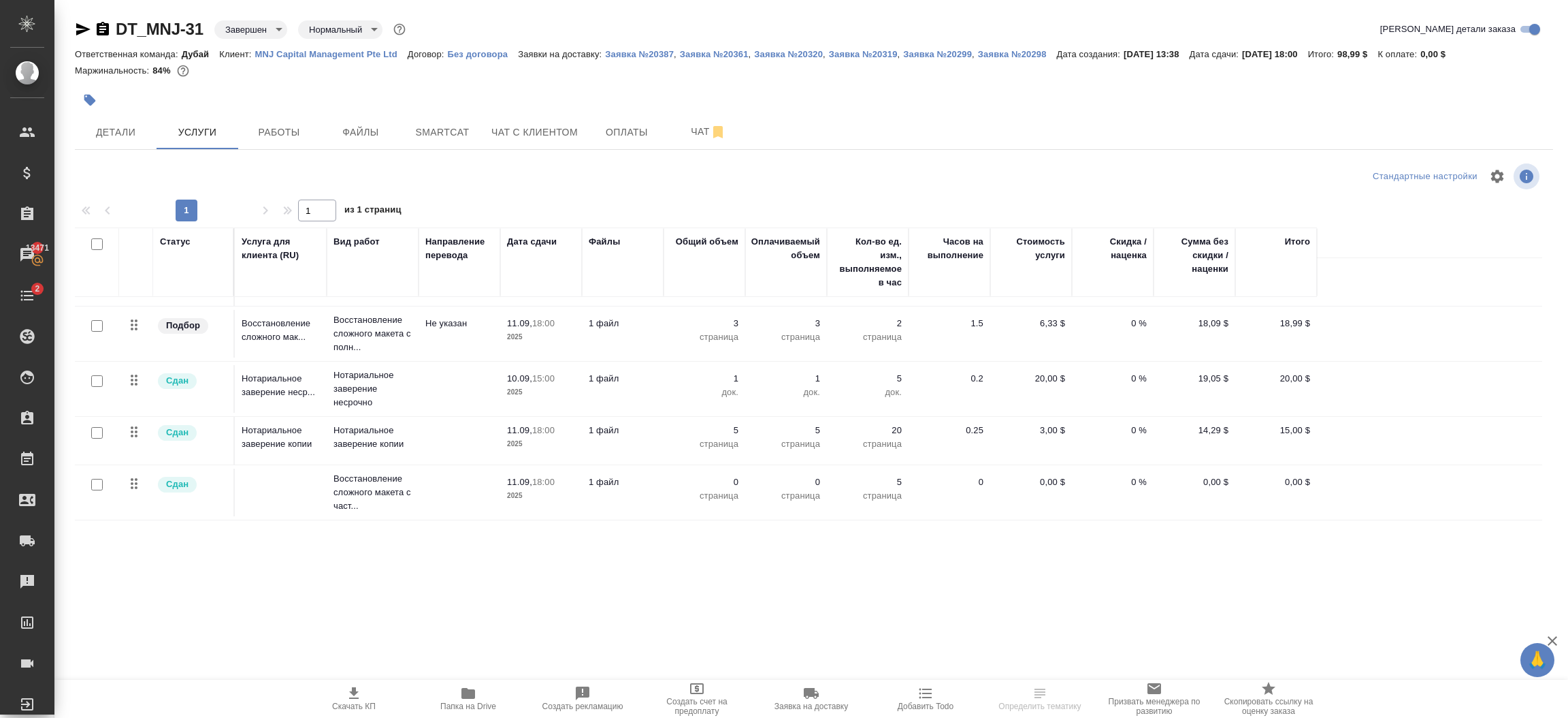
click at [99, 485] on input "checkbox" at bounding box center [97, 485] width 12 height 12
checkbox input "true"
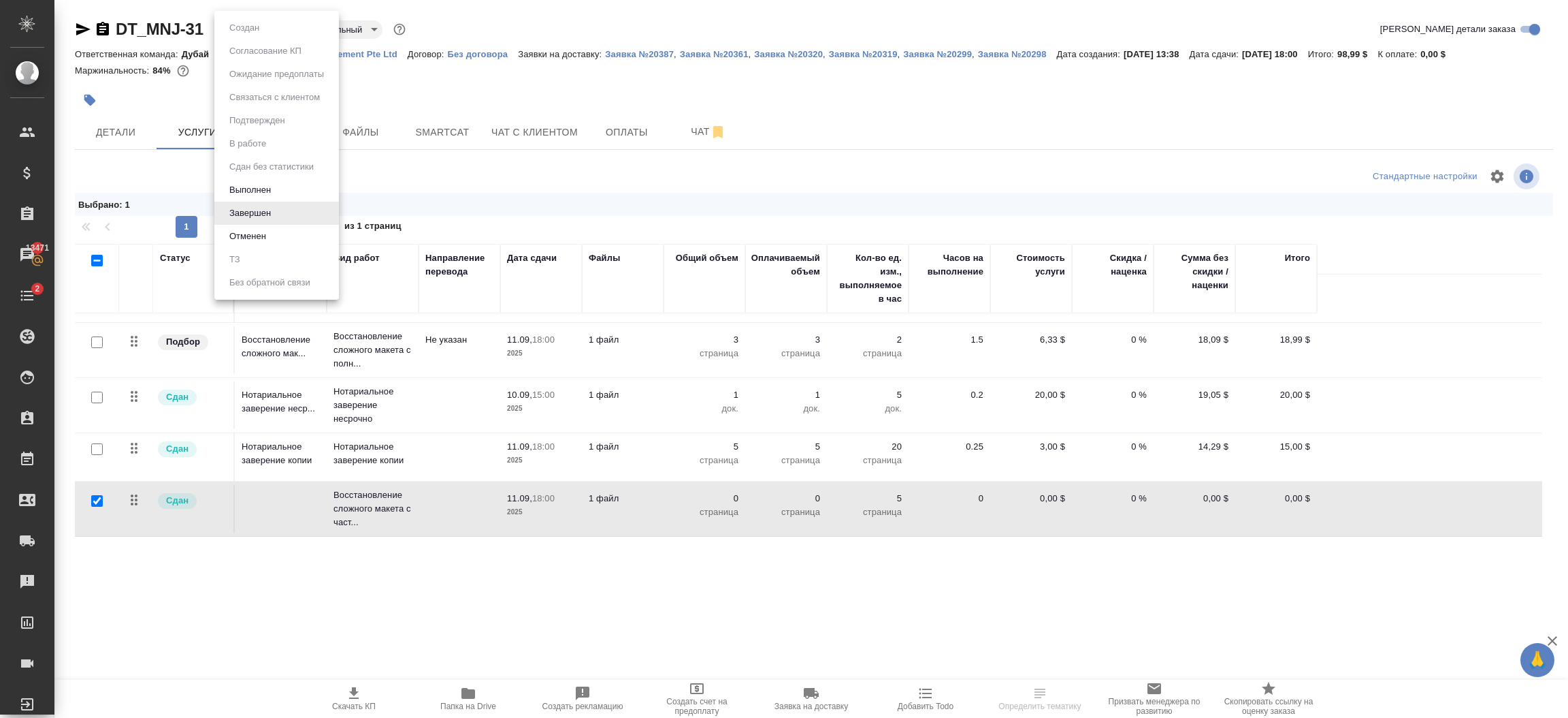
click at [254, 23] on body "🙏 .cls-1 fill:#fff; AWATERA [PERSON_NAME].shorova_kiev Клиенты Спецификации Зак…" at bounding box center [784, 359] width 1568 height 718
click at [267, 194] on button "Выполнен" at bounding box center [249, 190] width 50 height 15
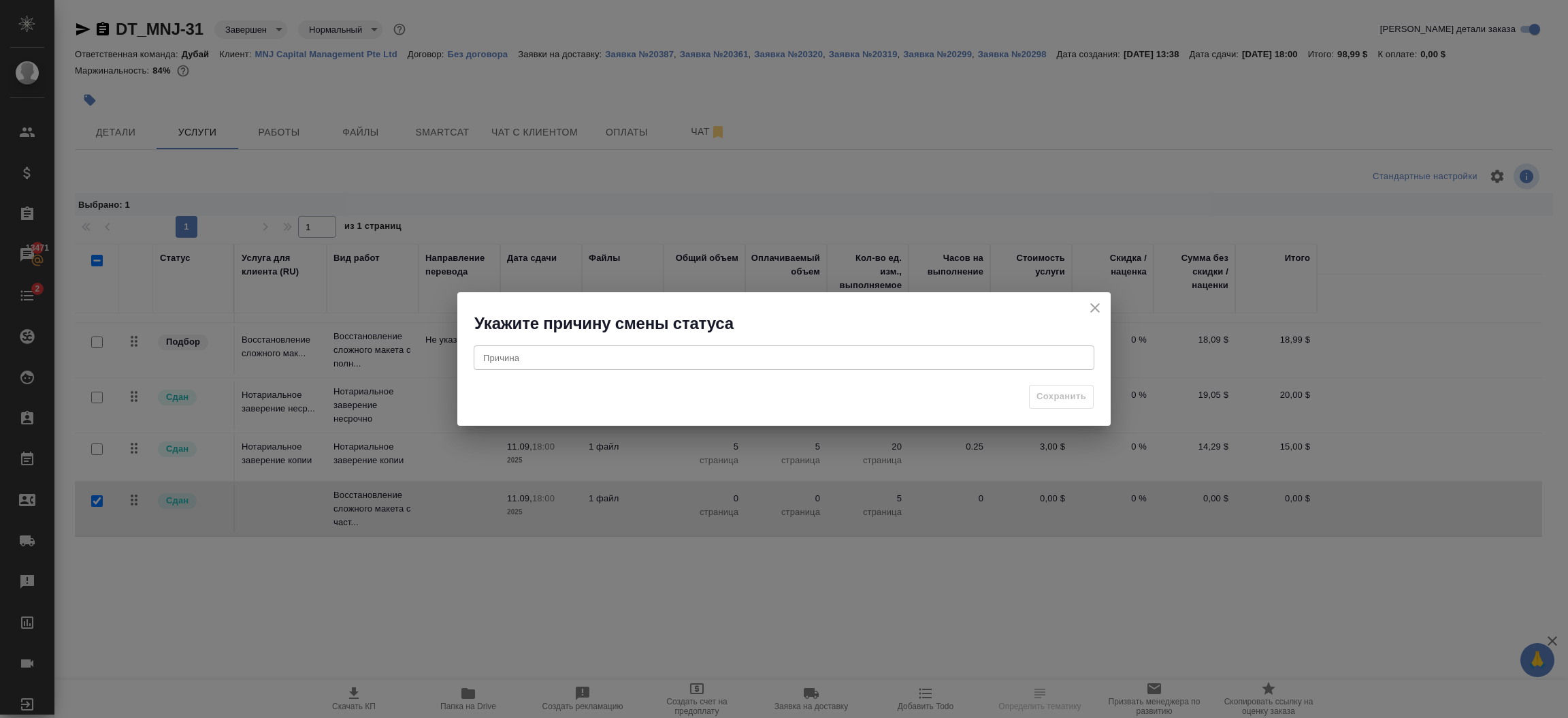
click at [664, 354] on textarea at bounding box center [784, 358] width 602 height 10
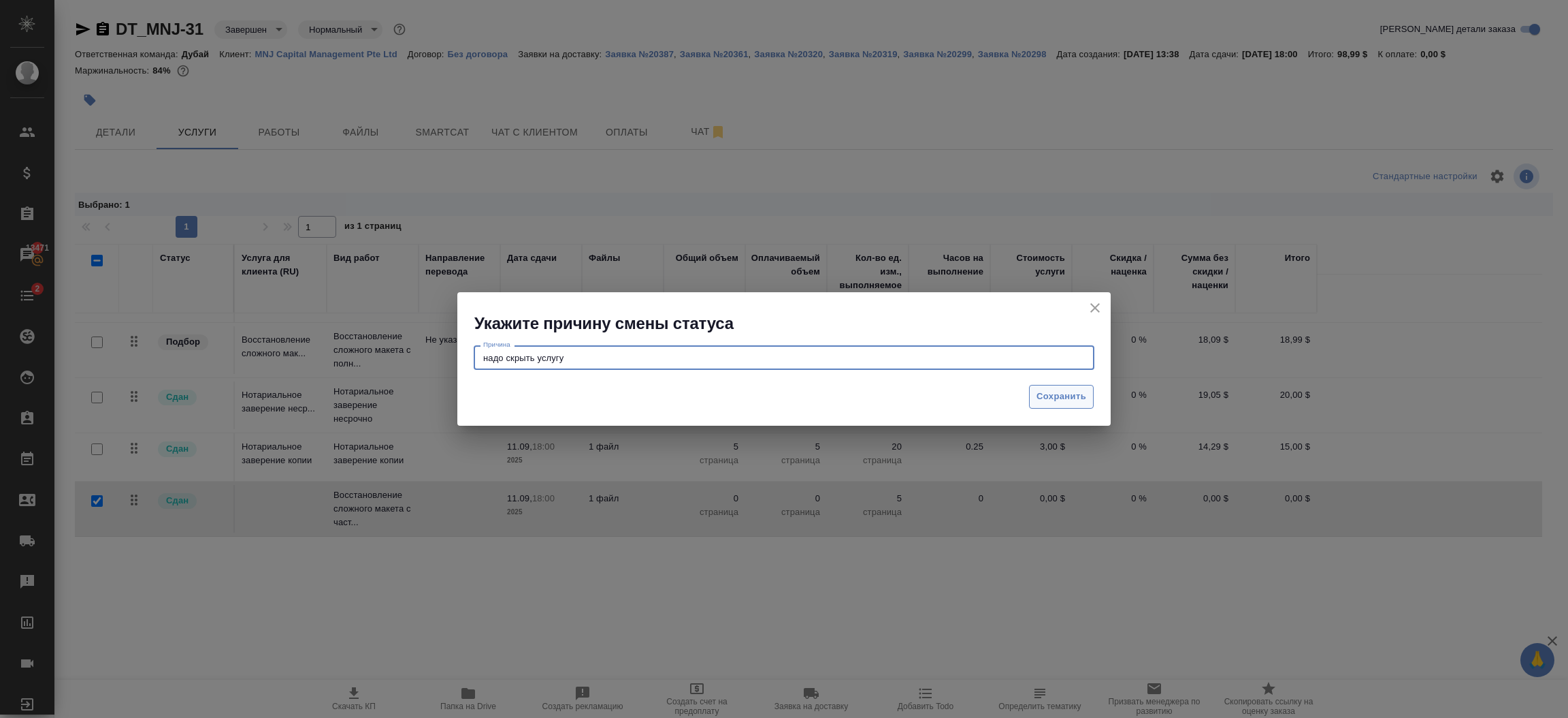
type textarea "надо скрыть услугу"
click at [1059, 399] on span "Сохранить" at bounding box center [1061, 397] width 50 height 16
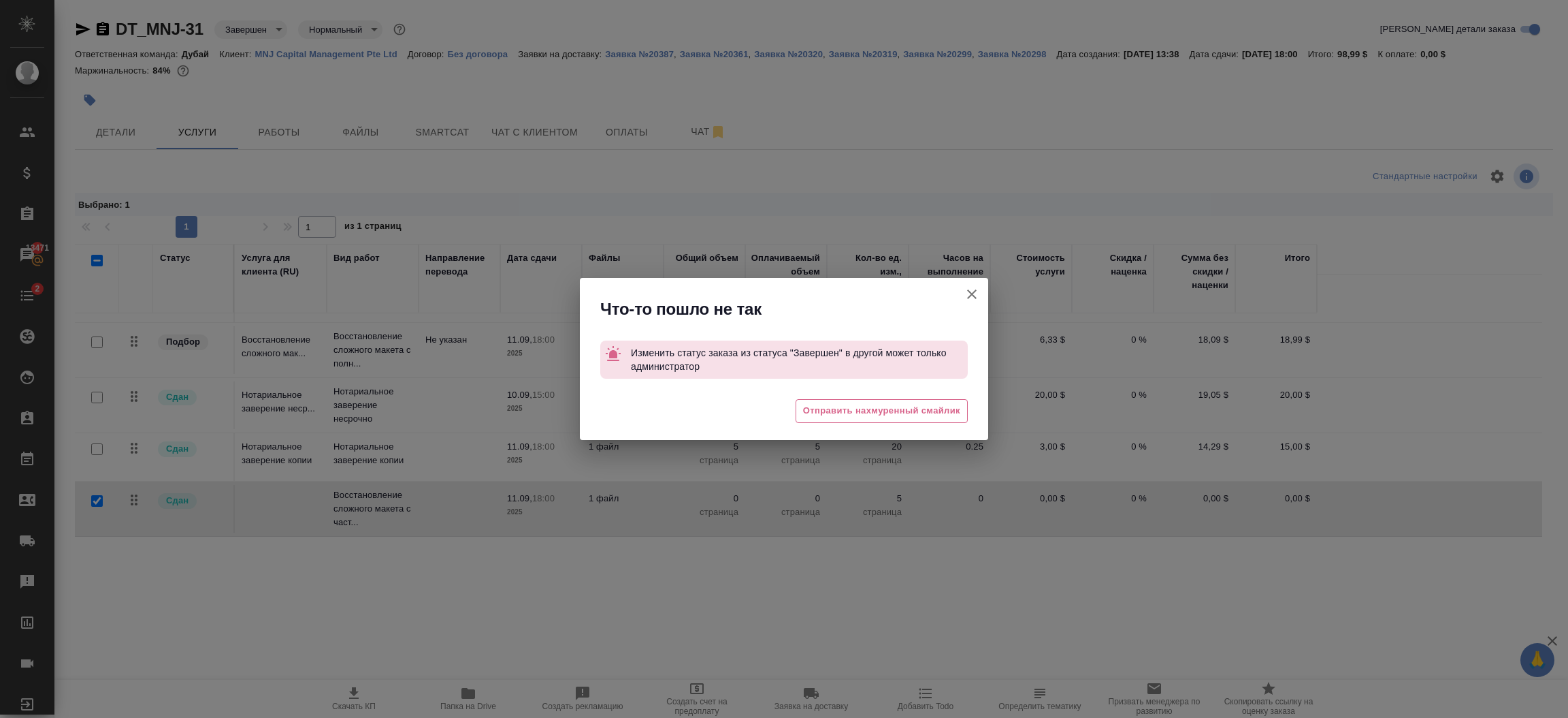
click at [972, 293] on icon "button" at bounding box center [971, 293] width 9 height 9
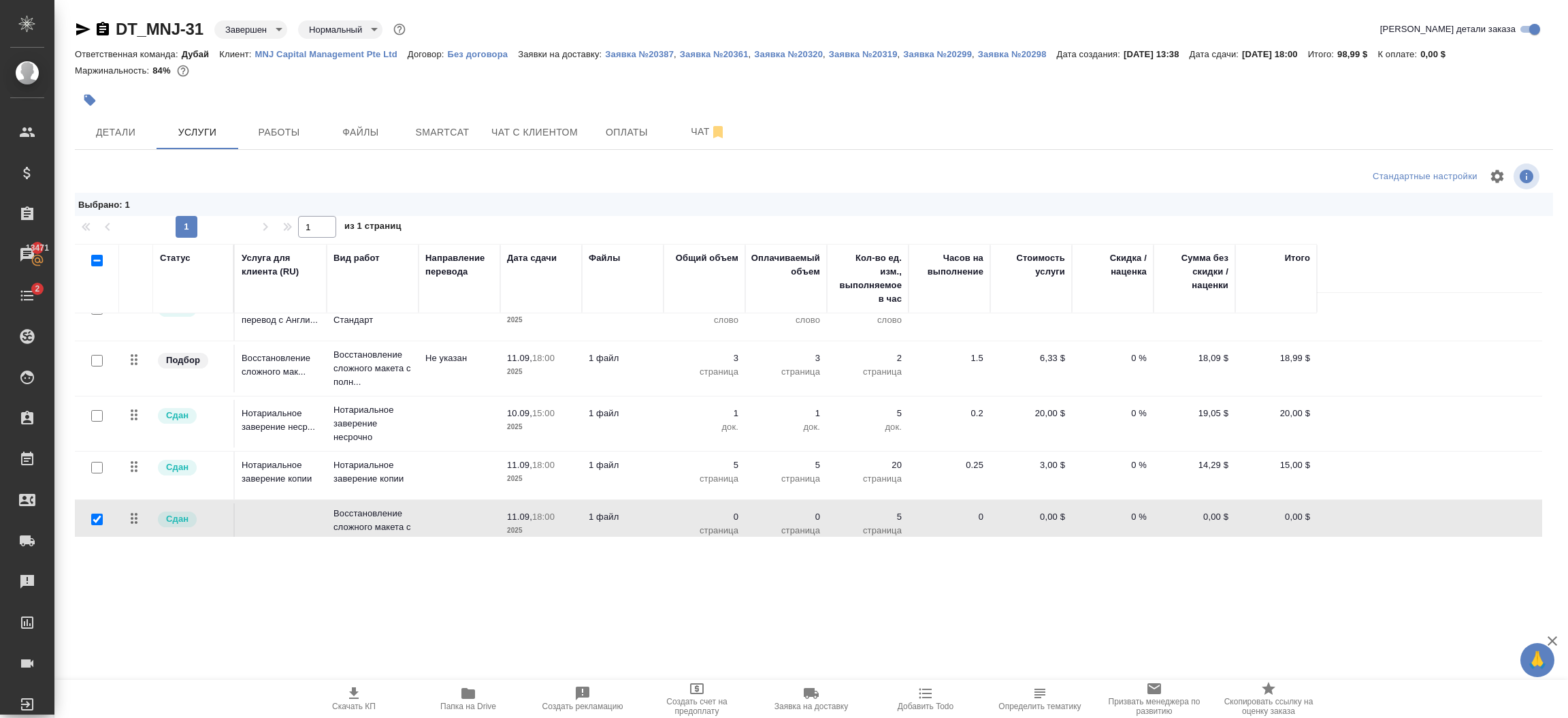
scroll to position [0, 0]
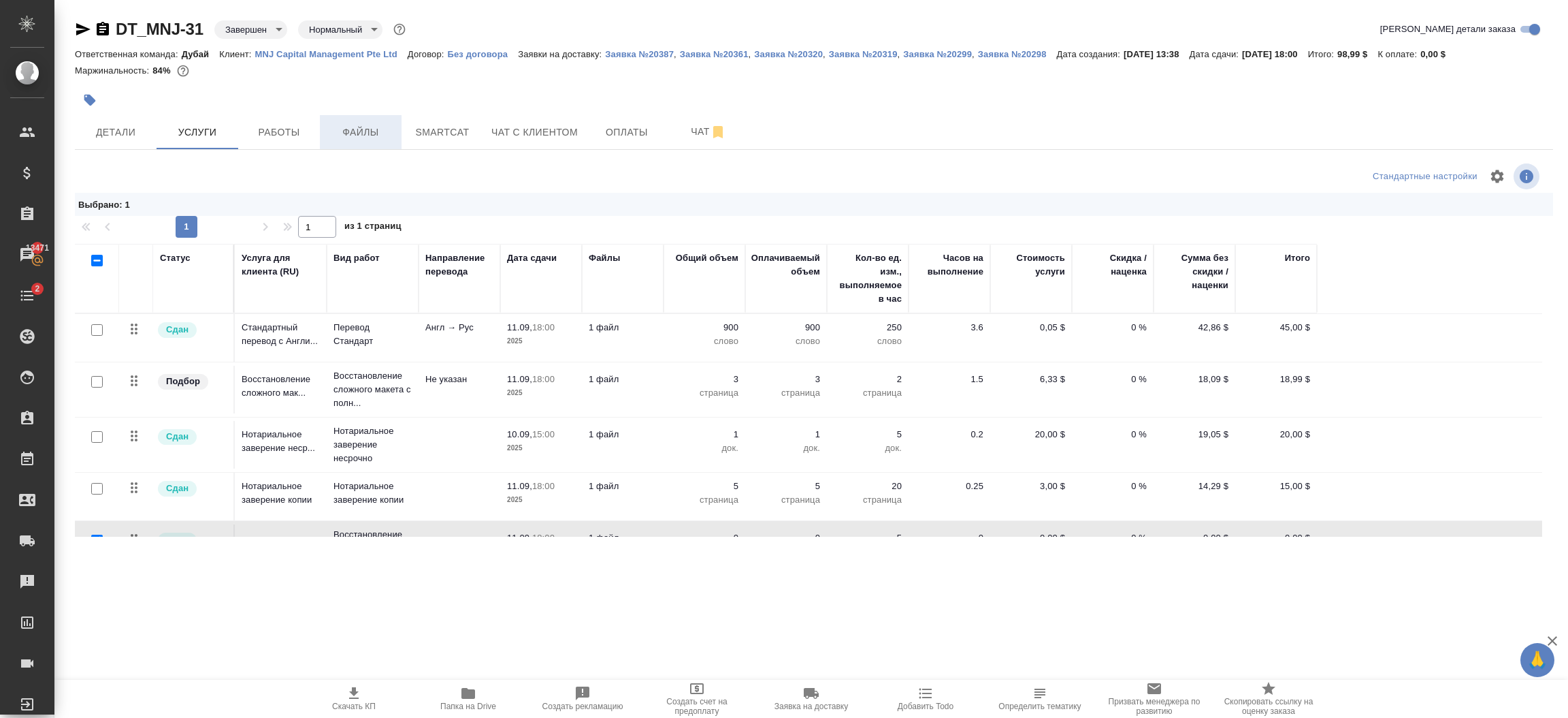
click at [369, 141] on button "Файлы" at bounding box center [360, 132] width 82 height 34
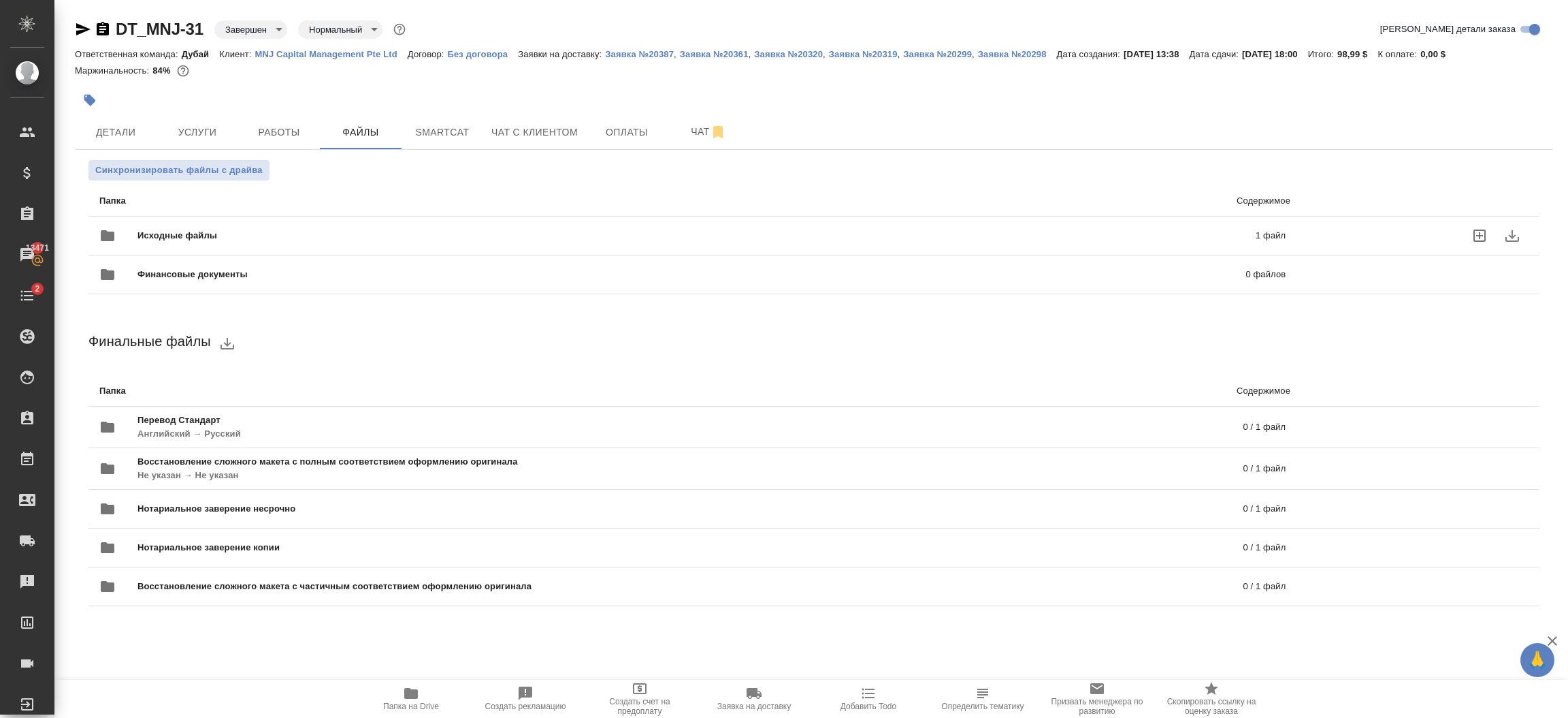
click at [971, 237] on p "1 файл" at bounding box center [1011, 236] width 549 height 14
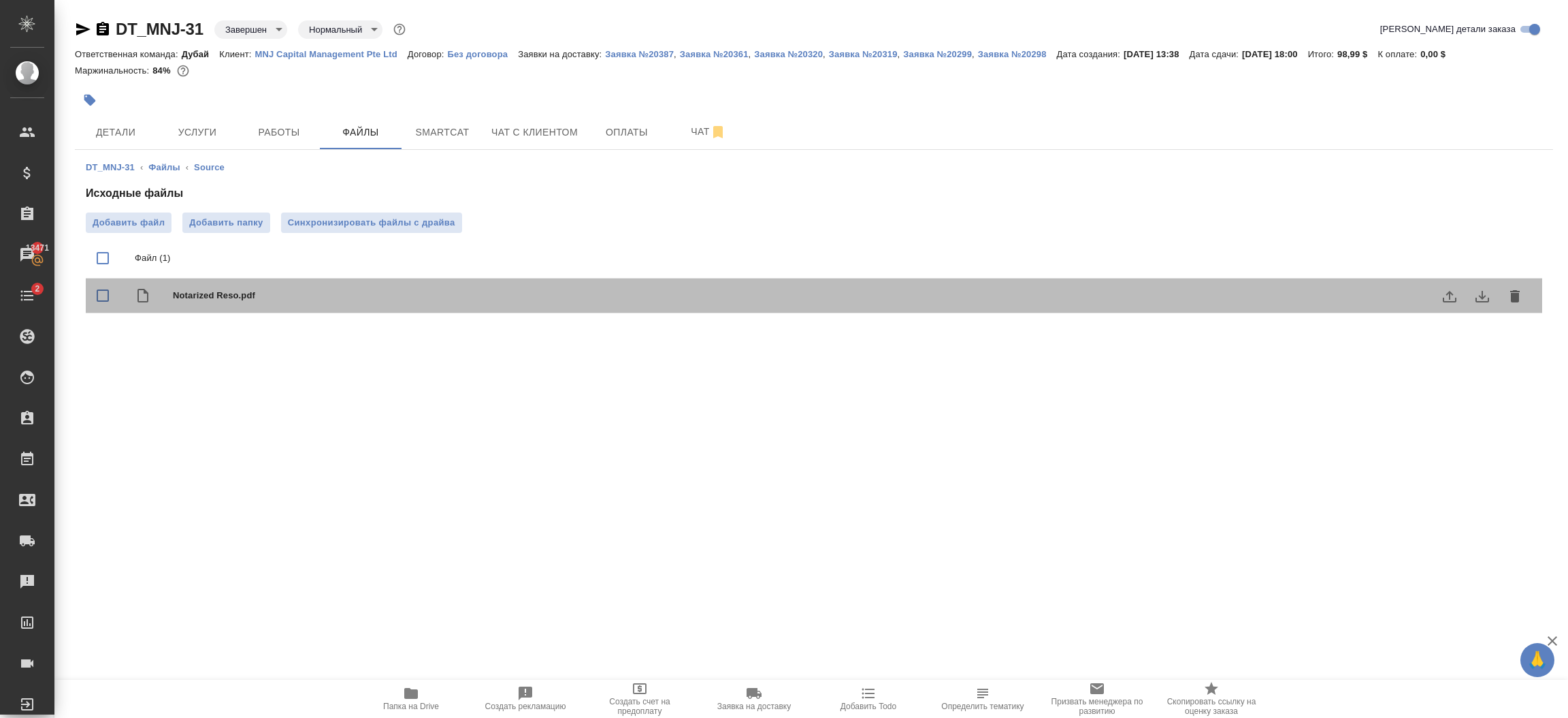
drag, startPoint x: 280, startPoint y: 302, endPoint x: 169, endPoint y: 298, distance: 111.1
click at [169, 298] on div "Notarized Reso.pdf" at bounding box center [813, 295] width 1456 height 35
checkbox input "true"
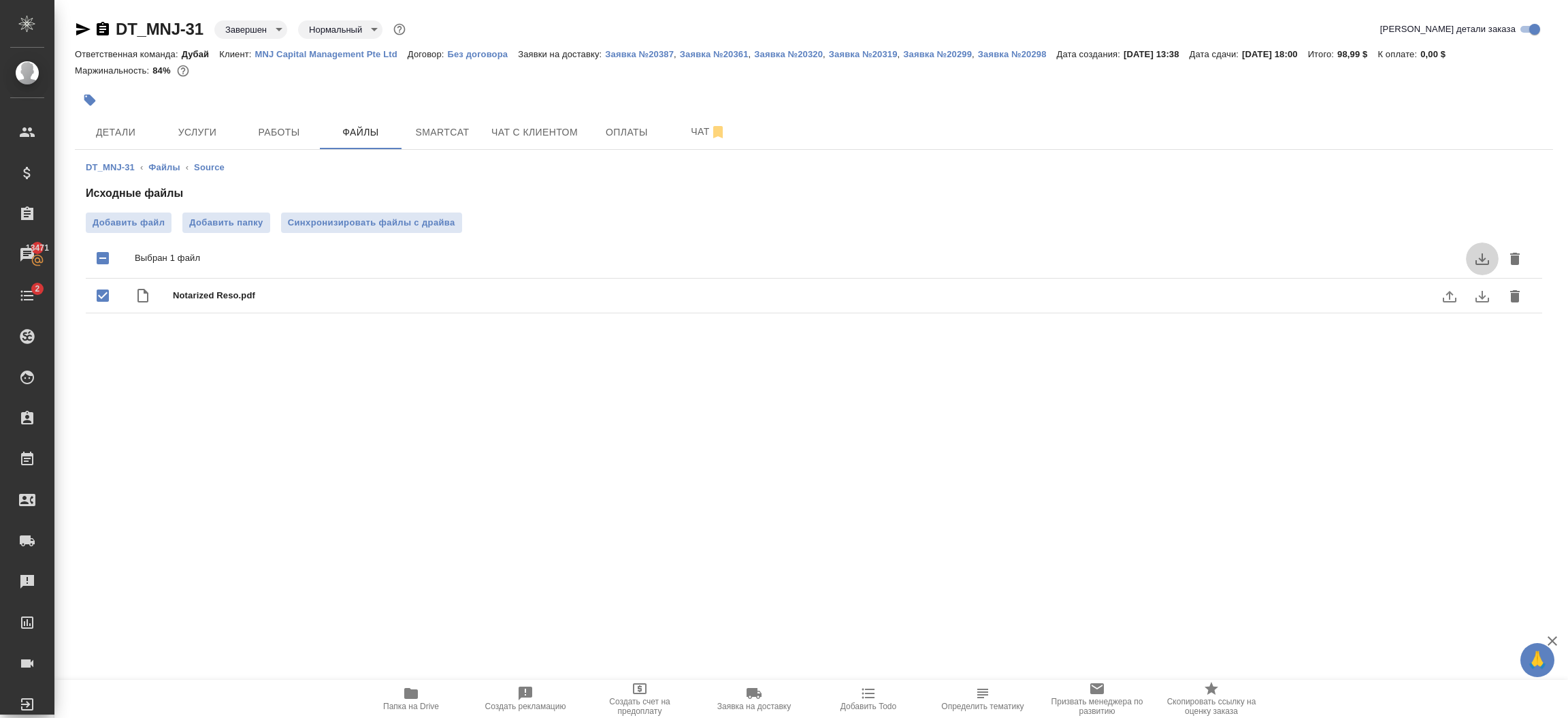
click at [1484, 255] on icon "download" at bounding box center [1482, 258] width 16 height 16
click at [1478, 299] on icon "download" at bounding box center [1482, 296] width 16 height 16
click at [197, 134] on span "Услуги" at bounding box center [197, 133] width 65 height 17
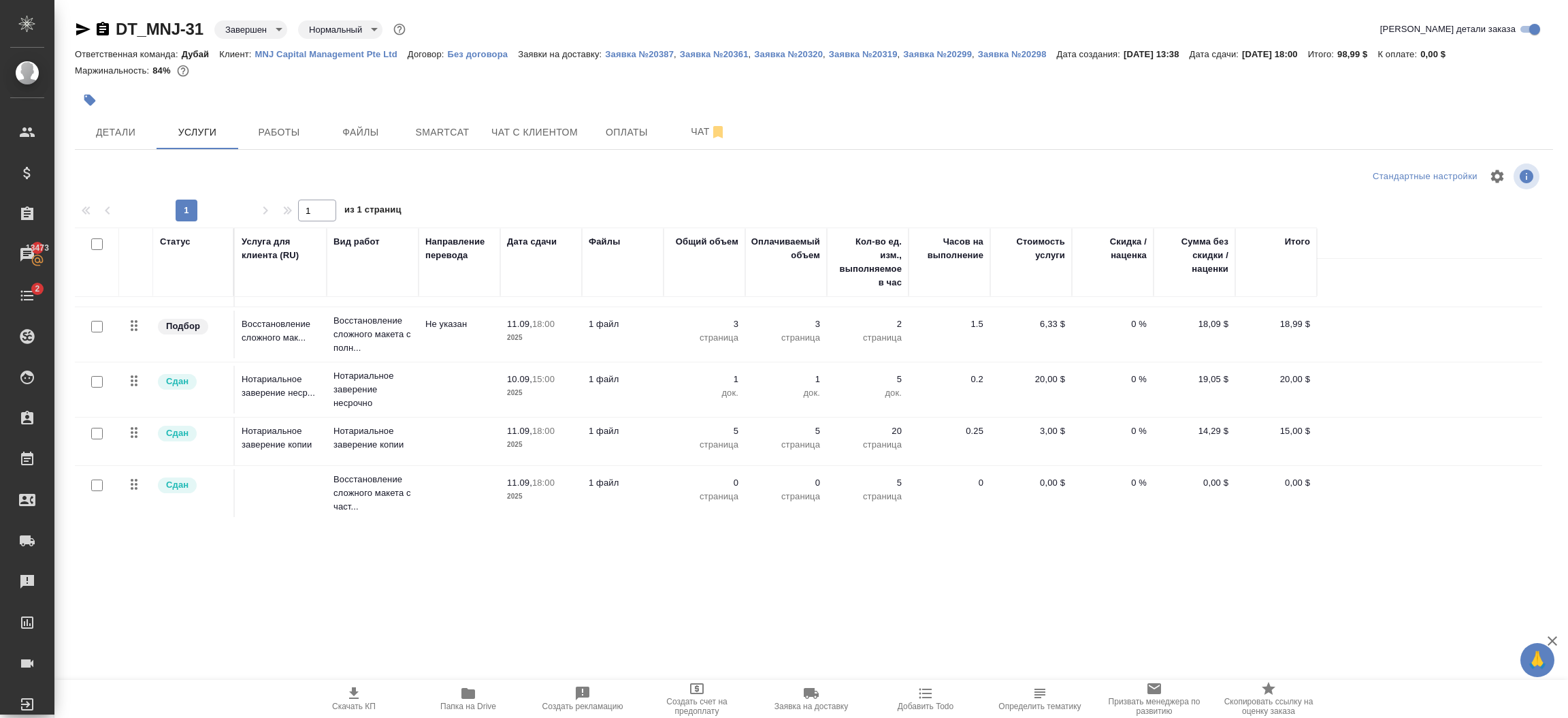
scroll to position [40, 0]
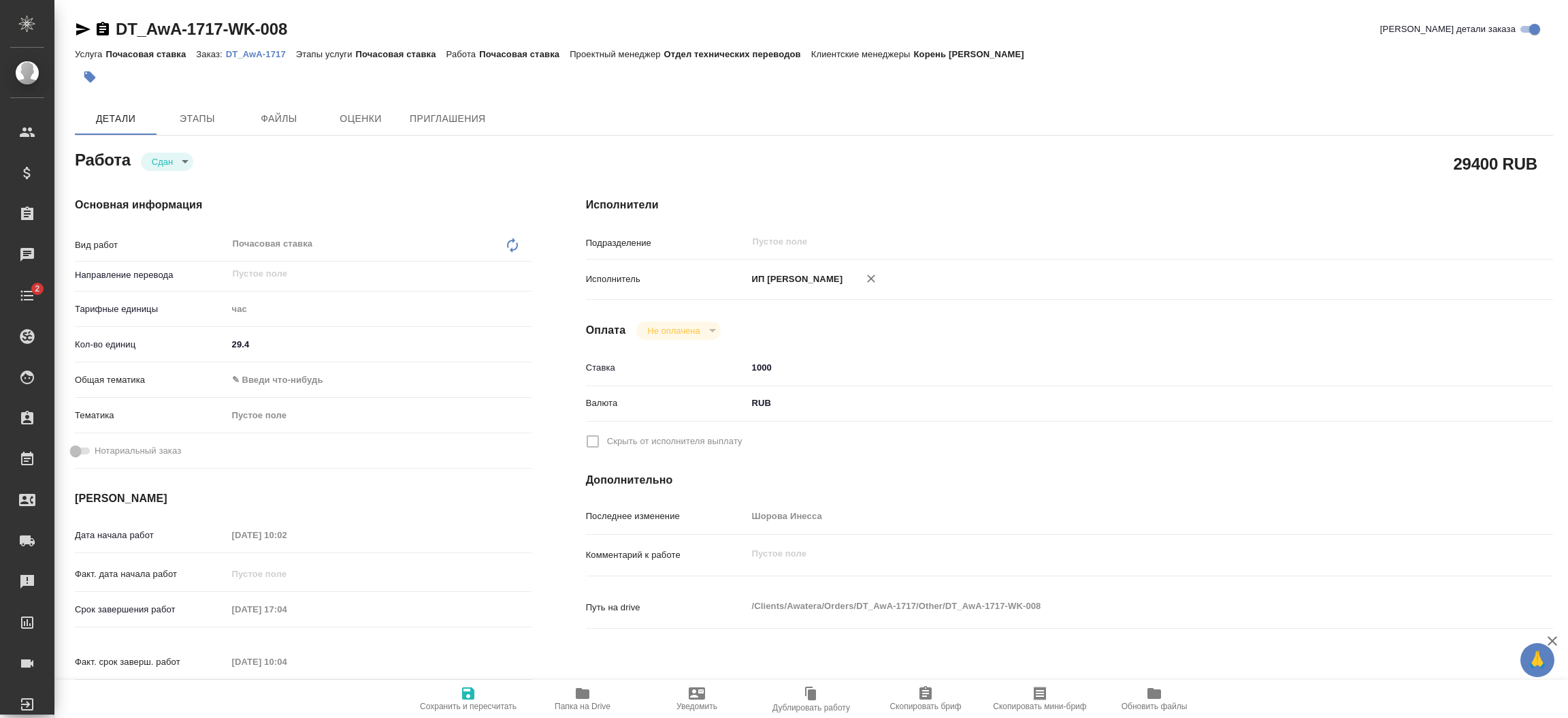
type textarea "x"
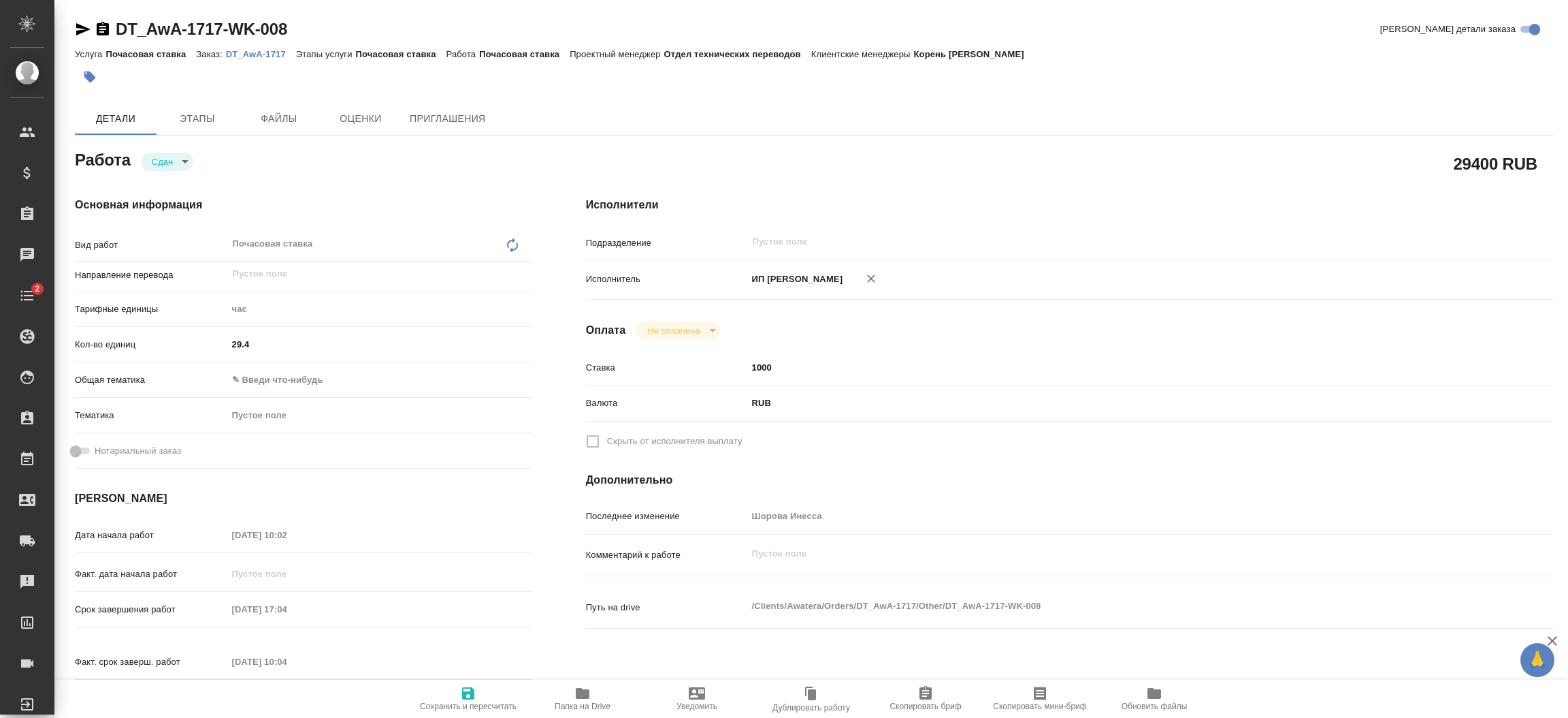
type textarea "x"
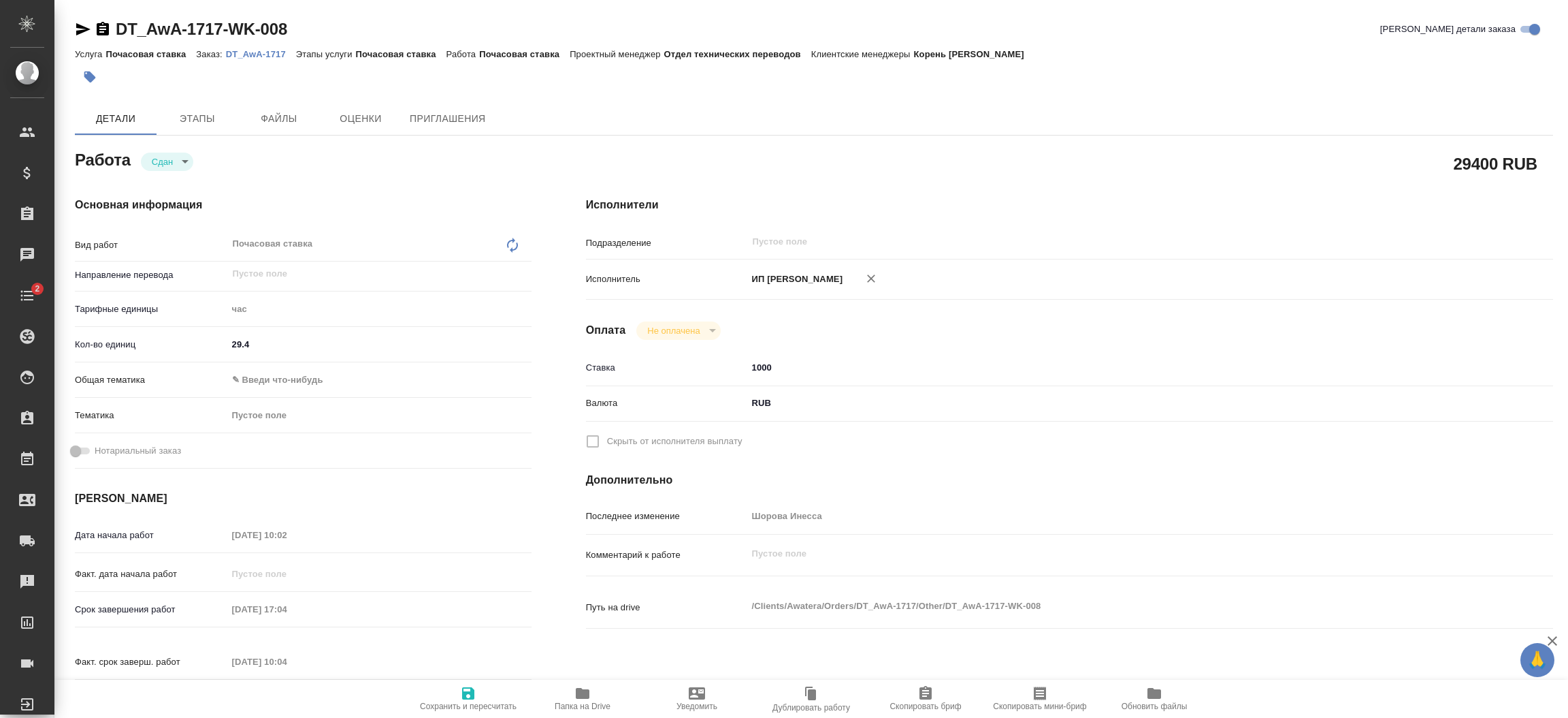
type textarea "x"
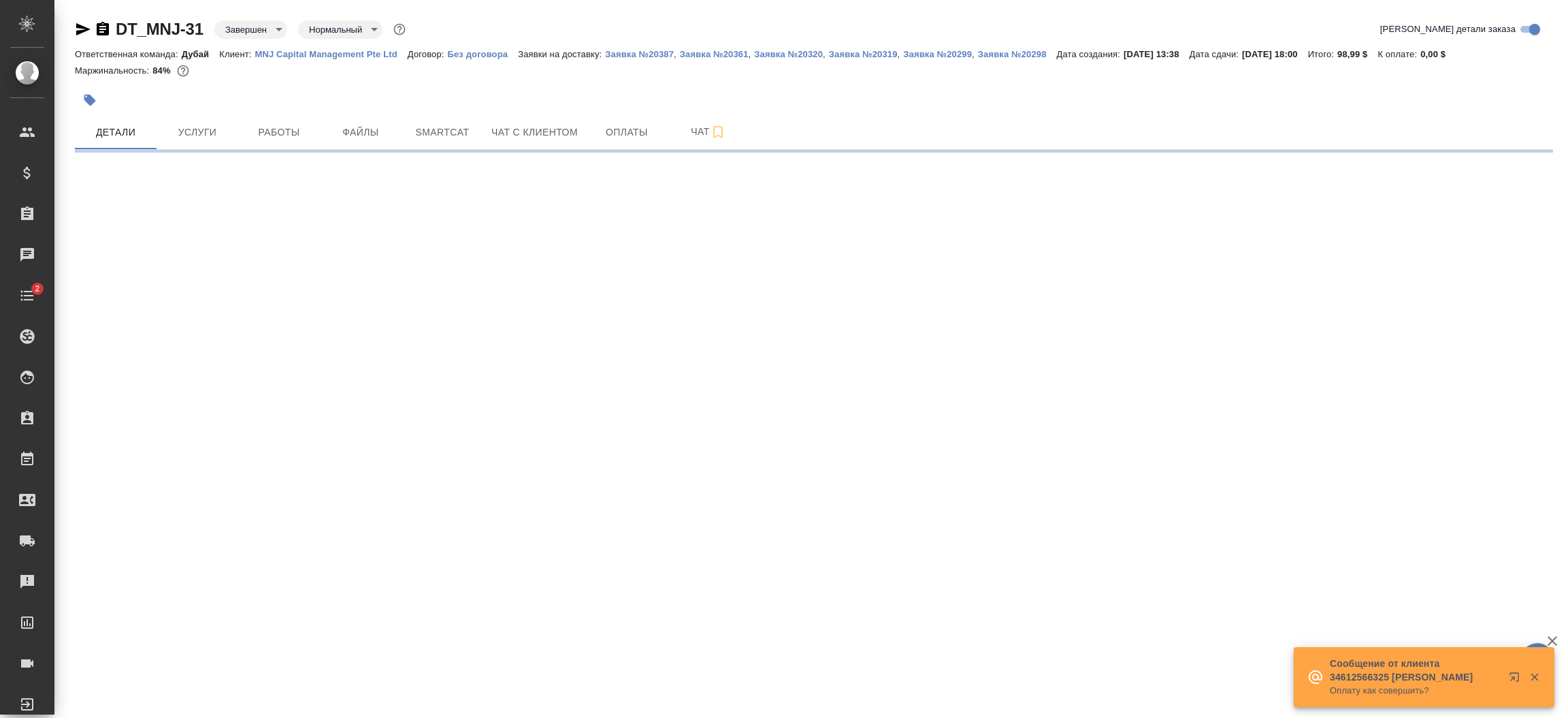
select select "RU"
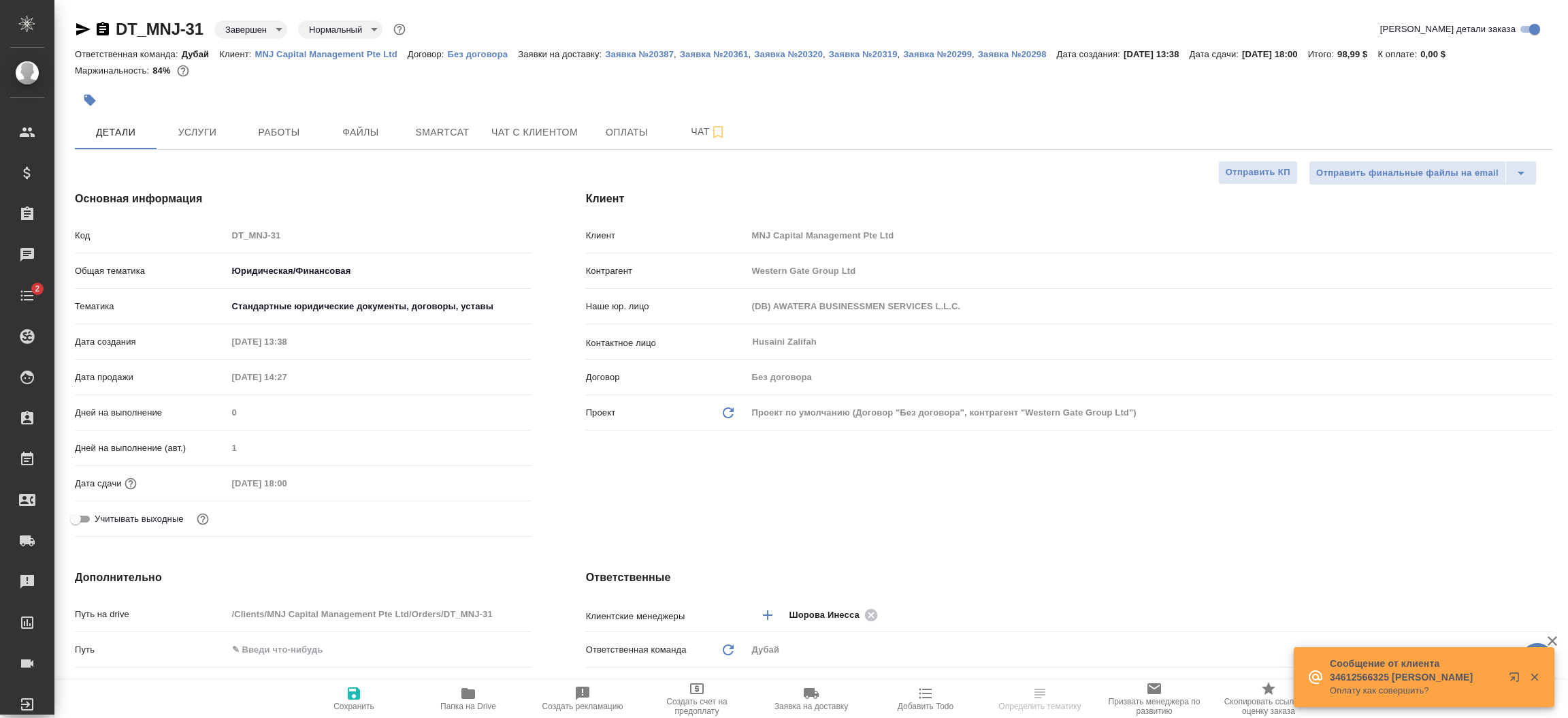
type textarea "x"
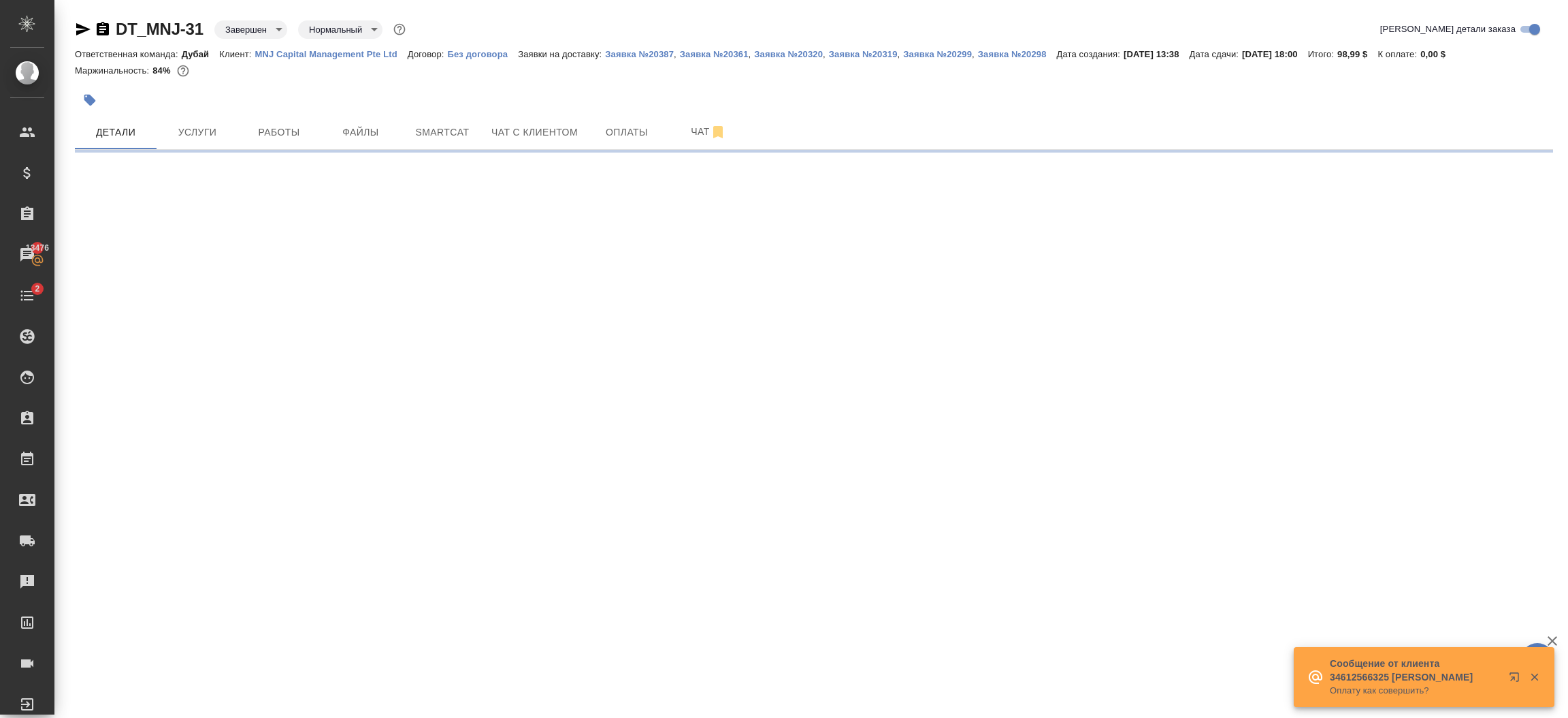
select select "RU"
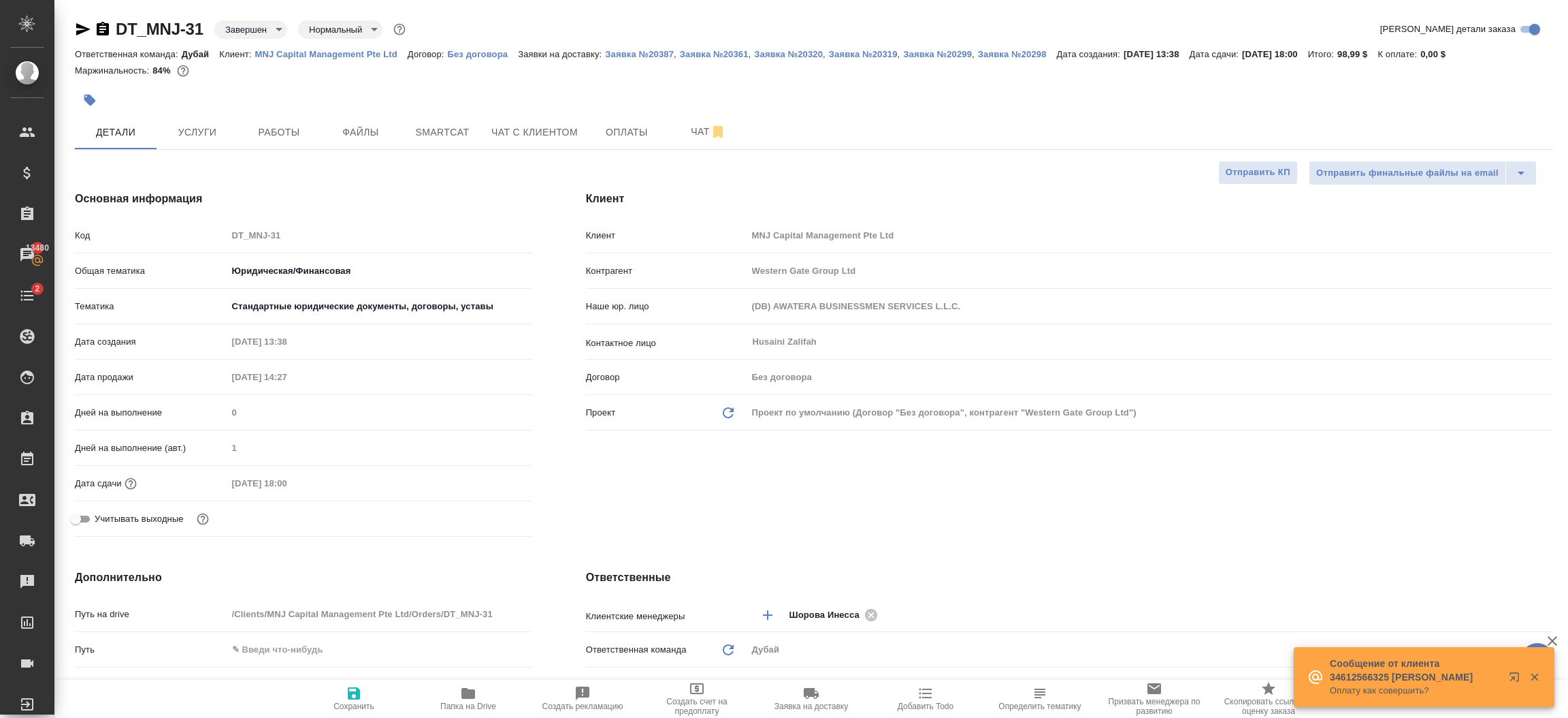
type textarea "x"
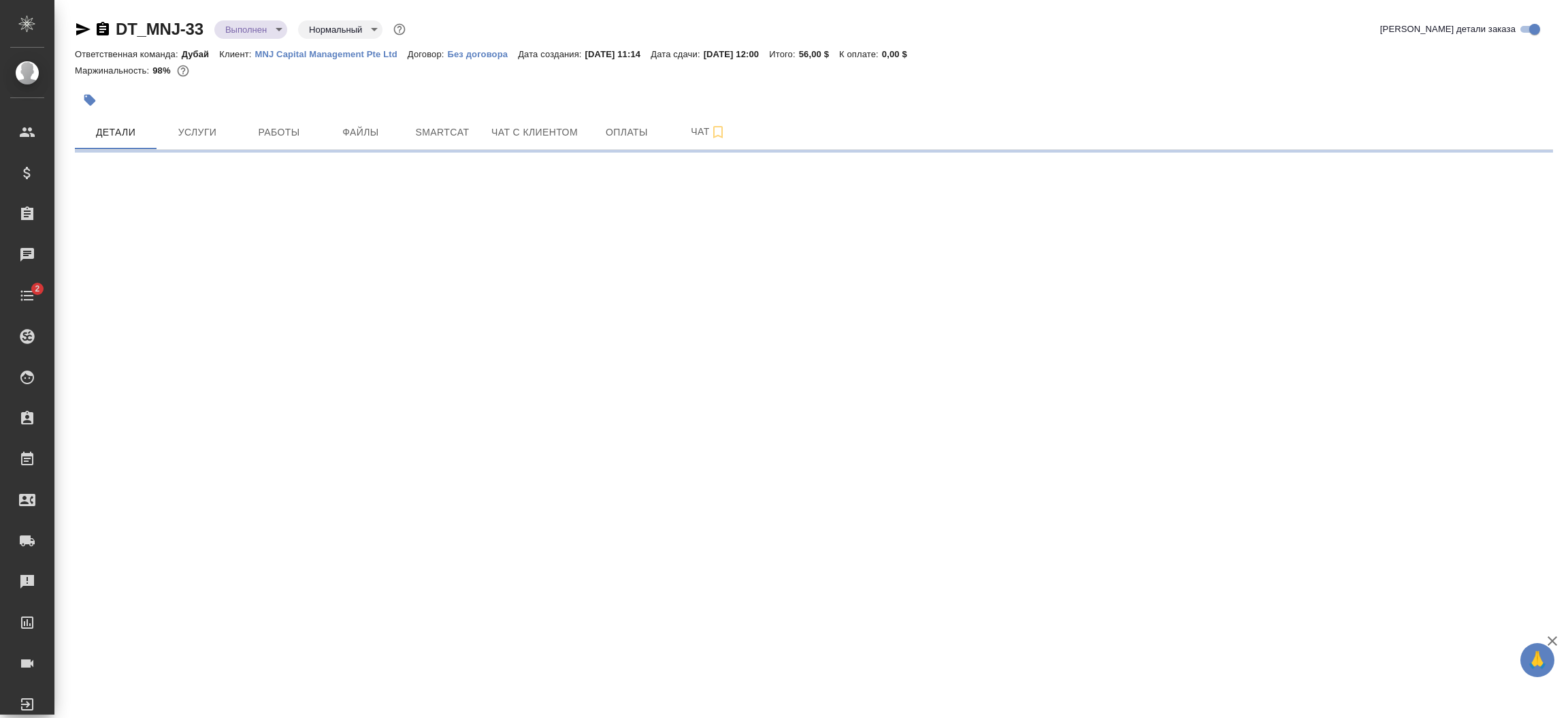
select select "RU"
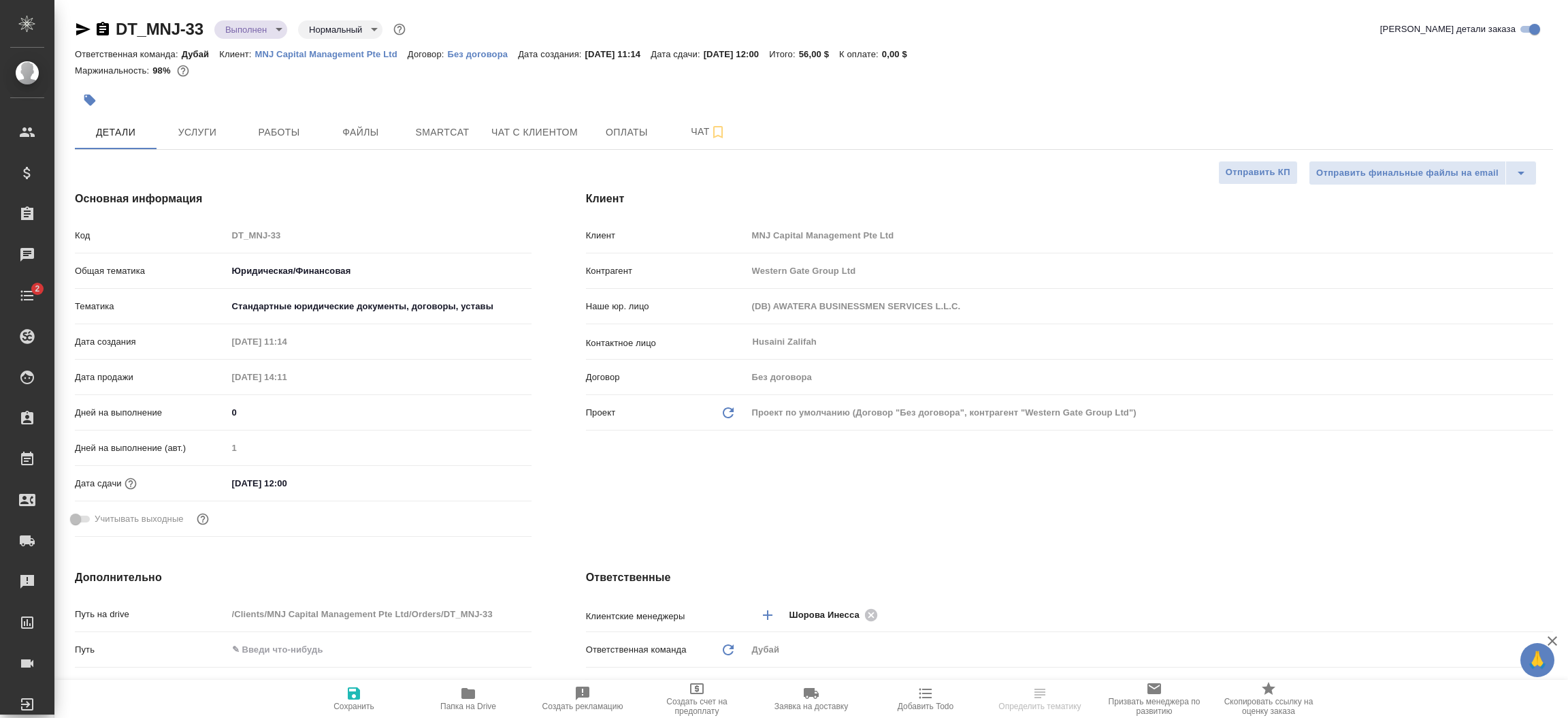
type textarea "x"
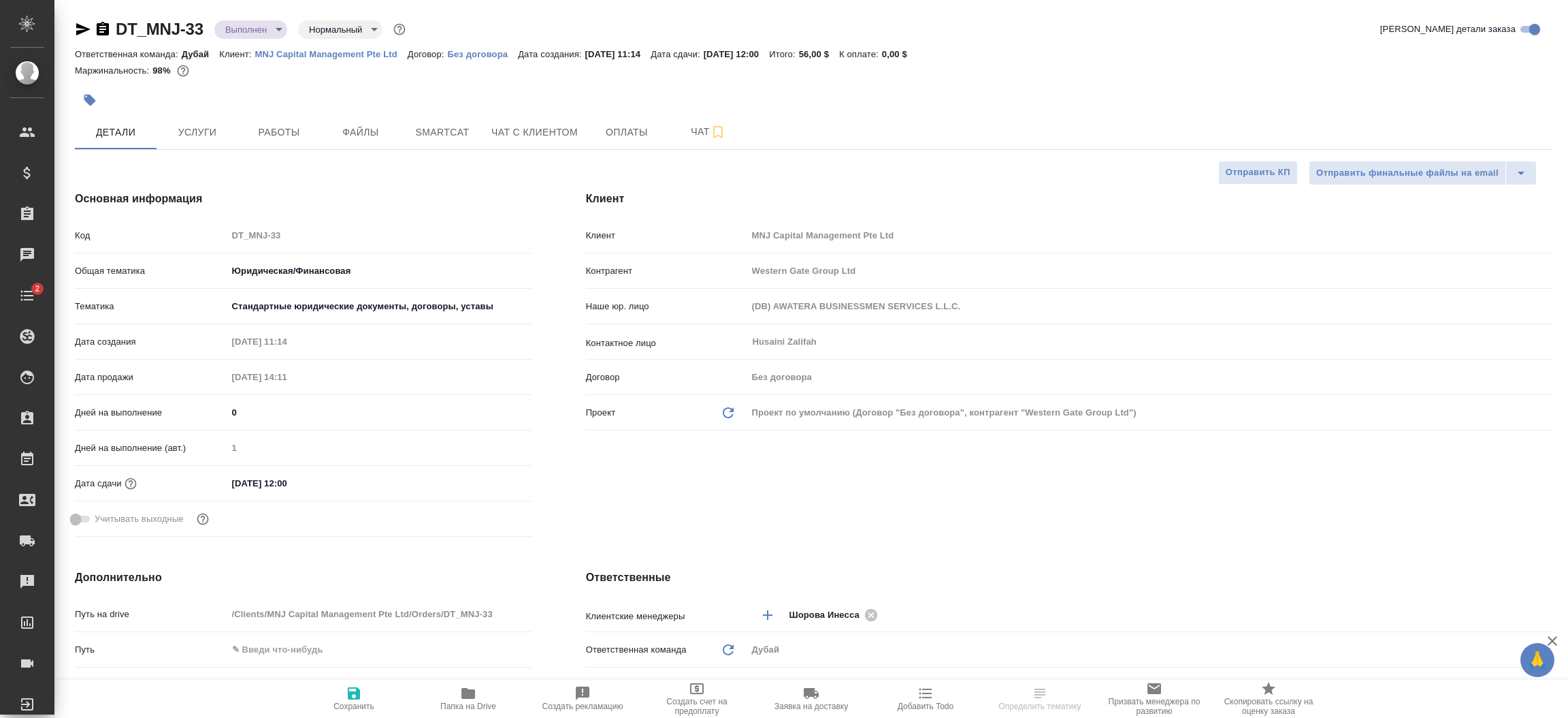
type textarea "x"
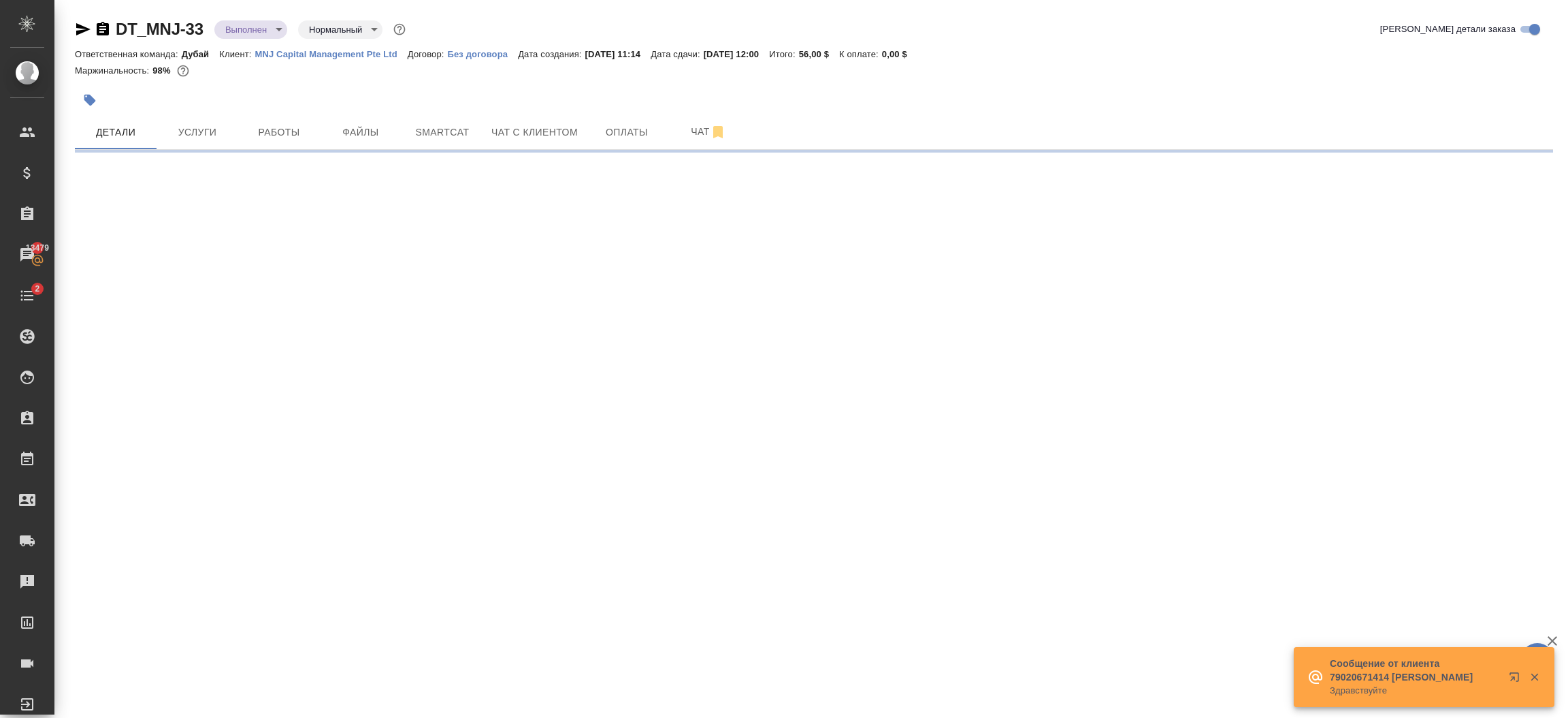
select select "RU"
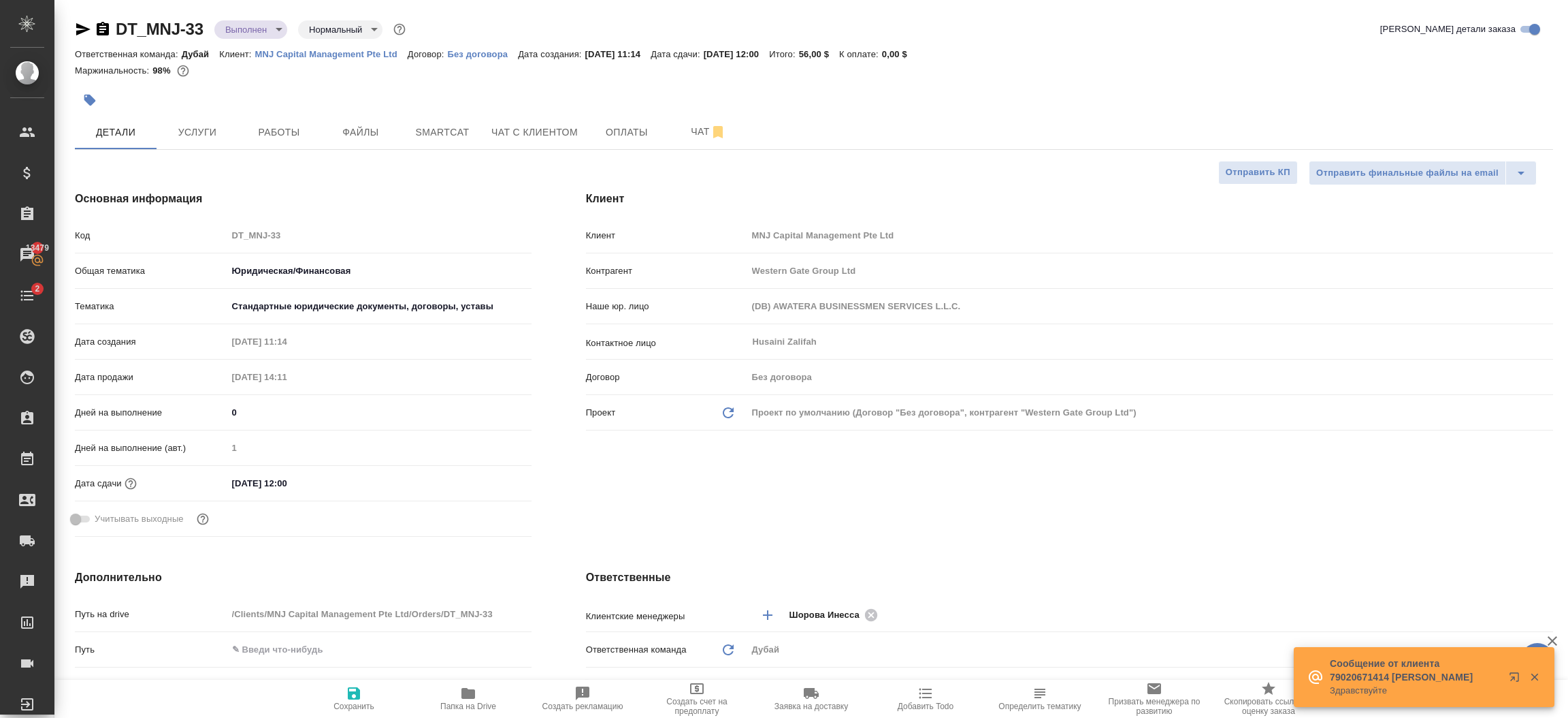
type textarea "x"
click at [214, 131] on span "Услуги" at bounding box center [197, 133] width 65 height 17
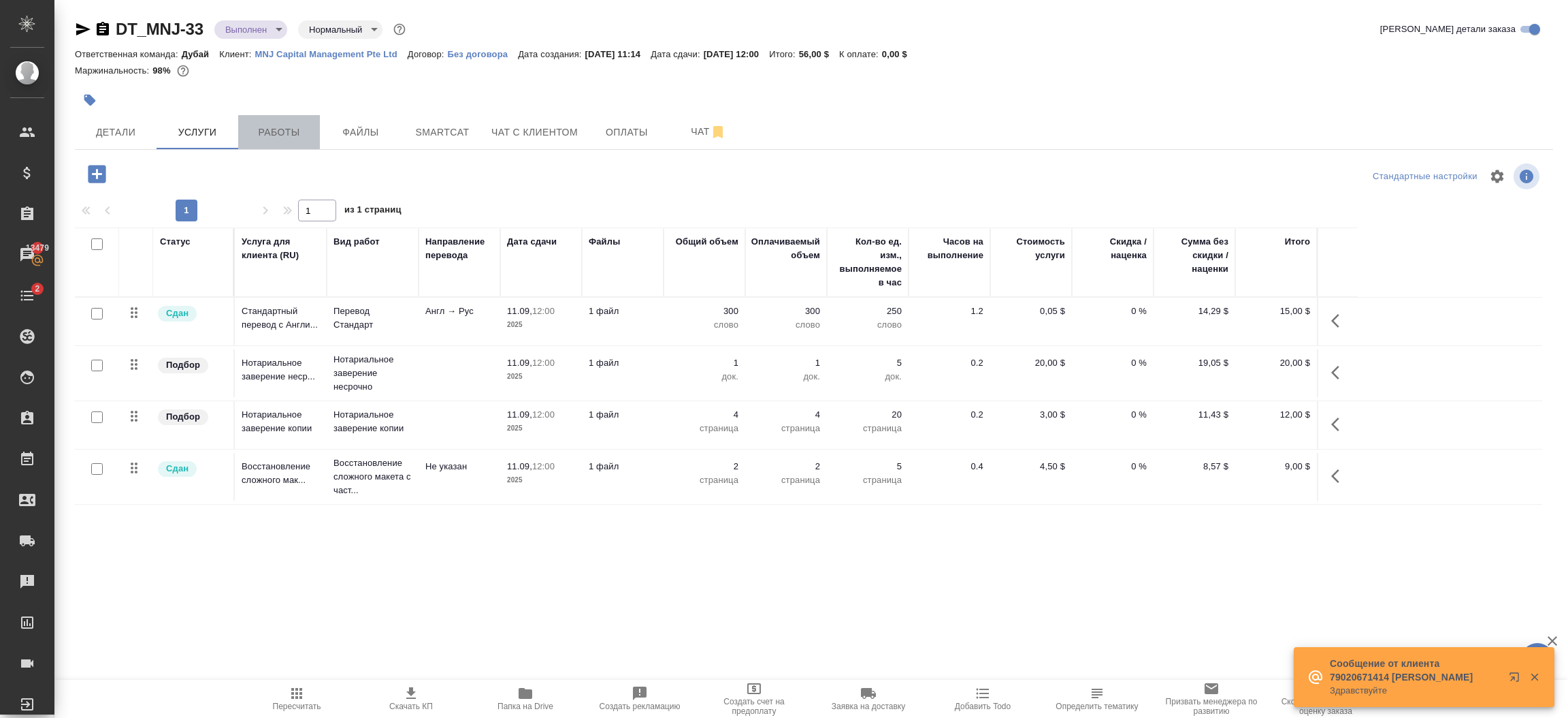
click at [298, 129] on span "Работы" at bounding box center [278, 133] width 65 height 17
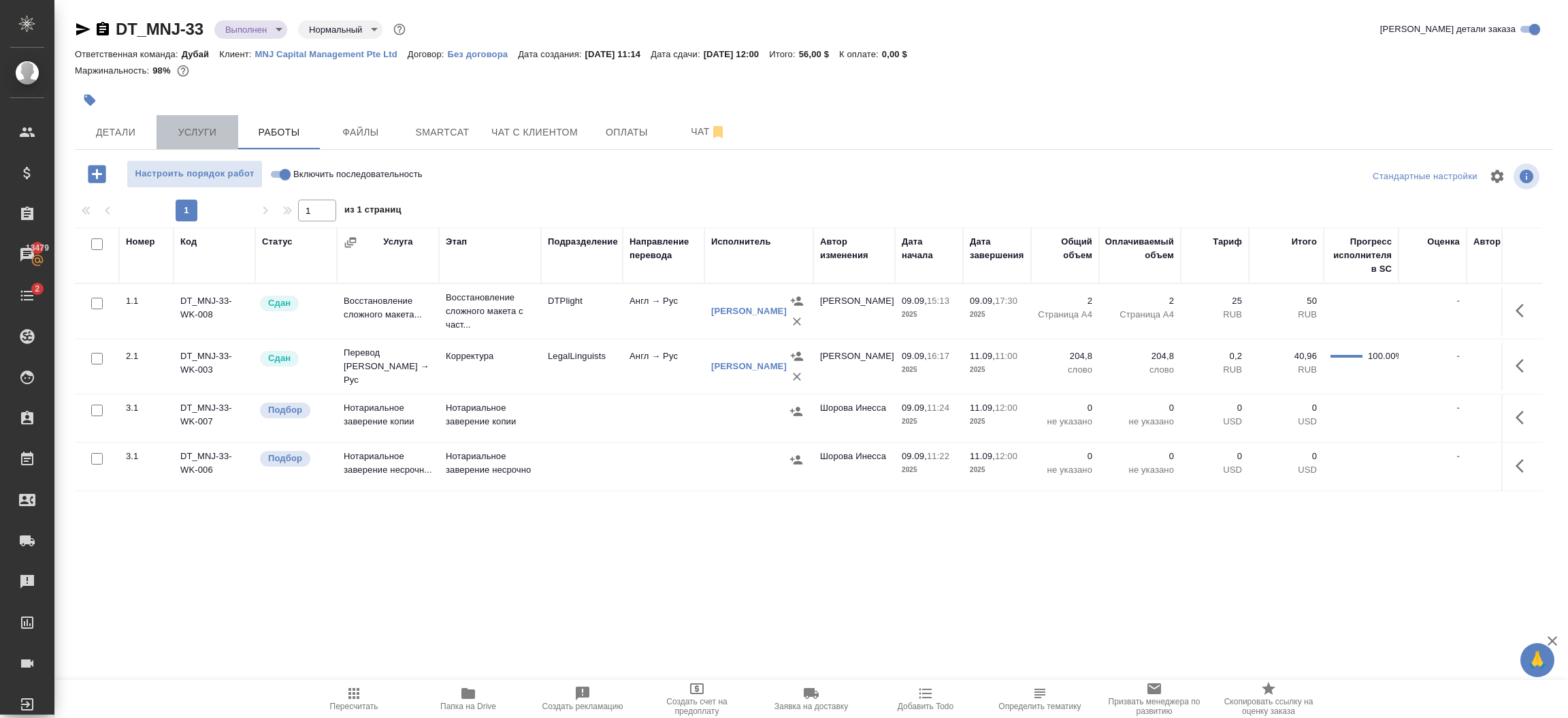
click at [179, 138] on span "Услуги" at bounding box center [197, 133] width 65 height 17
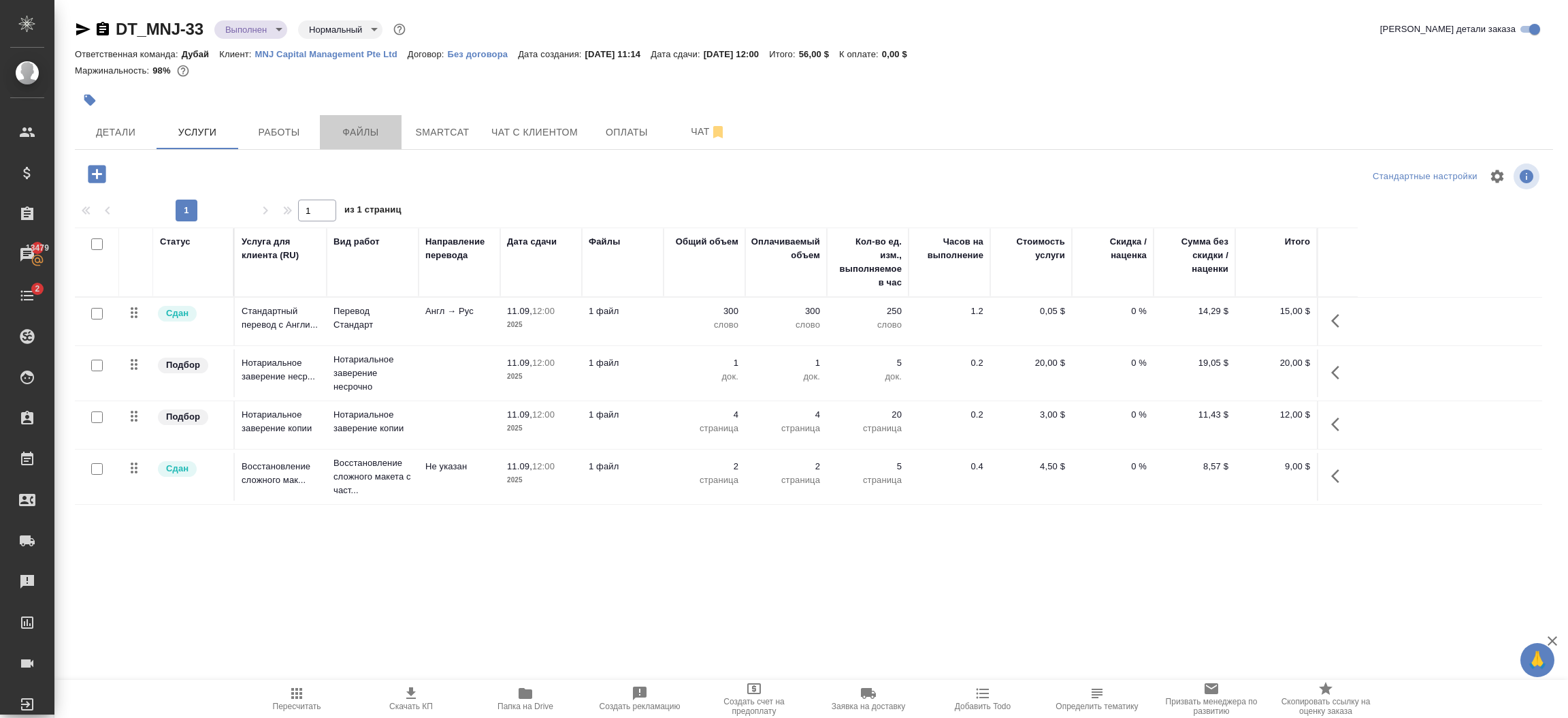
click at [365, 131] on span "Файлы" at bounding box center [360, 133] width 65 height 17
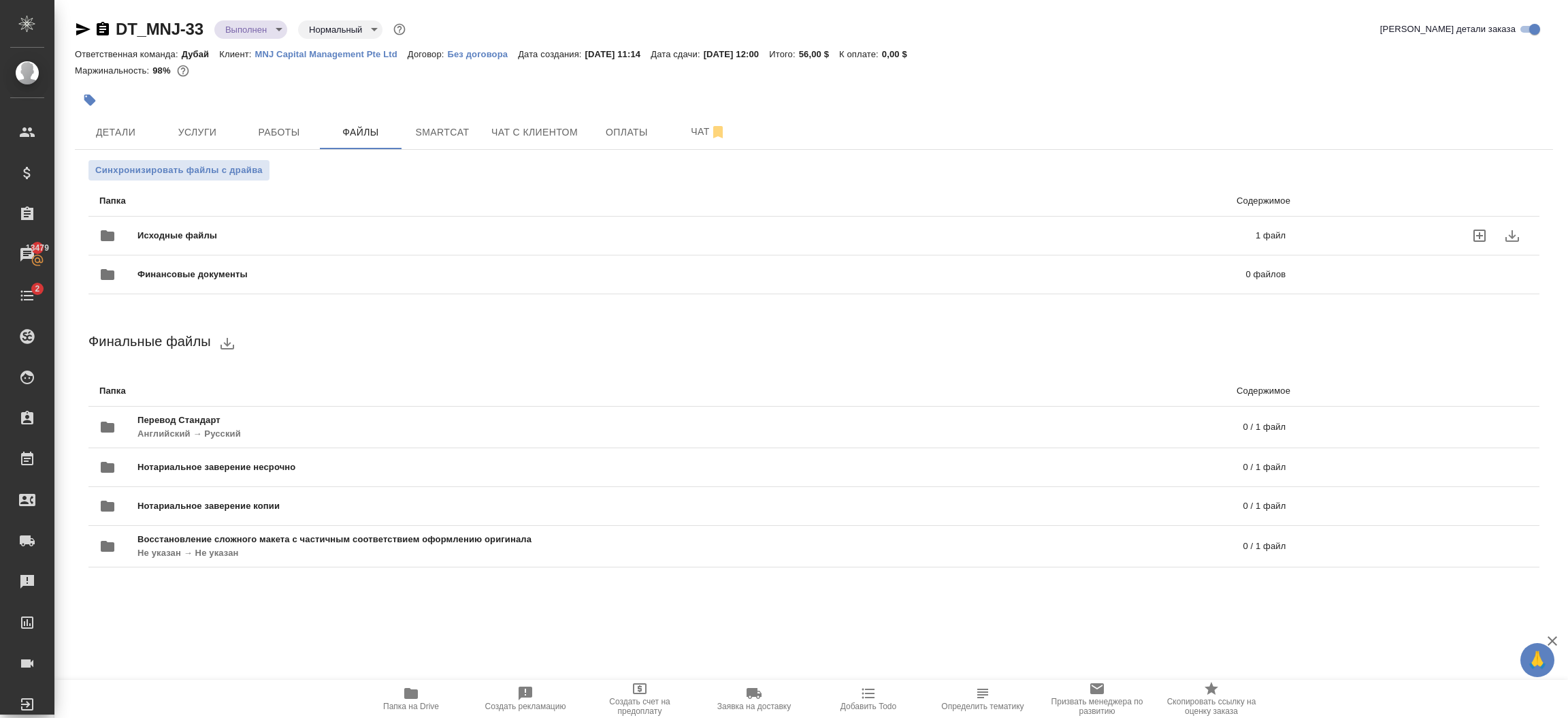
click at [1175, 219] on div "Исходные файлы 1 файл" at bounding box center [692, 235] width 1186 height 33
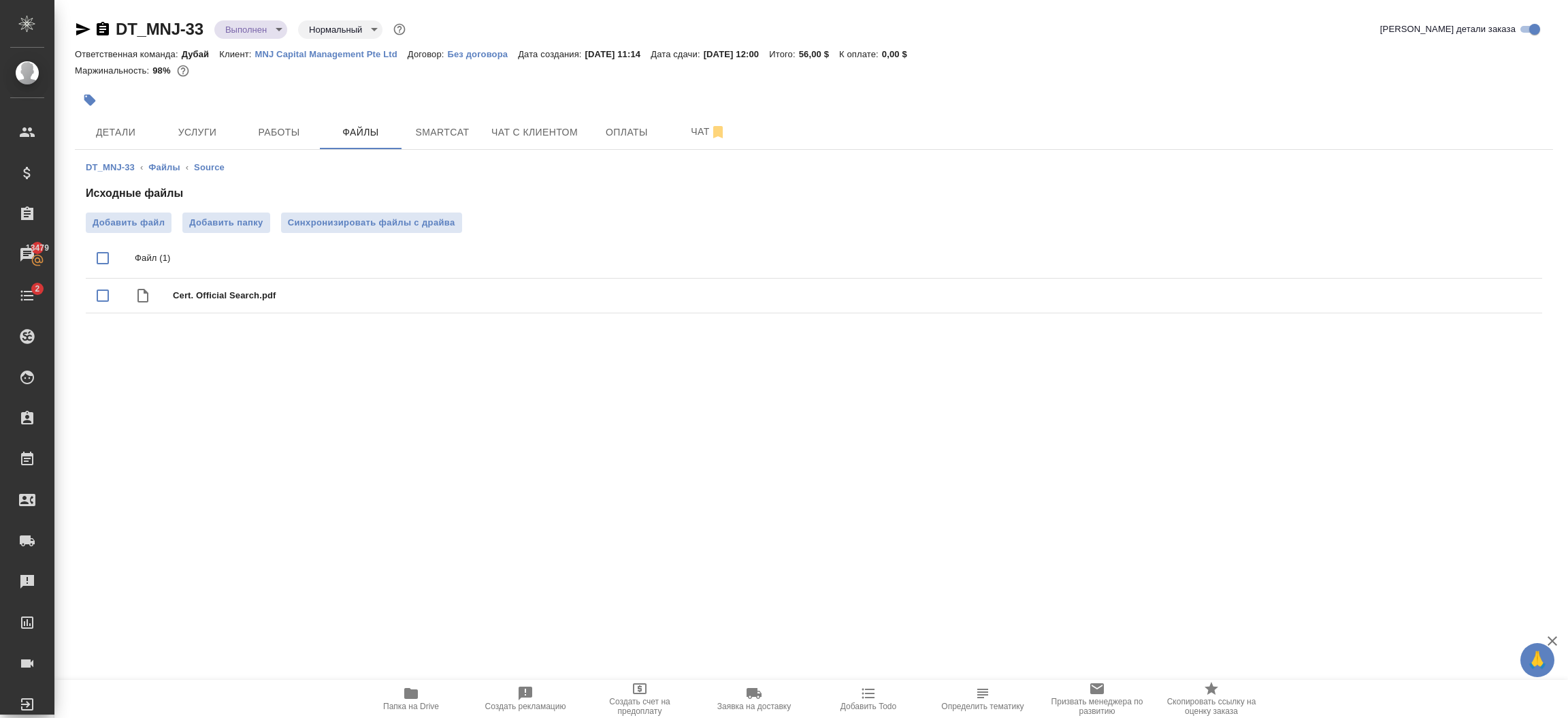
click at [103, 257] on input "checkbox" at bounding box center [103, 258] width 29 height 29
checkbox input "true"
click at [1489, 256] on icon "download" at bounding box center [1482, 258] width 16 height 16
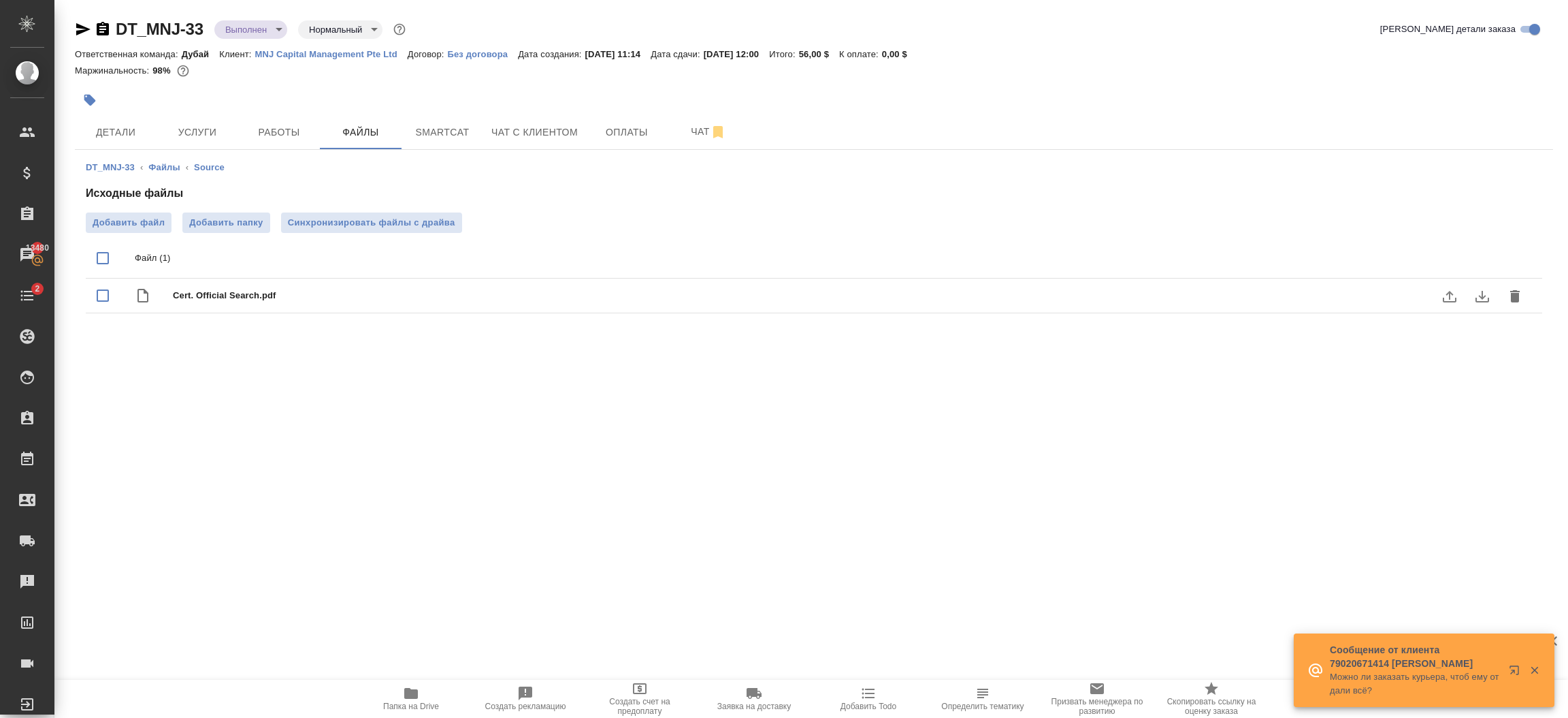
click at [1479, 300] on icon "download" at bounding box center [1482, 296] width 16 height 16
click at [197, 134] on span "Услуги" at bounding box center [197, 133] width 65 height 17
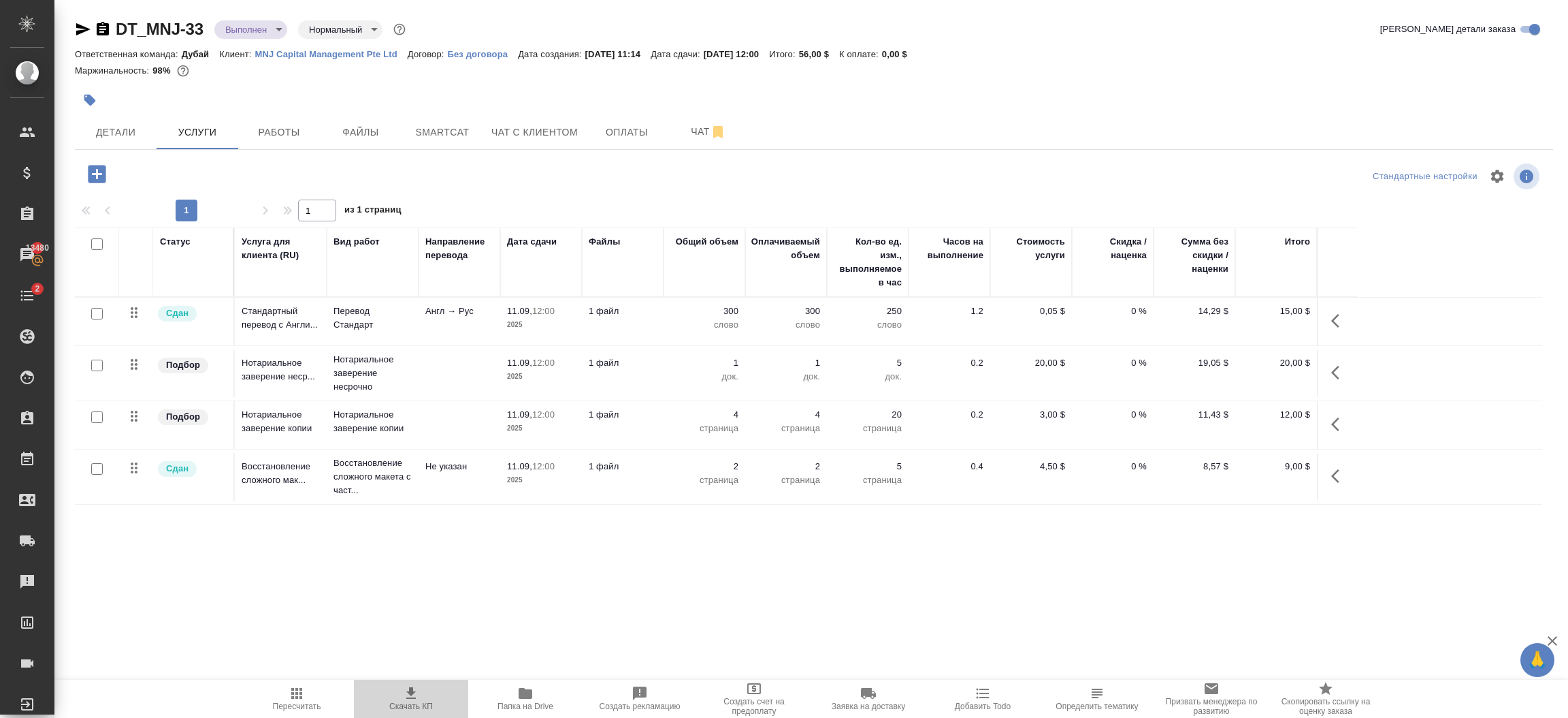
click at [413, 693] on icon "button" at bounding box center [411, 693] width 16 height 16
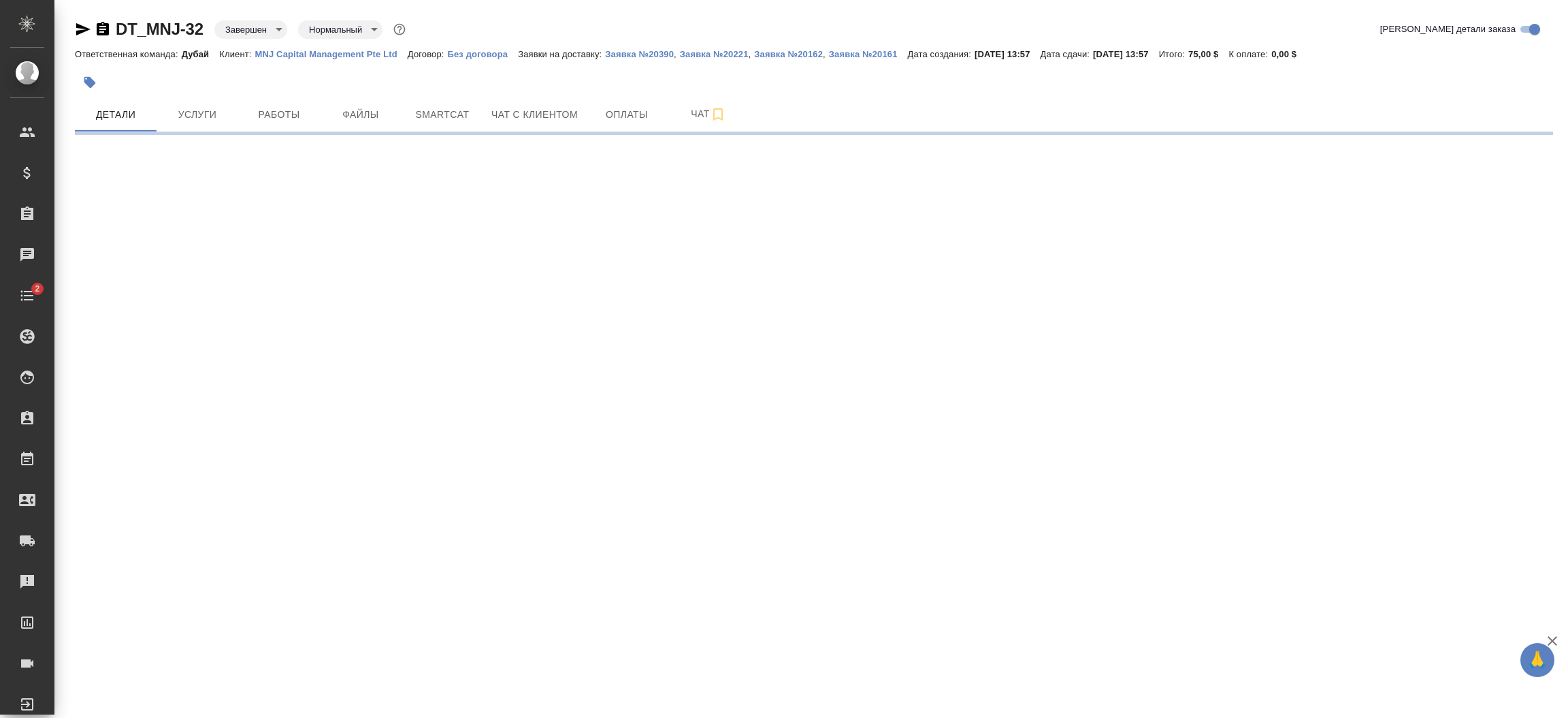
select select "RU"
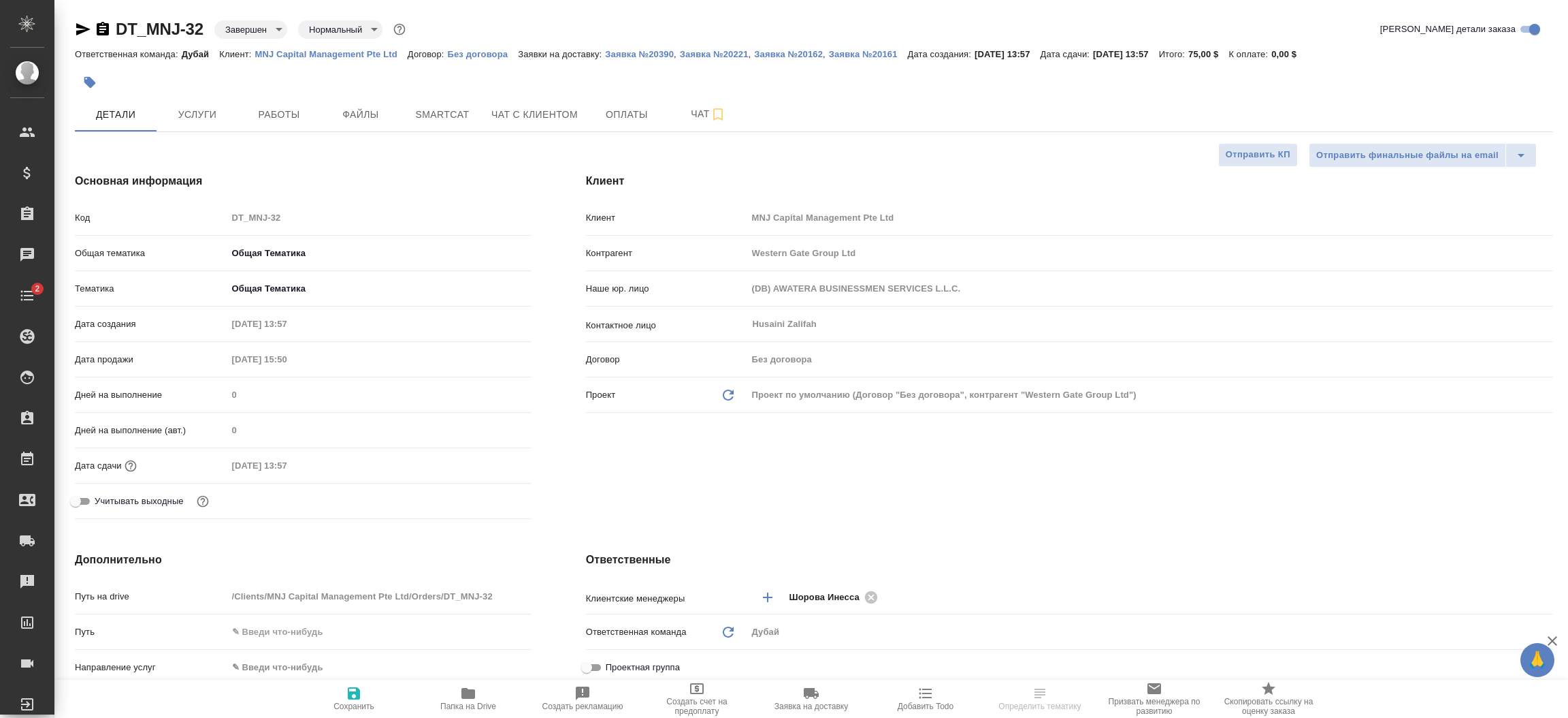
type textarea "x"
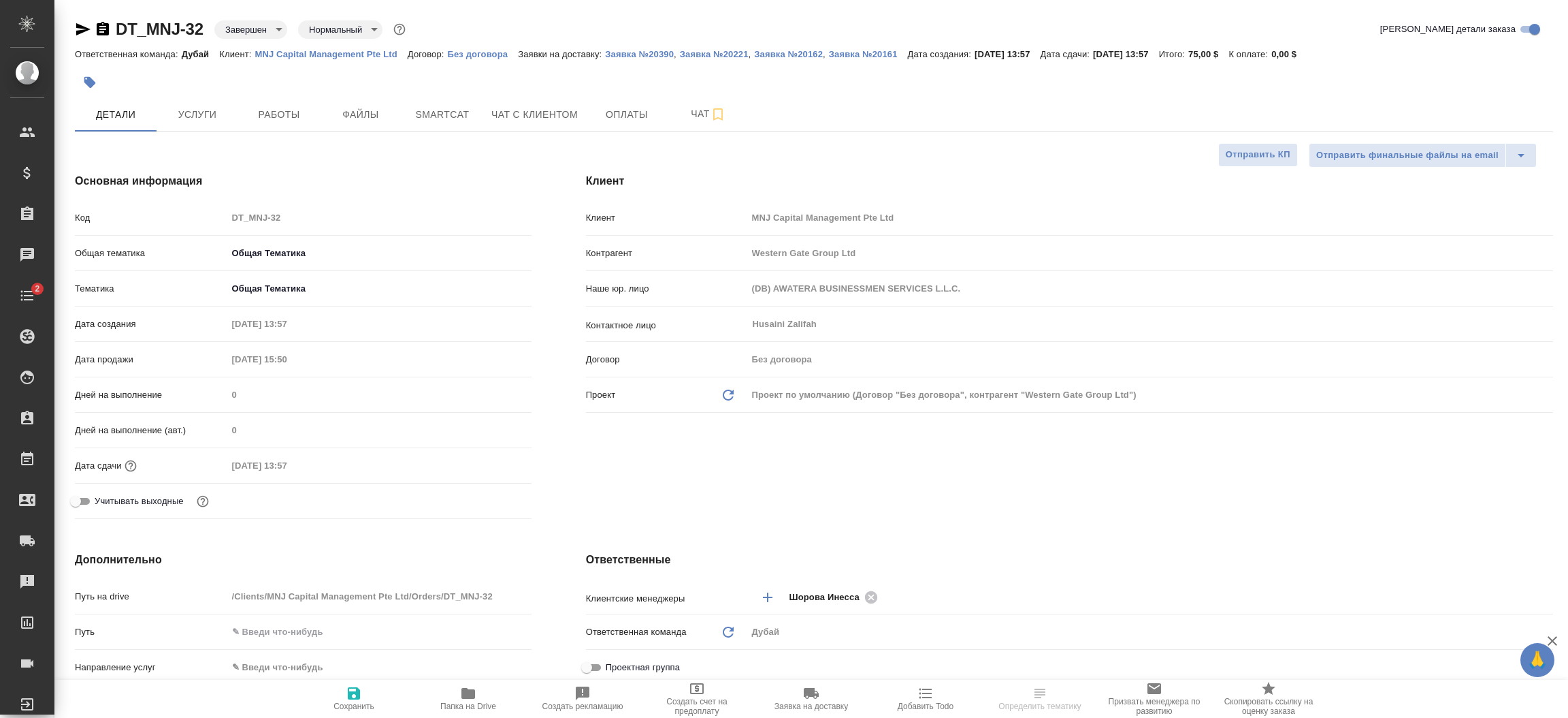
type textarea "x"
click at [671, 494] on div "Клиент Клиент MNJ Capital Management Pte Ltd Контрагент Western Gate Group Ltd …" at bounding box center [1069, 348] width 1021 height 406
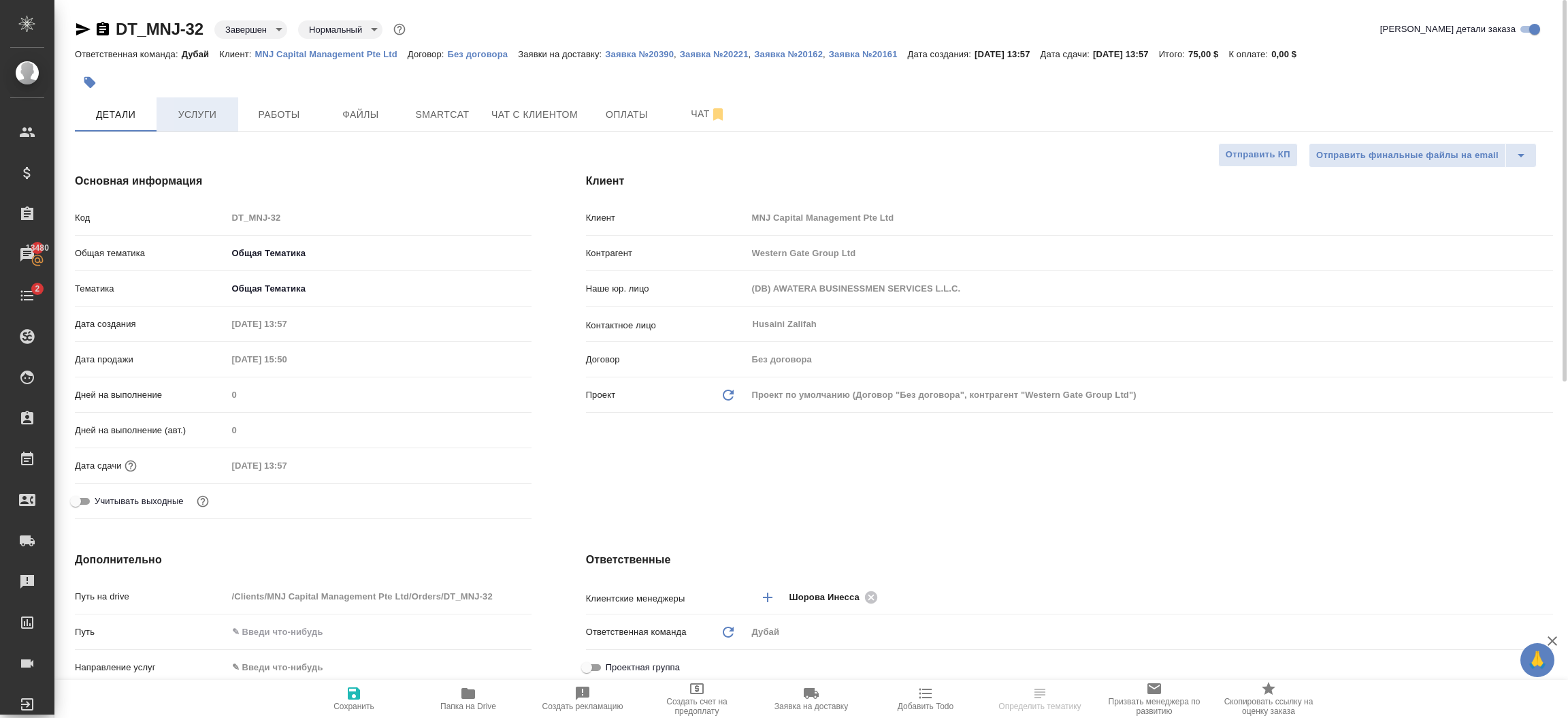
click at [211, 118] on span "Услуги" at bounding box center [197, 115] width 65 height 17
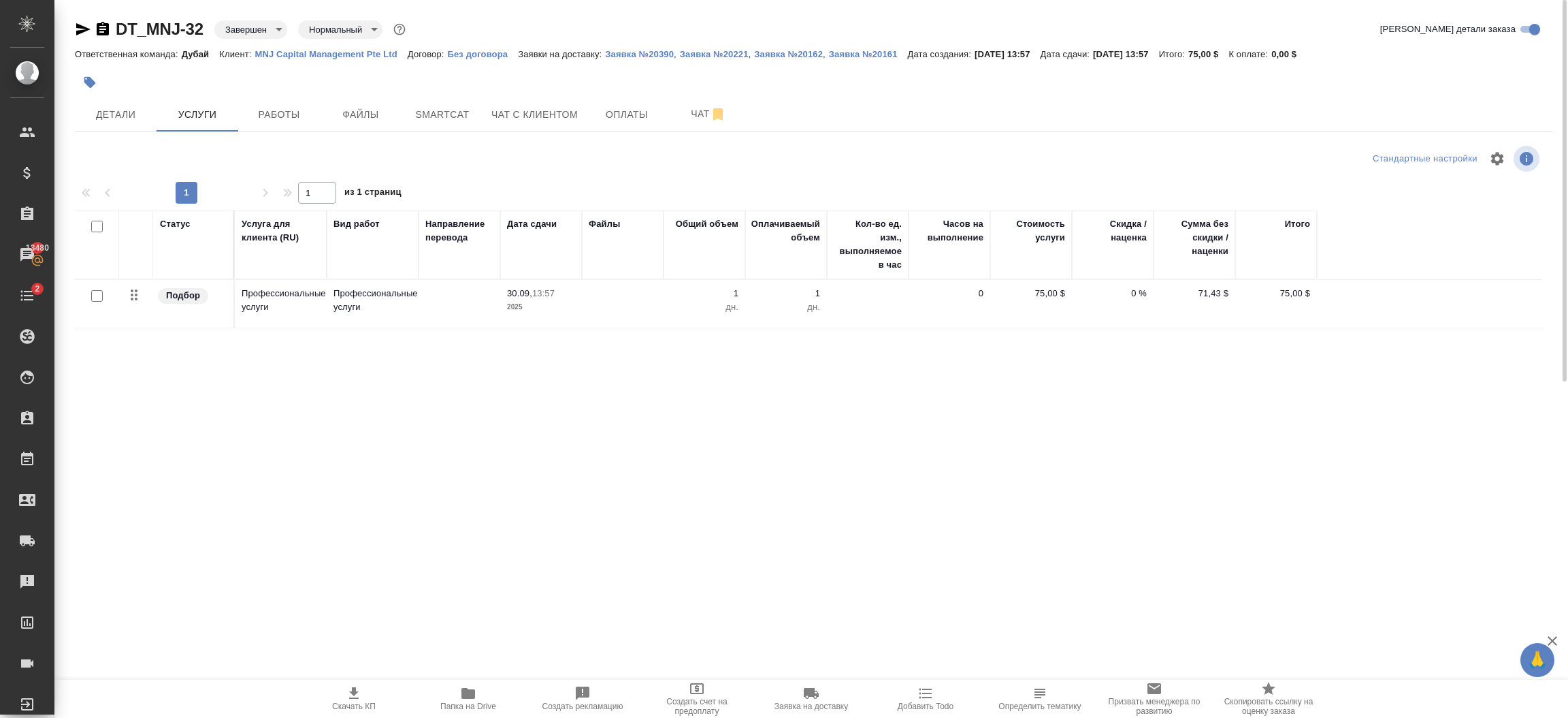
click at [353, 697] on icon "button" at bounding box center [353, 693] width 16 height 16
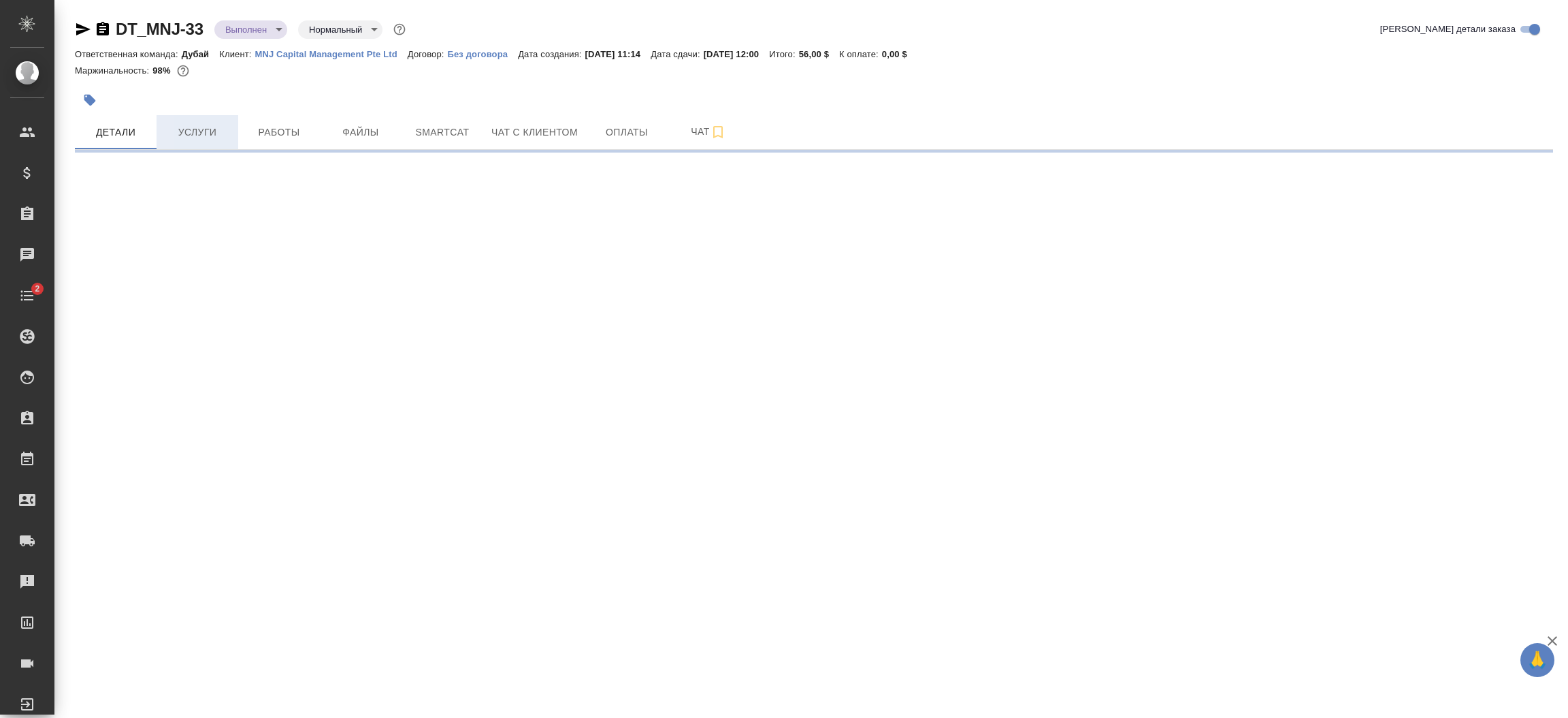
select select "RU"
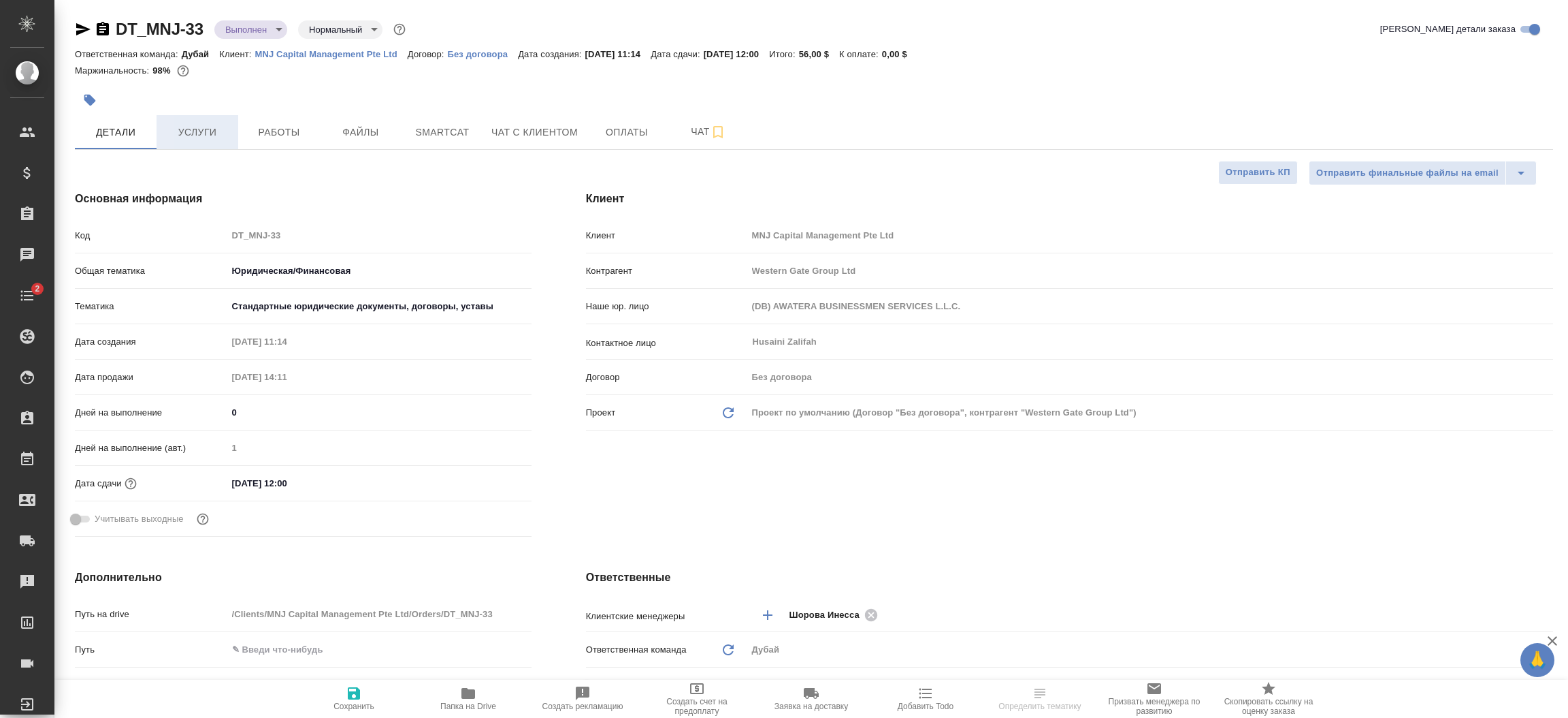
type textarea "x"
click at [201, 134] on span "Услуги" at bounding box center [197, 133] width 65 height 17
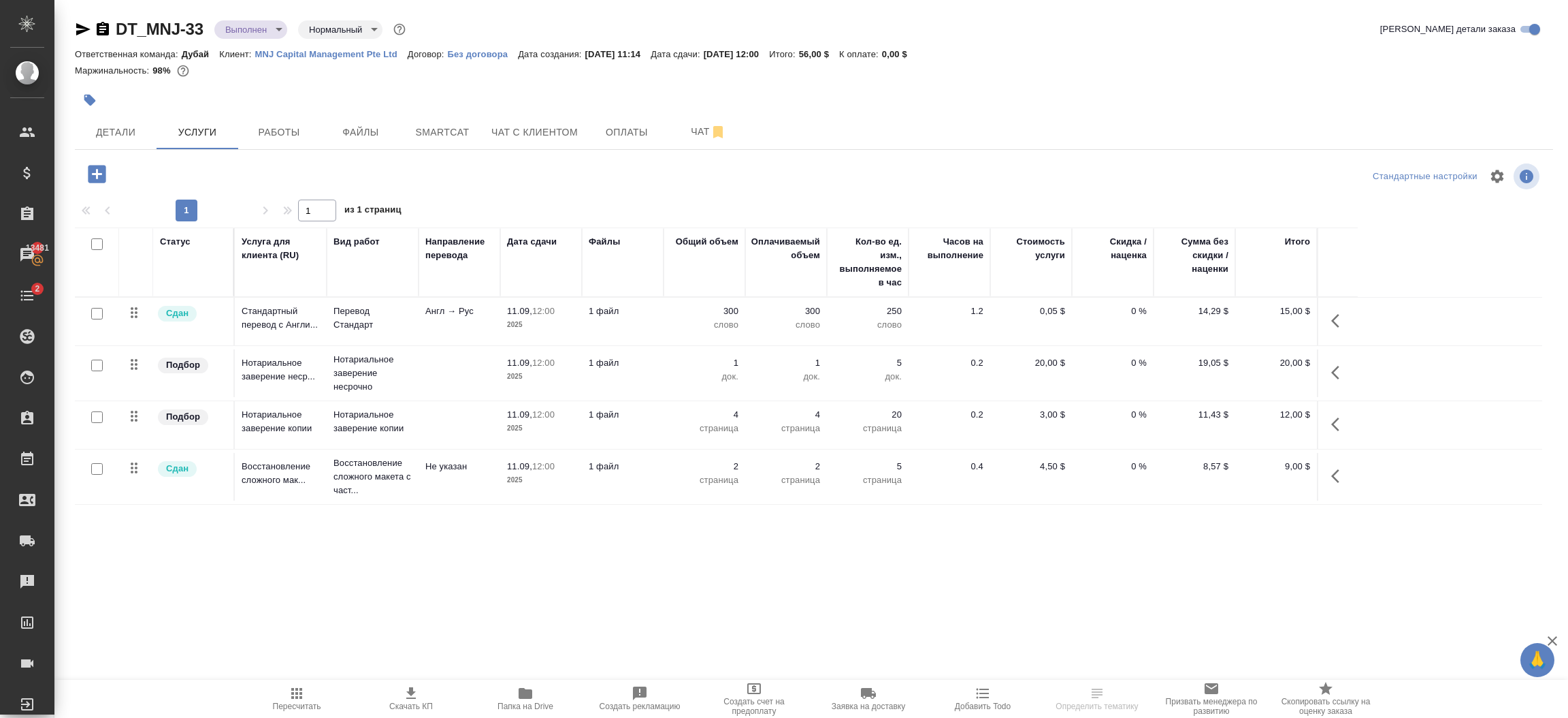
click at [403, 704] on span "Скачать КП" at bounding box center [412, 705] width 44 height 9
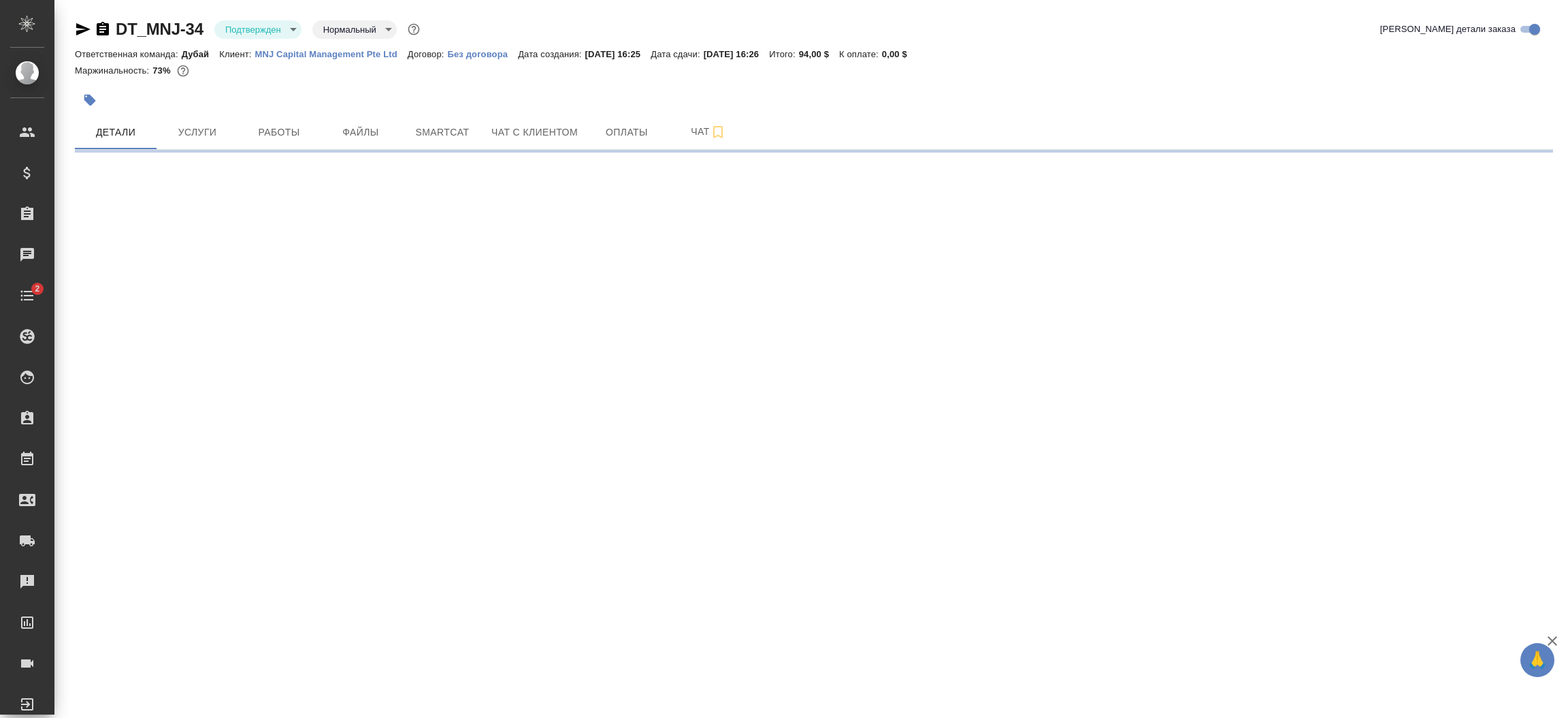
select select "RU"
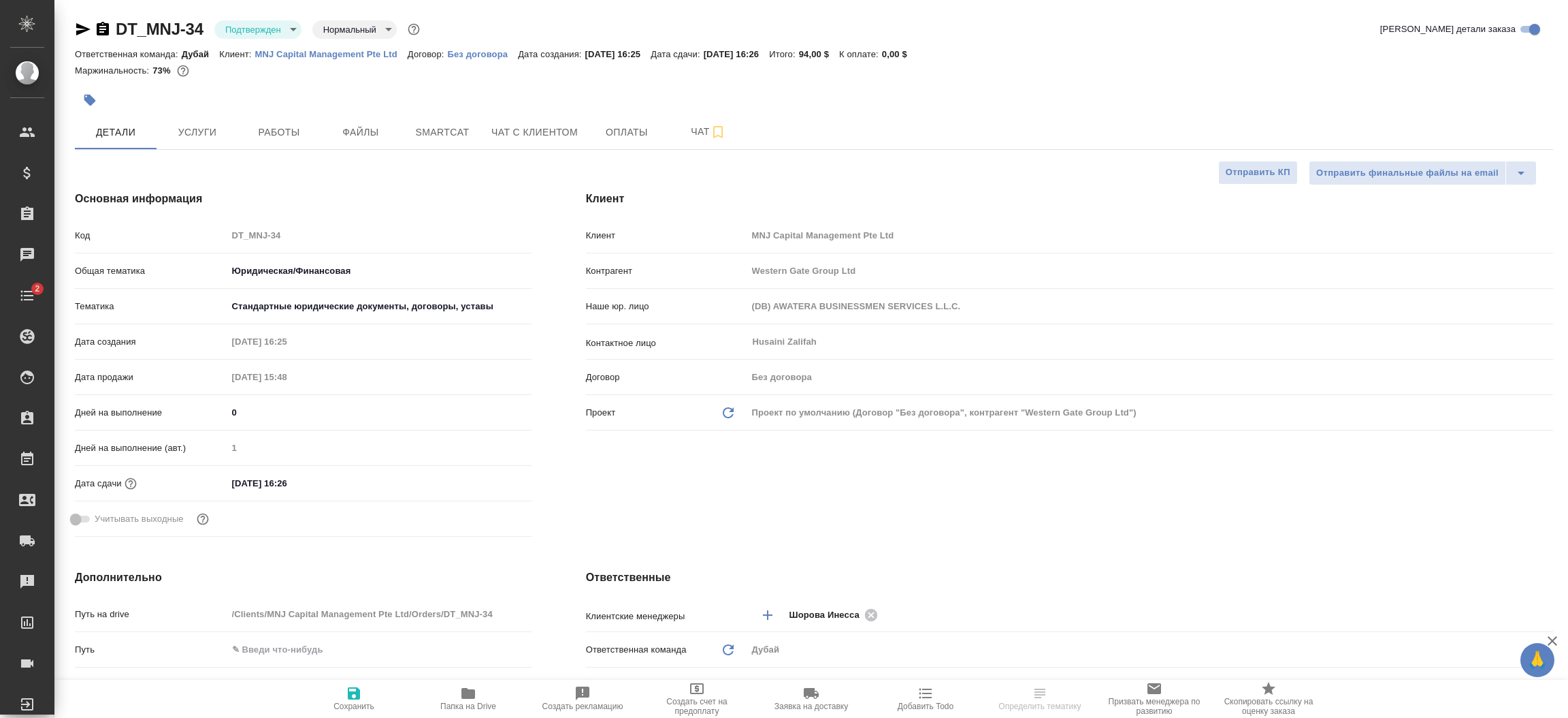
type textarea "x"
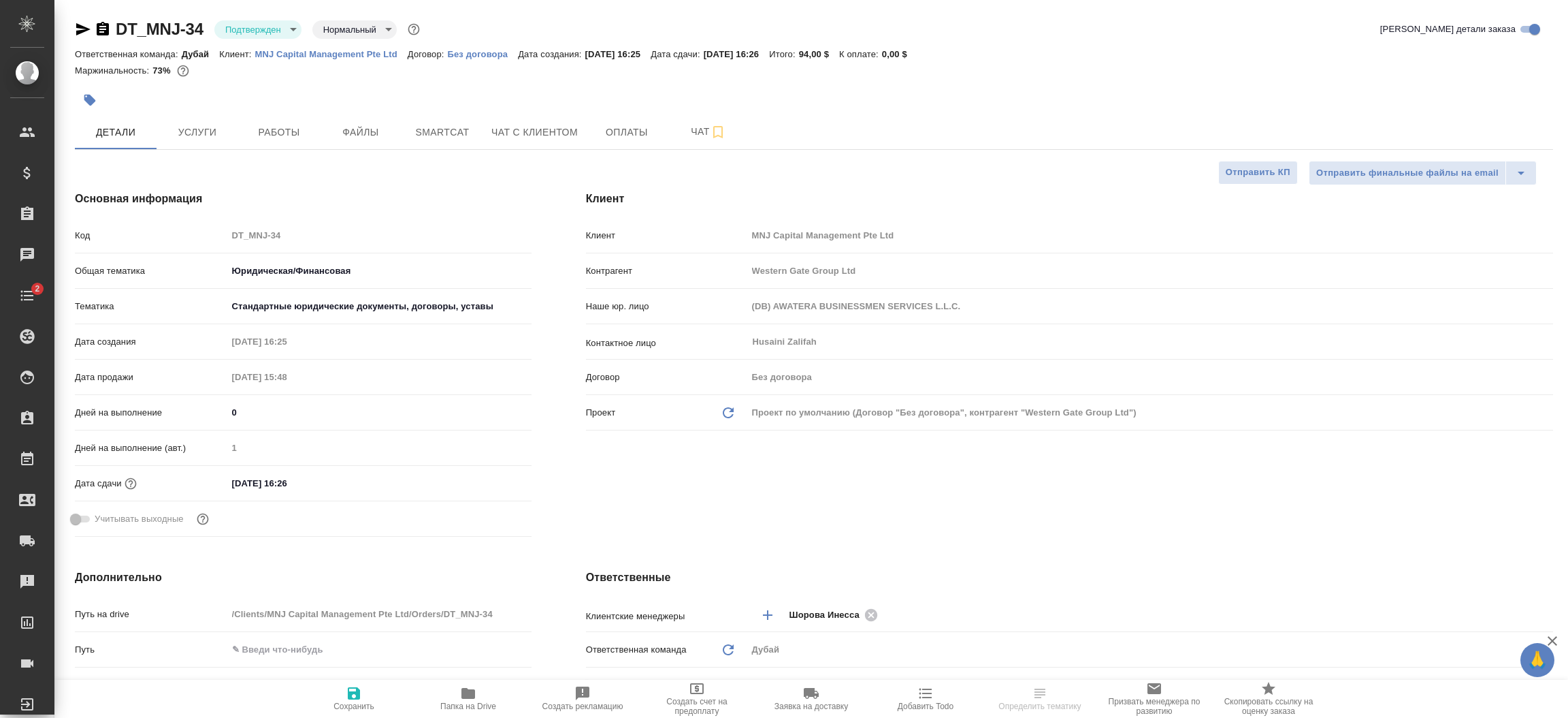
type textarea "x"
click at [856, 533] on div "Клиент Клиент MNJ Capital Management Pte Ltd Контрагент Western Gate Group Ltd …" at bounding box center [1069, 366] width 1021 height 406
click at [209, 134] on span "Услуги" at bounding box center [197, 133] width 65 height 17
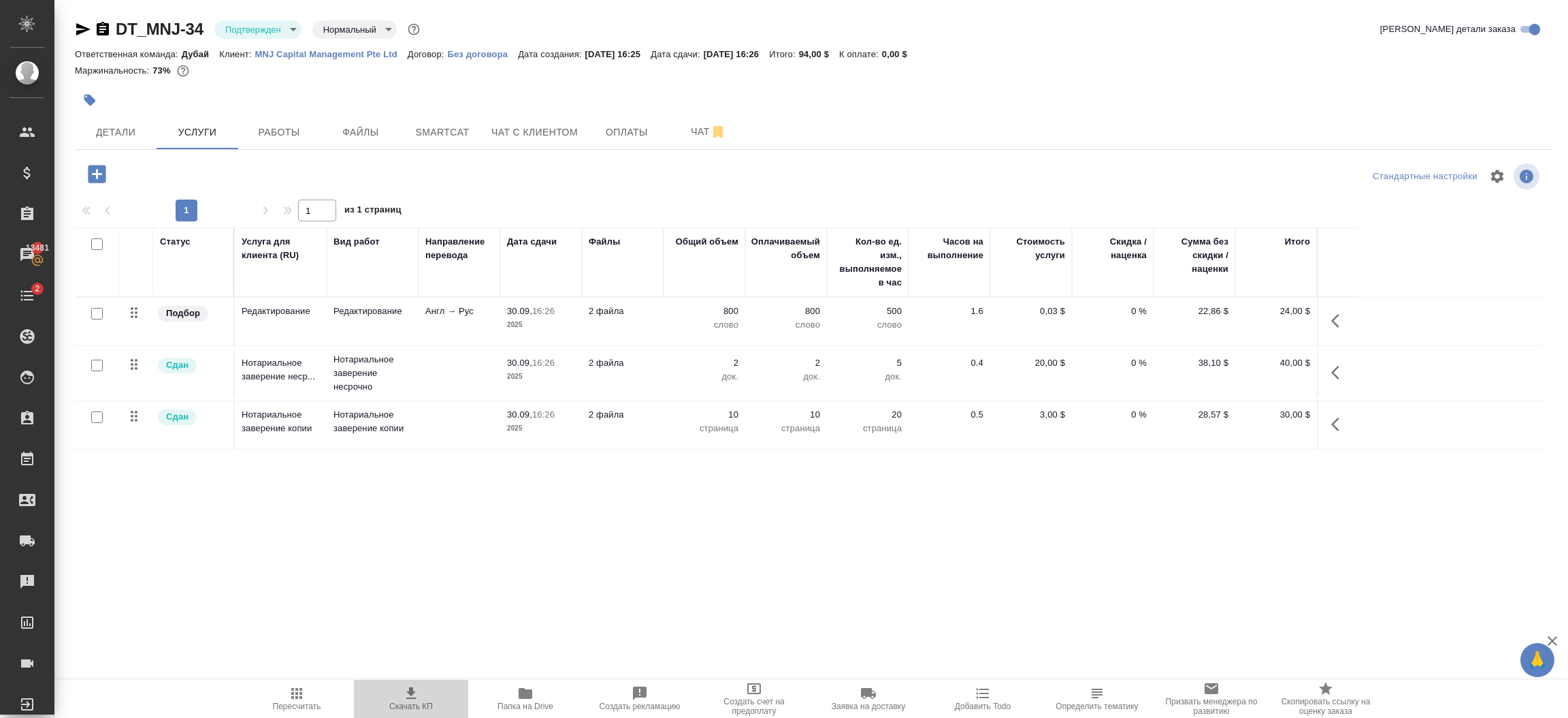
click at [411, 703] on span "Скачать КП" at bounding box center [412, 705] width 44 height 9
click at [407, 698] on icon "button" at bounding box center [411, 693] width 9 height 12
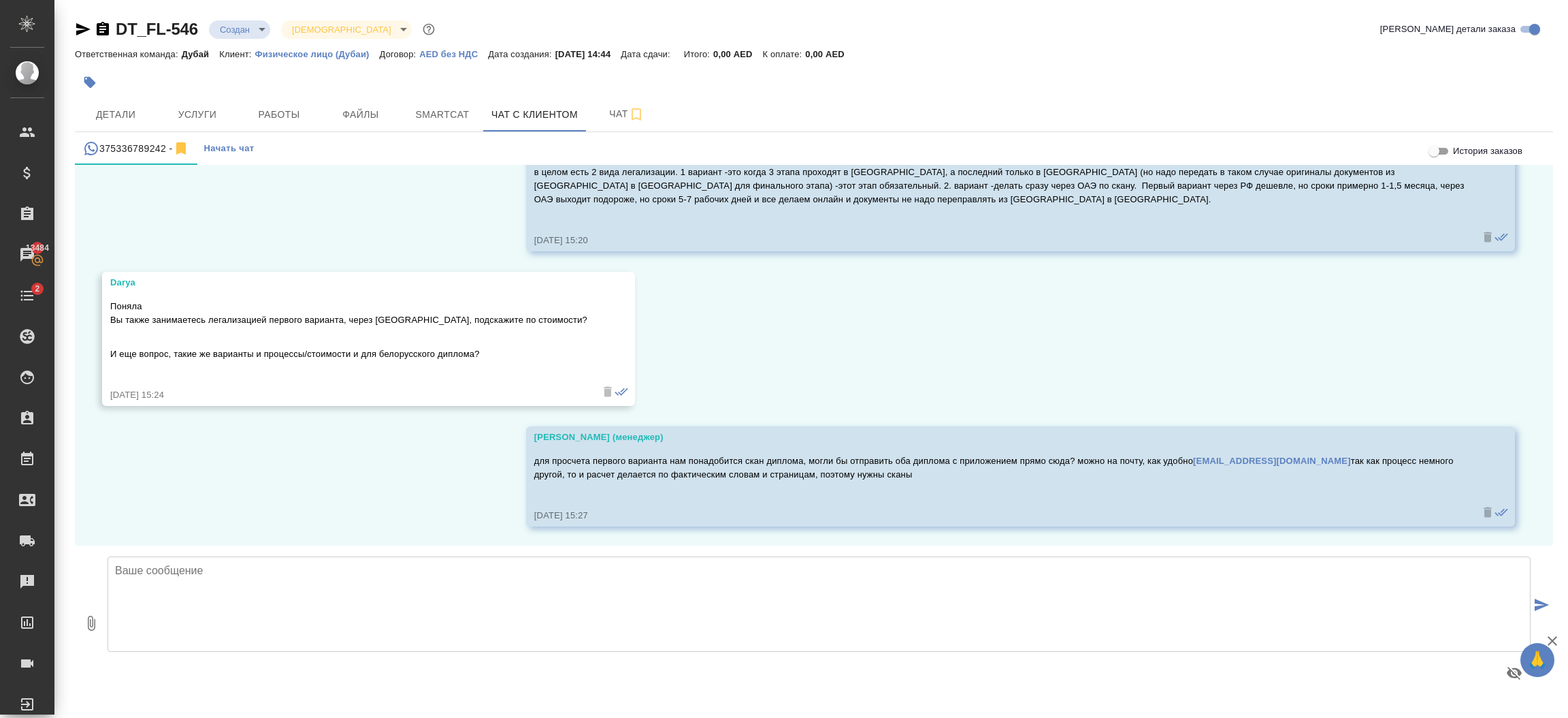
scroll to position [783, 0]
